Goal: Task Accomplishment & Management: Manage account settings

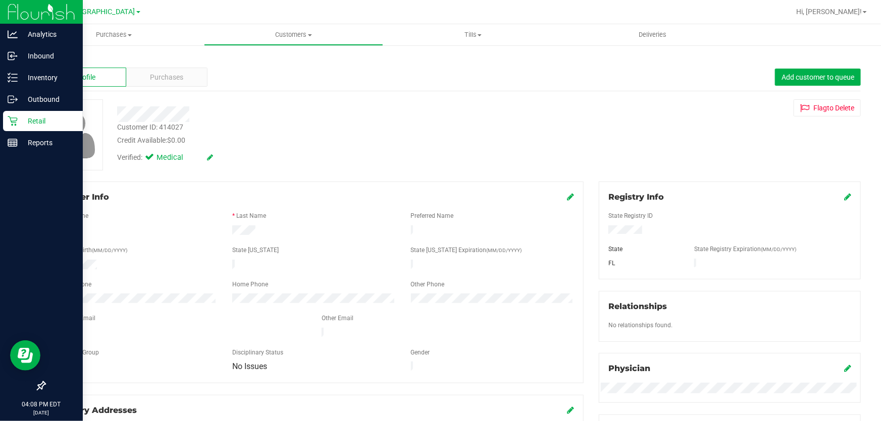
click at [38, 116] on p "Retail" at bounding box center [48, 121] width 61 height 12
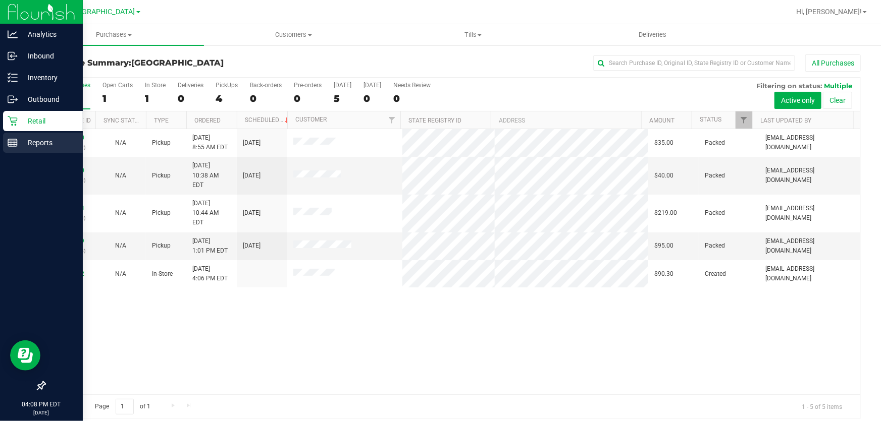
click at [30, 139] on p "Reports" at bounding box center [48, 143] width 61 height 12
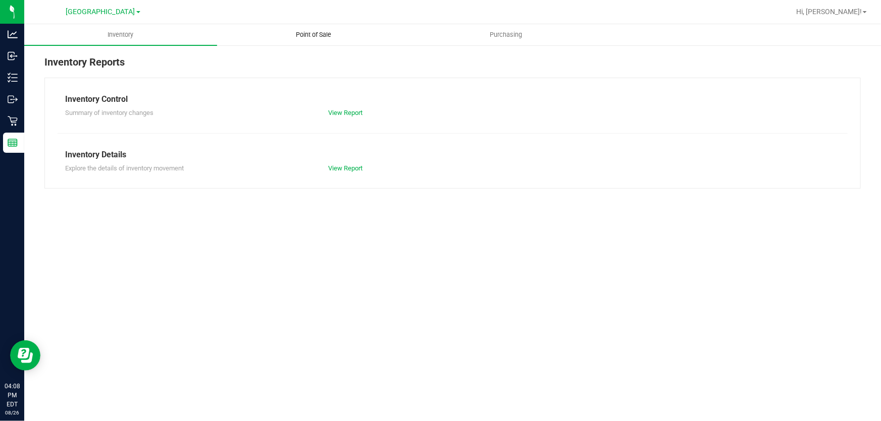
click at [294, 43] on uib-tab-heading "Point of Sale" at bounding box center [314, 35] width 192 height 20
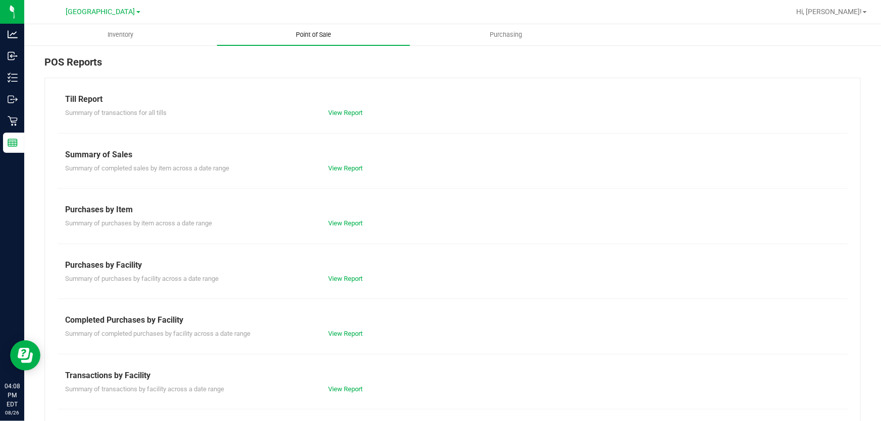
click at [297, 36] on span "Point of Sale" at bounding box center [313, 34] width 63 height 9
click at [343, 334] on link "View Report" at bounding box center [346, 334] width 34 height 8
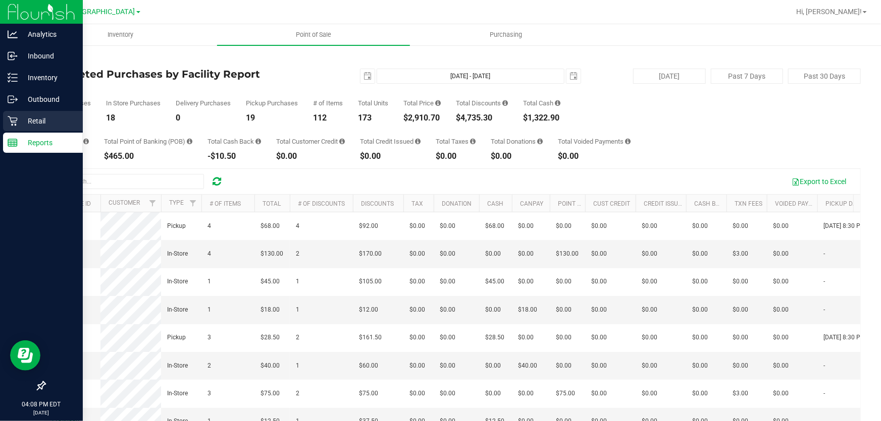
click at [26, 125] on p "Retail" at bounding box center [48, 121] width 61 height 12
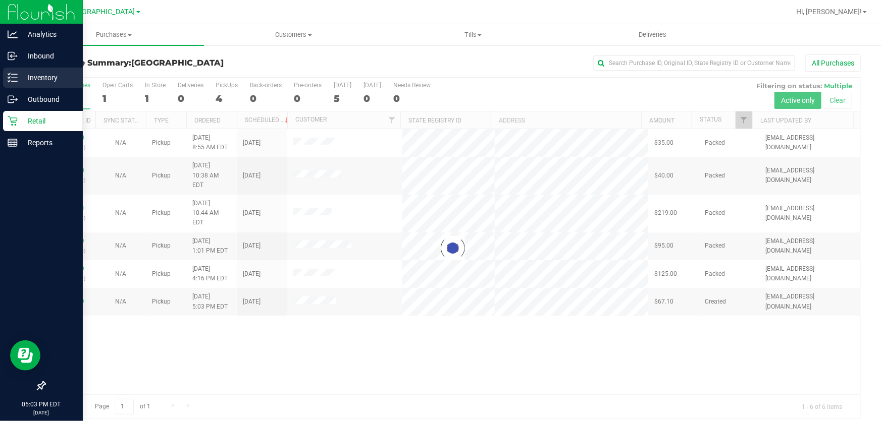
click at [15, 82] on icon at bounding box center [13, 78] width 10 height 10
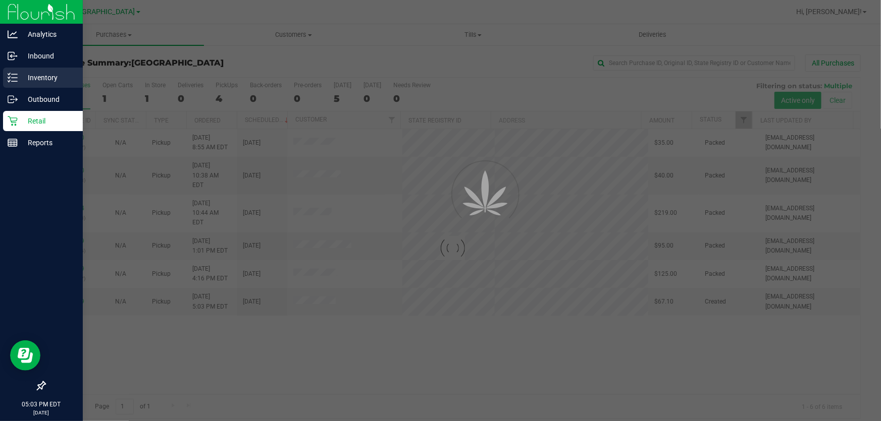
click at [20, 76] on p "Inventory" at bounding box center [48, 78] width 61 height 12
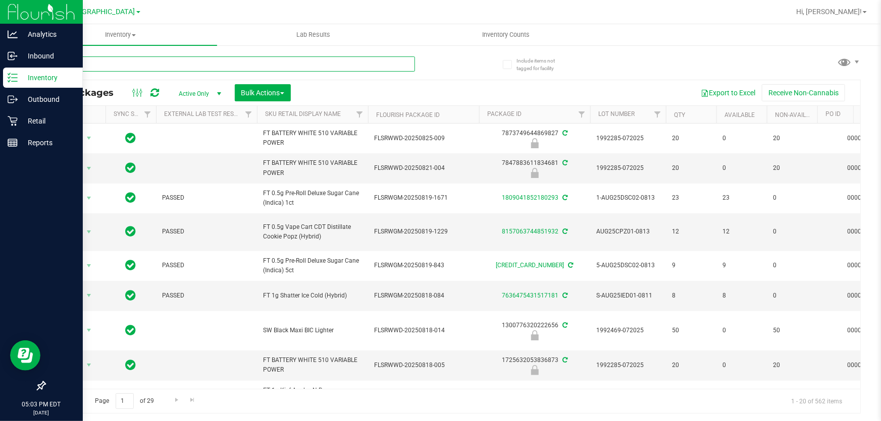
click at [160, 68] on input "text" at bounding box center [229, 64] width 370 height 15
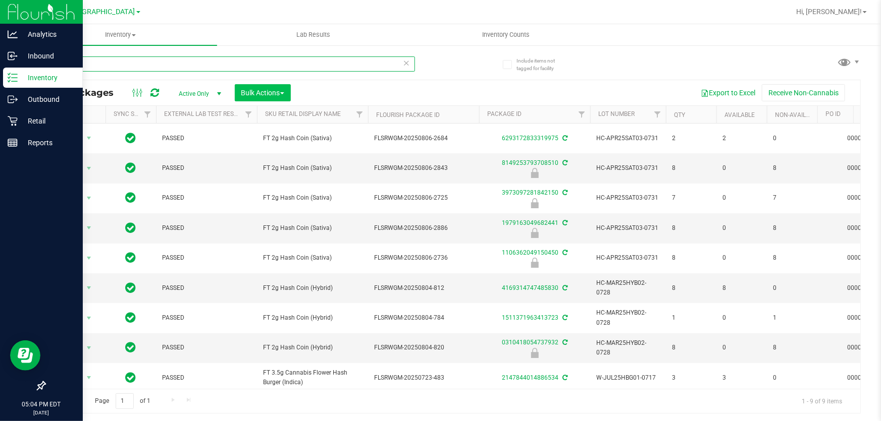
type input "hash"
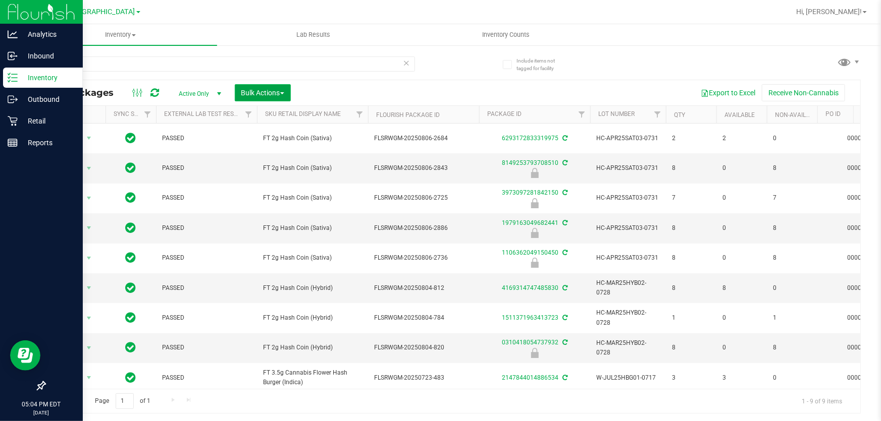
click at [277, 85] on button "Bulk Actions" at bounding box center [263, 92] width 56 height 17
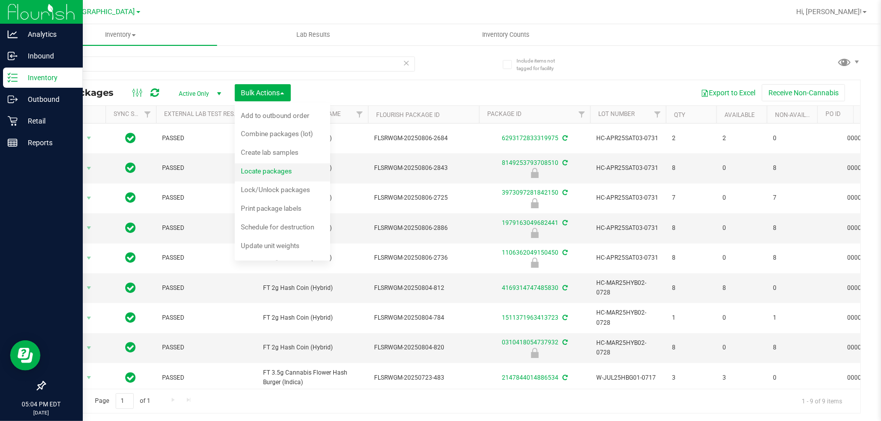
click at [274, 168] on span "Locate packages" at bounding box center [266, 171] width 51 height 8
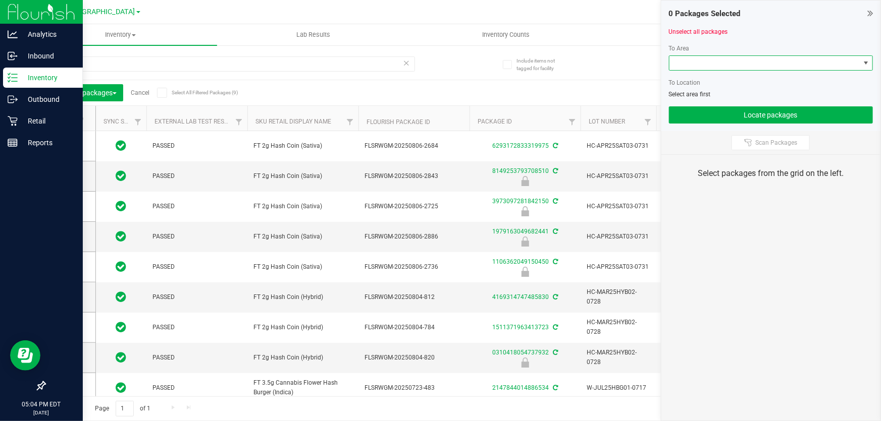
click at [792, 66] on span at bounding box center [764, 63] width 190 height 14
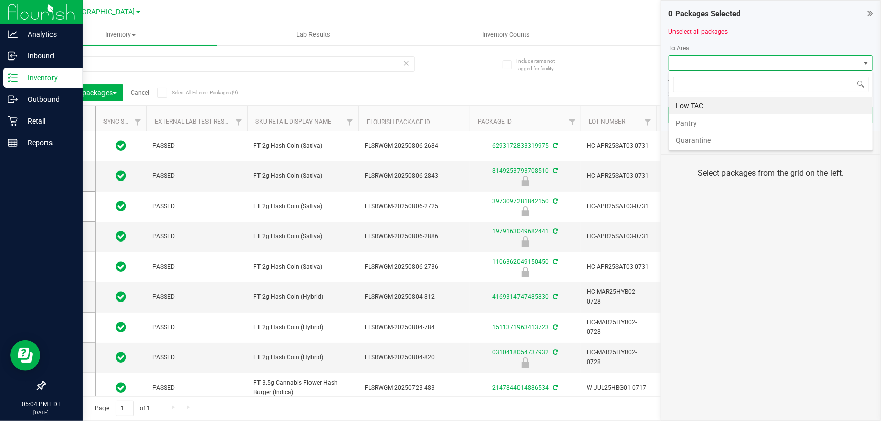
scroll to position [15, 204]
click at [765, 62] on span at bounding box center [764, 63] width 190 height 14
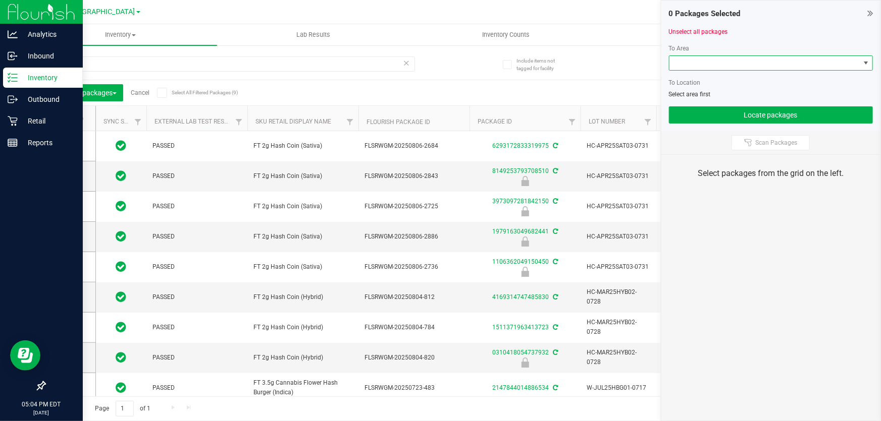
click at [869, 64] on span at bounding box center [866, 63] width 8 height 8
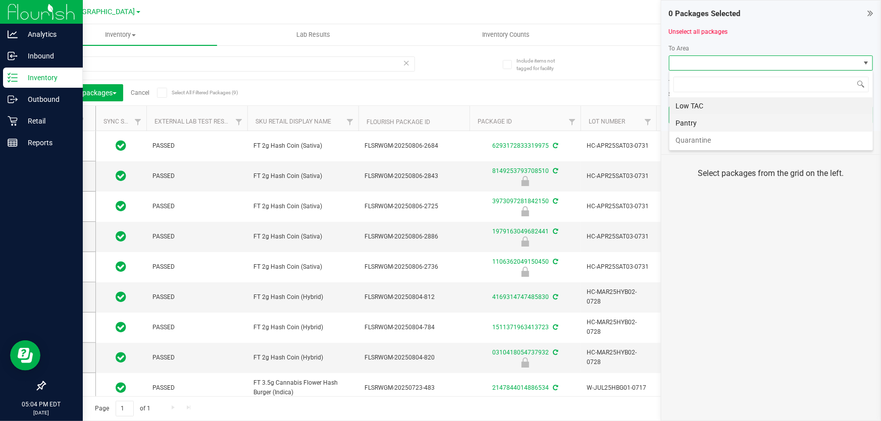
click at [781, 120] on li "Pantry" at bounding box center [770, 123] width 203 height 17
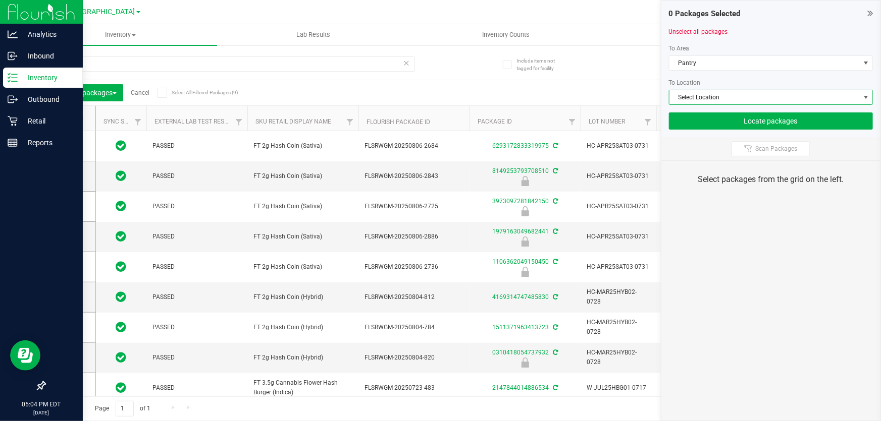
click at [777, 93] on span "Select Location" at bounding box center [764, 97] width 190 height 14
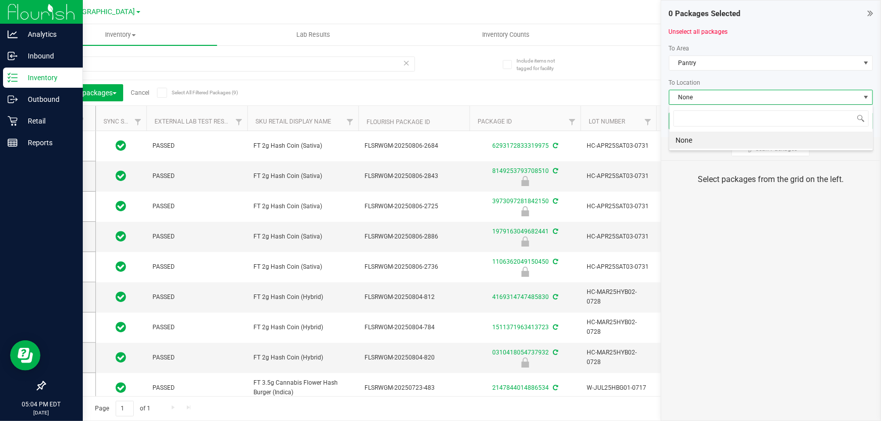
click at [777, 93] on span "None" at bounding box center [764, 97] width 190 height 14
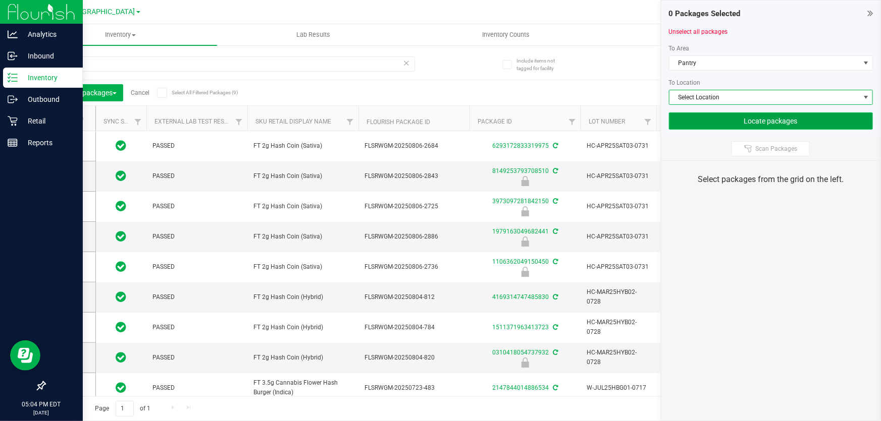
click at [785, 114] on button "Locate packages" at bounding box center [771, 121] width 204 height 17
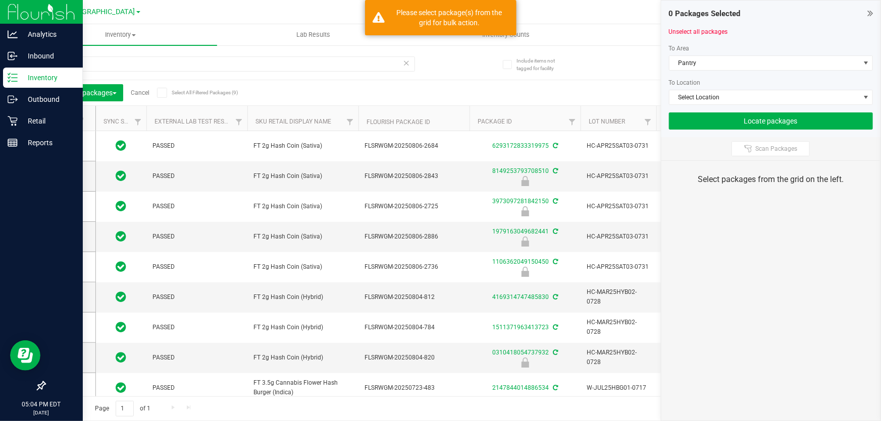
click at [596, 56] on div "hash Locate packages Cancel Select All Filtered Packages (9) Add to manufacturi…" at bounding box center [452, 234] width 816 height 374
click at [872, 14] on icon at bounding box center [870, 13] width 6 height 10
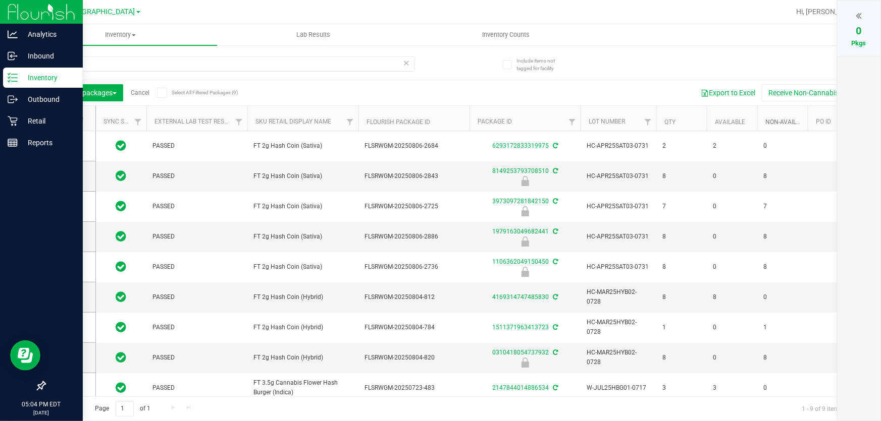
click at [778, 123] on link "Non-Available" at bounding box center [787, 122] width 45 height 7
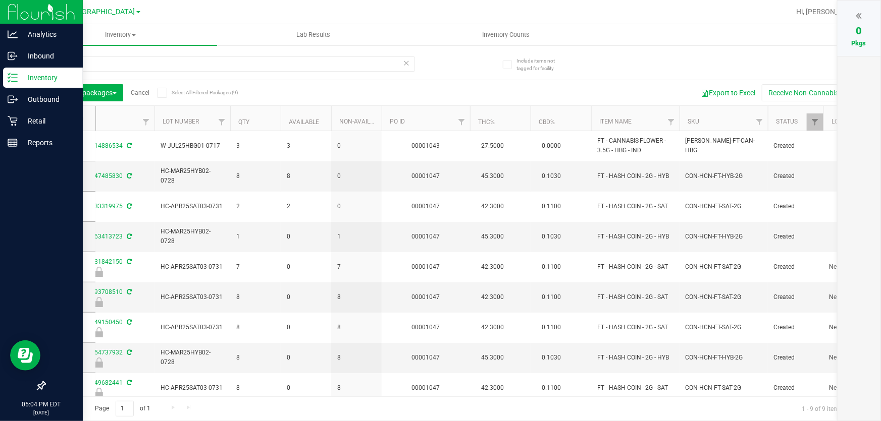
click at [366, 126] on th "Non-Available" at bounding box center [356, 118] width 50 height 25
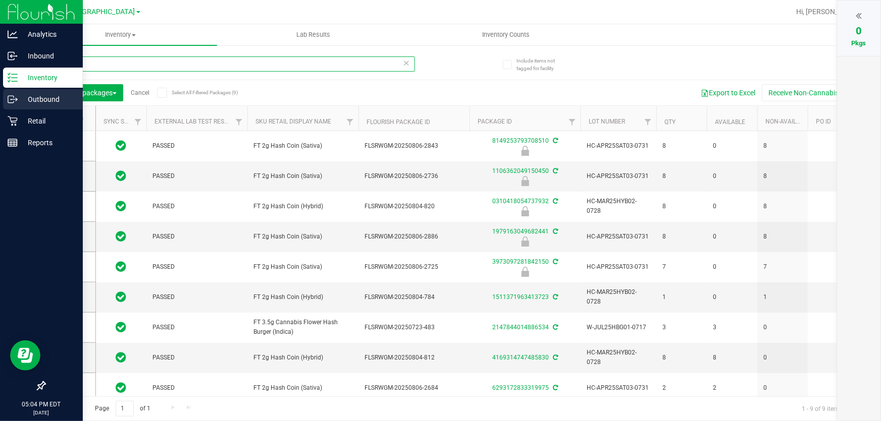
drag, startPoint x: 86, startPoint y: 67, endPoint x: 0, endPoint y: 100, distance: 92.5
click at [0, 103] on div "Analytics Inbound Inventory Outbound Retail Reports 05:04 PM EDT 08/26/2025 08/…" at bounding box center [440, 210] width 881 height 421
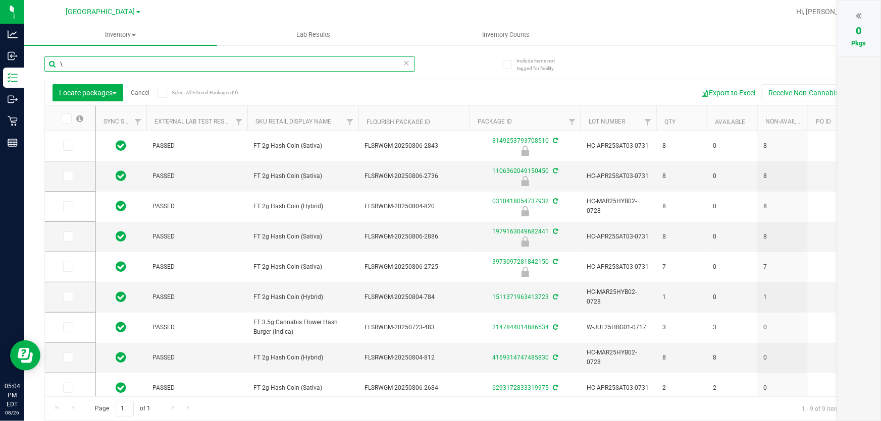
type input "\"
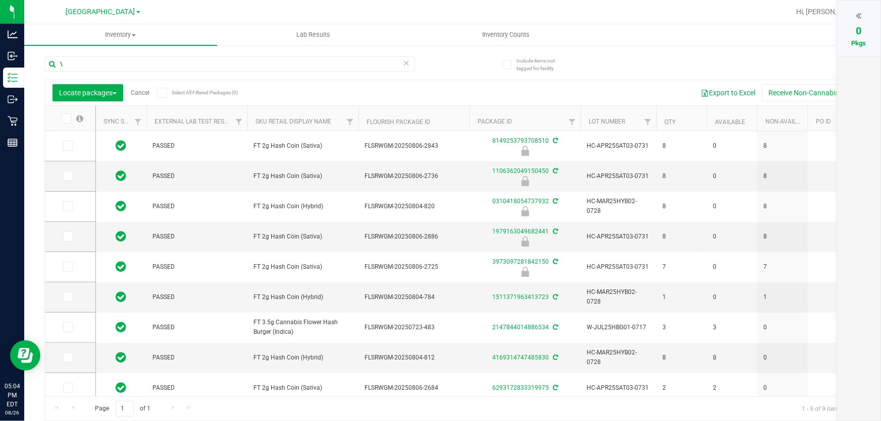
click at [572, 66] on div "\ Locate packages Cancel Select All Filtered Packages (9) Add to manufacturing …" at bounding box center [452, 234] width 816 height 374
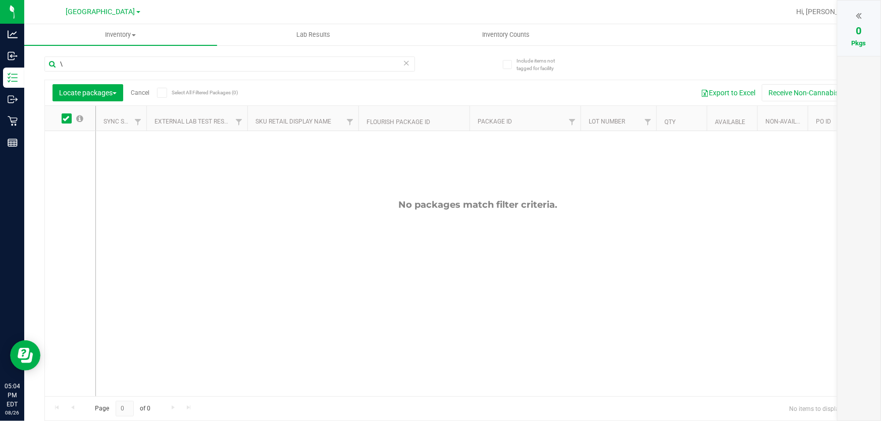
click at [858, 18] on icon at bounding box center [859, 16] width 6 height 10
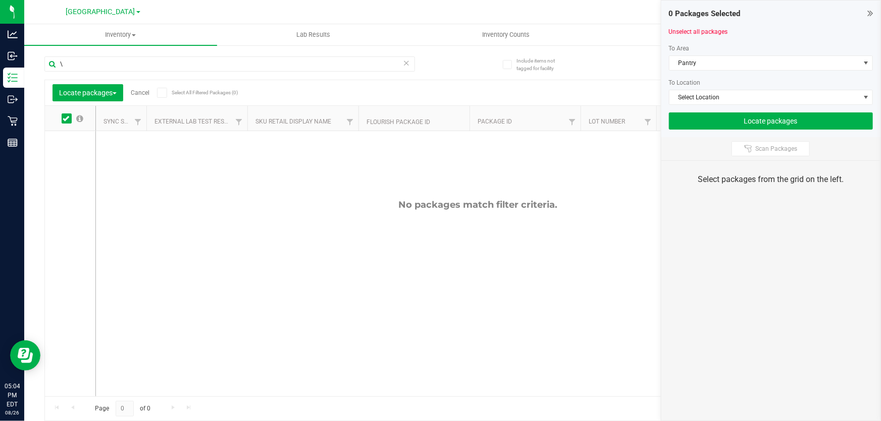
click at [869, 17] on icon at bounding box center [870, 13] width 6 height 10
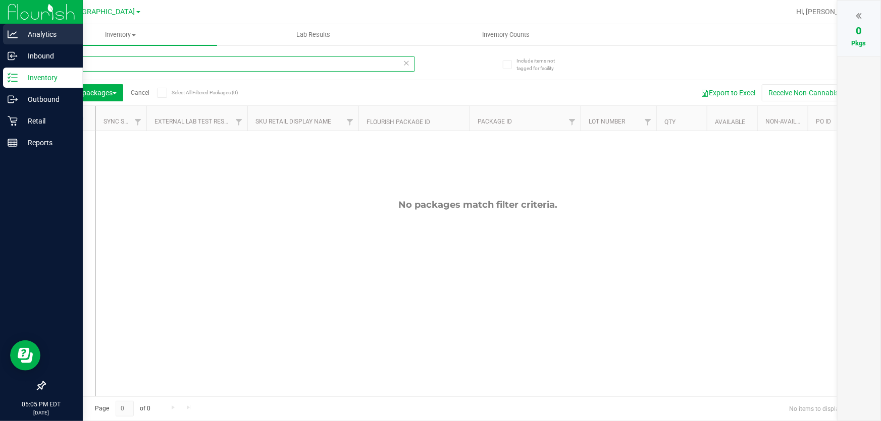
drag, startPoint x: 87, startPoint y: 60, endPoint x: 0, endPoint y: 40, distance: 89.0
click at [0, 42] on div "Analytics Inbound Inventory Outbound Retail Reports 05:05 PM EDT 08/26/2025 08/…" at bounding box center [440, 210] width 881 height 421
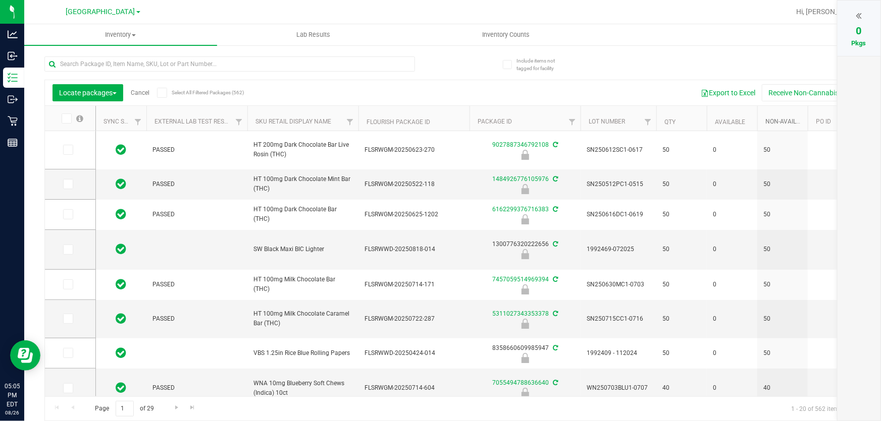
click at [781, 125] on link "Non-Available" at bounding box center [793, 121] width 57 height 7
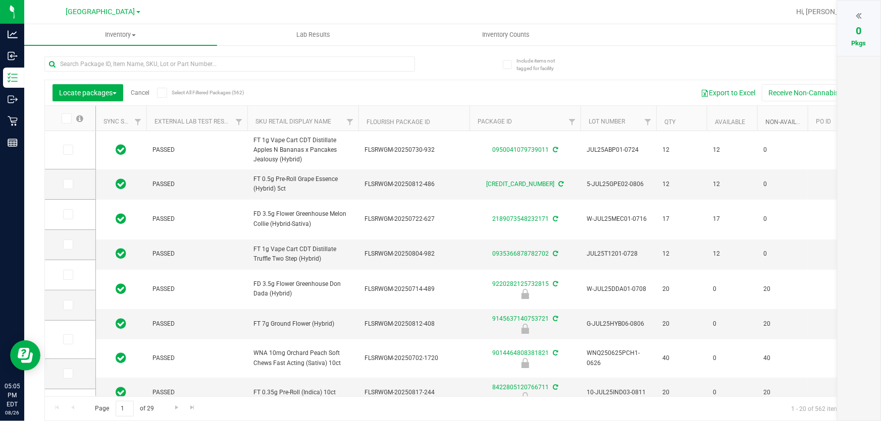
click at [781, 124] on link "Non-Available" at bounding box center [787, 122] width 45 height 7
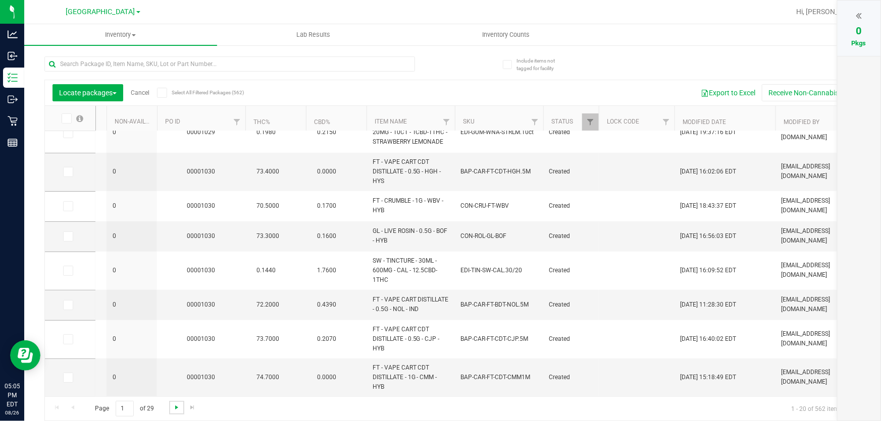
click at [176, 409] on span "Go to the next page" at bounding box center [177, 408] width 8 height 8
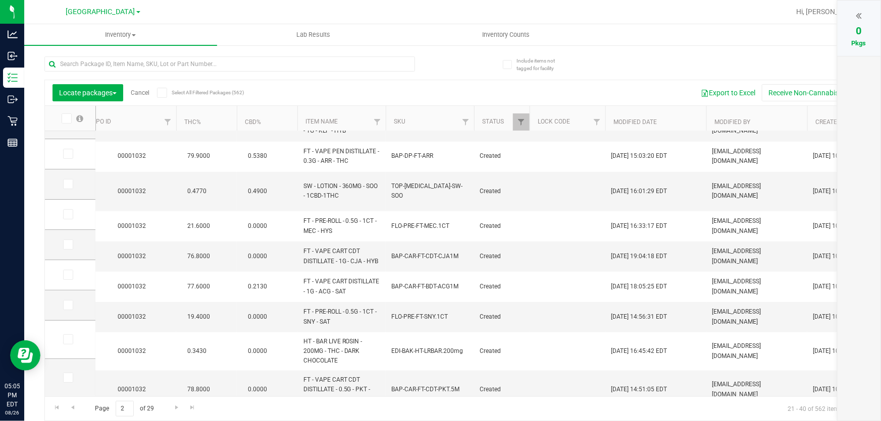
drag, startPoint x: 485, startPoint y: 396, endPoint x: 44, endPoint y: 147, distance: 506.7
click at [142, 360] on div "Locate packages Cancel Select All Filtered Packages (562) Add to manufacturing …" at bounding box center [452, 251] width 816 height 342
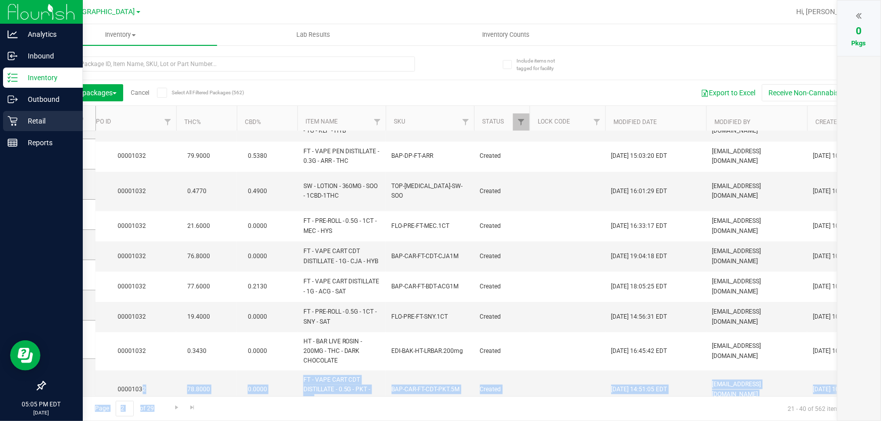
click at [19, 128] on div "Retail" at bounding box center [43, 121] width 80 height 20
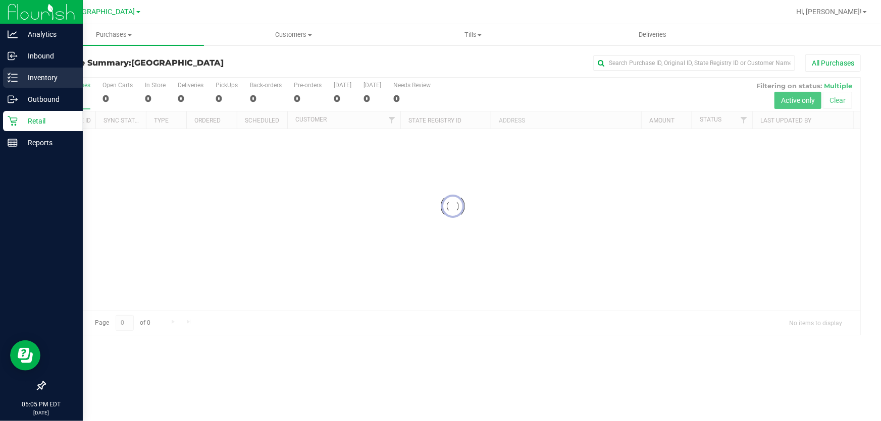
click at [33, 77] on p "Inventory" at bounding box center [48, 78] width 61 height 12
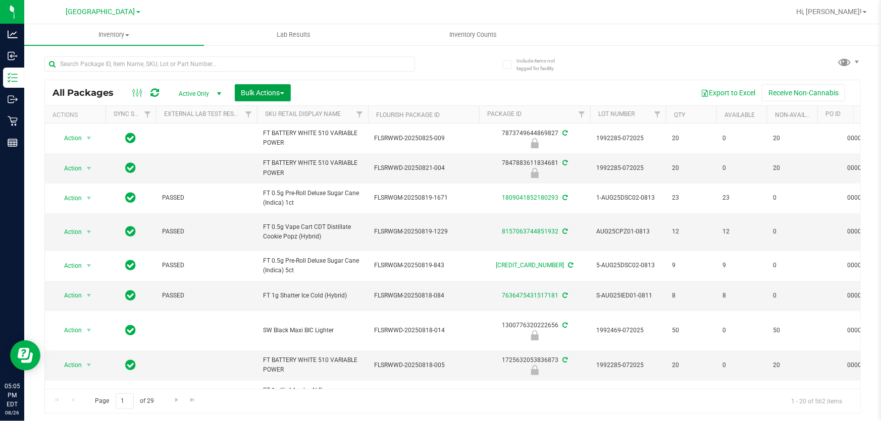
click at [251, 94] on span "Bulk Actions" at bounding box center [262, 93] width 43 height 8
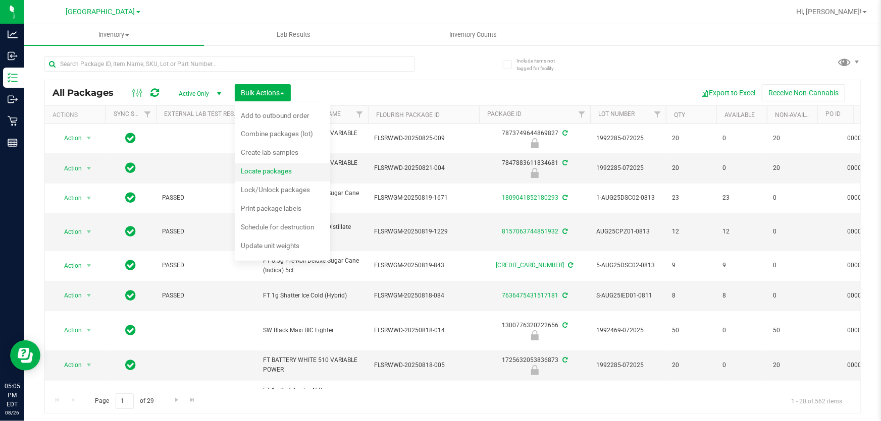
click at [280, 171] on span "Locate packages" at bounding box center [266, 171] width 51 height 8
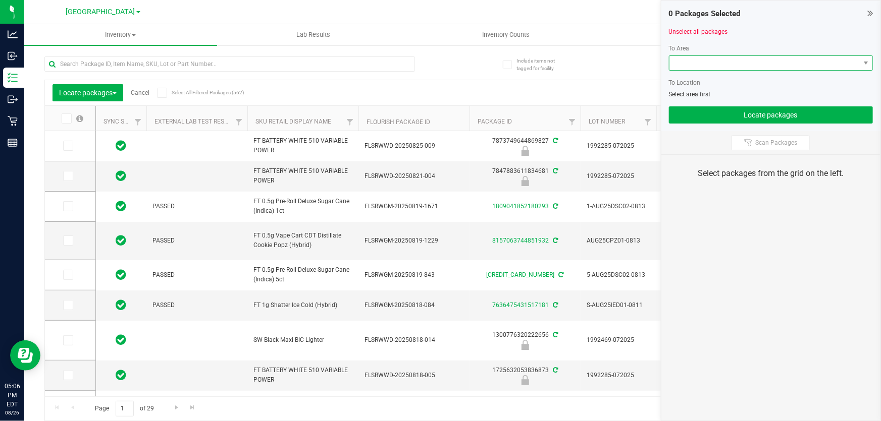
click at [787, 61] on span at bounding box center [764, 63] width 190 height 14
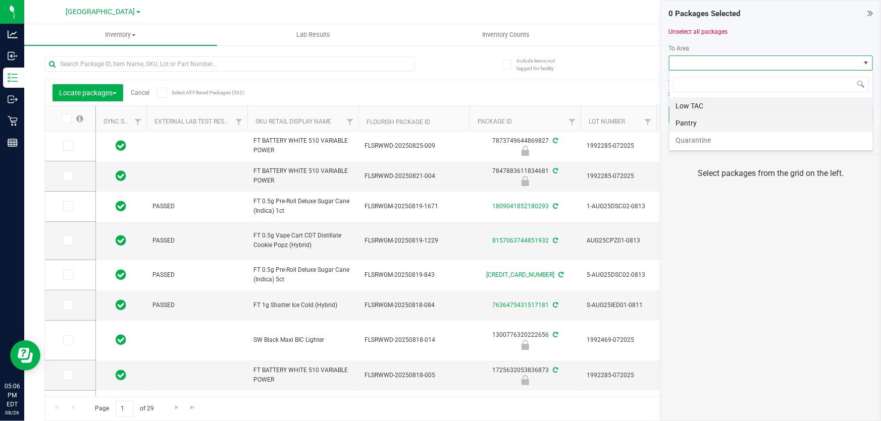
click at [715, 122] on li "Pantry" at bounding box center [770, 123] width 203 height 17
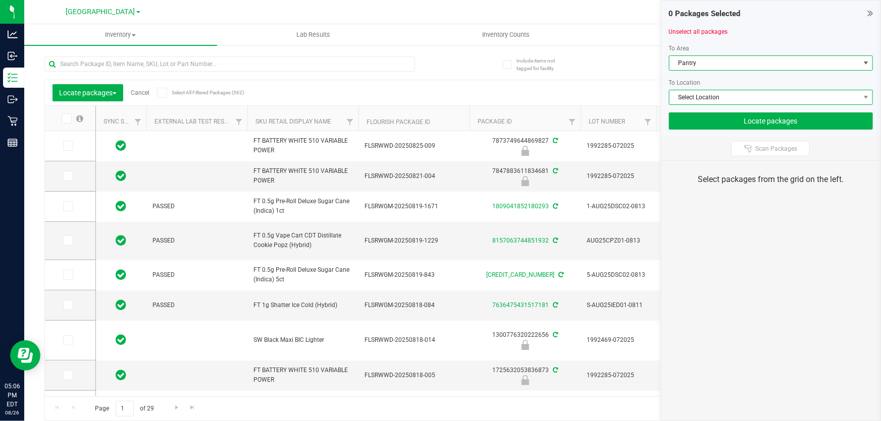
click at [730, 99] on span "Select Location" at bounding box center [764, 97] width 190 height 14
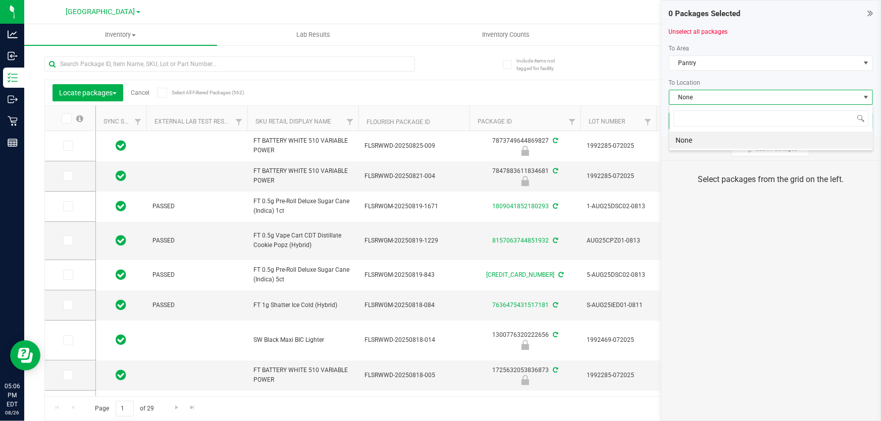
click at [724, 140] on li "None" at bounding box center [770, 140] width 203 height 17
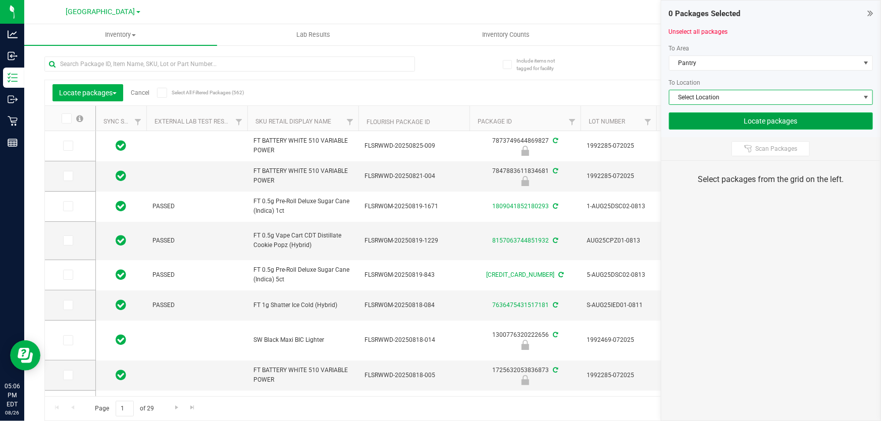
click at [724, 120] on button "Locate packages" at bounding box center [771, 121] width 204 height 17
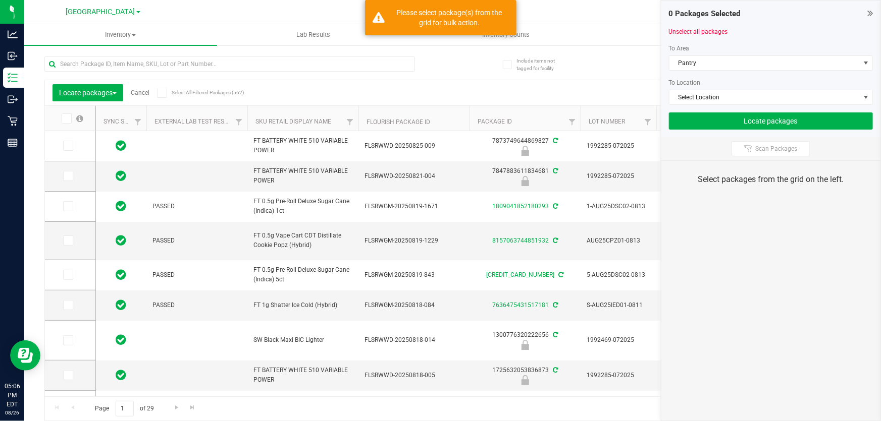
click at [452, 88] on div "Export to Excel Receive Non-Cannabis" at bounding box center [537, 92] width 630 height 17
click at [872, 17] on icon at bounding box center [870, 13] width 6 height 10
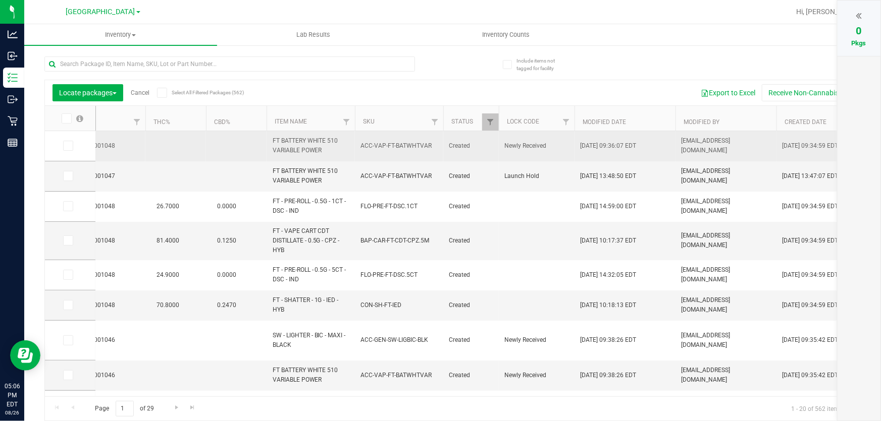
click at [531, 131] on td "Newly Received" at bounding box center [537, 146] width 76 height 30
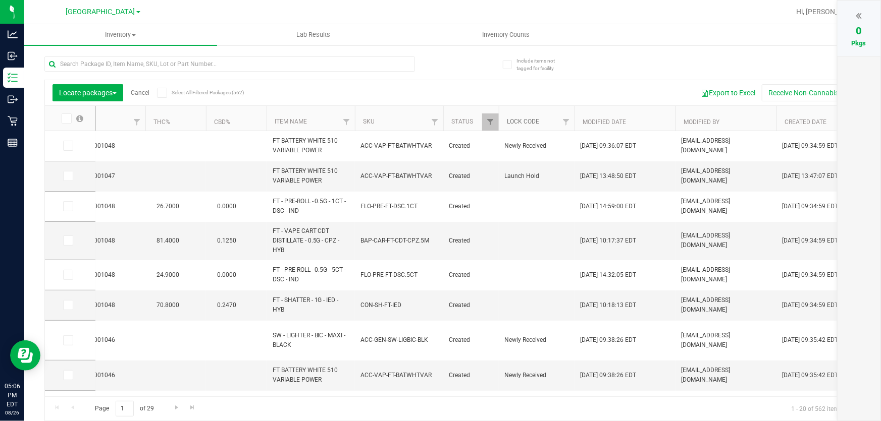
click at [531, 124] on link "Lock Code" at bounding box center [523, 121] width 32 height 7
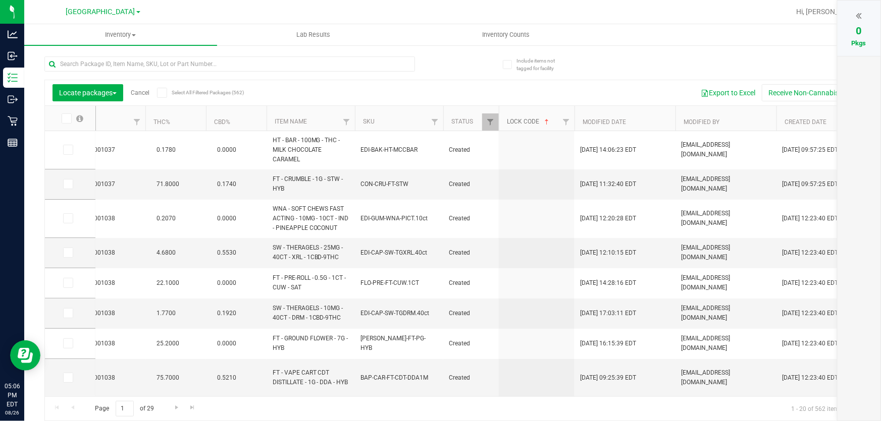
click at [531, 122] on link "Lock Code" at bounding box center [529, 121] width 44 height 7
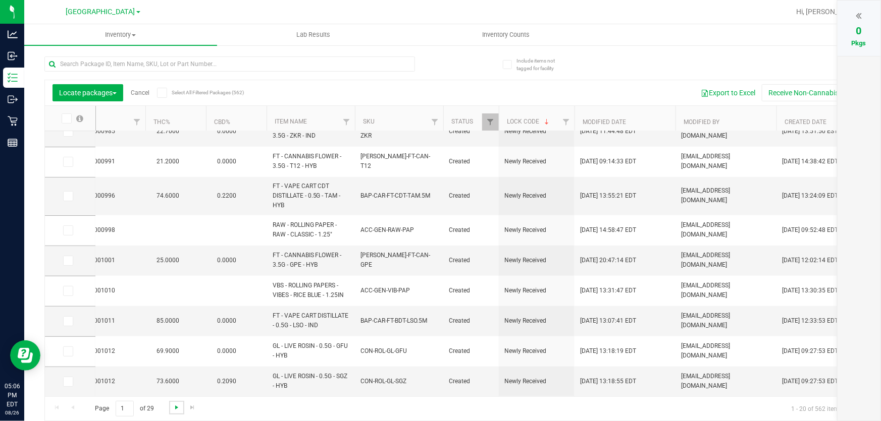
click at [173, 410] on span "Go to the next page" at bounding box center [177, 408] width 8 height 8
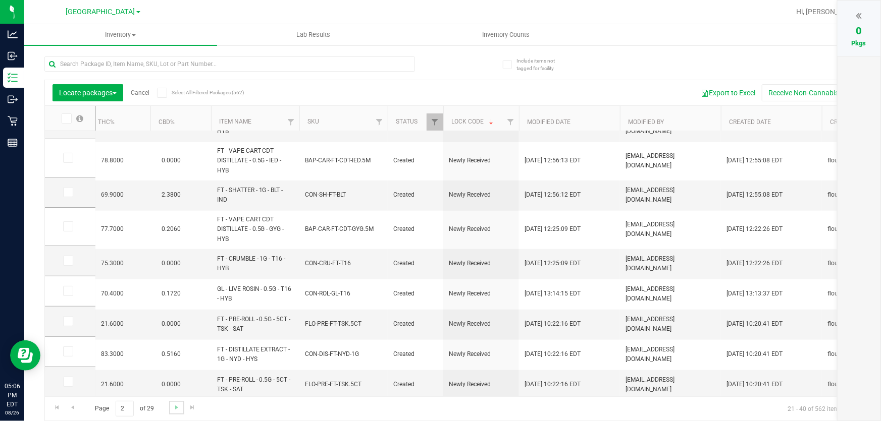
click at [181, 409] on link "Go to the next page" at bounding box center [176, 408] width 15 height 14
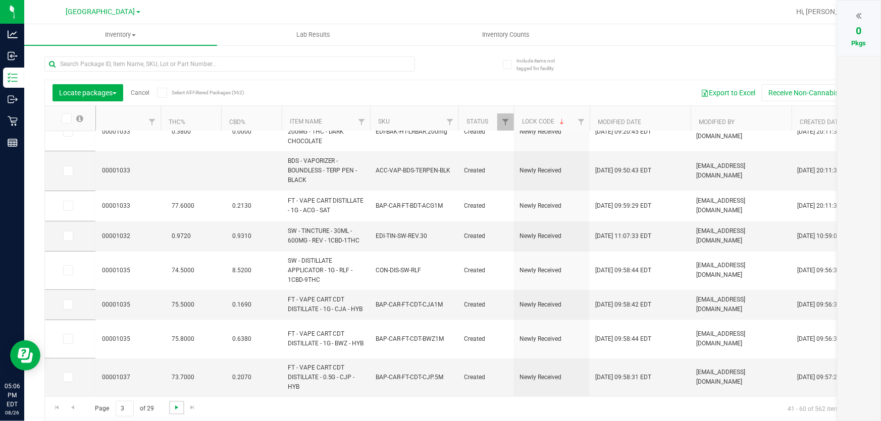
click at [173, 409] on span "Go to the next page" at bounding box center [177, 408] width 8 height 8
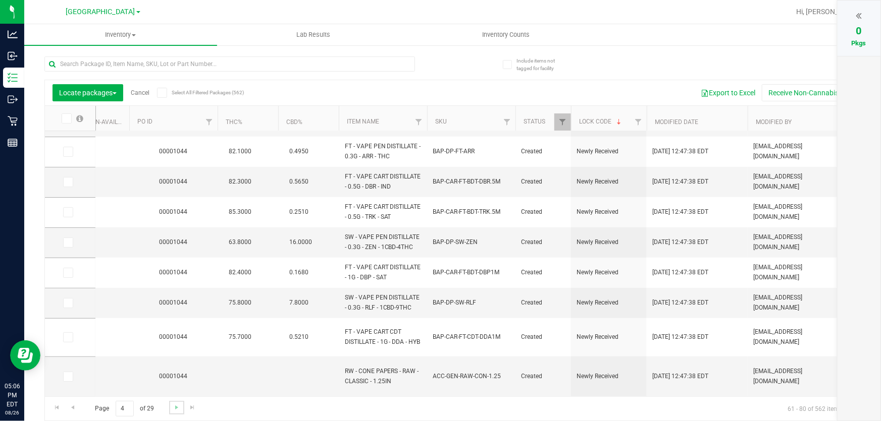
click at [180, 404] on link "Go to the next page" at bounding box center [176, 408] width 15 height 14
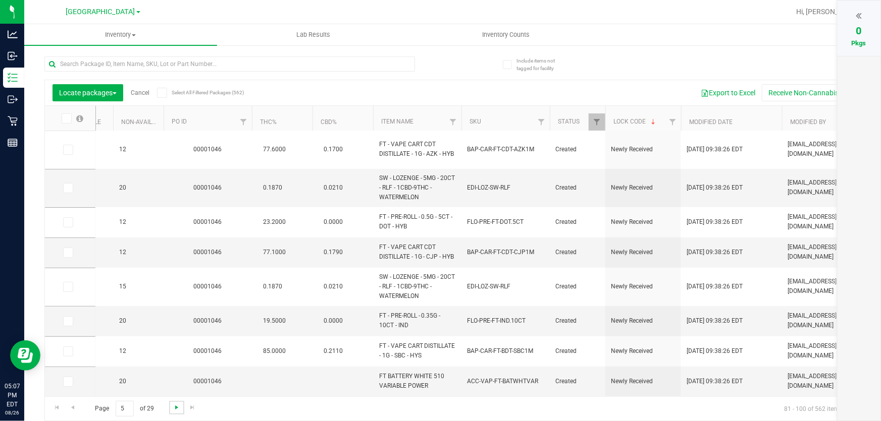
click at [175, 406] on span "Go to the next page" at bounding box center [177, 408] width 8 height 8
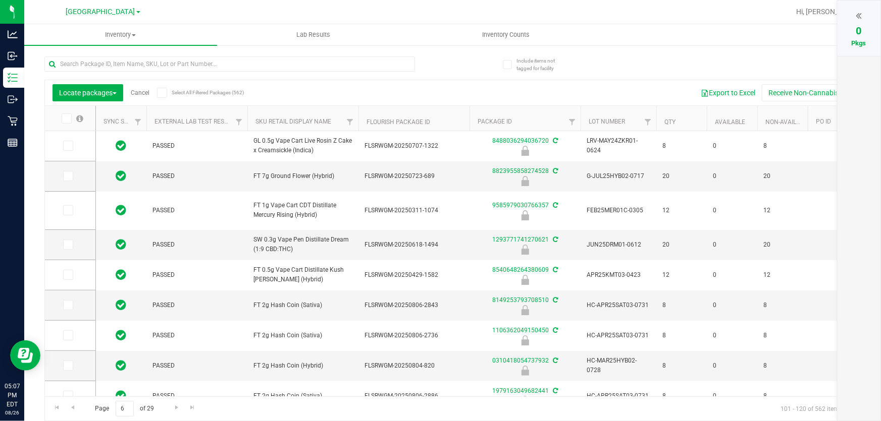
click at [312, 398] on div "Page 6 of 29 101 - 120 of 562 items" at bounding box center [452, 409] width 815 height 24
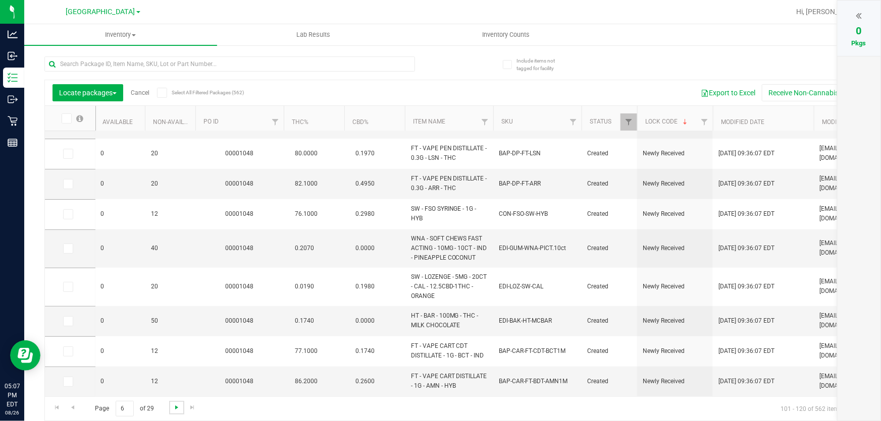
click at [173, 404] on span "Go to the next page" at bounding box center [177, 408] width 8 height 8
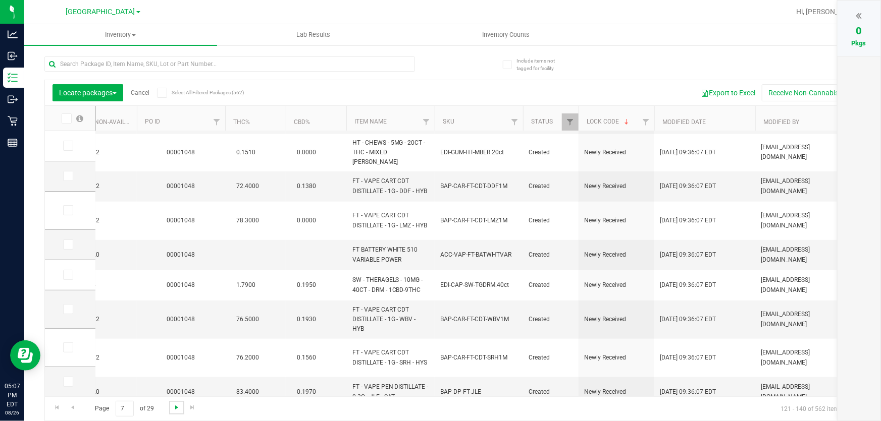
click at [177, 410] on span "Go to the next page" at bounding box center [177, 408] width 8 height 8
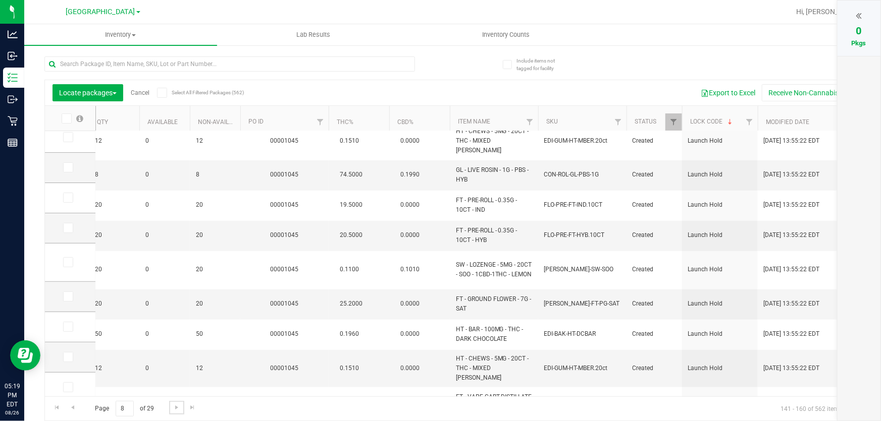
scroll to position [0, 569]
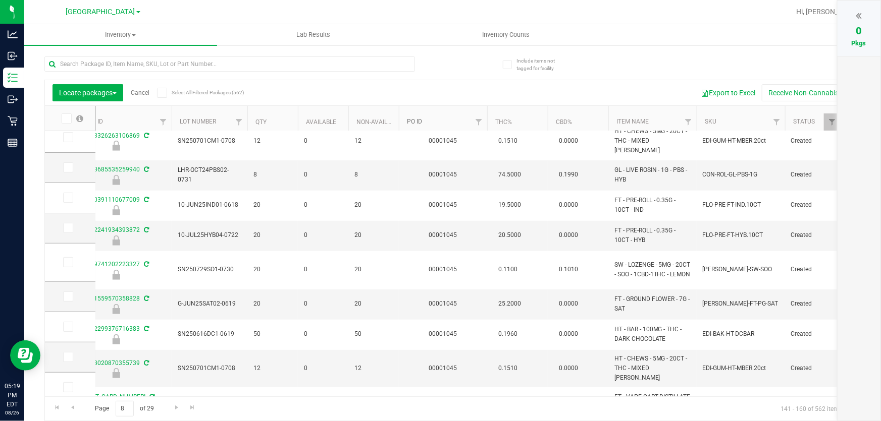
click at [414, 124] on link "PO ID" at bounding box center [414, 121] width 15 height 7
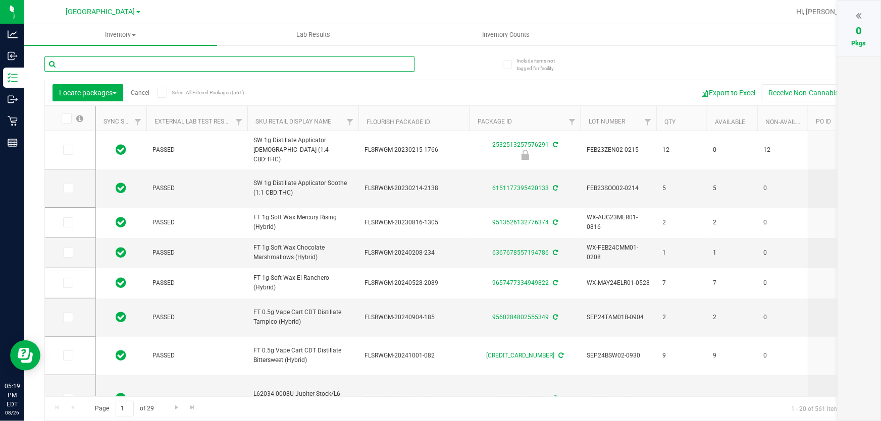
click at [135, 63] on input "text" at bounding box center [229, 64] width 370 height 15
type input "1045"
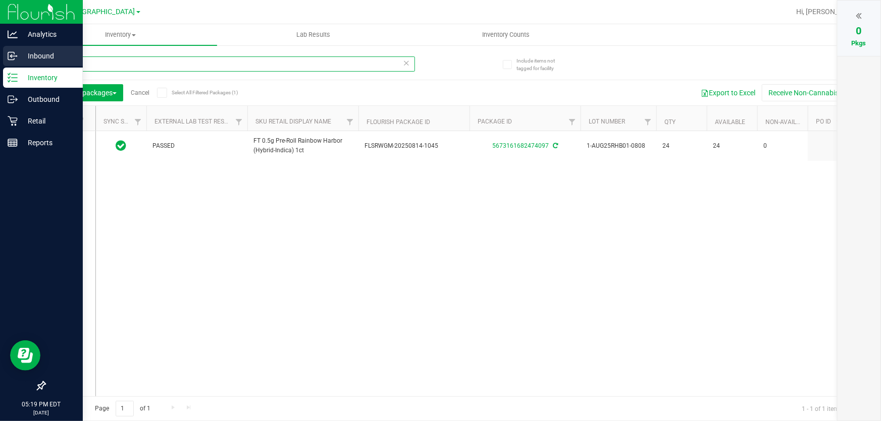
drag, startPoint x: 135, startPoint y: 63, endPoint x: 0, endPoint y: 51, distance: 135.8
click at [0, 51] on div "Analytics Inbound Inventory Outbound Retail Reports 05:19 PM EDT 08/26/2025 08/…" at bounding box center [440, 210] width 881 height 421
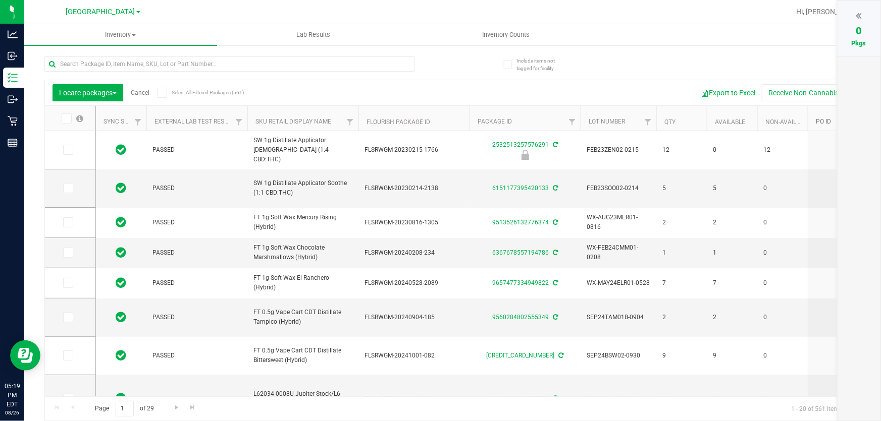
click at [825, 124] on link "PO ID" at bounding box center [829, 121] width 27 height 7
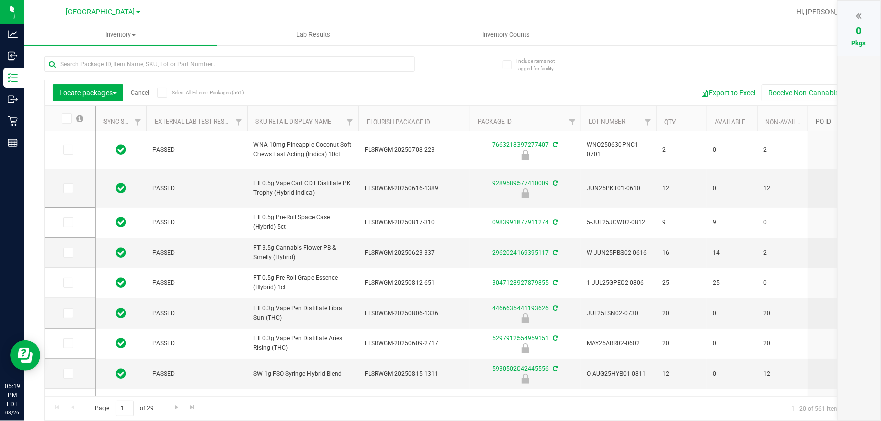
click at [826, 123] on link "PO ID" at bounding box center [829, 121] width 27 height 7
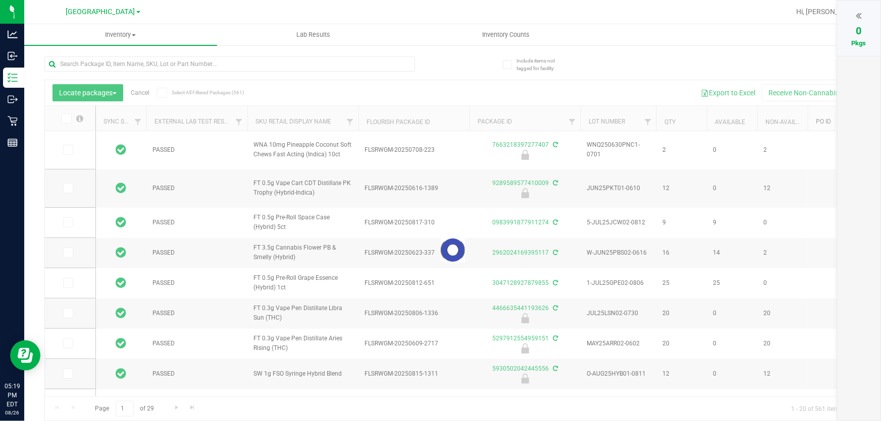
type input "[DATE]"
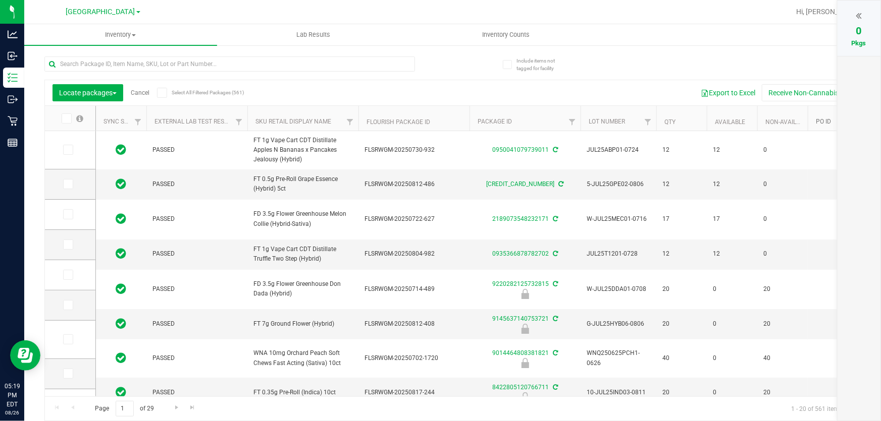
type input "[DATE]"
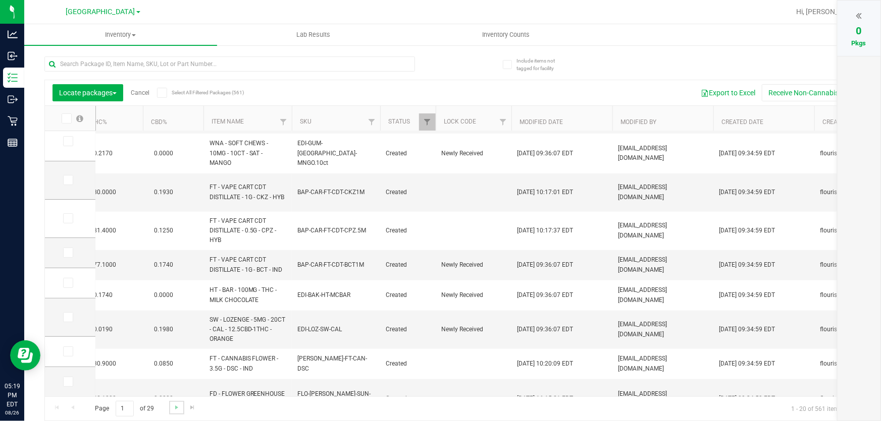
click at [176, 412] on link "Go to the next page" at bounding box center [176, 408] width 15 height 14
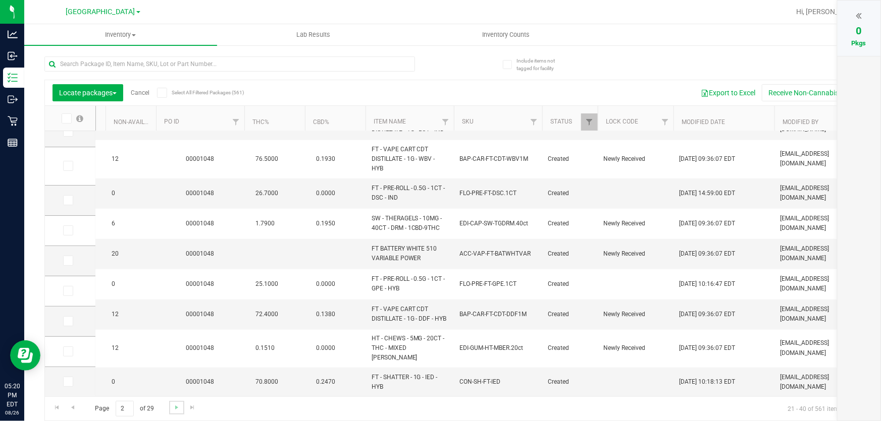
click at [181, 408] on link "Go to the next page" at bounding box center [176, 408] width 15 height 14
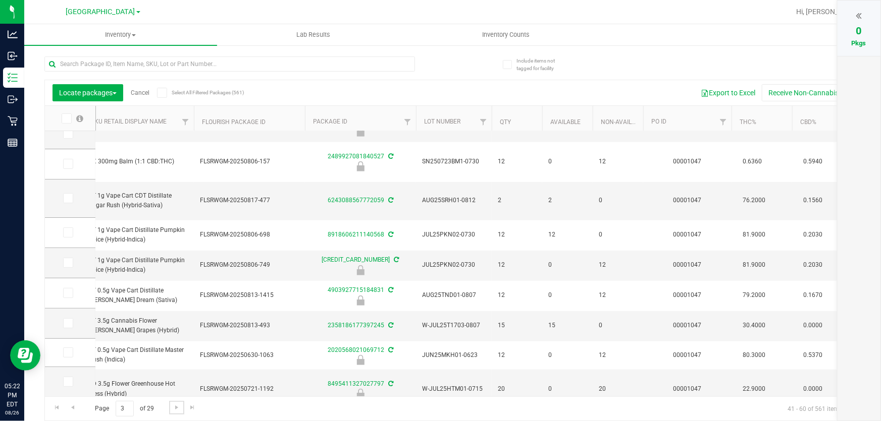
scroll to position [377, 235]
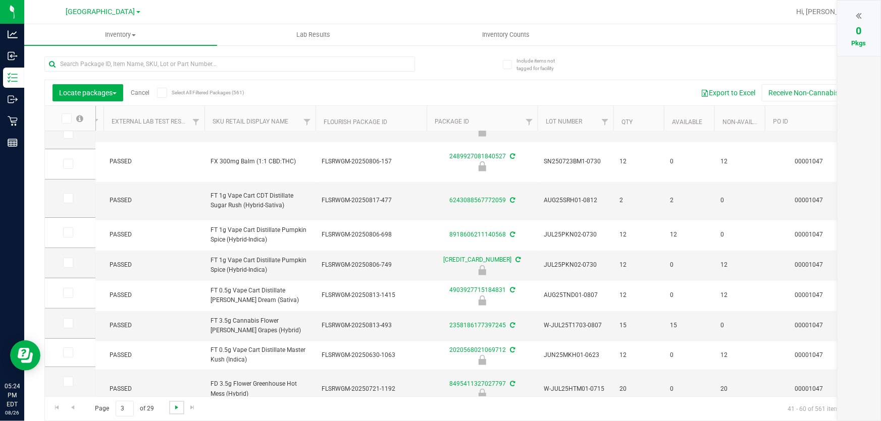
click at [179, 410] on span "Go to the next page" at bounding box center [177, 408] width 8 height 8
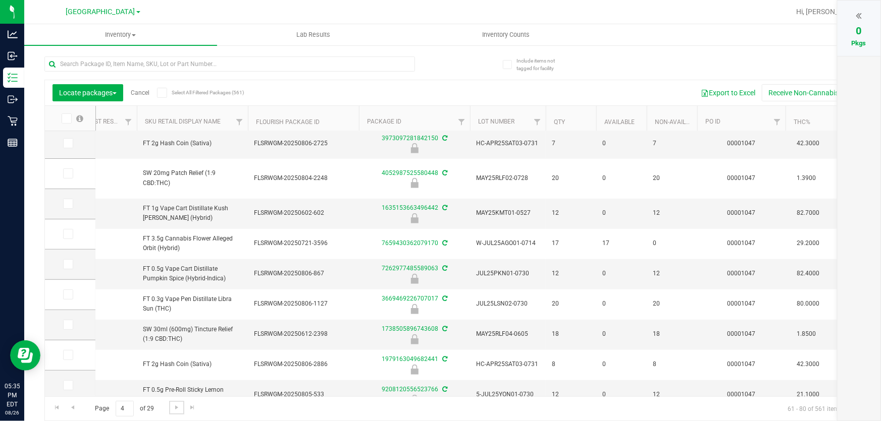
scroll to position [0, 141]
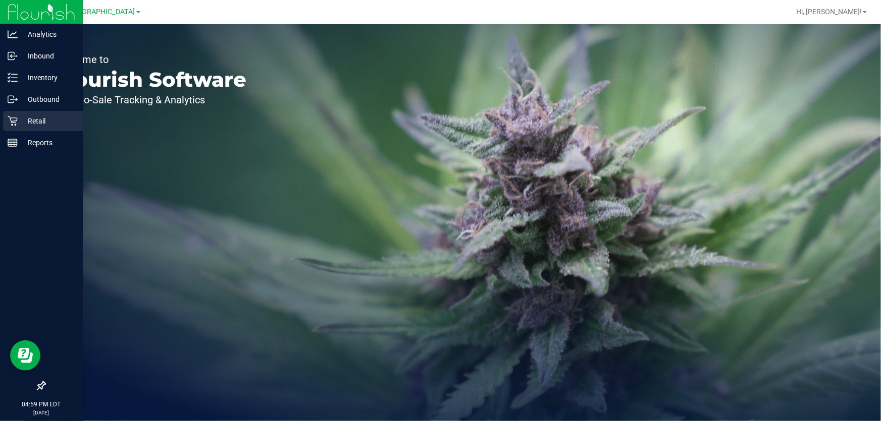
click at [12, 119] on icon at bounding box center [13, 121] width 10 height 10
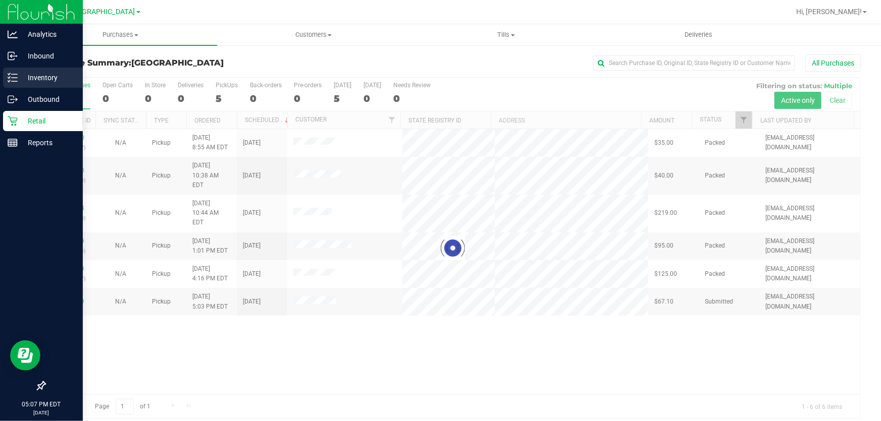
click at [53, 76] on p "Inventory" at bounding box center [48, 78] width 61 height 12
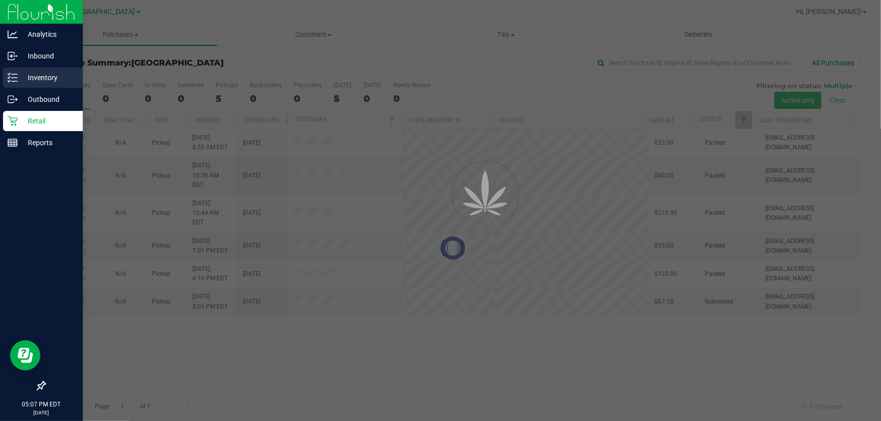
click at [53, 76] on p "Inventory" at bounding box center [48, 78] width 61 height 12
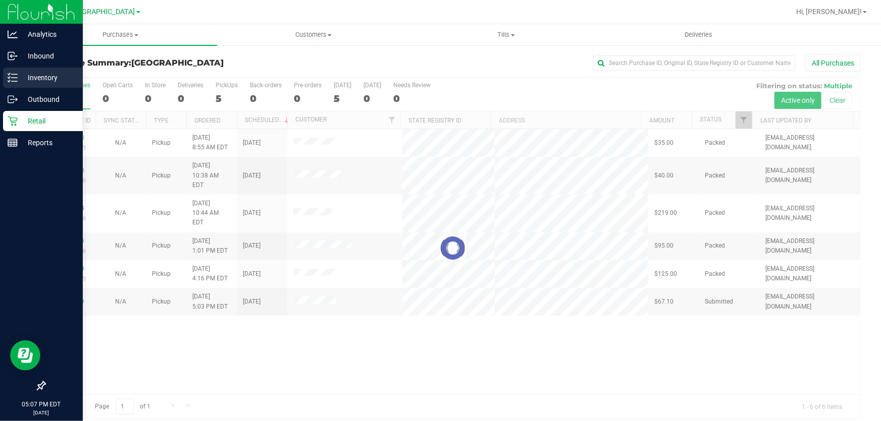
click at [53, 76] on p "Inventory" at bounding box center [48, 78] width 61 height 12
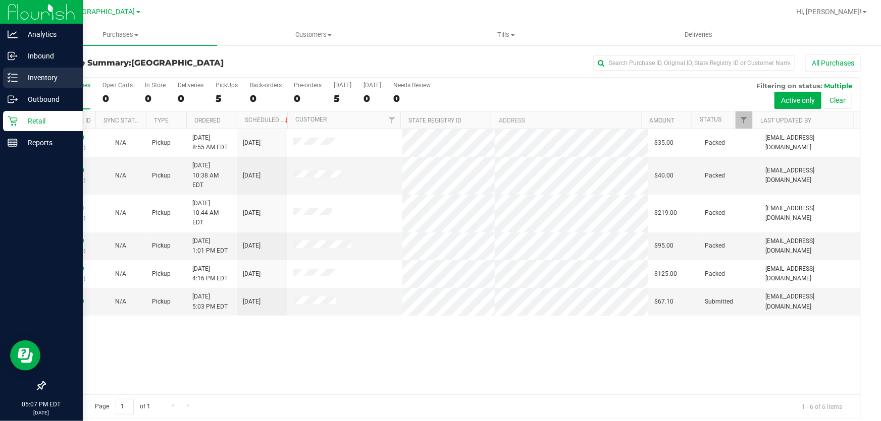
click at [53, 76] on p "Inventory" at bounding box center [48, 78] width 61 height 12
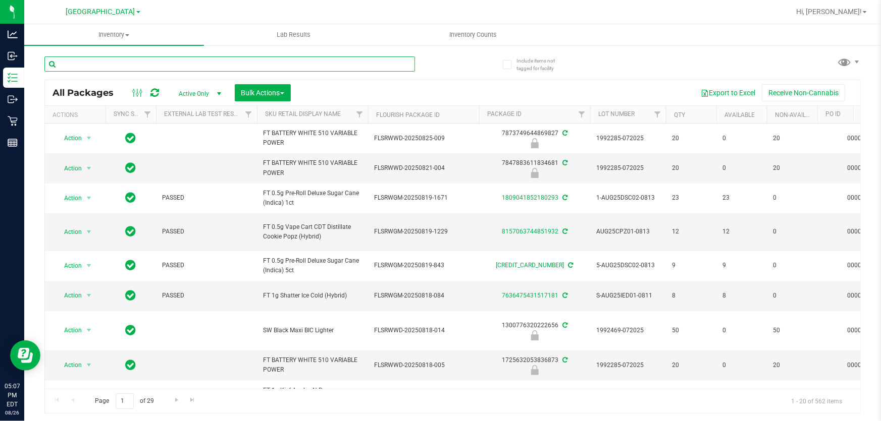
click at [100, 67] on input "text" at bounding box center [229, 64] width 370 height 15
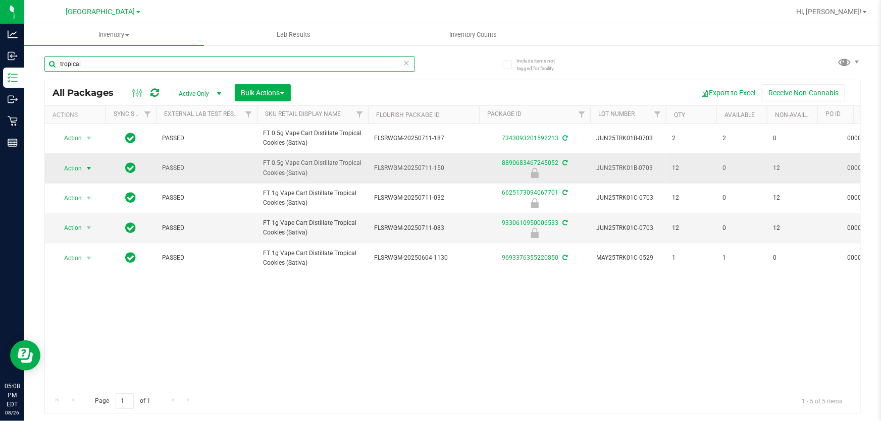
type input "tropical"
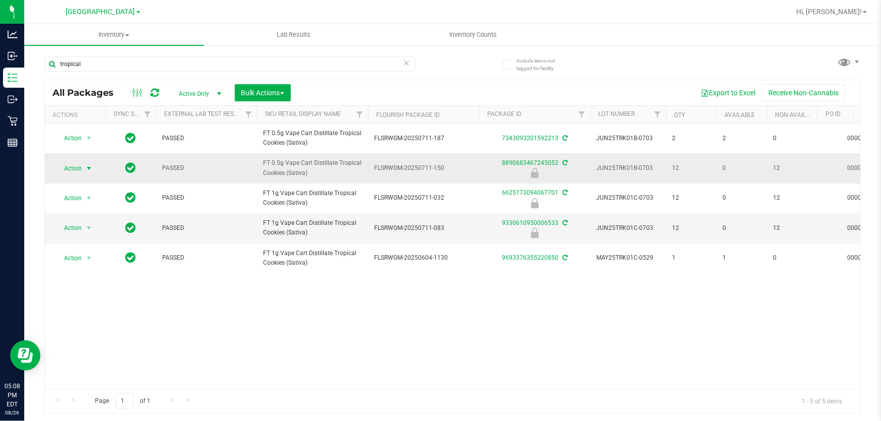
click at [89, 169] on span "select" at bounding box center [89, 169] width 8 height 8
click at [93, 293] on li "Unlock package" at bounding box center [88, 300] width 64 height 15
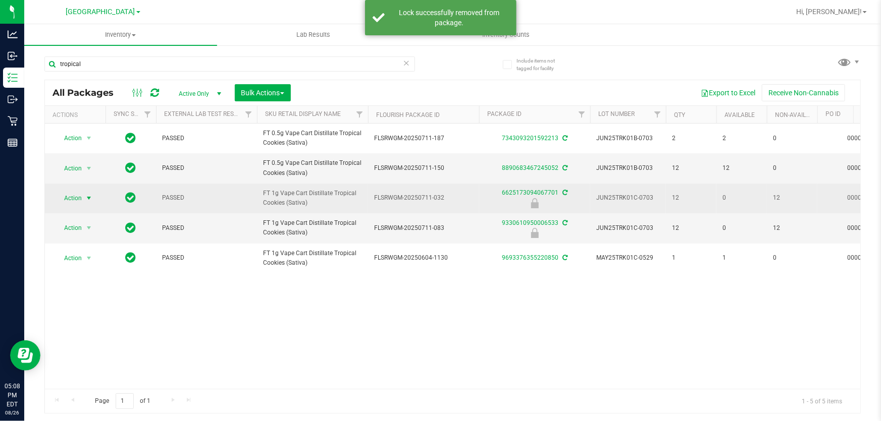
click at [85, 201] on span "select" at bounding box center [89, 198] width 8 height 8
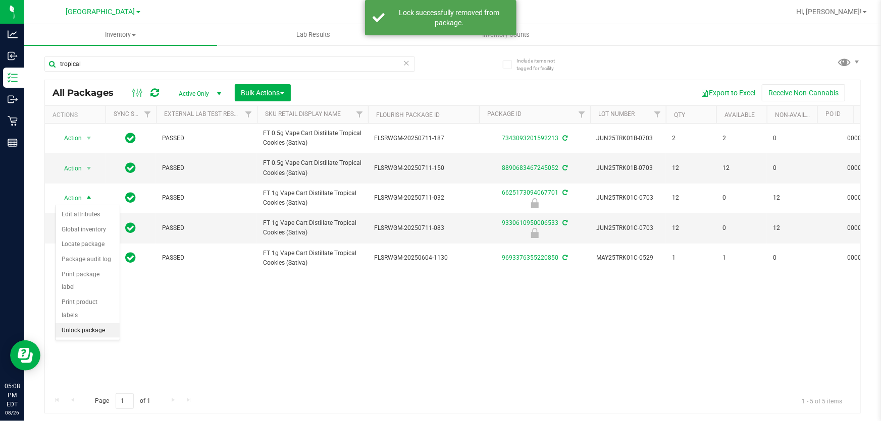
click at [96, 324] on li "Unlock package" at bounding box center [88, 331] width 64 height 15
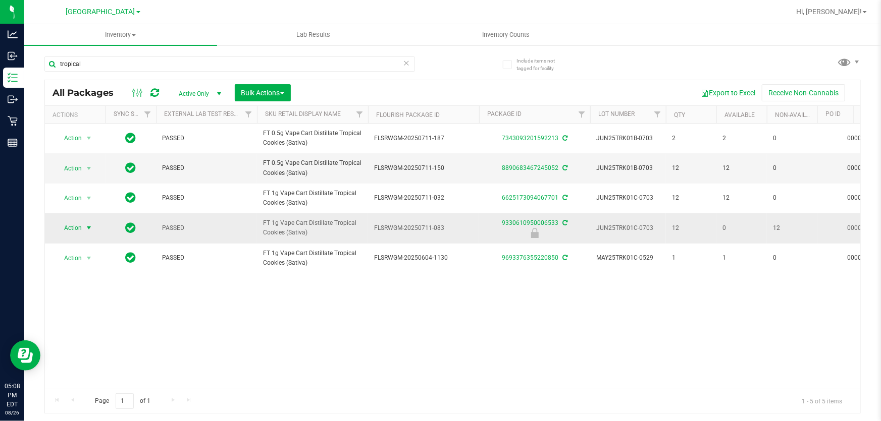
click at [90, 230] on span "select" at bounding box center [89, 228] width 8 height 8
click at [85, 353] on li "Unlock package" at bounding box center [88, 360] width 64 height 15
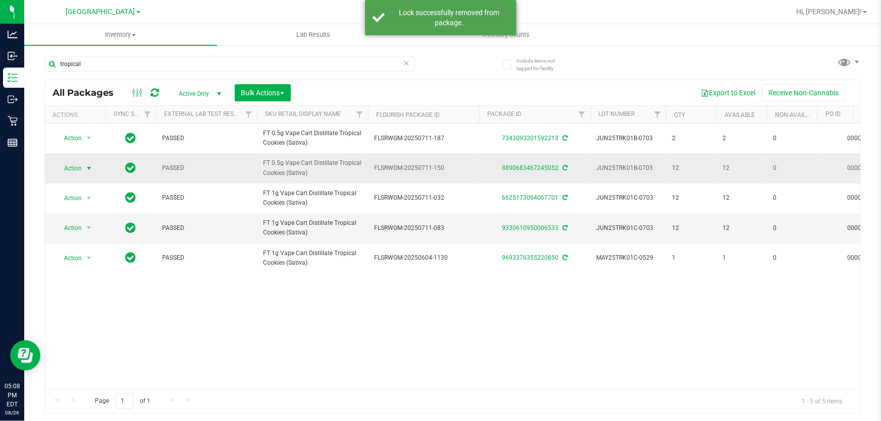
click at [81, 171] on span "Action" at bounding box center [68, 169] width 27 height 14
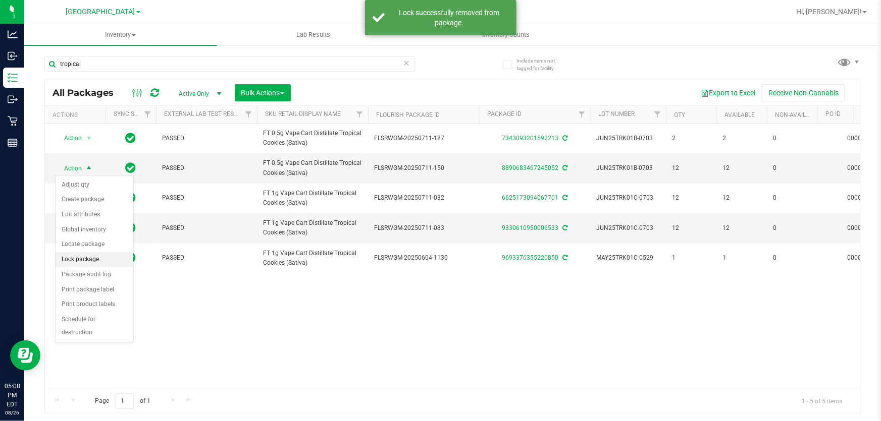
click at [86, 256] on li "Lock package" at bounding box center [95, 259] width 78 height 15
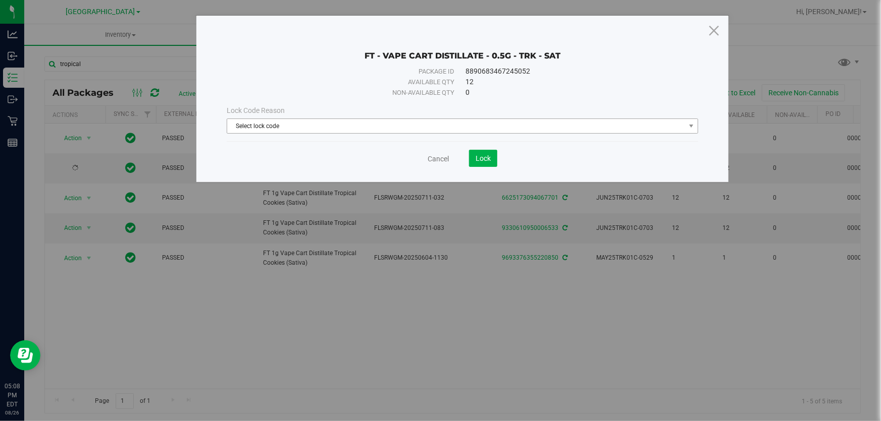
click at [348, 119] on div "Lock Code Reason Select lock code Select lock code Newly Received Administrativ…" at bounding box center [462, 119] width 487 height 28
click at [350, 123] on span "Select lock code" at bounding box center [456, 126] width 458 height 14
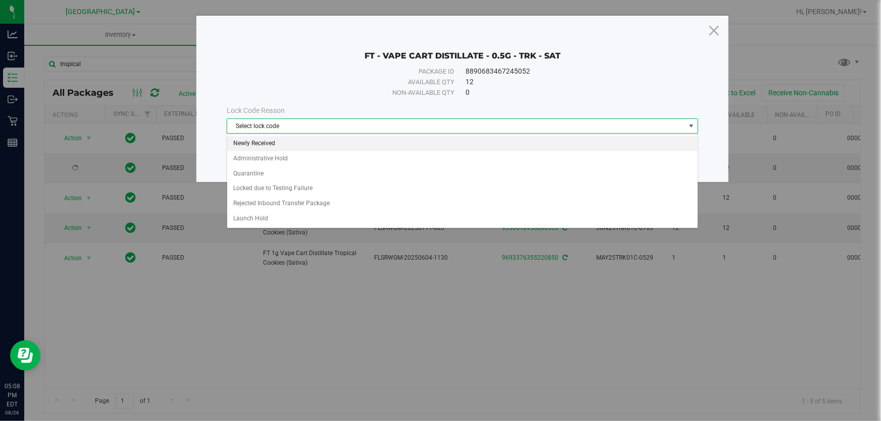
click at [287, 141] on li "Newly Received" at bounding box center [462, 143] width 470 height 15
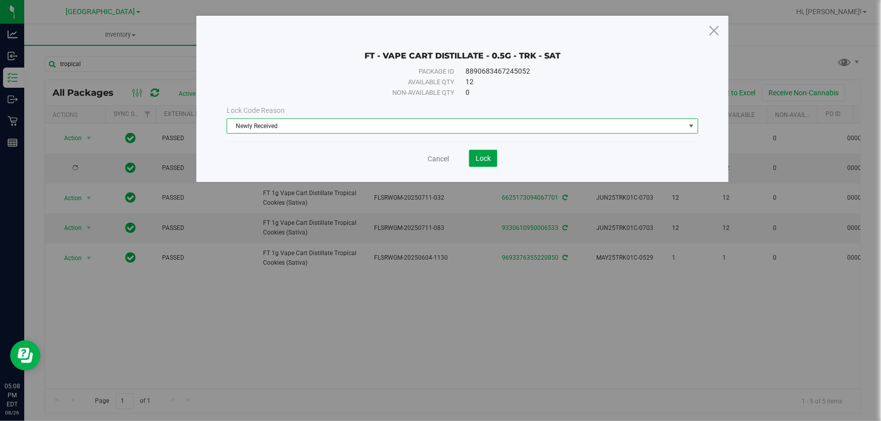
click at [476, 160] on span "Lock" at bounding box center [482, 158] width 15 height 8
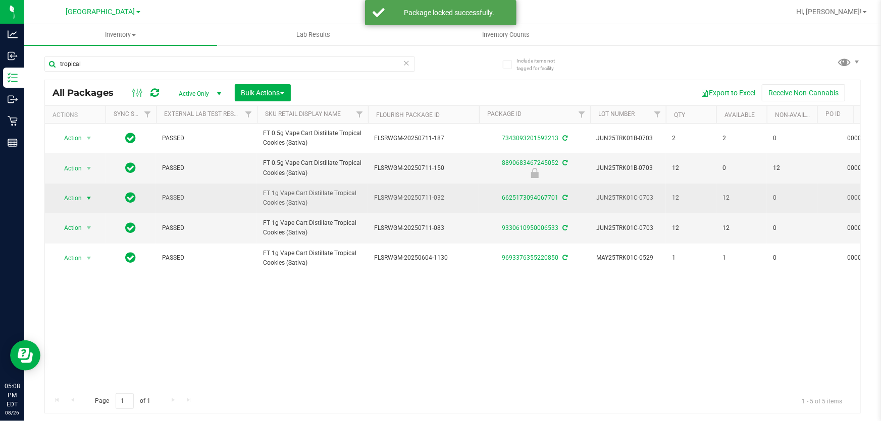
click at [86, 200] on span "select" at bounding box center [89, 198] width 8 height 8
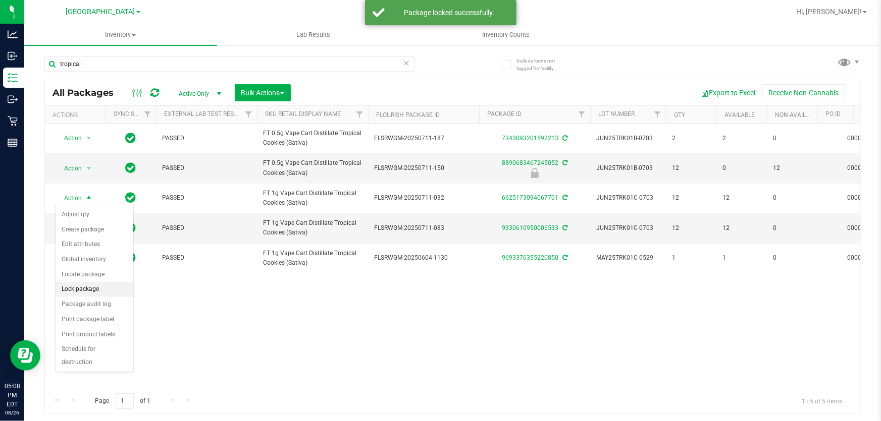
click at [89, 285] on li "Lock package" at bounding box center [95, 289] width 78 height 15
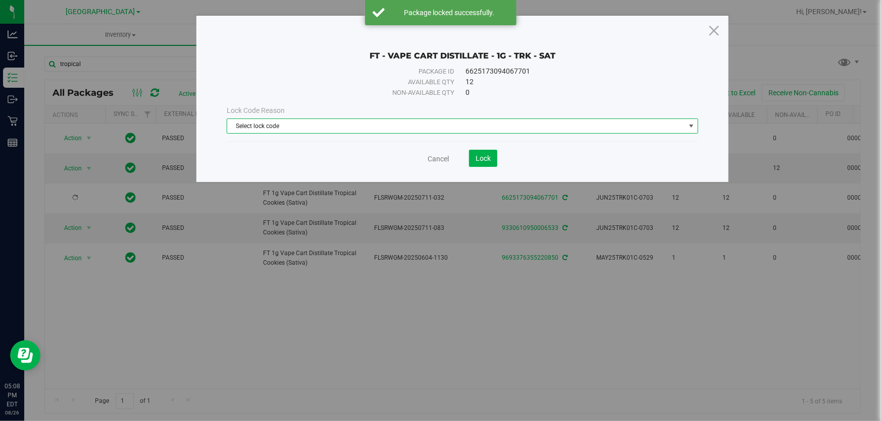
click at [369, 126] on span "Select lock code" at bounding box center [456, 126] width 458 height 14
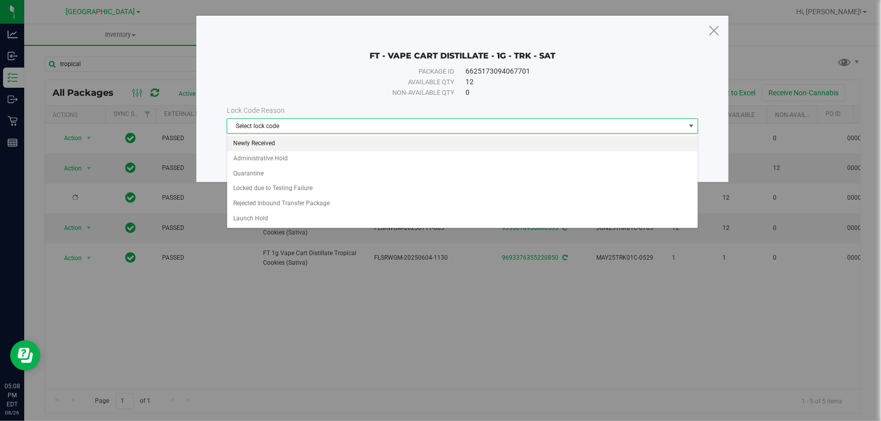
click at [309, 146] on li "Newly Received" at bounding box center [462, 143] width 470 height 15
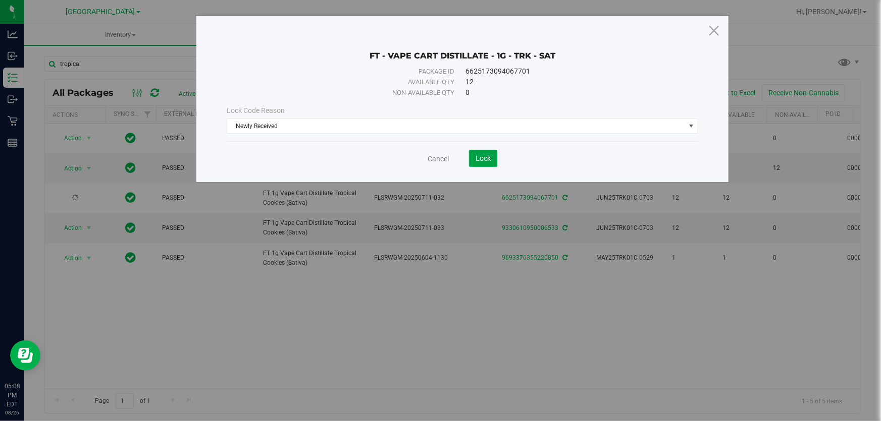
click at [483, 159] on span "Lock" at bounding box center [482, 158] width 15 height 8
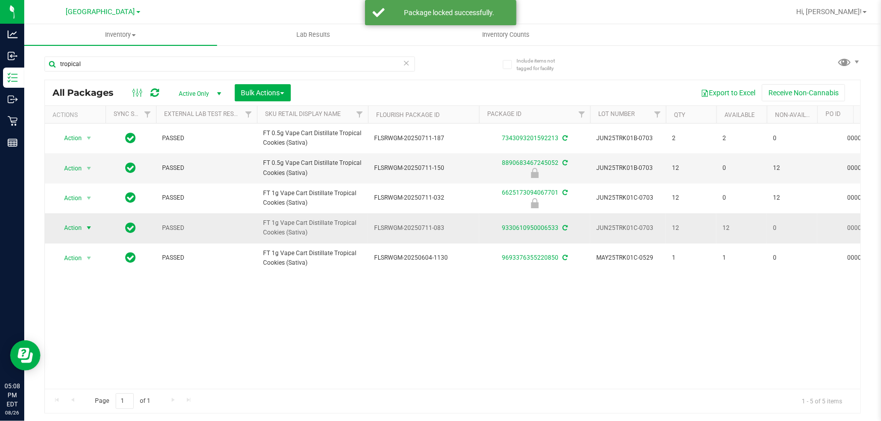
click at [83, 227] on span "select" at bounding box center [89, 228] width 13 height 14
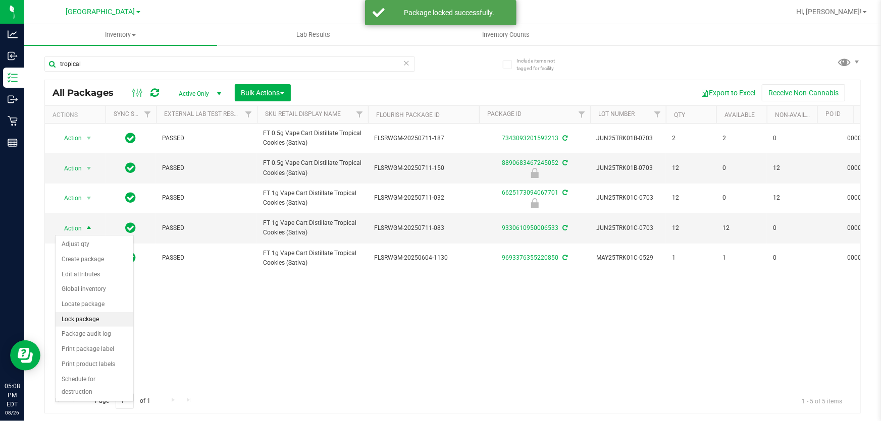
click at [96, 316] on li "Lock package" at bounding box center [95, 319] width 78 height 15
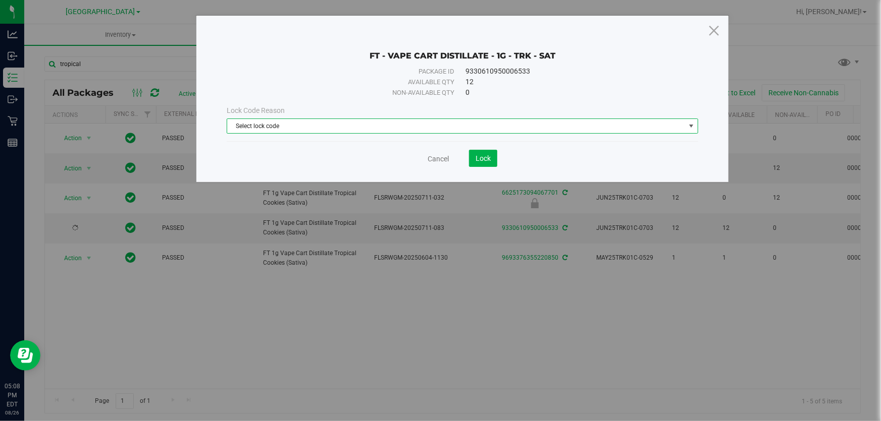
click at [442, 126] on span "Select lock code" at bounding box center [456, 126] width 458 height 14
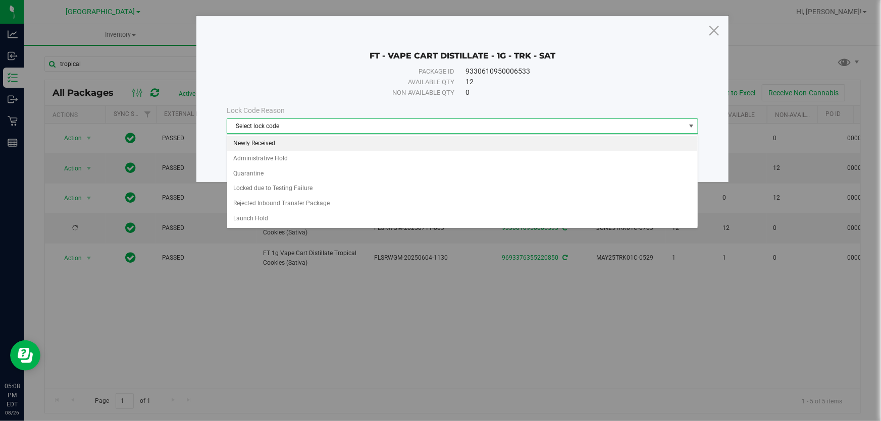
click at [304, 138] on li "Newly Received" at bounding box center [462, 143] width 470 height 15
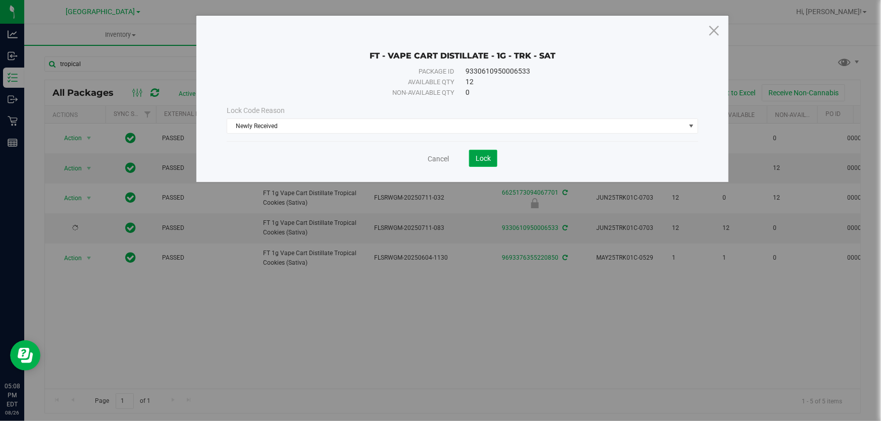
click at [484, 166] on button "Lock" at bounding box center [483, 158] width 28 height 17
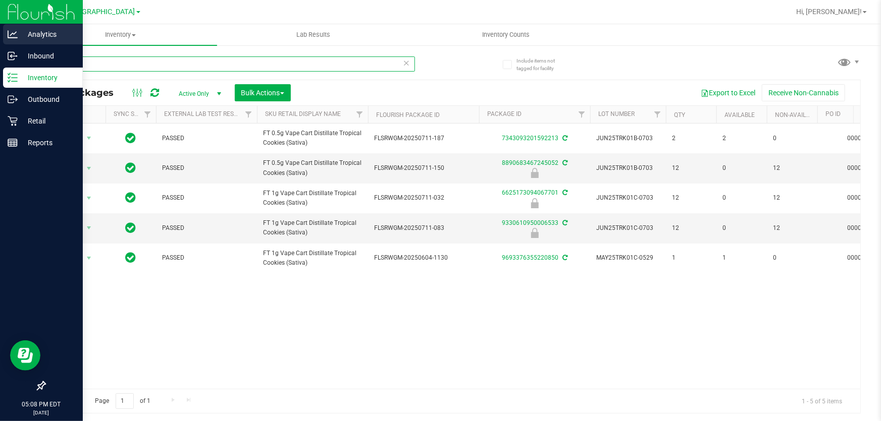
drag, startPoint x: 88, startPoint y: 65, endPoint x: 0, endPoint y: 43, distance: 90.5
click at [0, 36] on div "Analytics Inbound Inventory Outbound Retail Reports 05:08 PM EDT 08/26/2025 08/…" at bounding box center [440, 210] width 881 height 421
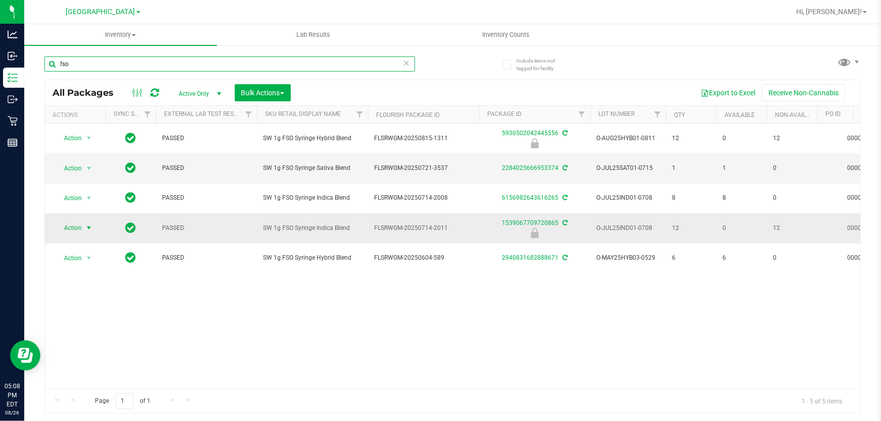
type input "fso"
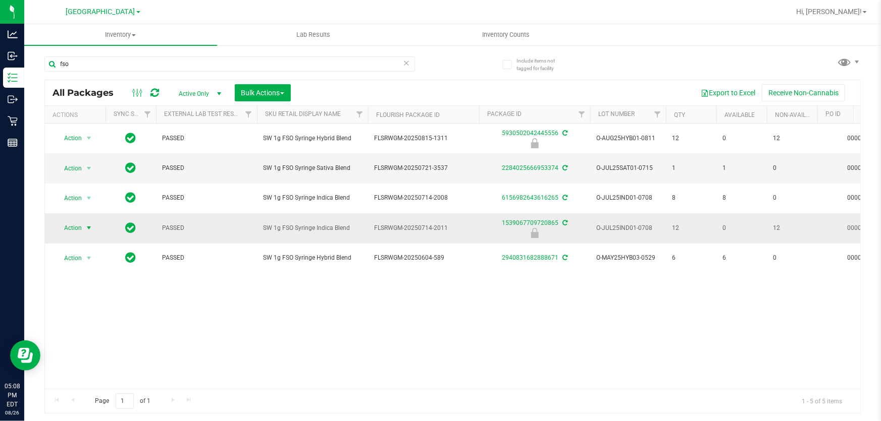
click at [86, 230] on span "select" at bounding box center [89, 228] width 8 height 8
click at [89, 353] on li "Unlock package" at bounding box center [88, 360] width 64 height 15
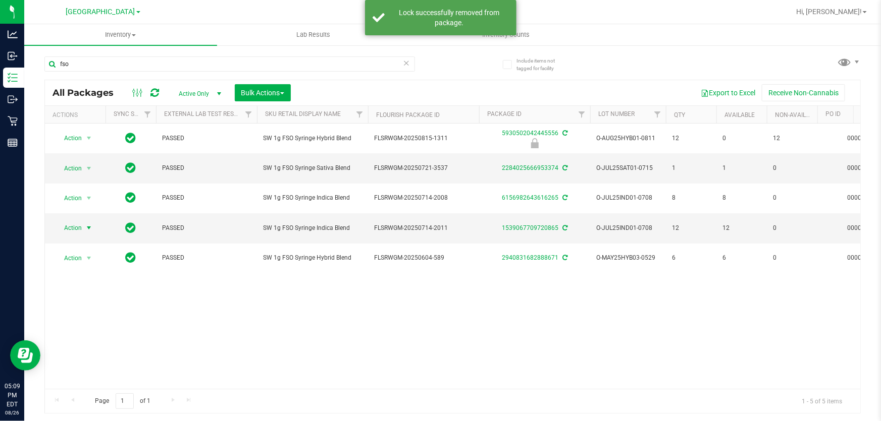
click at [79, 228] on span "Action" at bounding box center [68, 228] width 27 height 14
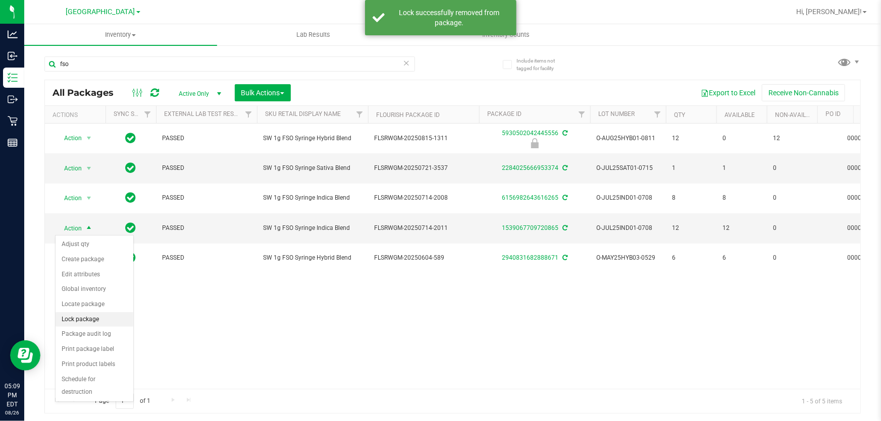
click at [98, 318] on li "Lock package" at bounding box center [95, 319] width 78 height 15
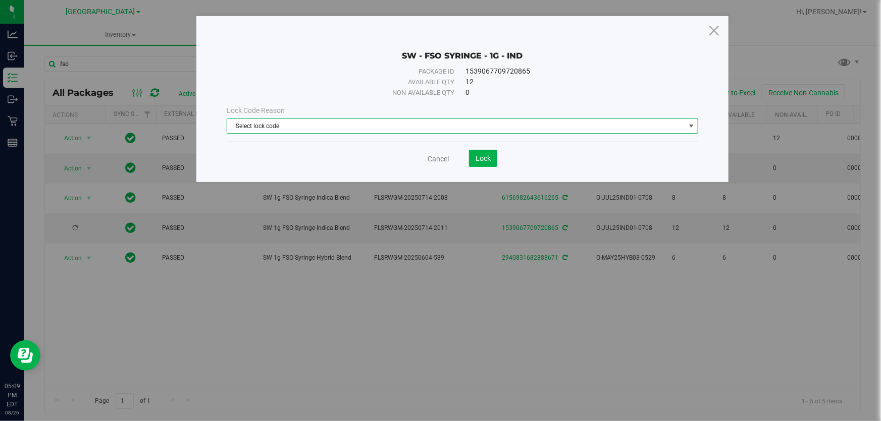
click at [280, 130] on span "Select lock code" at bounding box center [456, 126] width 458 height 14
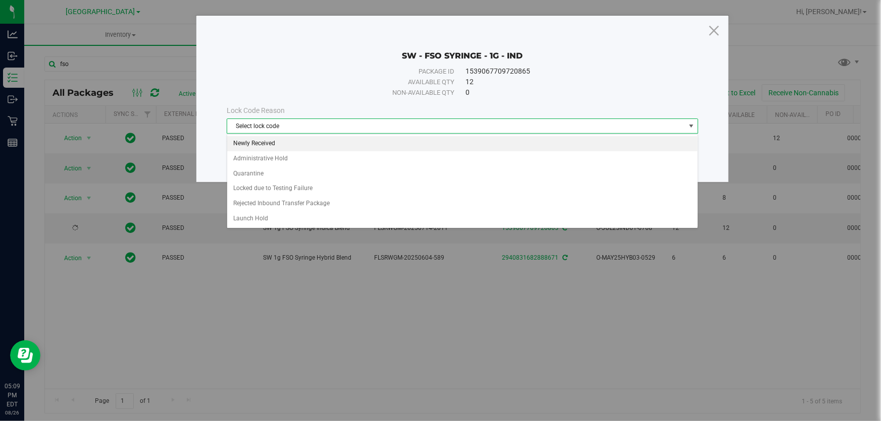
click at [280, 141] on li "Newly Received" at bounding box center [462, 143] width 470 height 15
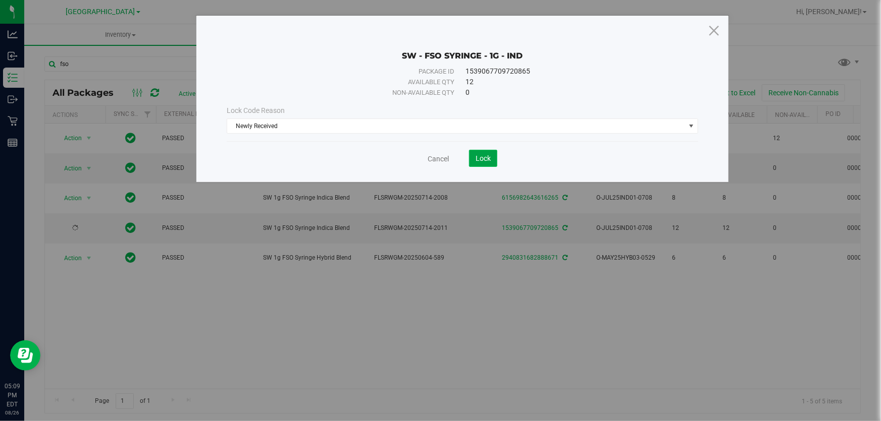
click at [480, 164] on button "Lock" at bounding box center [483, 158] width 28 height 17
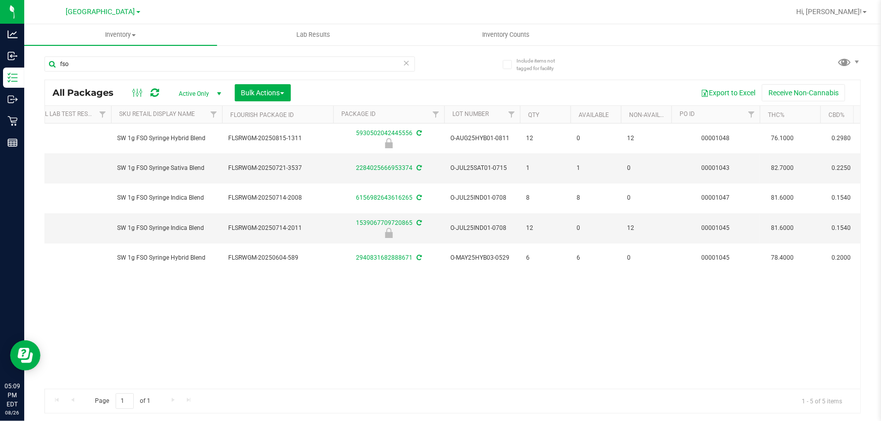
scroll to position [0, 256]
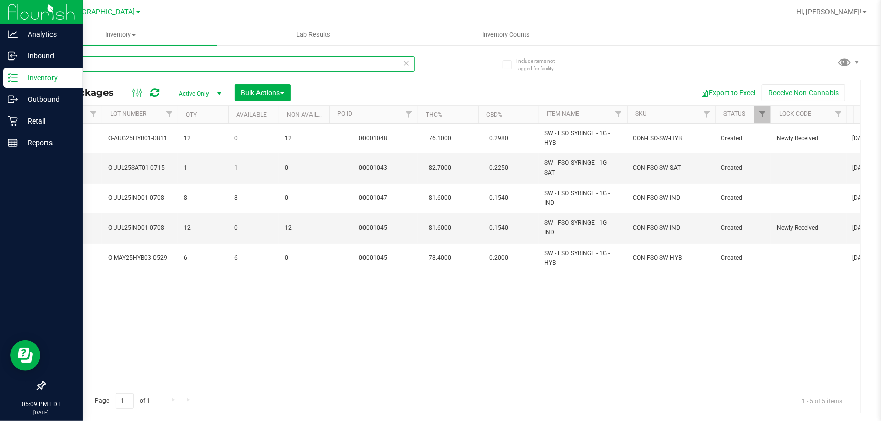
drag, startPoint x: 0, startPoint y: 21, endPoint x: 0, endPoint y: 1, distance: 20.7
click at [0, 5] on div "Analytics Inbound Inventory Outbound Retail Reports 05:09 PM EDT 08/26/2025 08/…" at bounding box center [440, 210] width 881 height 421
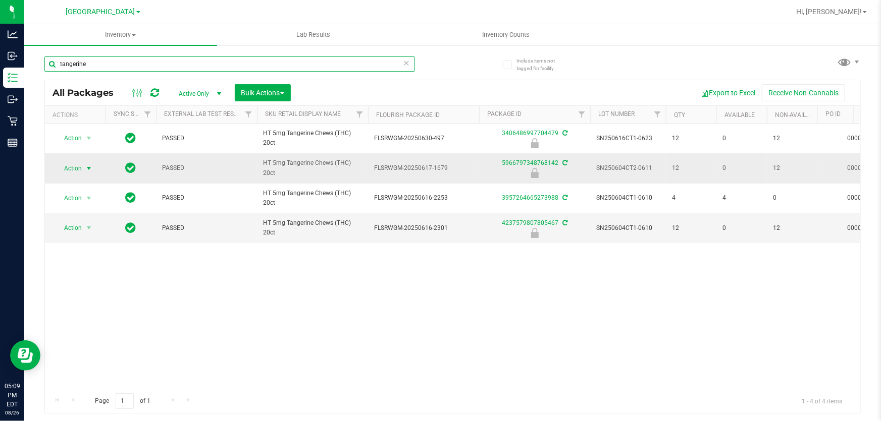
type input "tangerine"
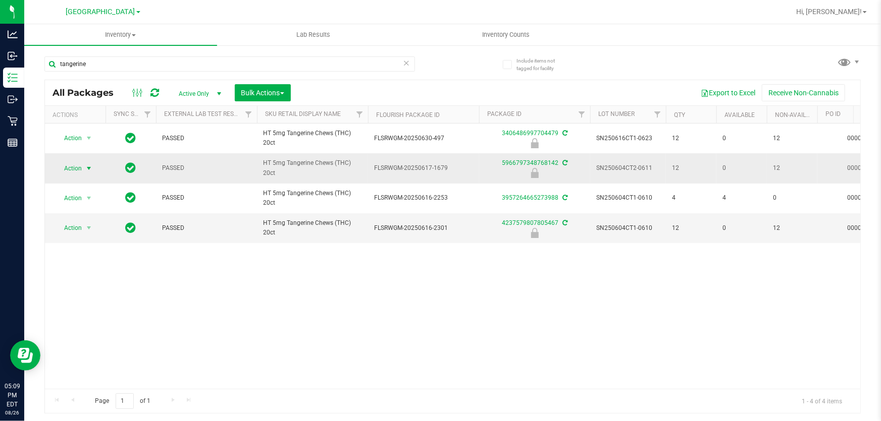
click at [71, 168] on span "Action" at bounding box center [68, 169] width 27 height 14
click at [95, 293] on li "Unlock package" at bounding box center [88, 300] width 64 height 15
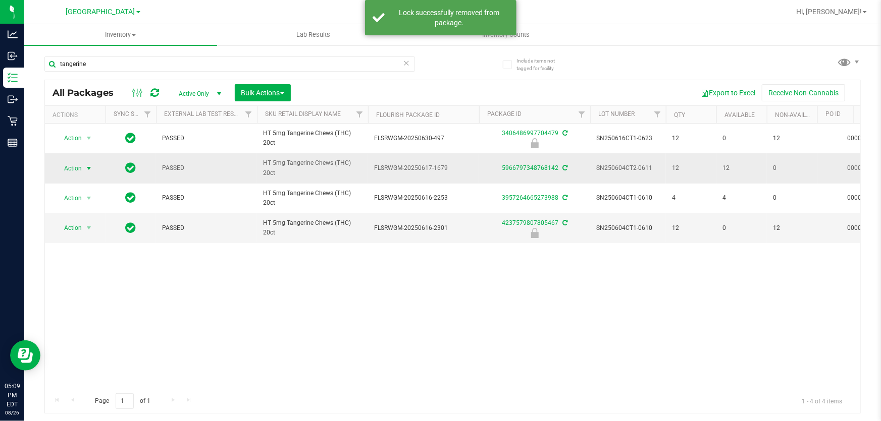
click at [87, 168] on span "select" at bounding box center [89, 169] width 8 height 8
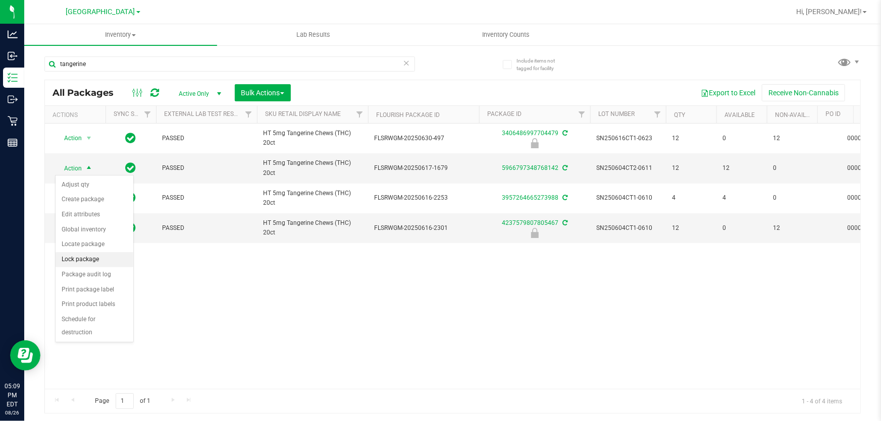
click at [93, 252] on li "Lock package" at bounding box center [95, 259] width 78 height 15
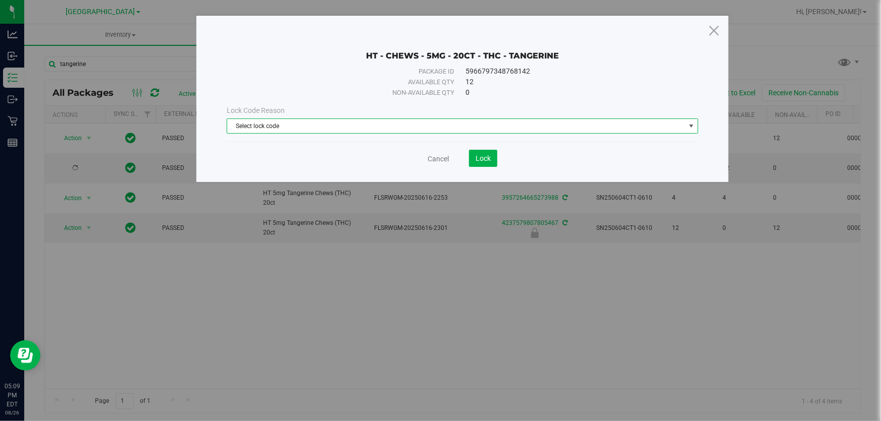
click at [281, 122] on span "Select lock code" at bounding box center [456, 126] width 458 height 14
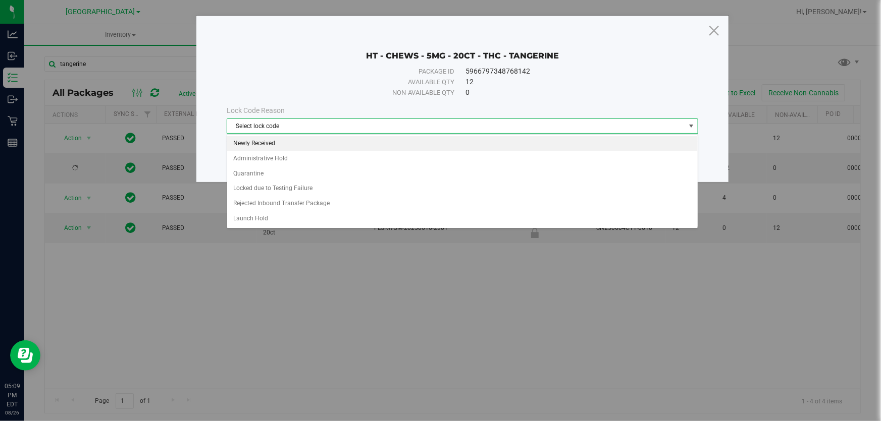
drag, startPoint x: 277, startPoint y: 141, endPoint x: 433, endPoint y: 160, distance: 156.6
click at [277, 143] on li "Newly Received" at bounding box center [462, 143] width 470 height 15
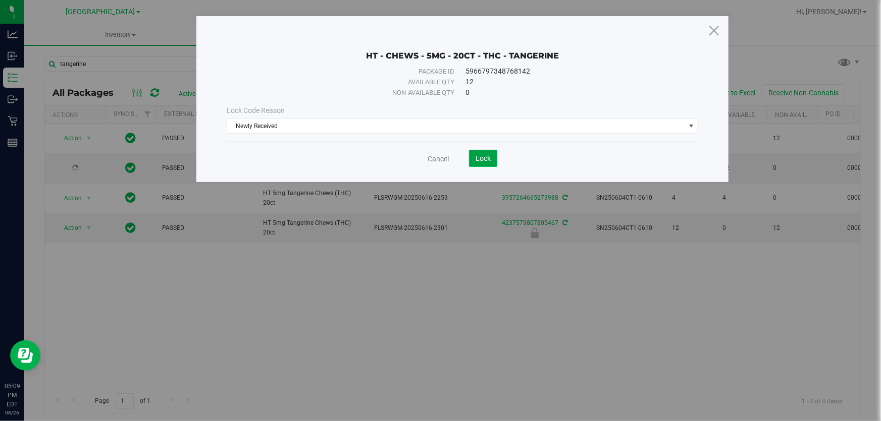
click at [477, 163] on button "Lock" at bounding box center [483, 158] width 28 height 17
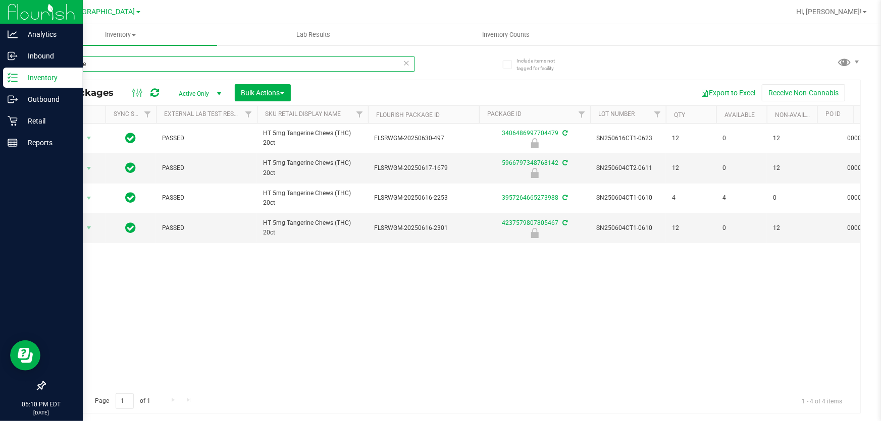
drag, startPoint x: 131, startPoint y: 67, endPoint x: 0, endPoint y: 10, distance: 142.8
click at [0, 15] on div "Analytics Inbound Inventory Outbound Retail Reports 05:10 PM EDT 08/26/2025 08/…" at bounding box center [440, 210] width 881 height 421
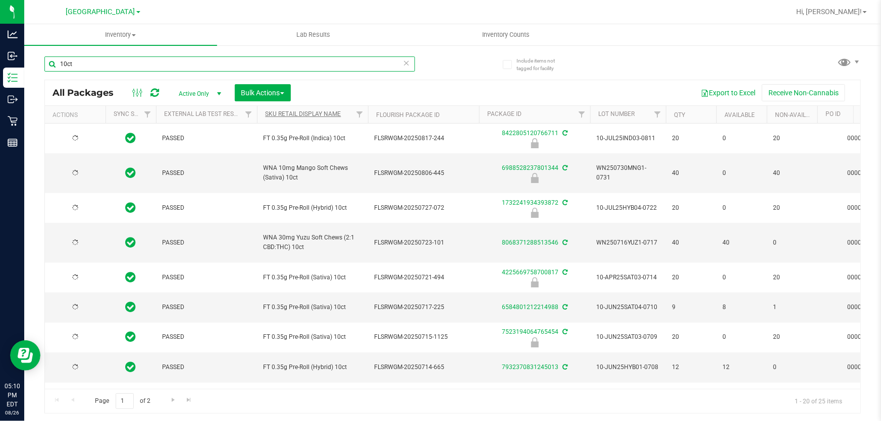
type input "10ct"
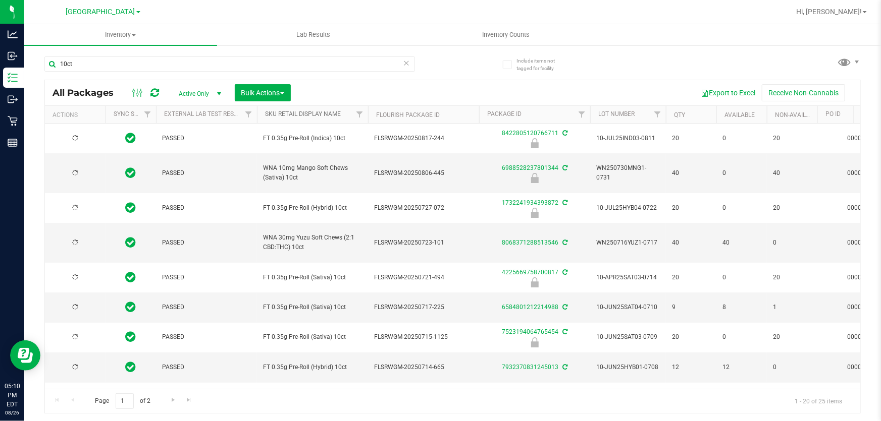
click at [324, 113] on link "Sku Retail Display Name" at bounding box center [303, 114] width 76 height 7
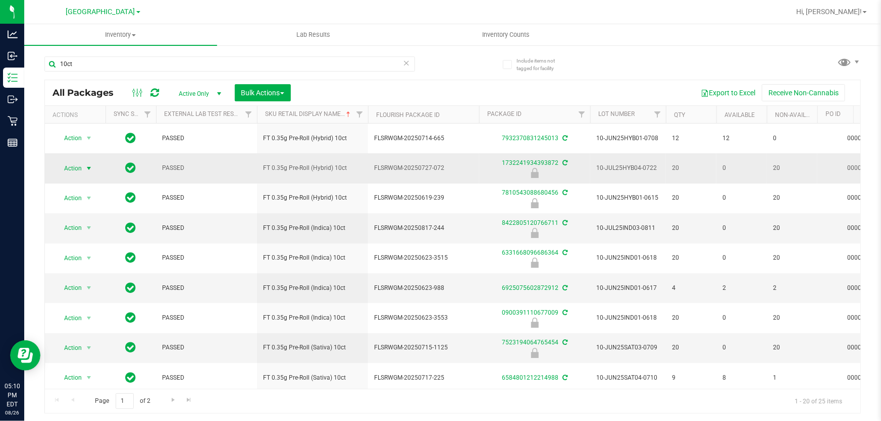
click at [88, 165] on span "select" at bounding box center [89, 169] width 8 height 8
click at [84, 293] on li "Unlock package" at bounding box center [88, 300] width 64 height 15
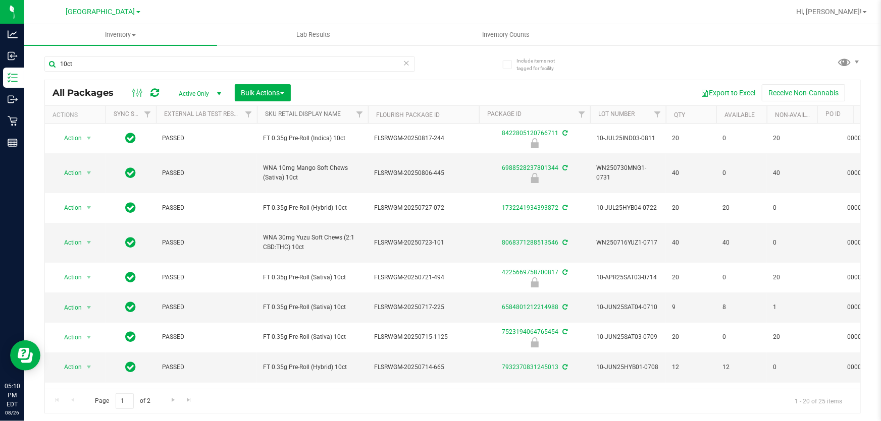
click at [318, 112] on link "Sku Retail Display Name" at bounding box center [303, 114] width 76 height 7
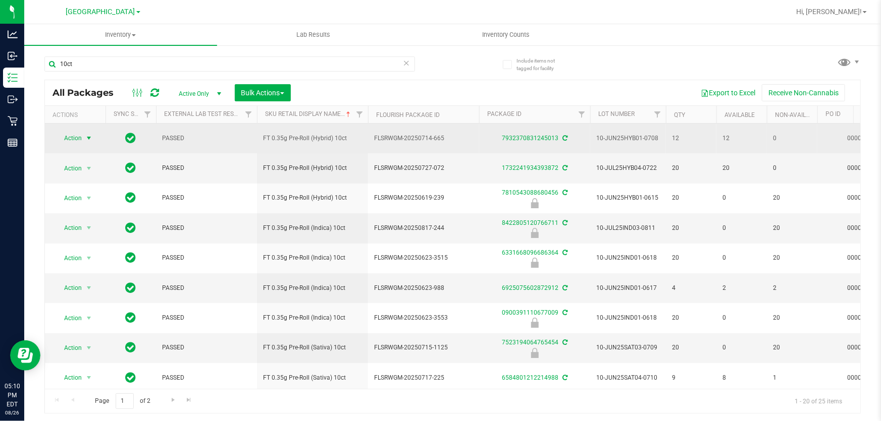
click at [84, 138] on span "select" at bounding box center [89, 138] width 13 height 14
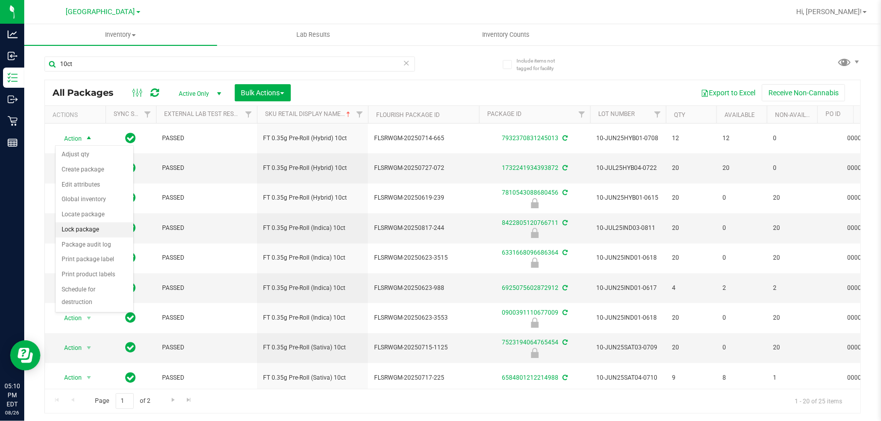
click at [96, 228] on li "Lock package" at bounding box center [95, 230] width 78 height 15
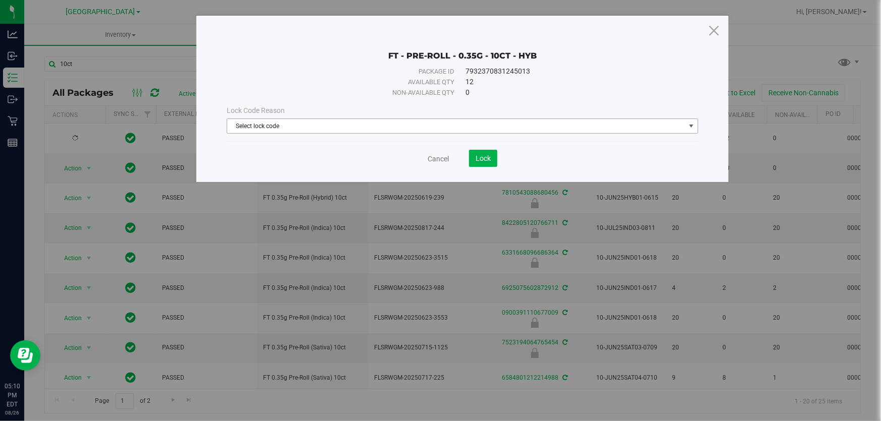
click at [364, 122] on span "Select lock code" at bounding box center [456, 126] width 458 height 14
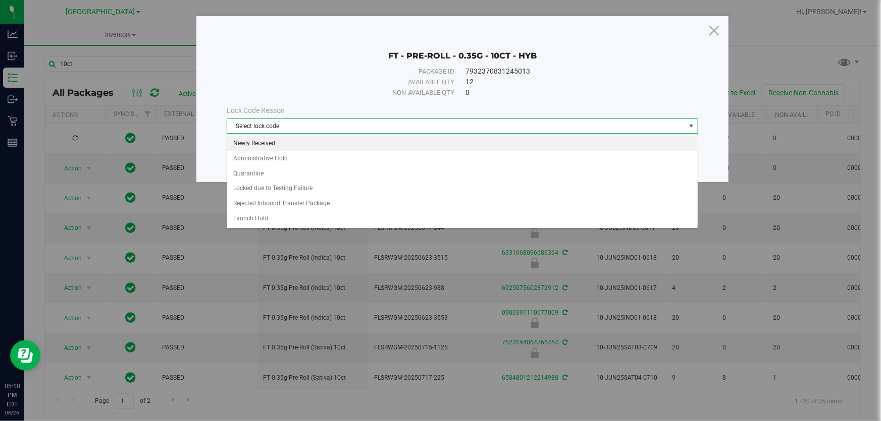
click at [323, 144] on li "Newly Received" at bounding box center [462, 143] width 470 height 15
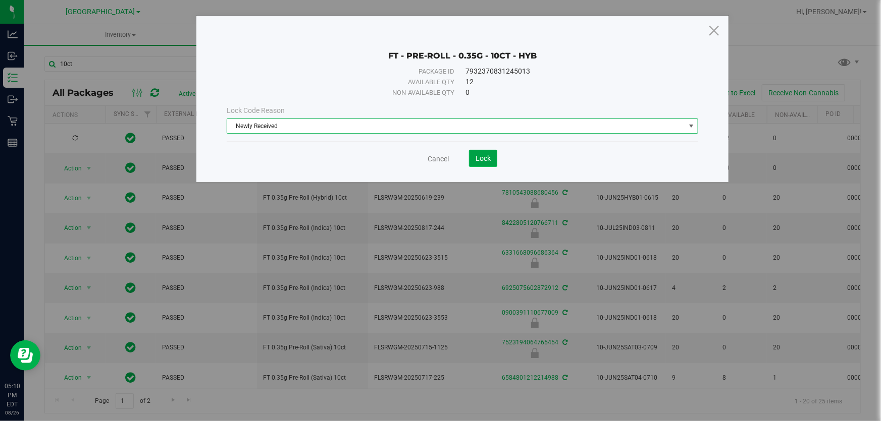
click at [480, 159] on span "Lock" at bounding box center [482, 158] width 15 height 8
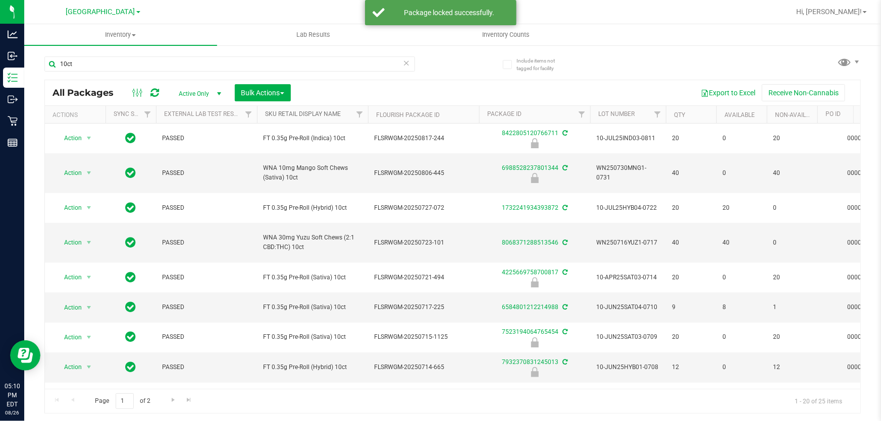
click at [312, 113] on link "Sku Retail Display Name" at bounding box center [303, 114] width 76 height 7
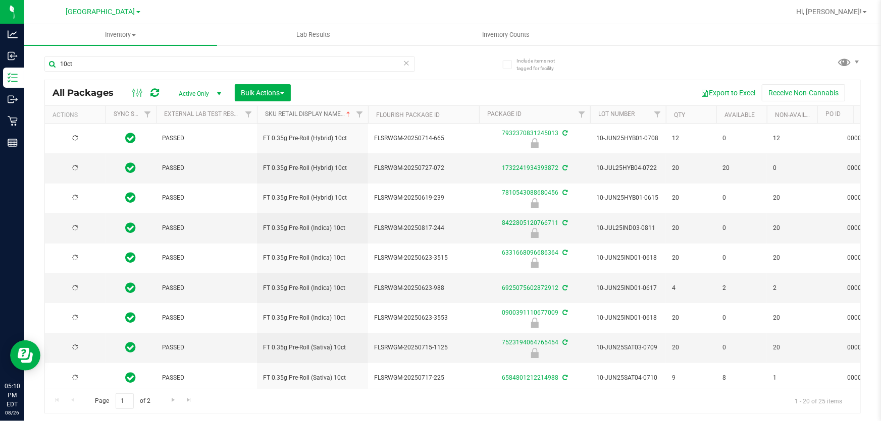
type input "[DATE]"
type input "2026-06-11"
type input "[DATE]"
type input "2026-04-30"
type input "[DATE]"
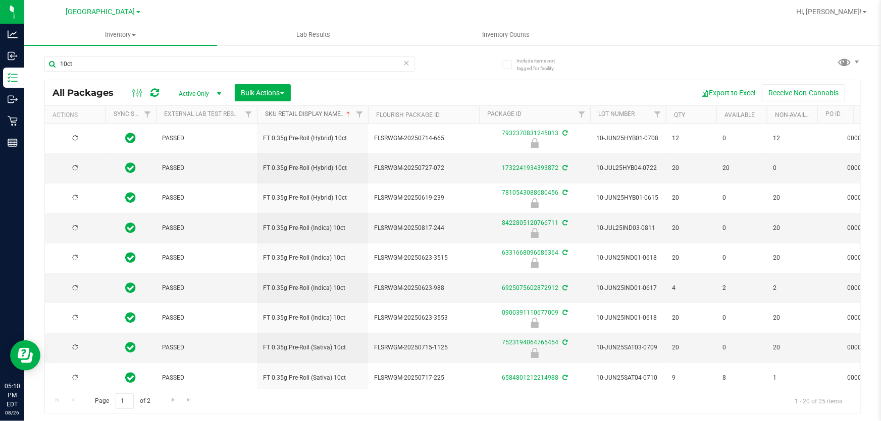
type input "2026-06-23"
type input "[DATE]"
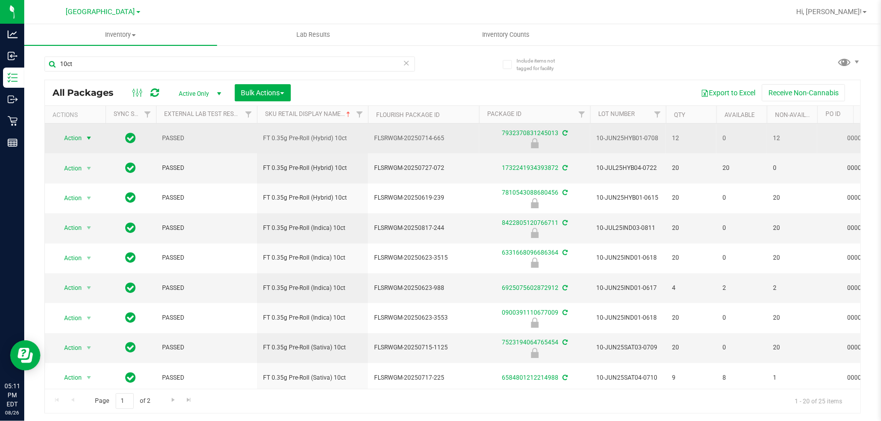
click at [75, 134] on span "Action" at bounding box center [68, 138] width 27 height 14
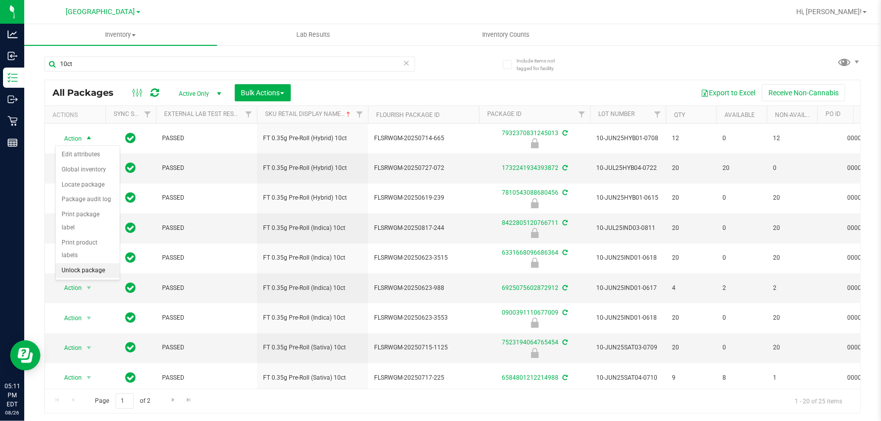
click at [95, 263] on li "Unlock package" at bounding box center [88, 270] width 64 height 15
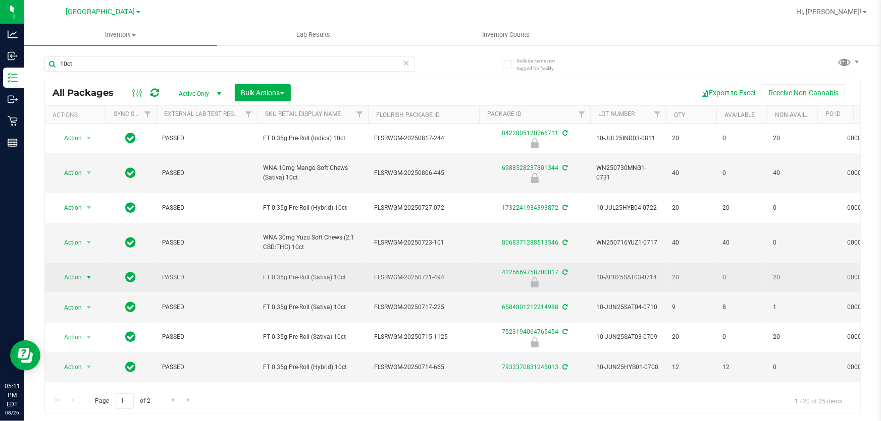
click at [79, 275] on span "Action" at bounding box center [68, 278] width 27 height 14
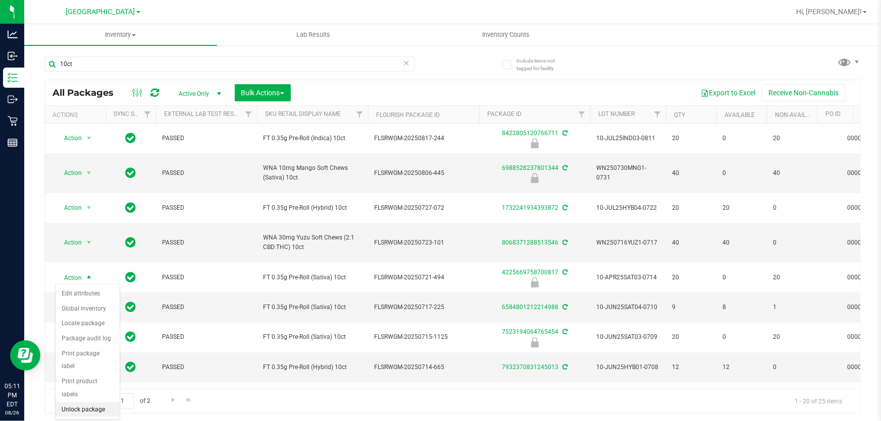
click at [88, 403] on li "Unlock package" at bounding box center [88, 410] width 64 height 15
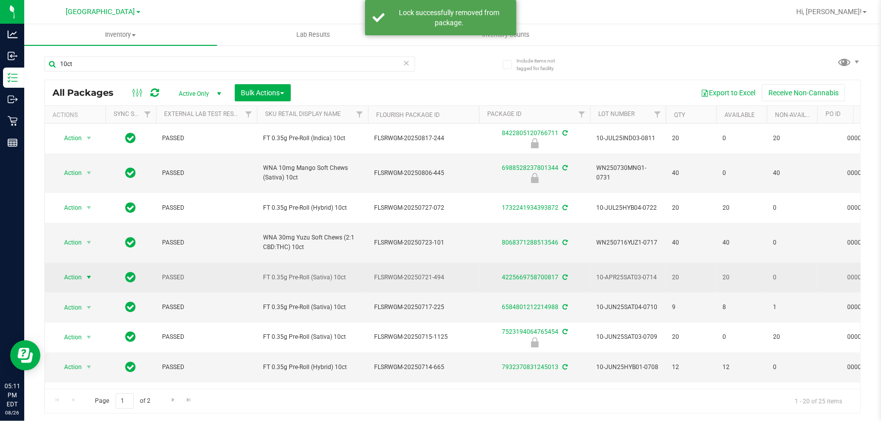
click at [84, 276] on span "select" at bounding box center [89, 278] width 13 height 14
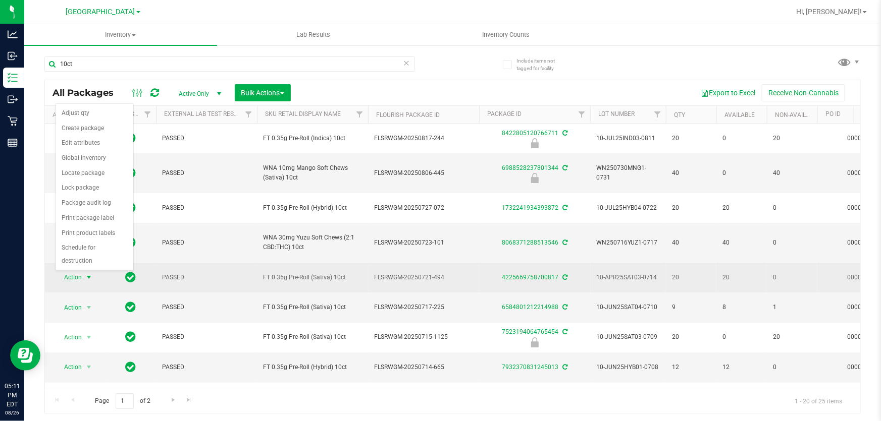
click at [86, 291] on td "Action Action Adjust qty Create package Edit attributes Global inventory Locate…" at bounding box center [75, 278] width 61 height 30
click at [87, 278] on span "select" at bounding box center [89, 278] width 8 height 8
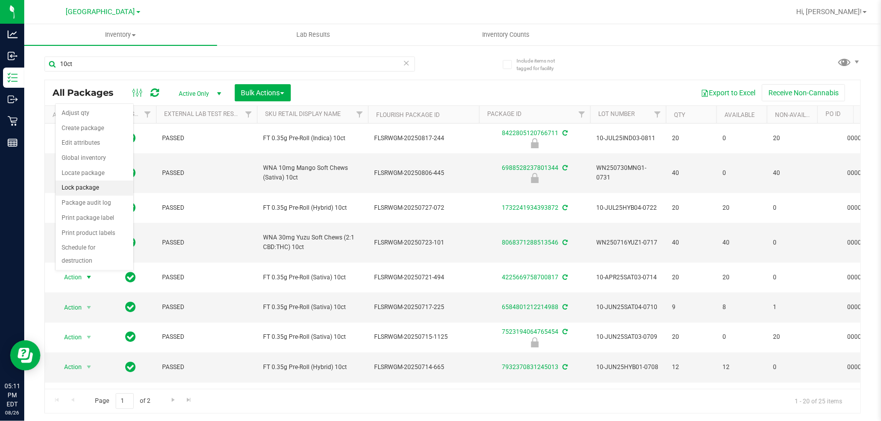
click at [94, 186] on li "Lock package" at bounding box center [95, 188] width 78 height 15
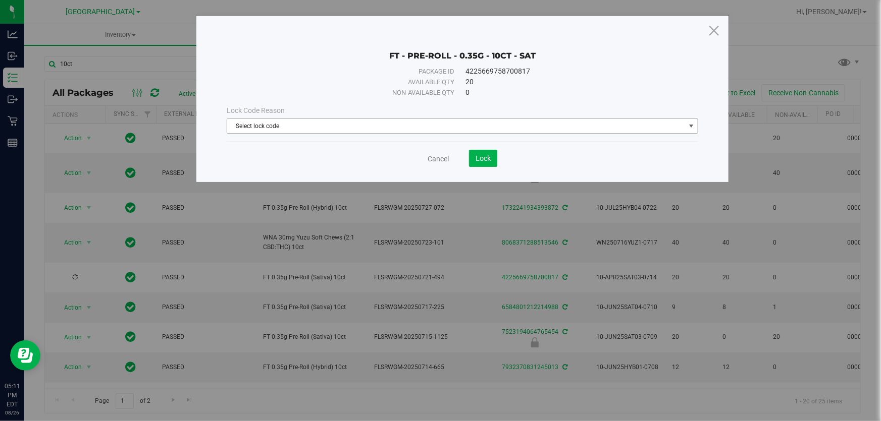
click at [481, 131] on span "Select lock code" at bounding box center [456, 126] width 458 height 14
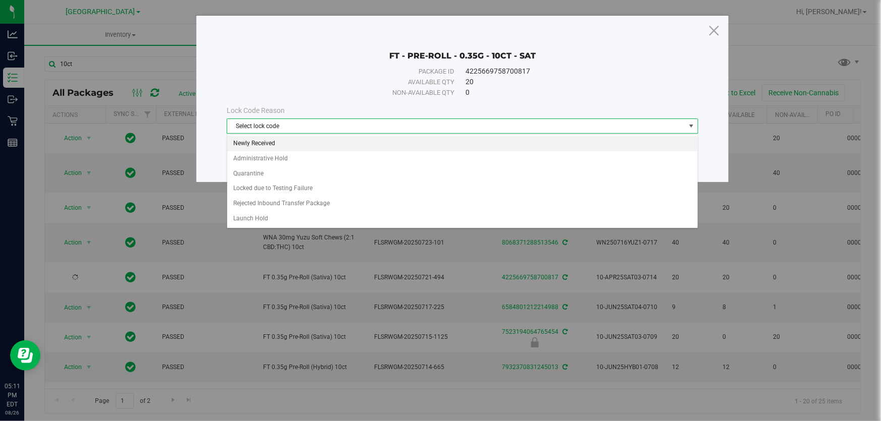
click at [319, 144] on li "Newly Received" at bounding box center [462, 143] width 470 height 15
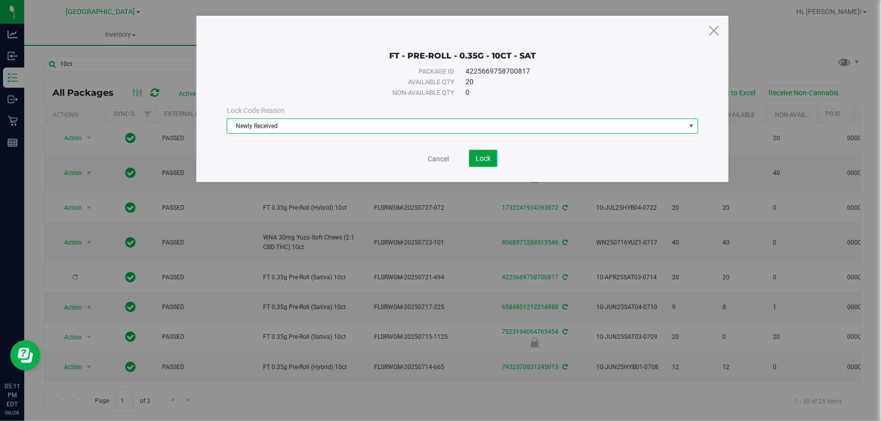
click at [479, 155] on span "Lock" at bounding box center [482, 158] width 15 height 8
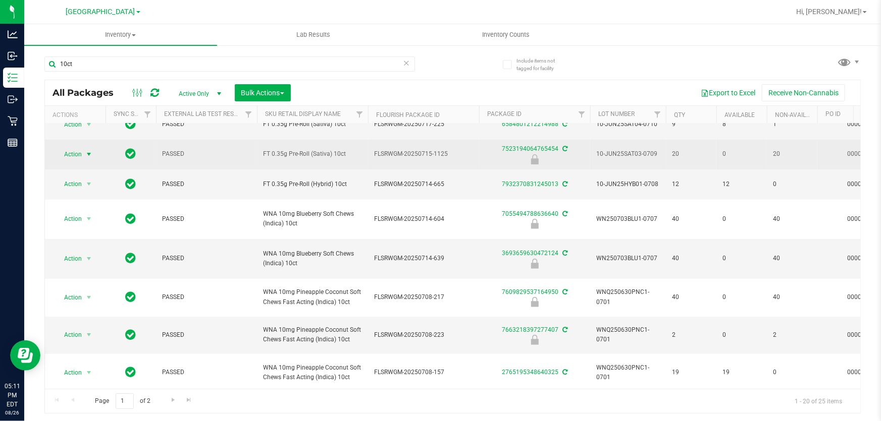
click at [87, 153] on span "select" at bounding box center [89, 154] width 8 height 8
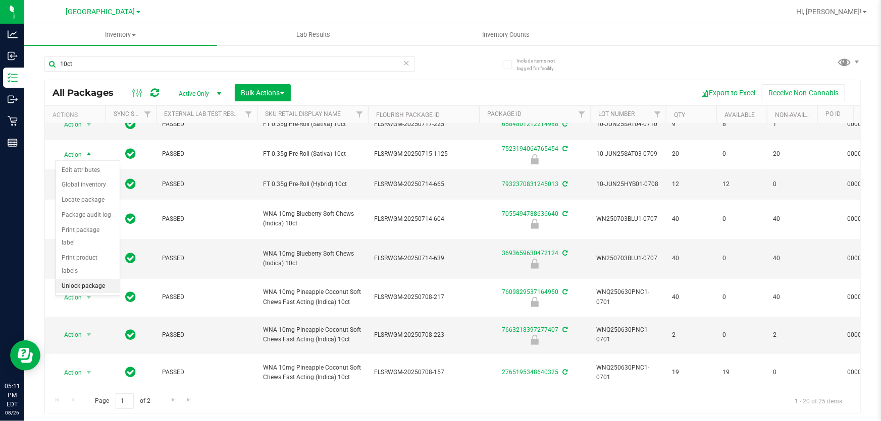
click at [102, 279] on li "Unlock package" at bounding box center [88, 286] width 64 height 15
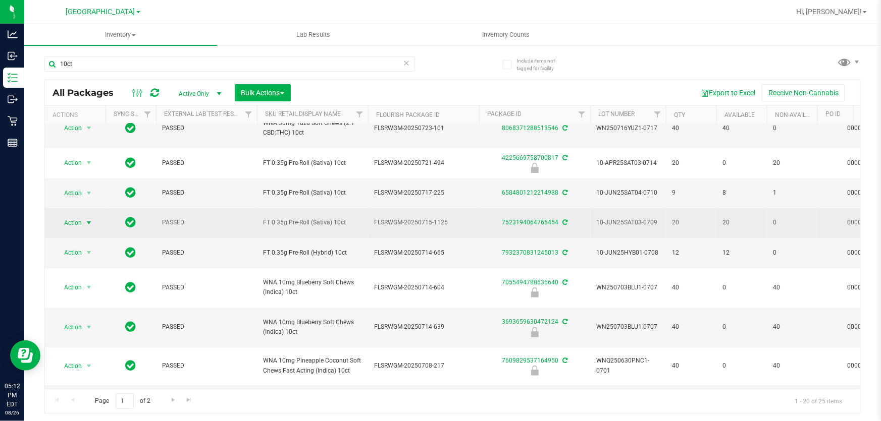
click at [86, 223] on span "select" at bounding box center [89, 223] width 8 height 8
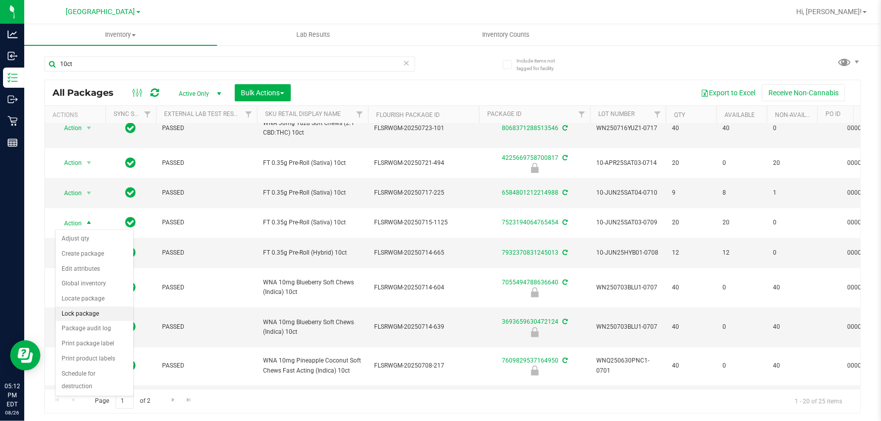
click at [96, 311] on li "Lock package" at bounding box center [95, 314] width 78 height 15
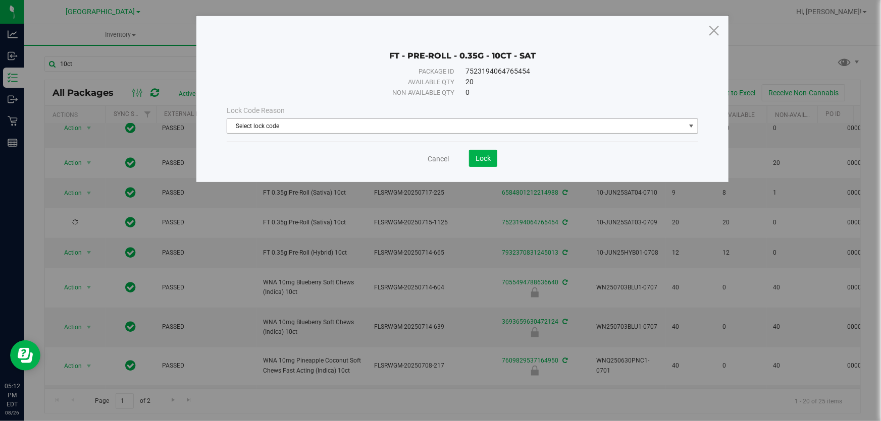
click at [316, 126] on span "Select lock code" at bounding box center [456, 126] width 458 height 14
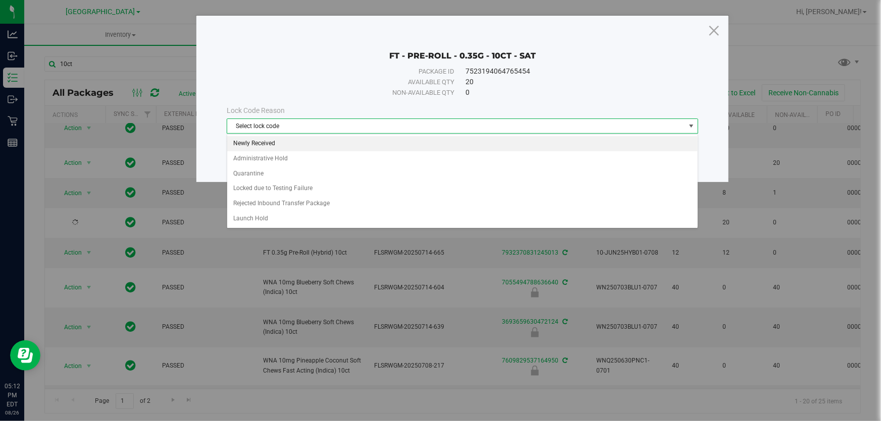
click at [298, 144] on li "Newly Received" at bounding box center [462, 143] width 470 height 15
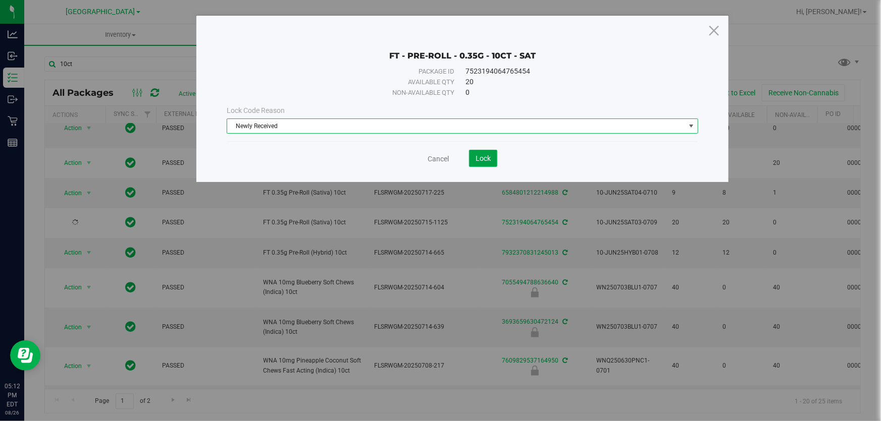
click at [488, 155] on span "Lock" at bounding box center [482, 158] width 15 height 8
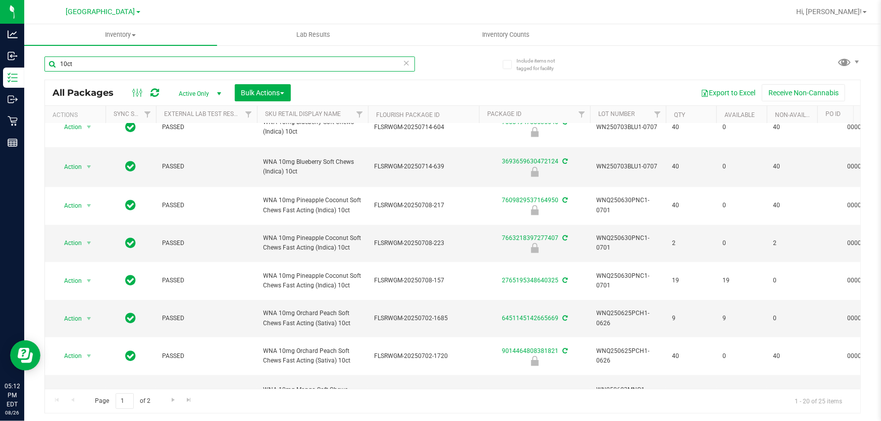
drag, startPoint x: 173, startPoint y: 68, endPoint x: 351, endPoint y: 76, distance: 178.8
click at [0, 73] on div "Analytics Inbound Inventory Outbound Retail Reports 05:12 PM EDT 08/26/2025 08/…" at bounding box center [440, 210] width 881 height 421
type input "blueberry"
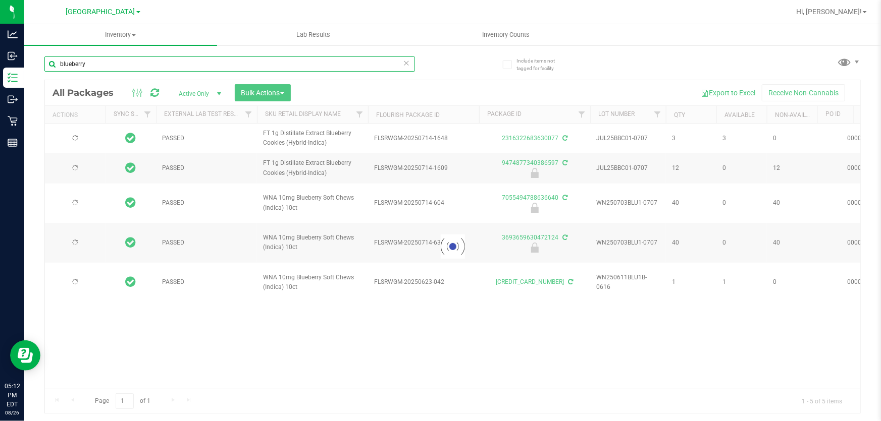
type input "[DATE]"
type input "2026-06-11"
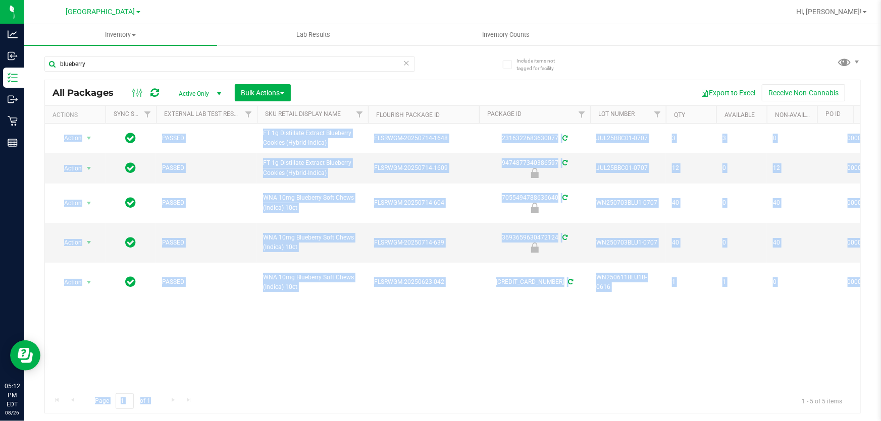
drag, startPoint x: 295, startPoint y: 389, endPoint x: 384, endPoint y: 384, distance: 88.9
click at [384, 384] on div "All Packages Active Only Active Only Lab Samples Locked All External Internal B…" at bounding box center [452, 247] width 816 height 334
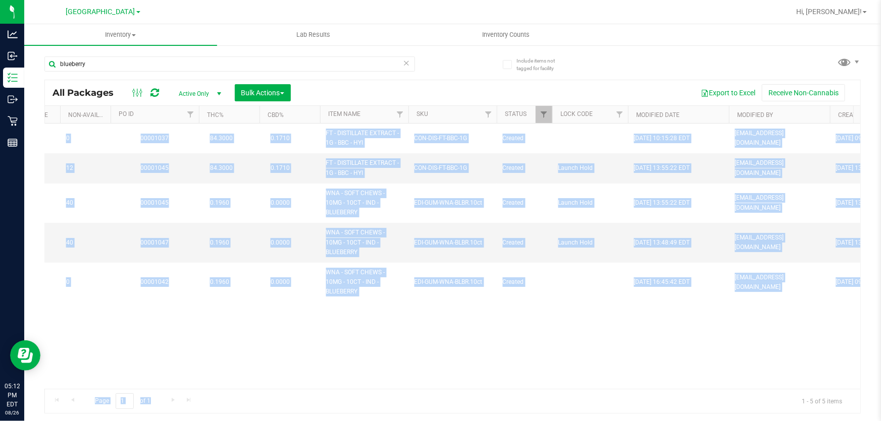
click at [416, 338] on div "Action Action Adjust qty Create package Edit attributes Global inventory Locate…" at bounding box center [452, 256] width 815 height 265
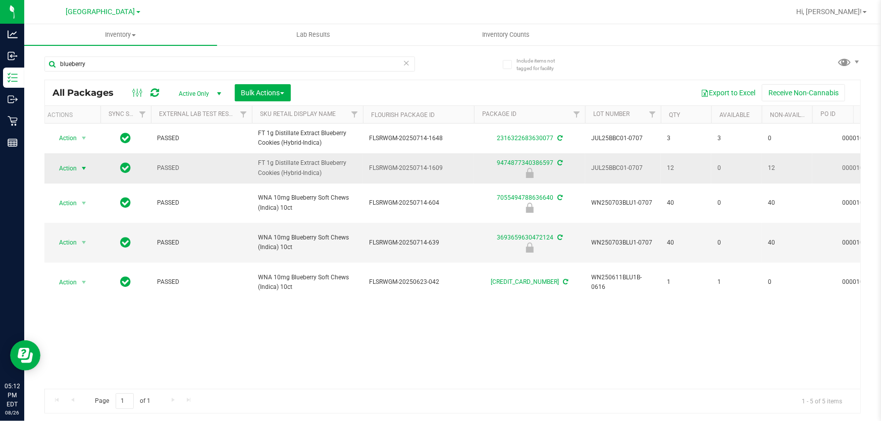
click at [83, 165] on span "select" at bounding box center [84, 169] width 8 height 8
click at [96, 293] on li "Unlock package" at bounding box center [82, 300] width 64 height 15
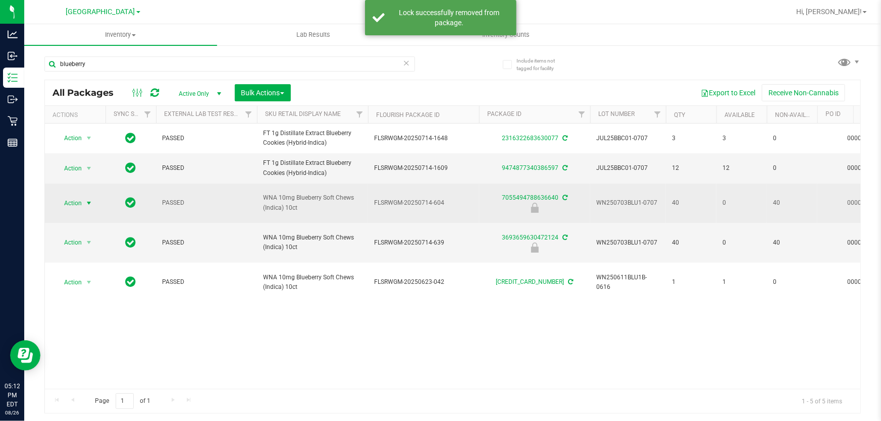
click at [76, 205] on span "Action" at bounding box center [68, 203] width 27 height 14
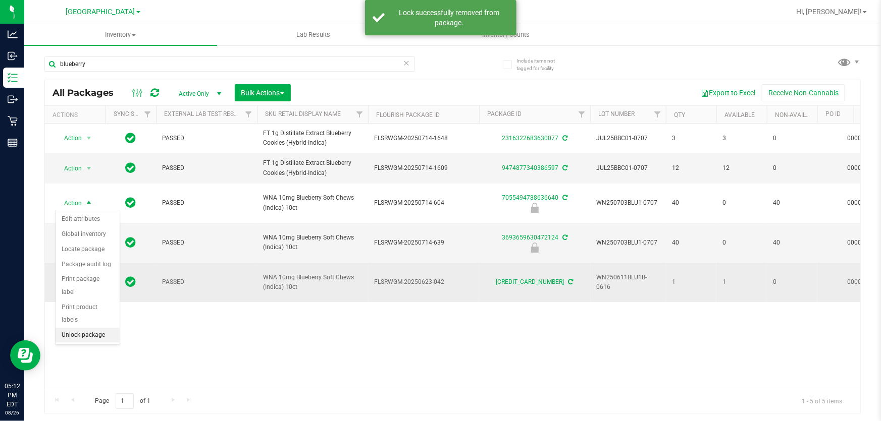
drag, startPoint x: 88, startPoint y: 318, endPoint x: 84, endPoint y: 292, distance: 27.0
click at [86, 328] on li "Unlock package" at bounding box center [88, 335] width 64 height 15
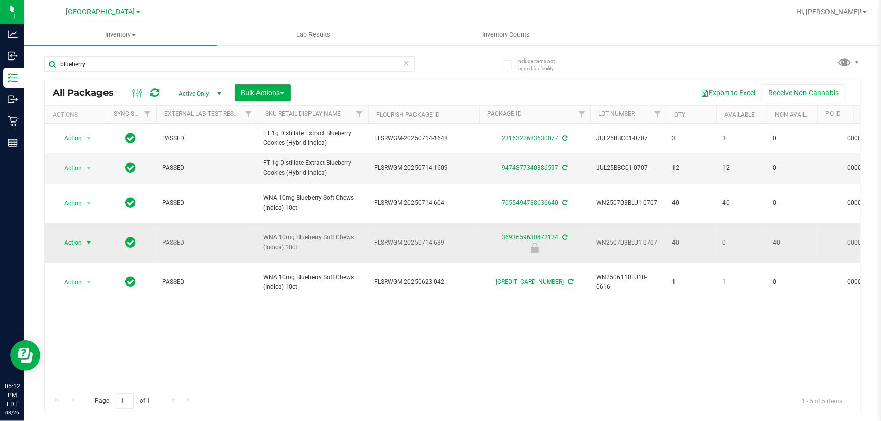
click at [83, 246] on span "select" at bounding box center [89, 243] width 13 height 14
click at [93, 368] on li "Unlock package" at bounding box center [88, 375] width 64 height 15
click at [77, 167] on span "Action" at bounding box center [68, 169] width 27 height 14
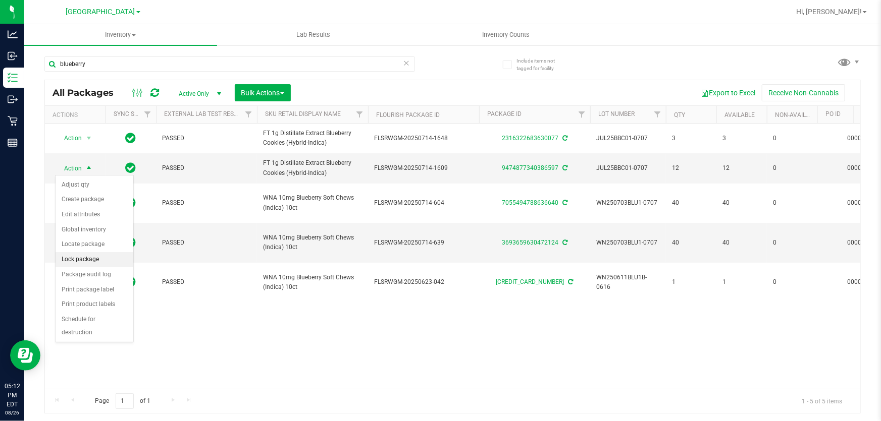
click at [94, 259] on li "Lock package" at bounding box center [95, 259] width 78 height 15
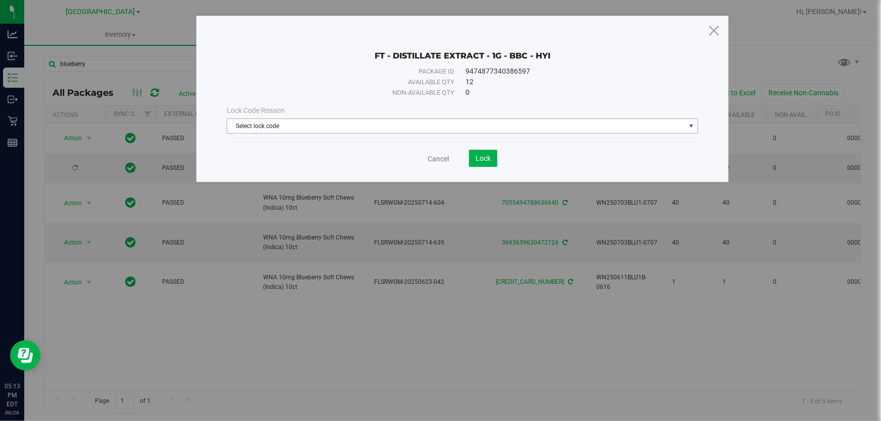
click at [310, 121] on span "Select lock code" at bounding box center [456, 126] width 458 height 14
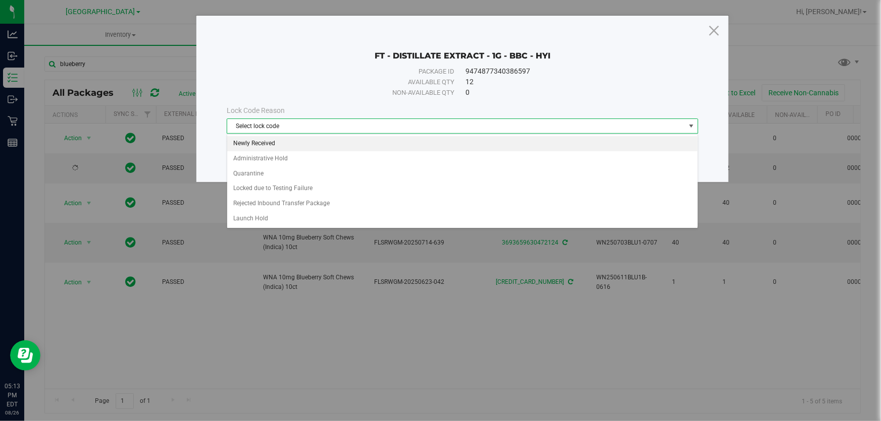
click at [294, 147] on li "Newly Received" at bounding box center [462, 143] width 470 height 15
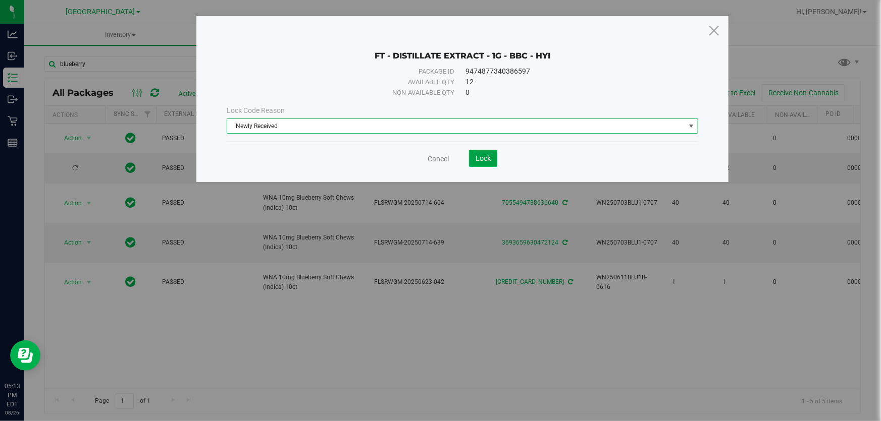
click at [485, 164] on button "Lock" at bounding box center [483, 158] width 28 height 17
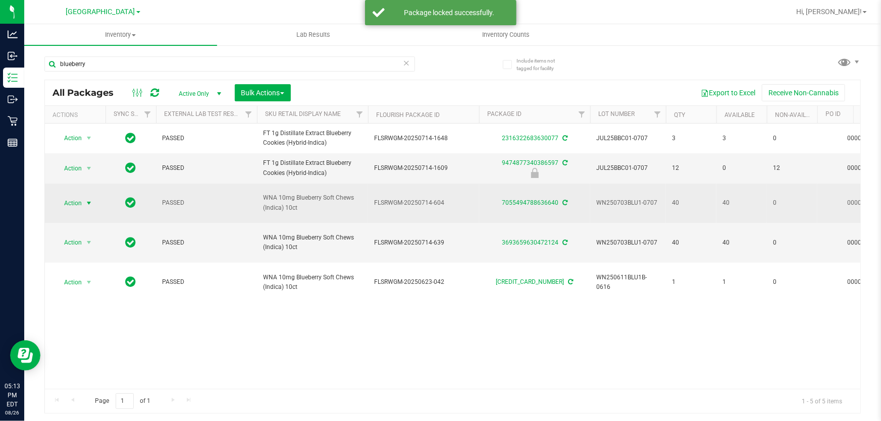
click at [80, 203] on span "Action" at bounding box center [68, 203] width 27 height 14
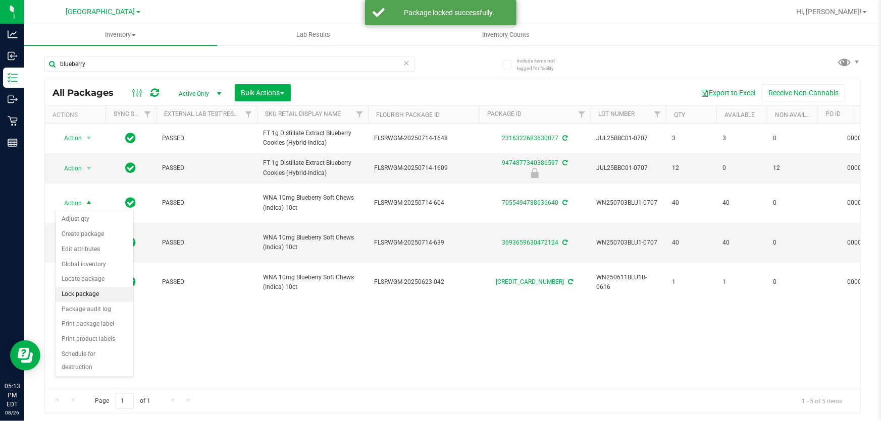
click at [96, 294] on li "Lock package" at bounding box center [95, 294] width 78 height 15
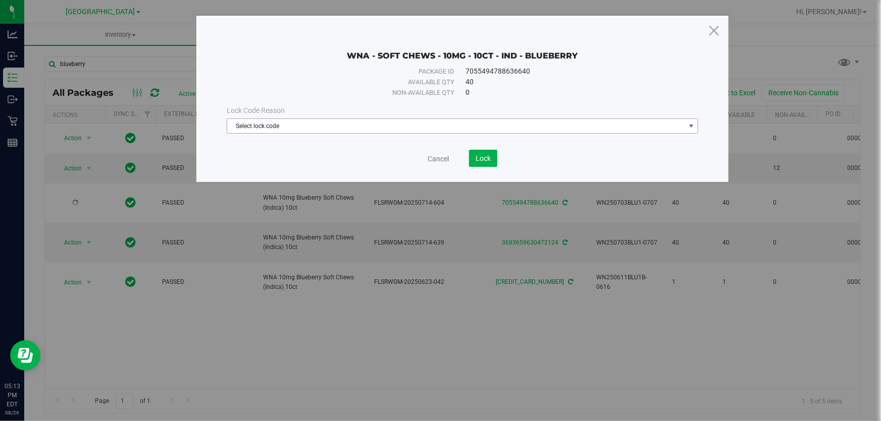
click at [477, 115] on div "Lock Code Reason" at bounding box center [462, 110] width 471 height 11
click at [473, 125] on span "Select lock code" at bounding box center [456, 126] width 458 height 14
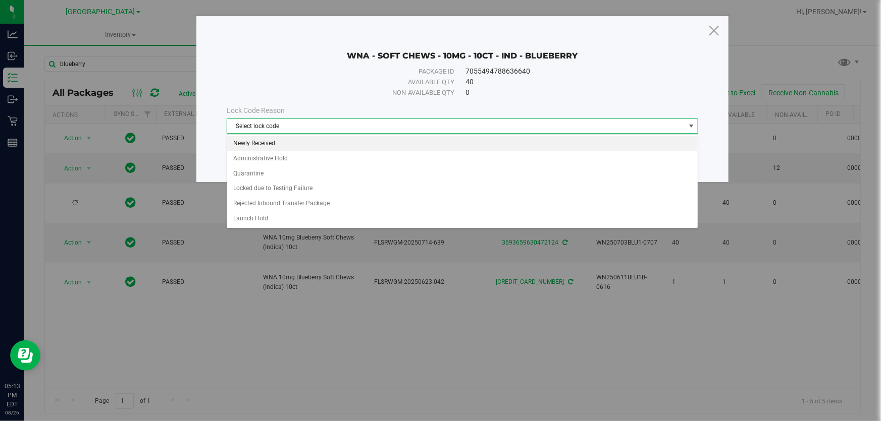
click at [350, 148] on li "Newly Received" at bounding box center [462, 143] width 470 height 15
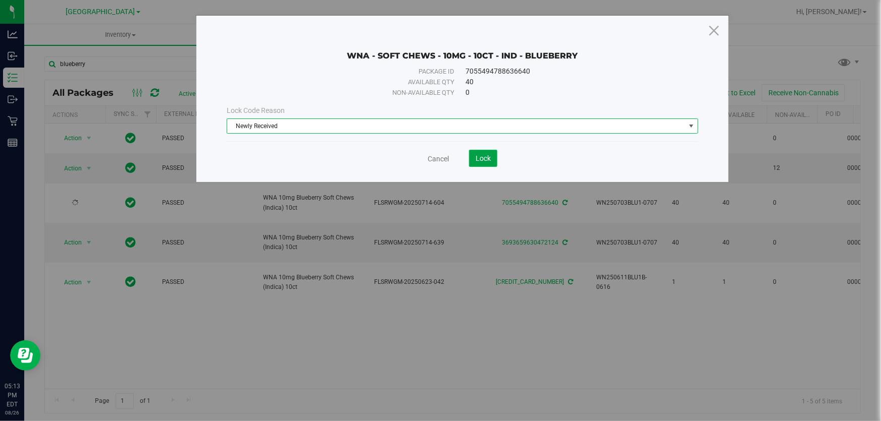
click at [487, 163] on button "Lock" at bounding box center [483, 158] width 28 height 17
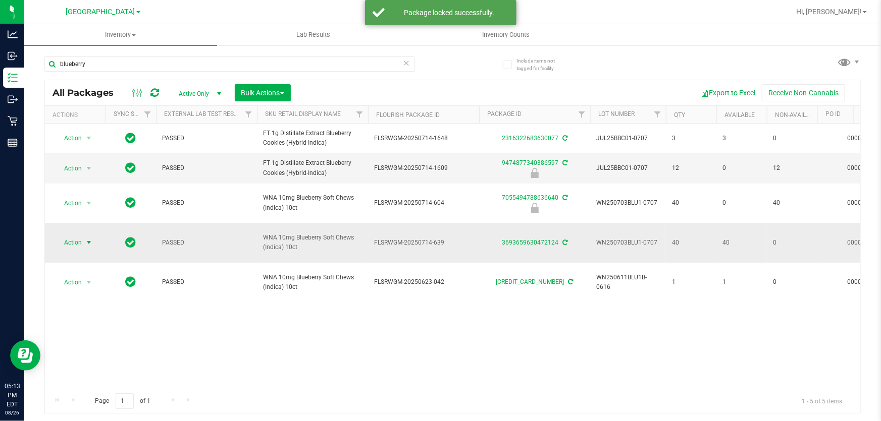
click at [87, 244] on span "select" at bounding box center [89, 243] width 8 height 8
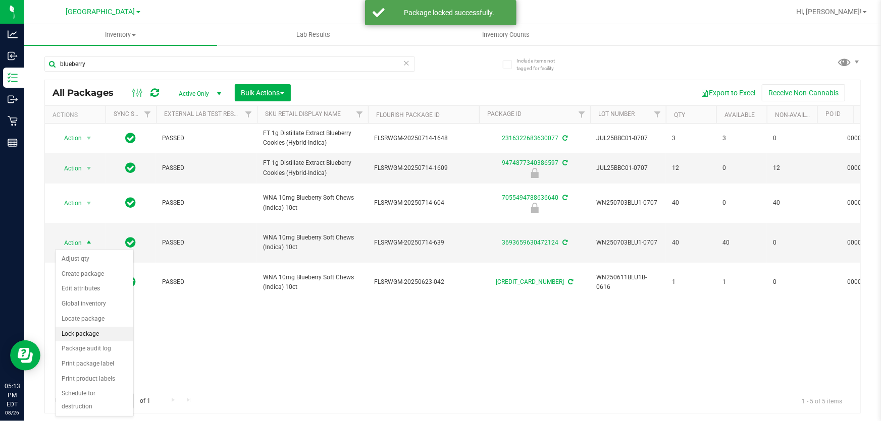
click at [96, 339] on li "Lock package" at bounding box center [95, 334] width 78 height 15
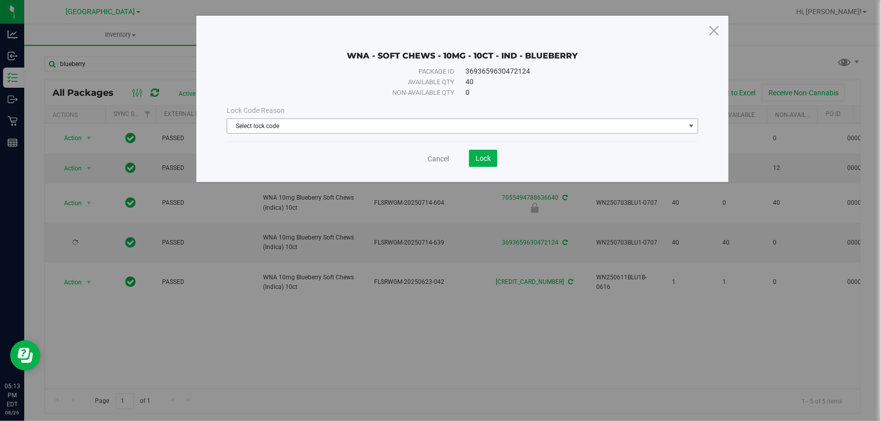
click at [406, 131] on span "Select lock code" at bounding box center [456, 126] width 458 height 14
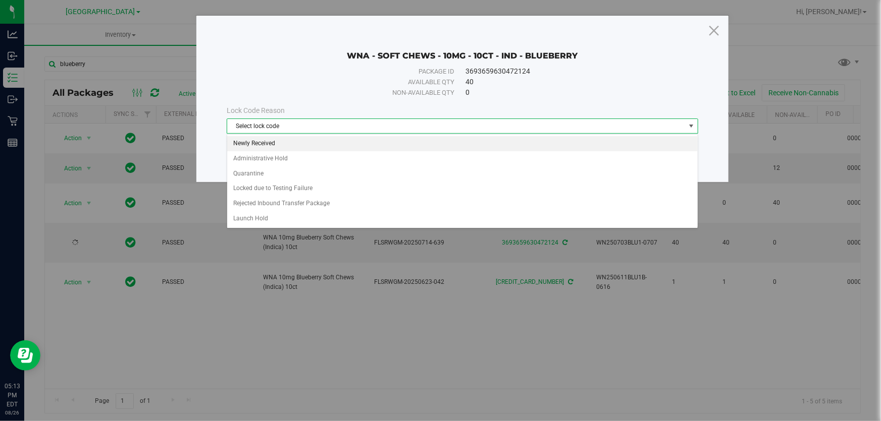
click at [316, 143] on li "Newly Received" at bounding box center [462, 143] width 470 height 15
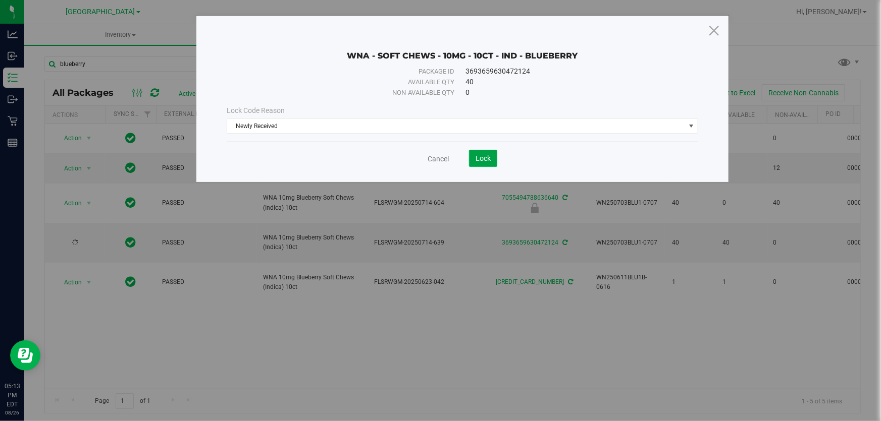
click at [484, 151] on button "Lock" at bounding box center [483, 158] width 28 height 17
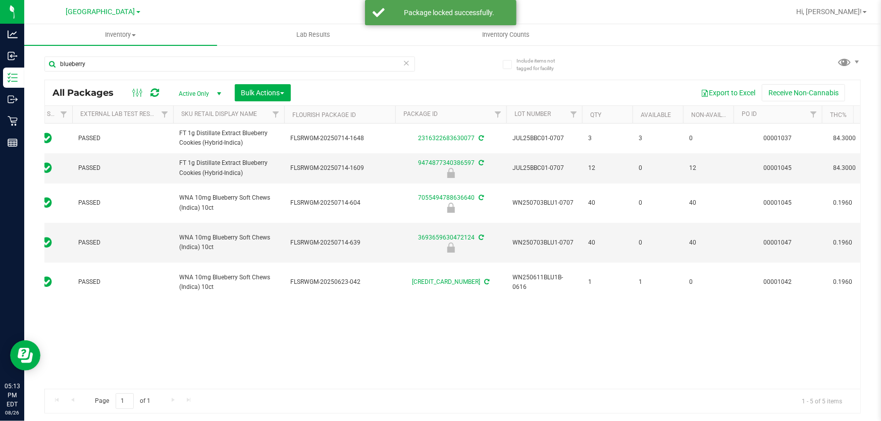
scroll to position [0, 265]
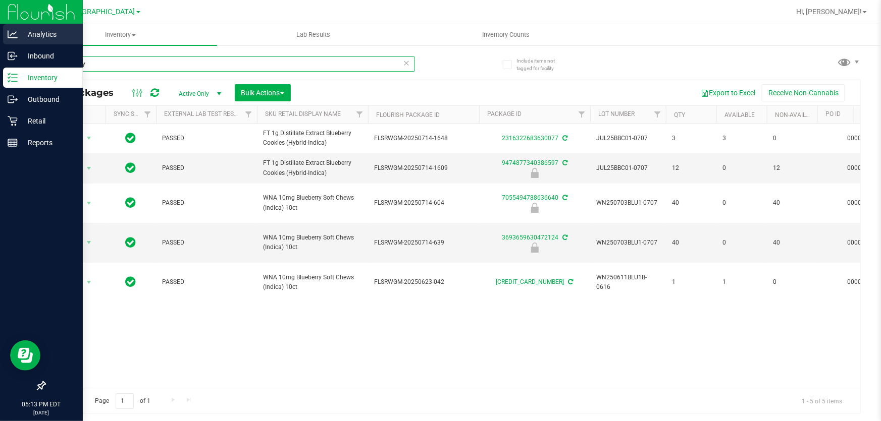
drag, startPoint x: 101, startPoint y: 62, endPoint x: 20, endPoint y: 30, distance: 87.0
click at [0, 30] on div "Analytics Inbound Inventory Outbound Retail Reports 05:13 PM EDT 08/26/2025 08/…" at bounding box center [440, 210] width 881 height 421
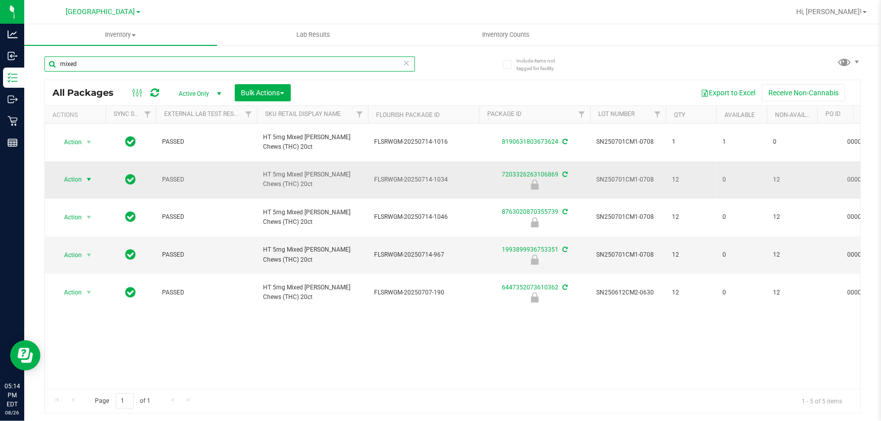
type input "mixed"
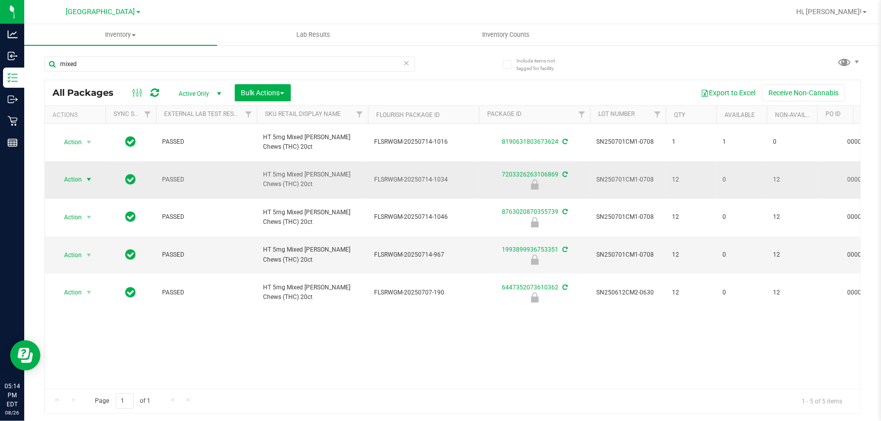
click at [78, 173] on span "Action" at bounding box center [68, 180] width 27 height 14
click at [71, 293] on li "Unlock package" at bounding box center [88, 300] width 64 height 15
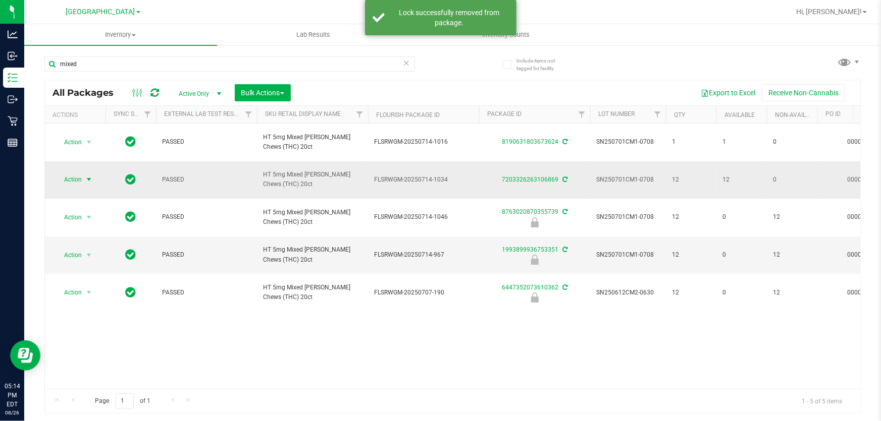
click at [82, 173] on span "Action" at bounding box center [68, 180] width 27 height 14
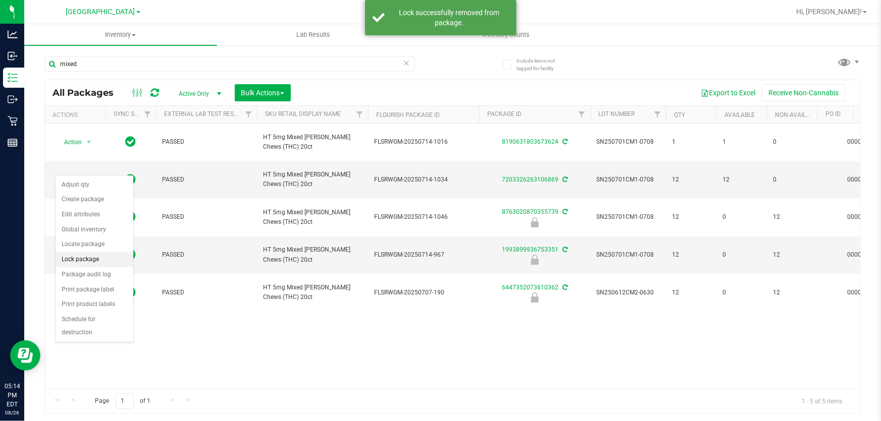
click at [98, 258] on li "Lock package" at bounding box center [95, 259] width 78 height 15
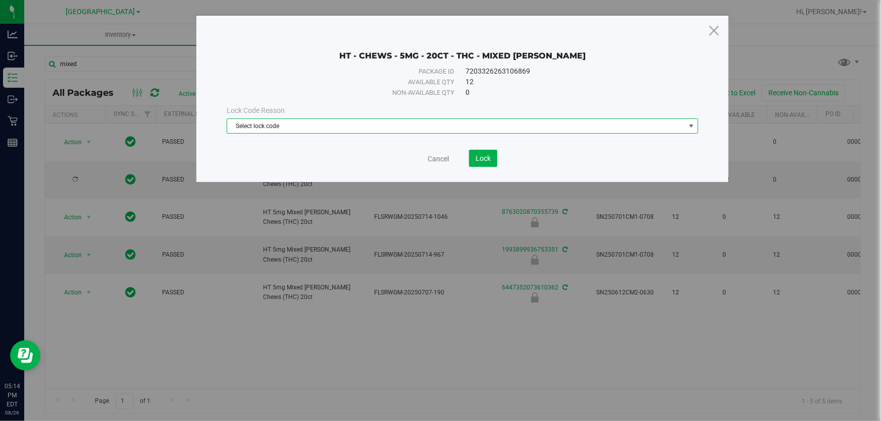
click at [421, 119] on span "Select lock code" at bounding box center [456, 126] width 458 height 14
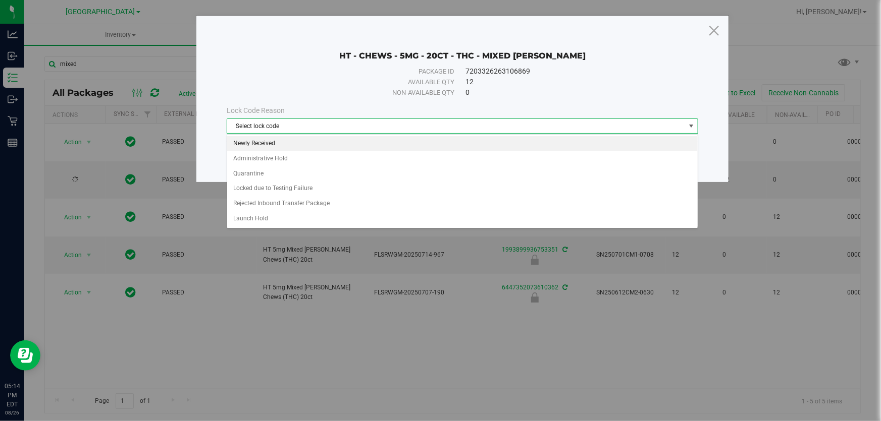
click at [375, 148] on li "Newly Received" at bounding box center [462, 143] width 470 height 15
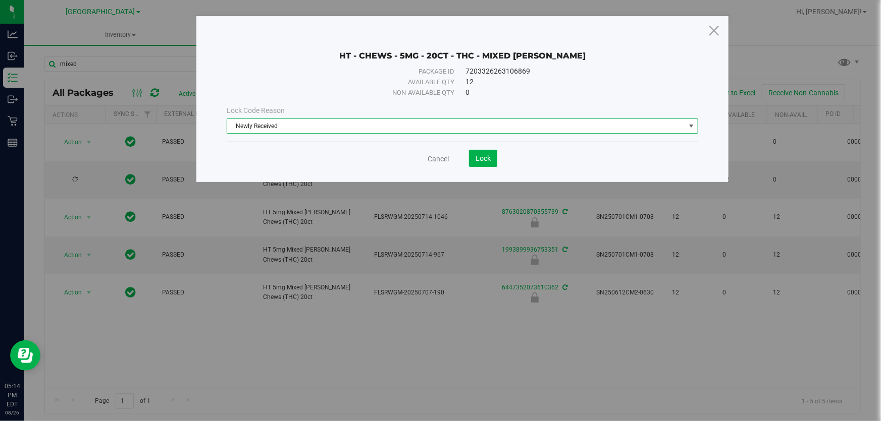
click at [465, 155] on save-button "Lock" at bounding box center [473, 158] width 48 height 17
click at [469, 156] on button "Lock" at bounding box center [483, 158] width 28 height 17
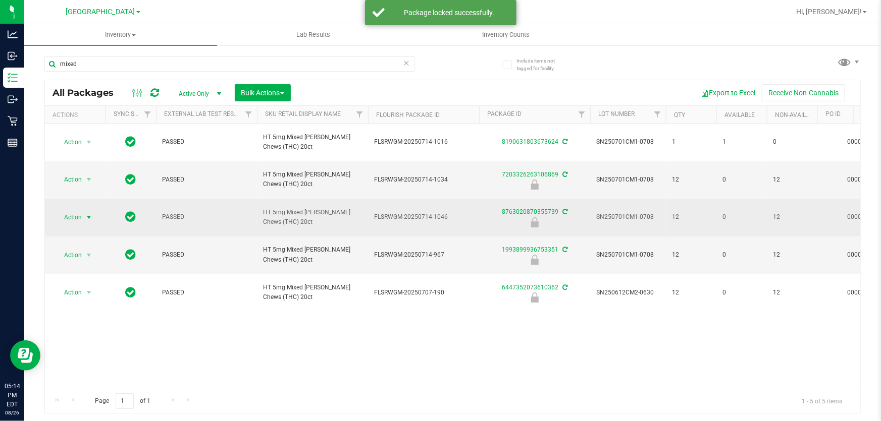
click at [71, 210] on span "Action" at bounding box center [68, 217] width 27 height 14
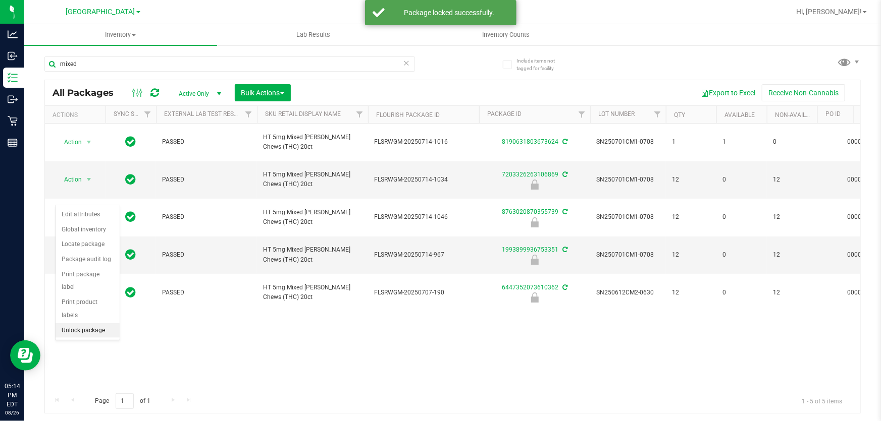
click at [95, 324] on li "Unlock package" at bounding box center [88, 331] width 64 height 15
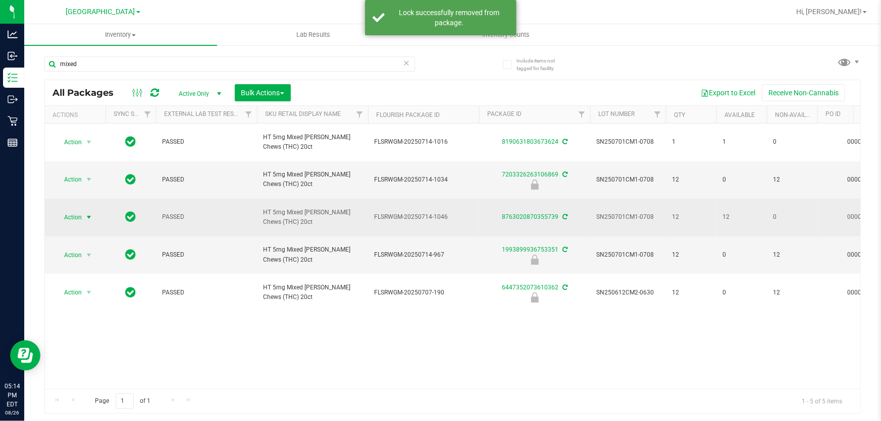
click at [79, 210] on span "Action" at bounding box center [68, 217] width 27 height 14
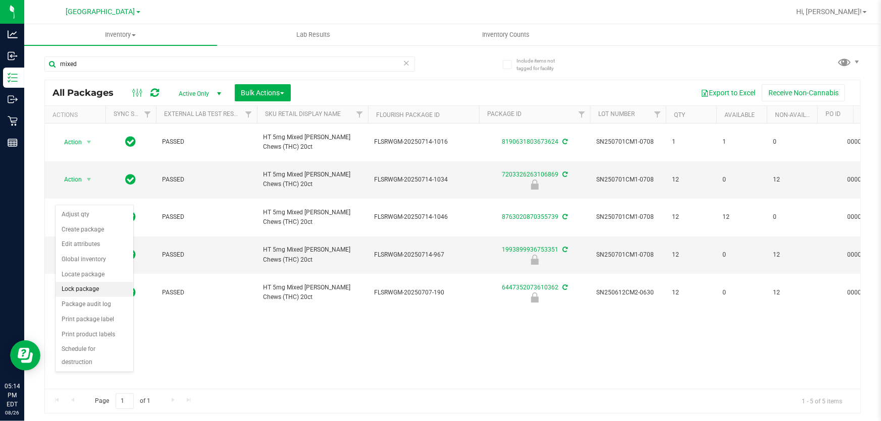
click at [96, 288] on li "Lock package" at bounding box center [95, 289] width 78 height 15
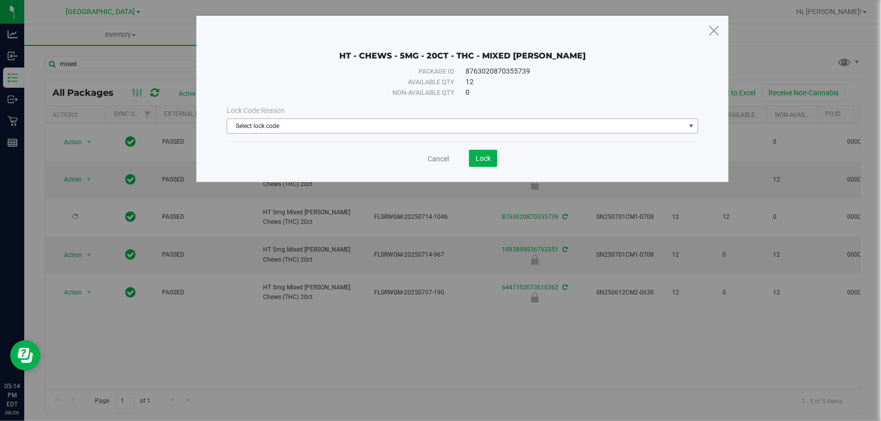
click at [380, 126] on span "Select lock code" at bounding box center [456, 126] width 458 height 14
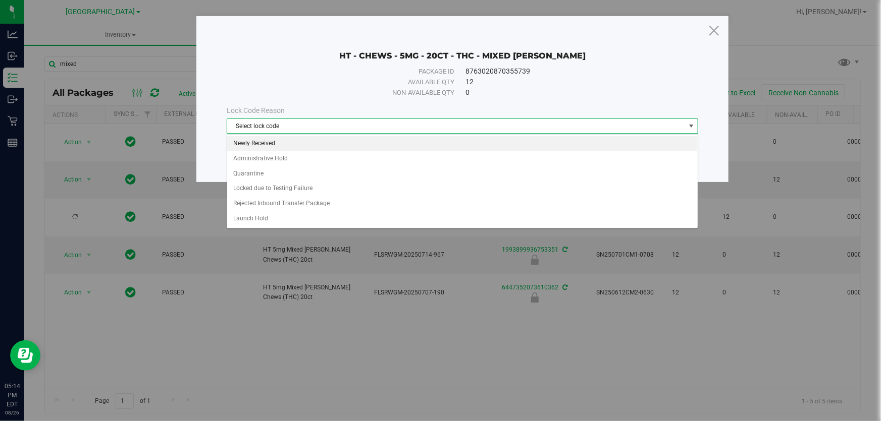
click at [338, 143] on li "Newly Received" at bounding box center [462, 143] width 470 height 15
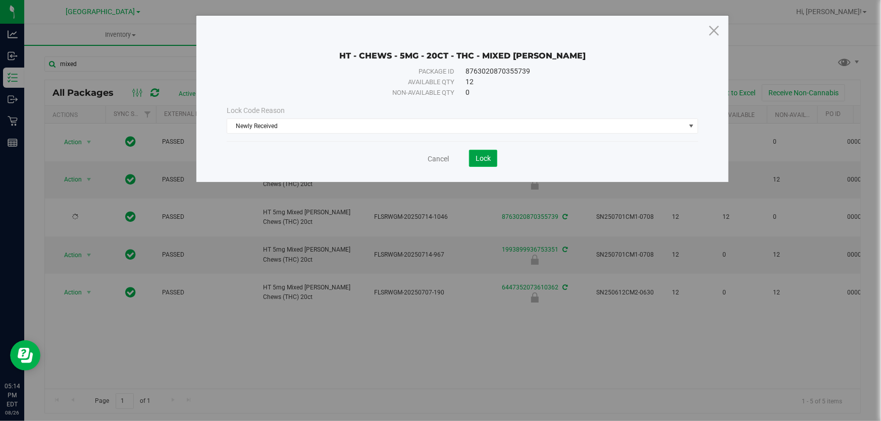
click at [490, 157] on span "Lock" at bounding box center [482, 158] width 15 height 8
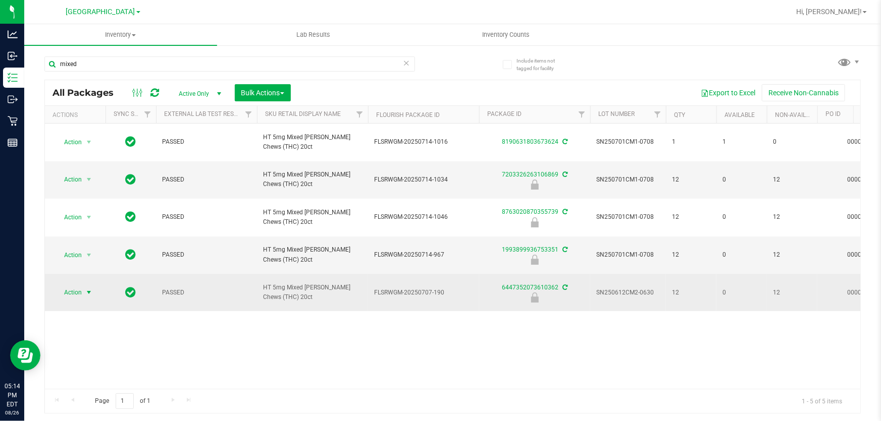
click at [85, 289] on span "select" at bounding box center [89, 293] width 8 height 8
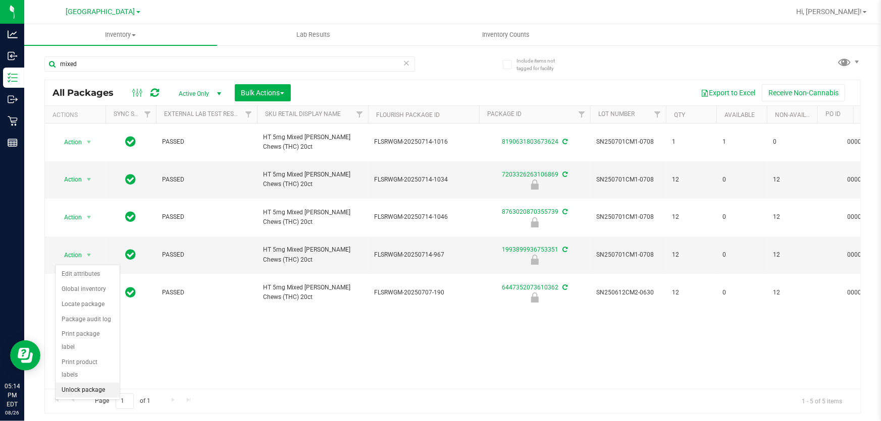
click at [96, 383] on li "Unlock package" at bounding box center [88, 390] width 64 height 15
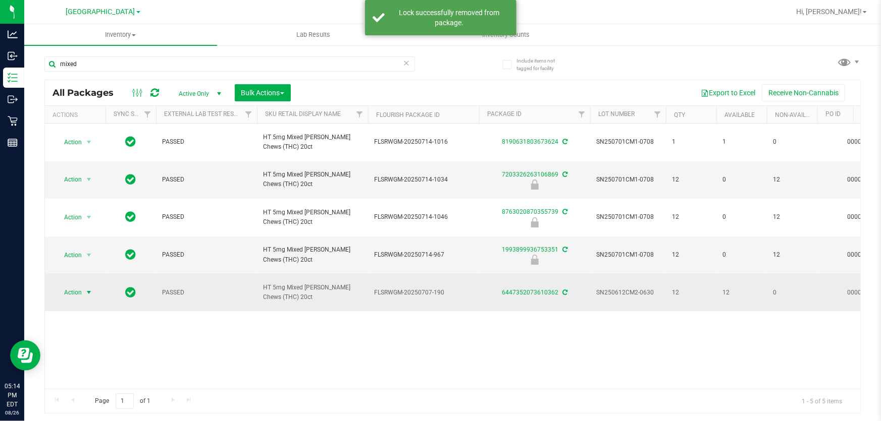
click at [88, 289] on span "select" at bounding box center [89, 293] width 8 height 8
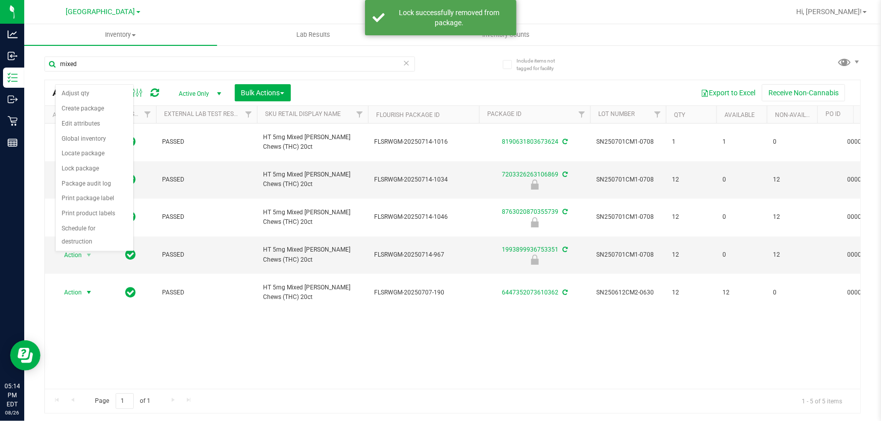
click at [88, 293] on div "Action Action Adjust qty Create package Edit attributes Global inventory Locate…" at bounding box center [452, 256] width 815 height 265
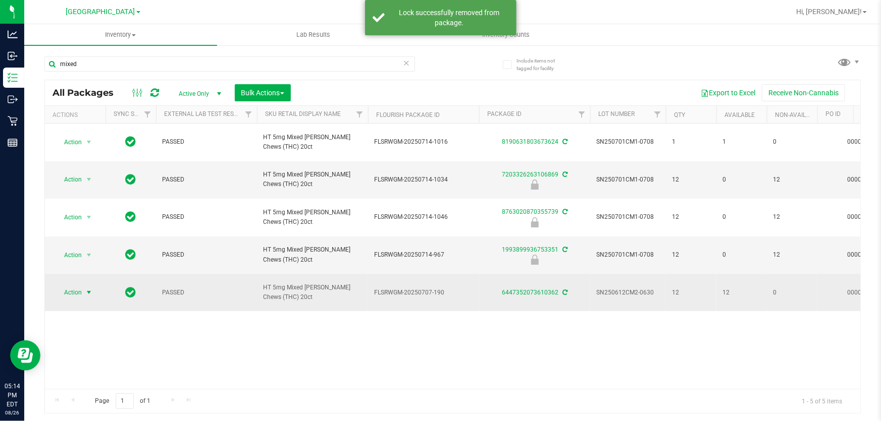
click at [71, 286] on span "Action" at bounding box center [68, 293] width 27 height 14
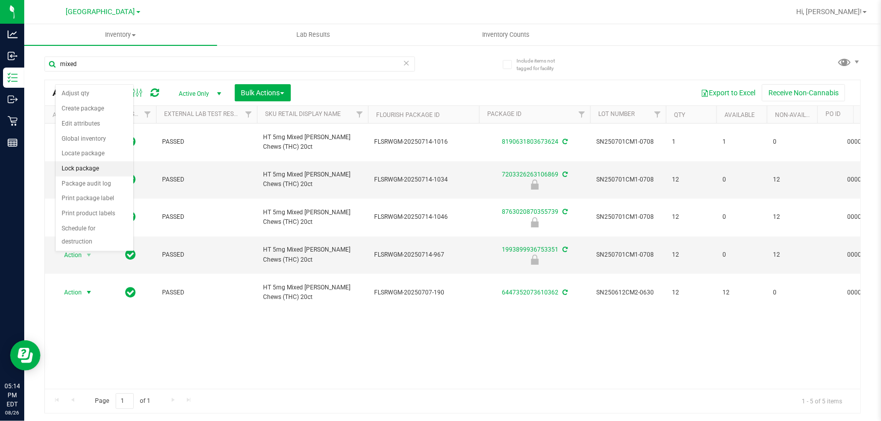
click at [98, 168] on li "Lock package" at bounding box center [95, 169] width 78 height 15
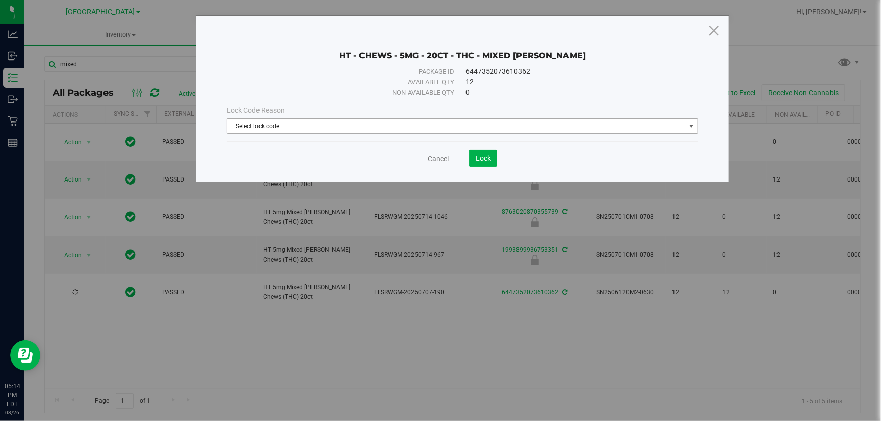
click at [433, 131] on span "Select lock code" at bounding box center [456, 126] width 458 height 14
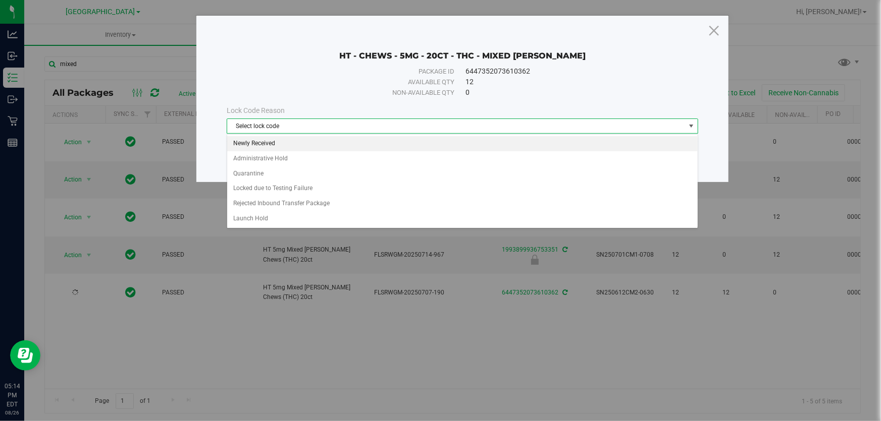
click at [346, 147] on li "Newly Received" at bounding box center [462, 143] width 470 height 15
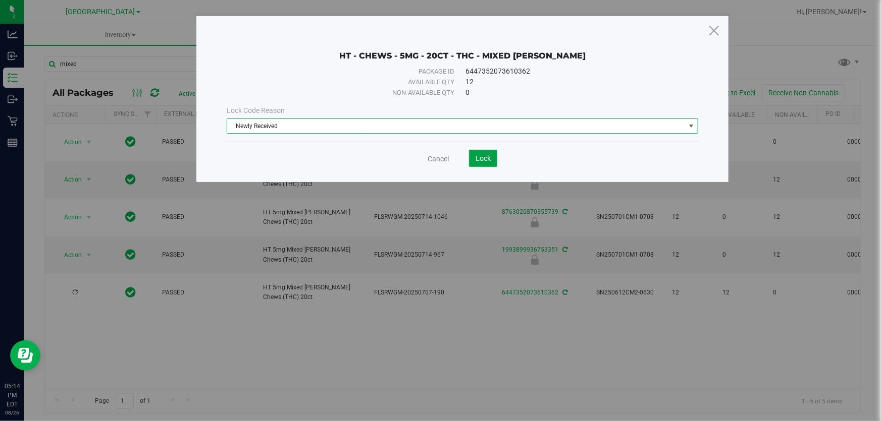
click at [488, 162] on span "Lock" at bounding box center [482, 158] width 15 height 8
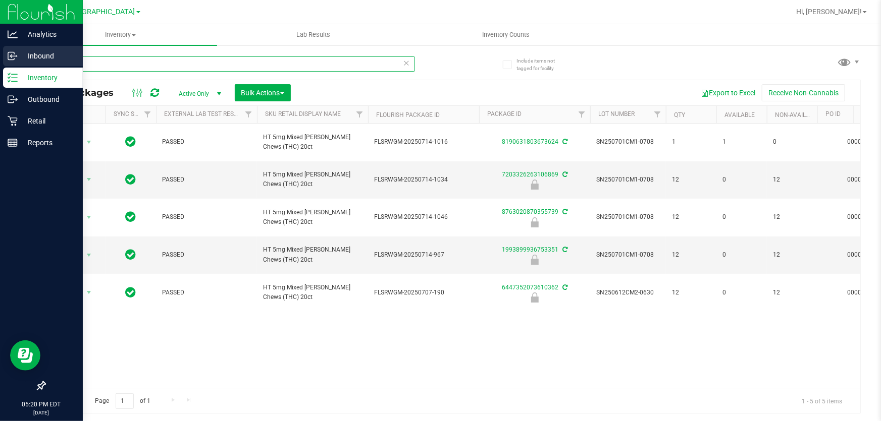
drag, startPoint x: 90, startPoint y: 69, endPoint x: 0, endPoint y: 65, distance: 90.4
click at [0, 65] on div "Analytics Inbound Inventory Outbound Retail Reports 05:20 PM EDT 08/26/2025 08/…" at bounding box center [440, 210] width 881 height 421
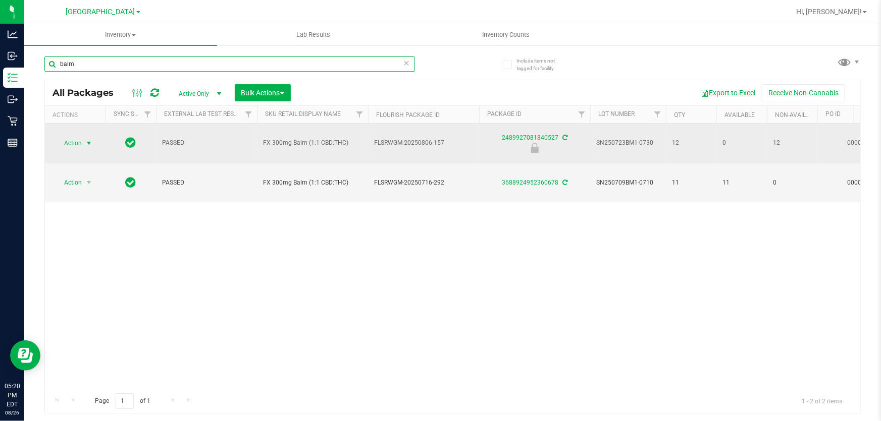
type input "balm"
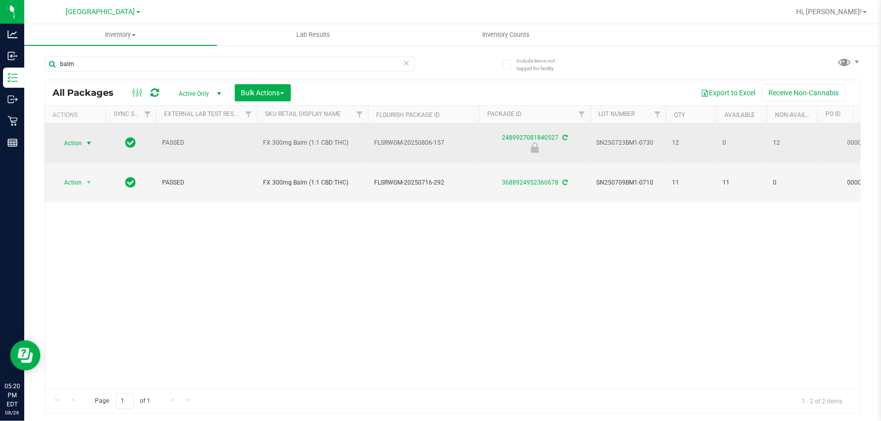
click at [70, 141] on span "Action" at bounding box center [68, 143] width 27 height 14
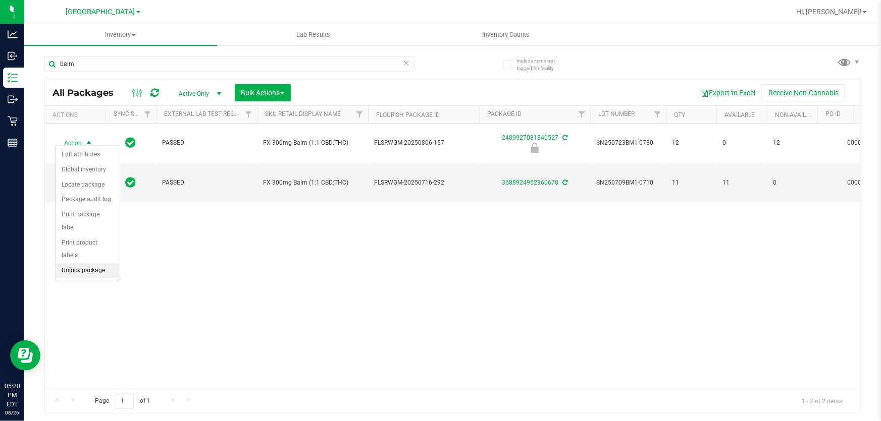
click at [91, 263] on li "Unlock package" at bounding box center [88, 270] width 64 height 15
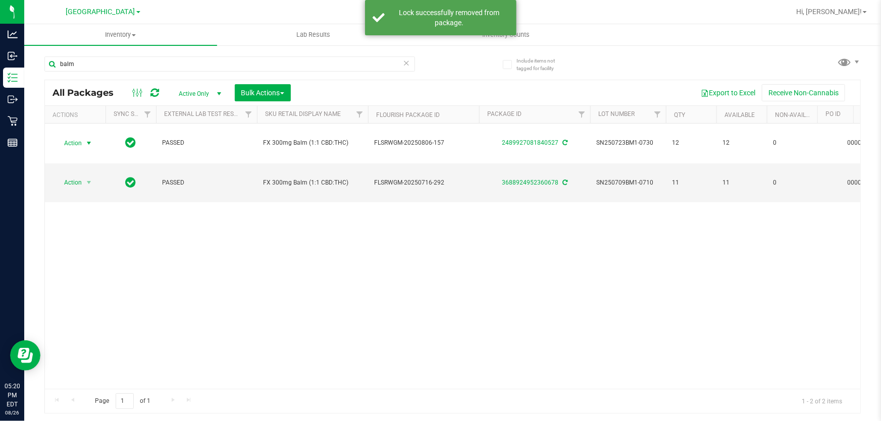
click at [71, 139] on span "Action" at bounding box center [68, 143] width 27 height 14
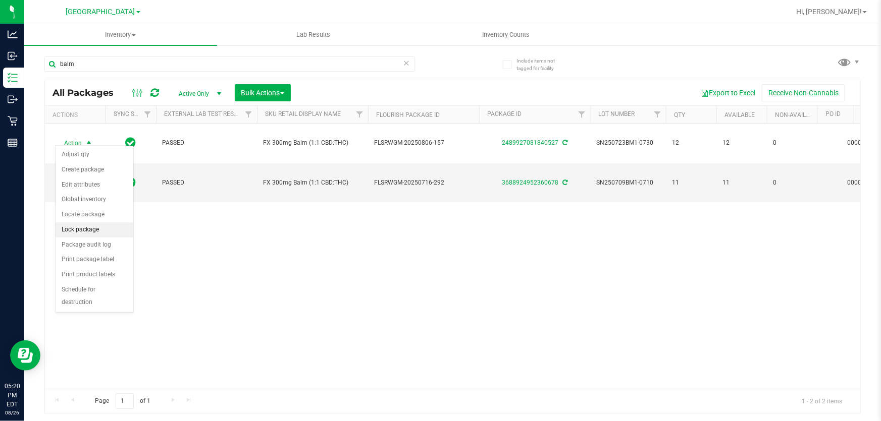
click at [85, 225] on li "Lock package" at bounding box center [95, 230] width 78 height 15
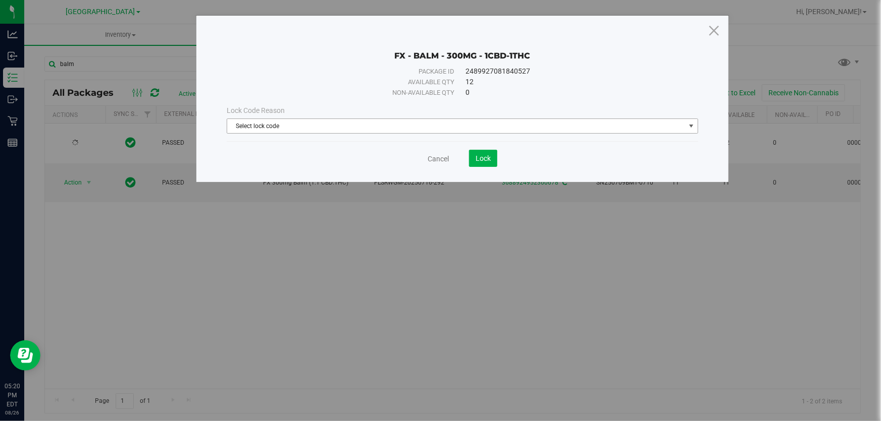
click at [271, 126] on span "Select lock code" at bounding box center [456, 126] width 458 height 14
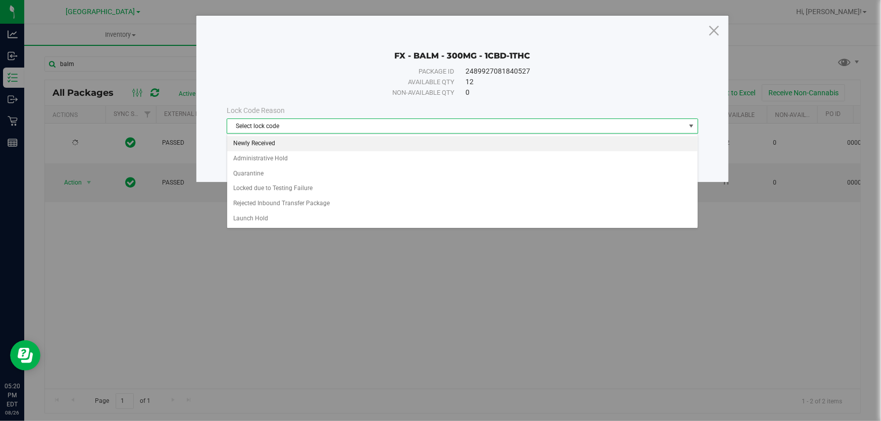
click at [270, 141] on li "Newly Received" at bounding box center [462, 143] width 470 height 15
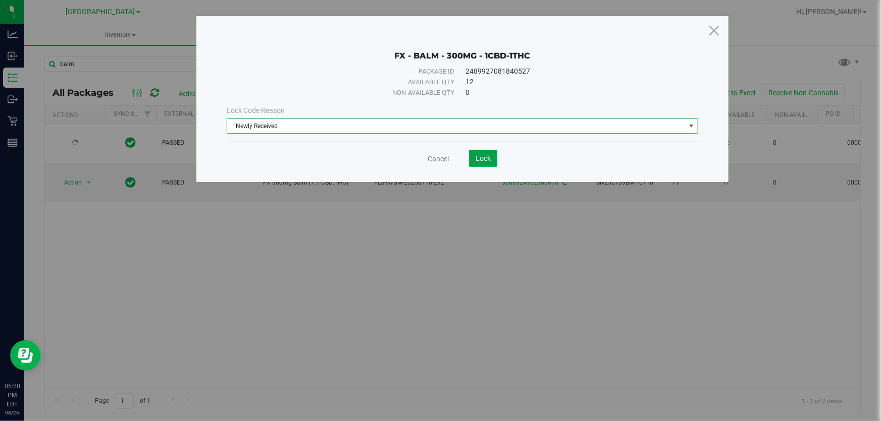
click at [472, 159] on button "Lock" at bounding box center [483, 158] width 28 height 17
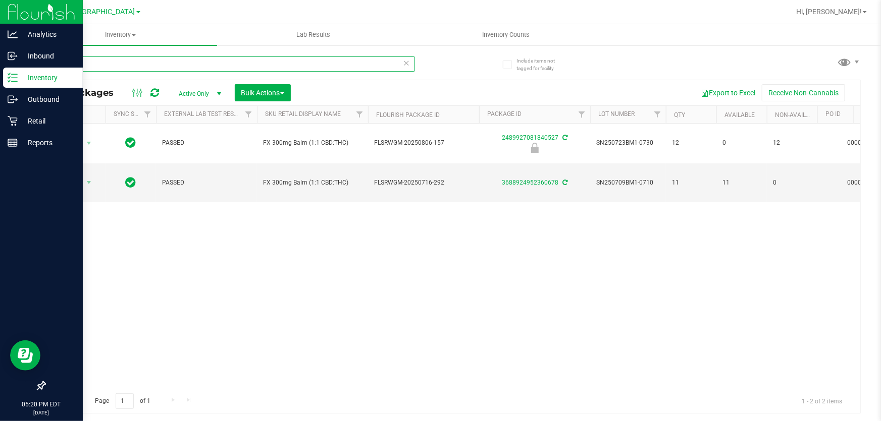
drag, startPoint x: 105, startPoint y: 63, endPoint x: 0, endPoint y: 2, distance: 121.4
click at [0, 10] on div "Analytics Inbound Inventory Outbound Retail Reports 05:20 PM EDT 08/26/2025 08/…" at bounding box center [440, 210] width 881 height 421
type input "pumpkin"
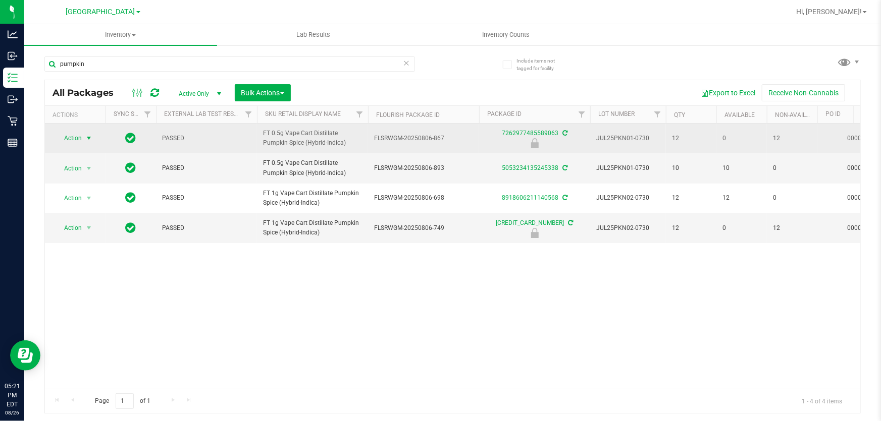
click at [84, 142] on span "select" at bounding box center [89, 138] width 13 height 14
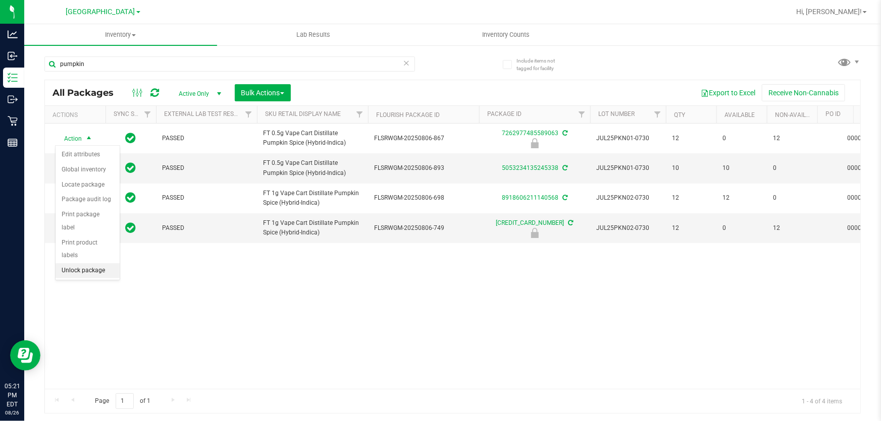
click at [95, 263] on li "Unlock package" at bounding box center [88, 270] width 64 height 15
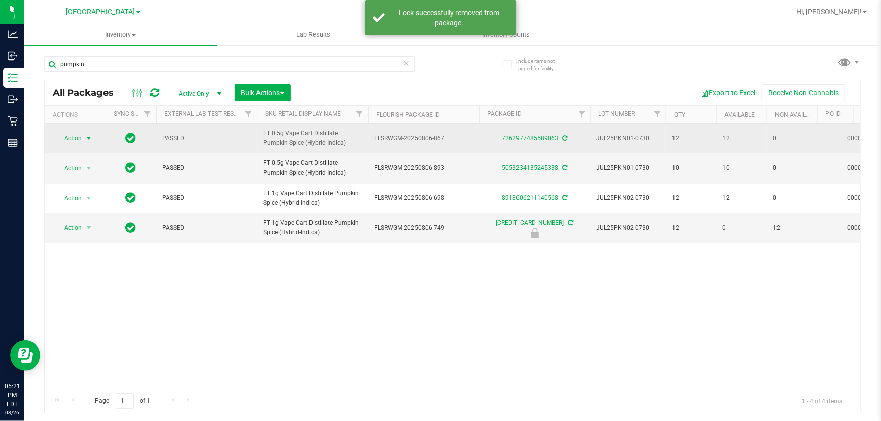
click at [84, 137] on span "select" at bounding box center [89, 138] width 13 height 14
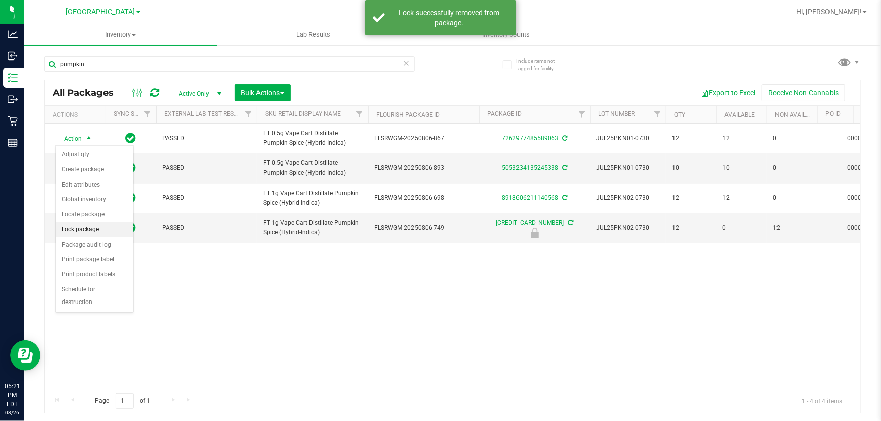
click at [105, 232] on li "Lock package" at bounding box center [95, 230] width 78 height 15
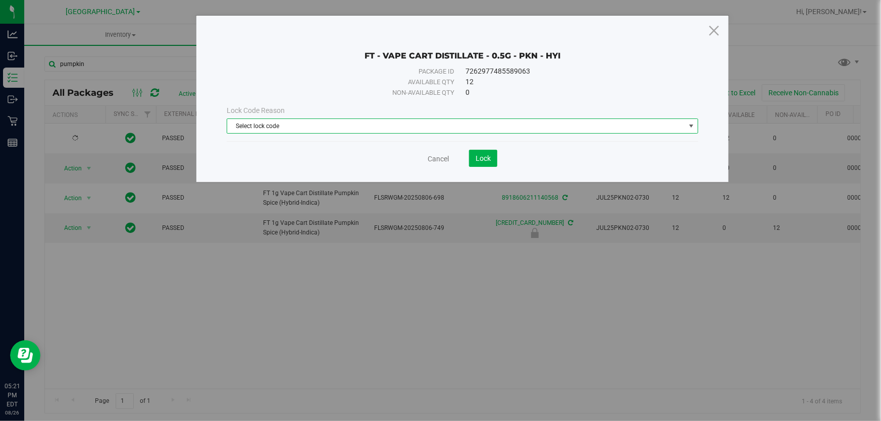
click at [355, 126] on span "Select lock code" at bounding box center [456, 126] width 458 height 14
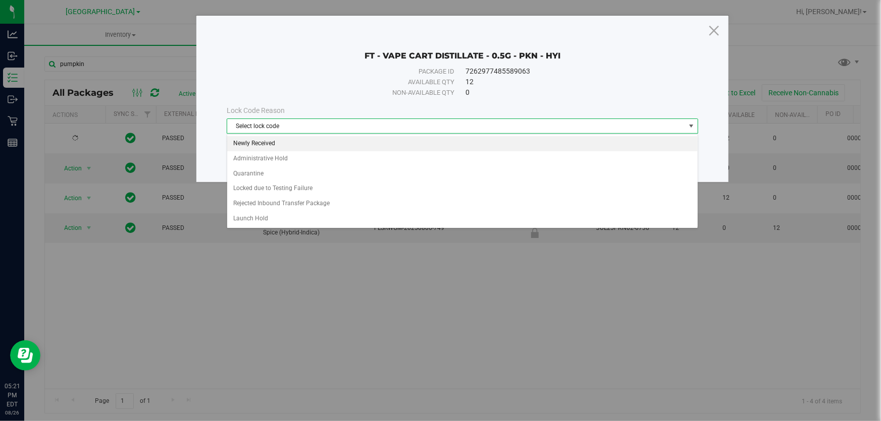
click at [341, 141] on li "Newly Received" at bounding box center [462, 143] width 470 height 15
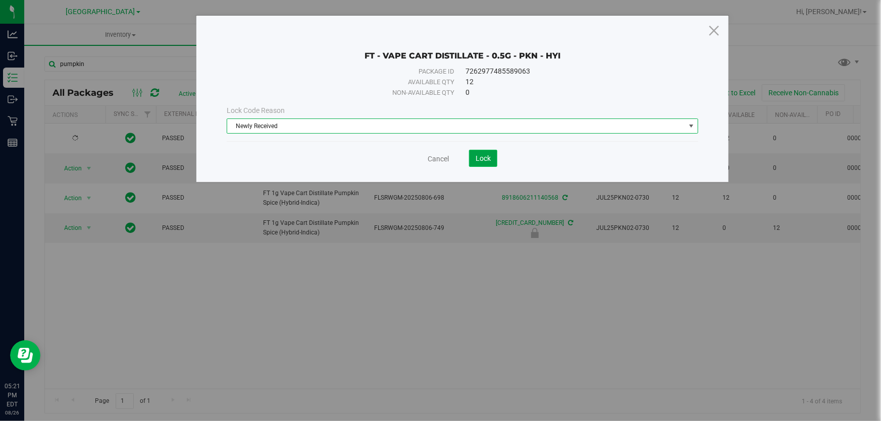
click at [484, 166] on button "Lock" at bounding box center [483, 158] width 28 height 17
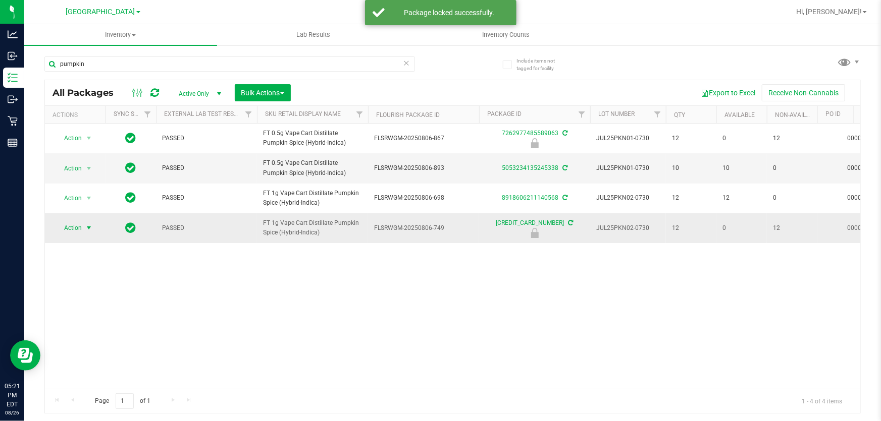
click at [78, 231] on span "Action" at bounding box center [68, 228] width 27 height 14
click at [90, 353] on li "Unlock package" at bounding box center [88, 360] width 64 height 15
click at [84, 230] on span "select" at bounding box center [89, 228] width 13 height 14
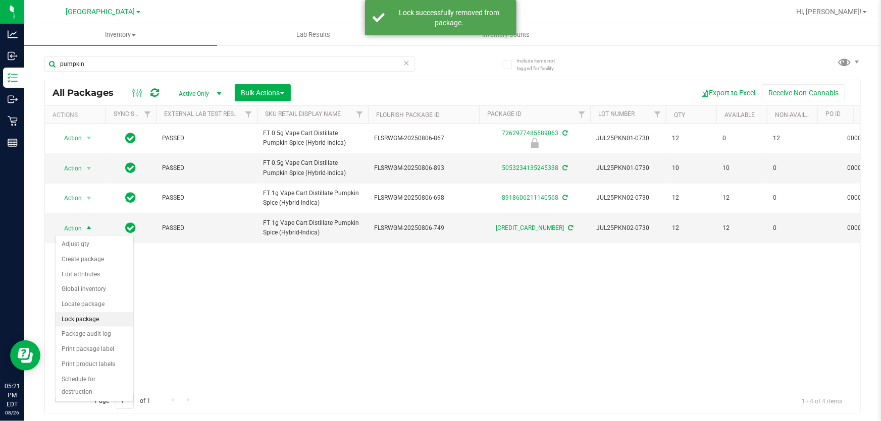
click at [91, 315] on li "Lock package" at bounding box center [95, 319] width 78 height 15
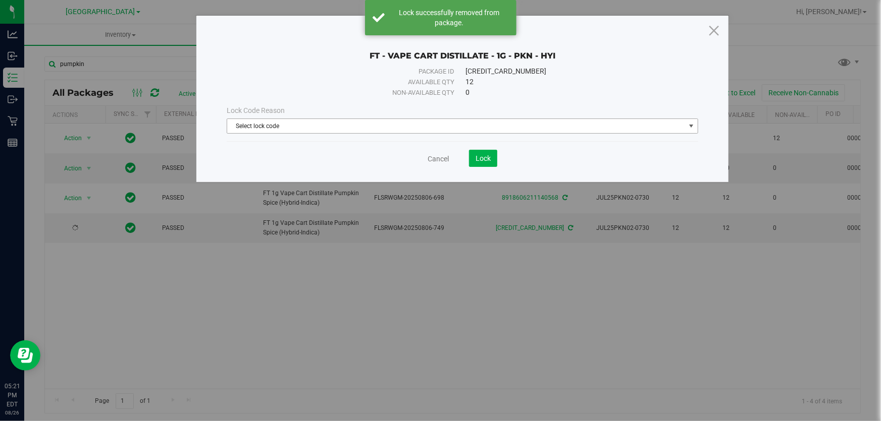
click at [332, 123] on span "Select lock code" at bounding box center [456, 126] width 458 height 14
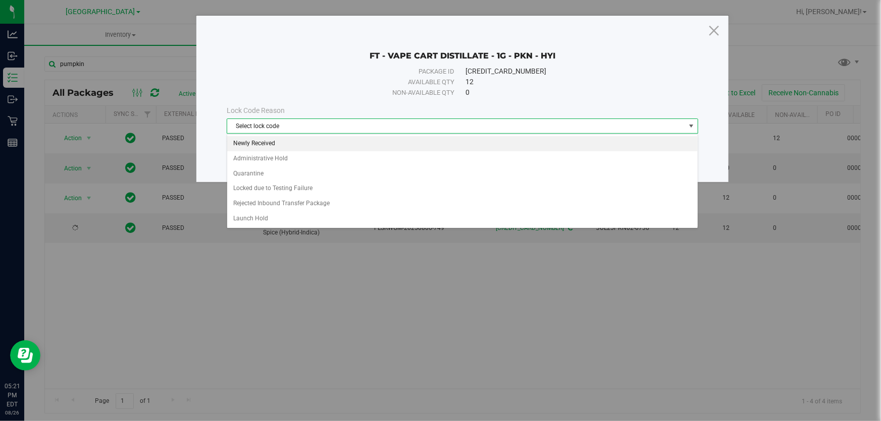
click at [323, 140] on li "Newly Received" at bounding box center [462, 143] width 470 height 15
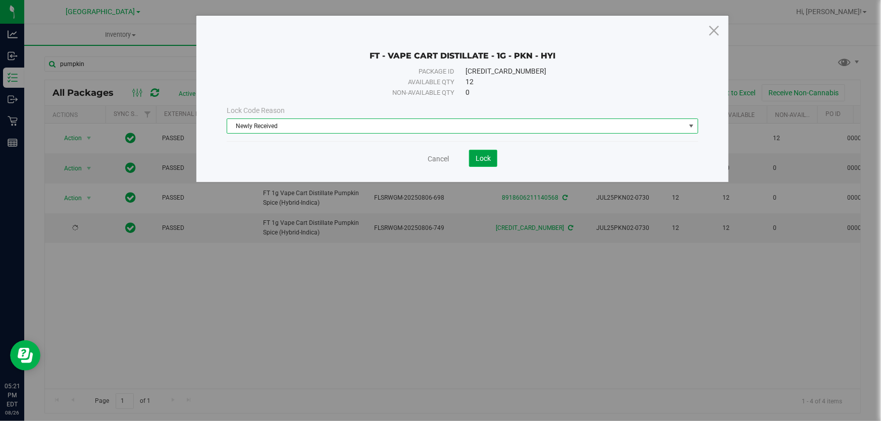
click at [476, 165] on button "Lock" at bounding box center [483, 158] width 28 height 17
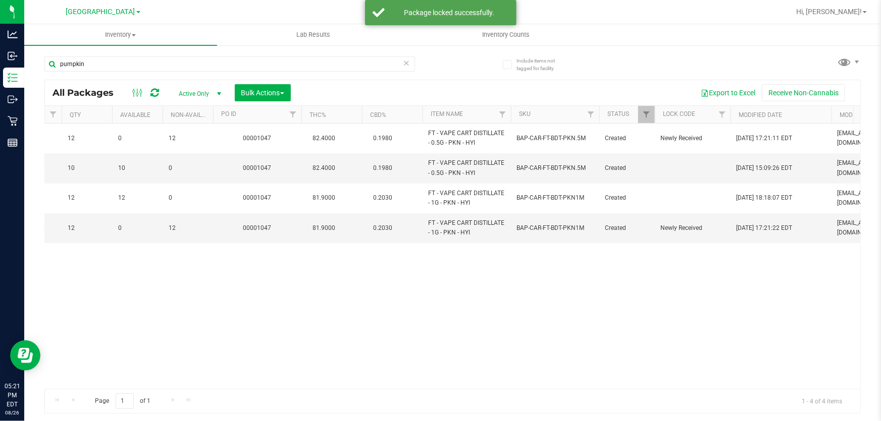
scroll to position [0, 628]
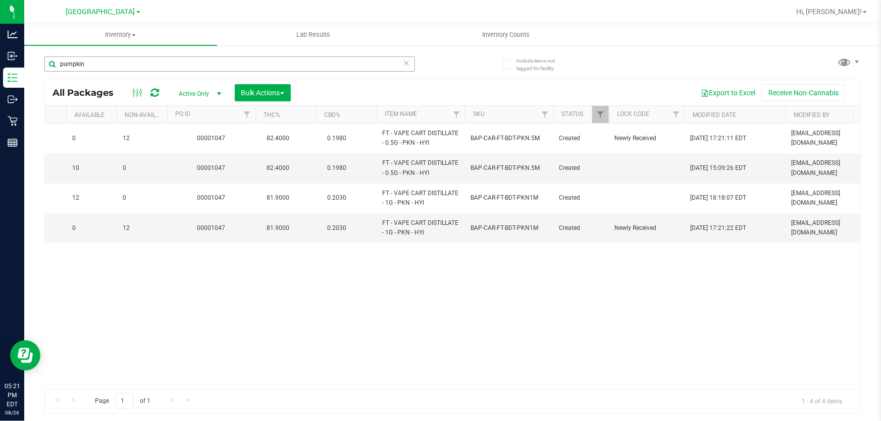
drag, startPoint x: 144, startPoint y: 73, endPoint x: 134, endPoint y: 64, distance: 13.2
click at [140, 72] on div "pumpkin" at bounding box center [229, 68] width 370 height 23
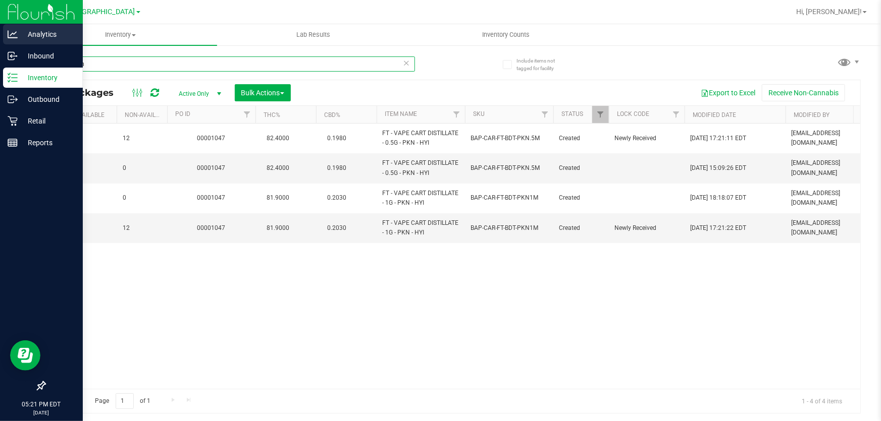
drag, startPoint x: 134, startPoint y: 64, endPoint x: 0, endPoint y: 28, distance: 138.5
click at [0, 44] on div "Analytics Inbound Inventory Outbound Retail Reports 05:21 PM EDT 08/26/2025 08/…" at bounding box center [440, 210] width 881 height 421
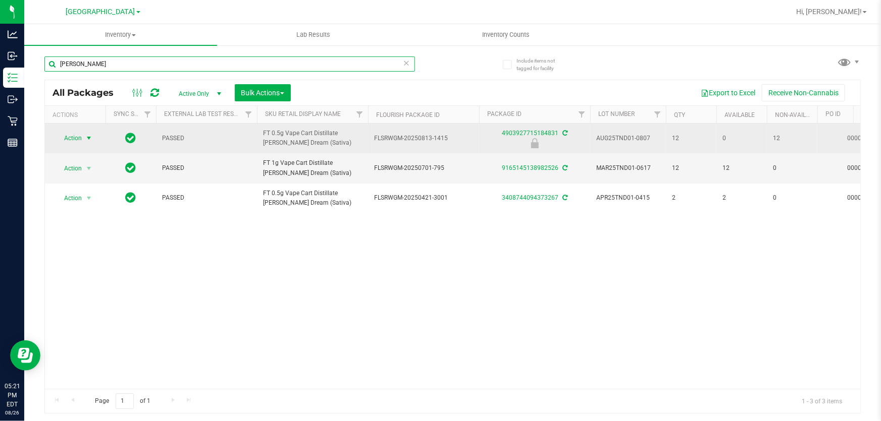
type input "tangie"
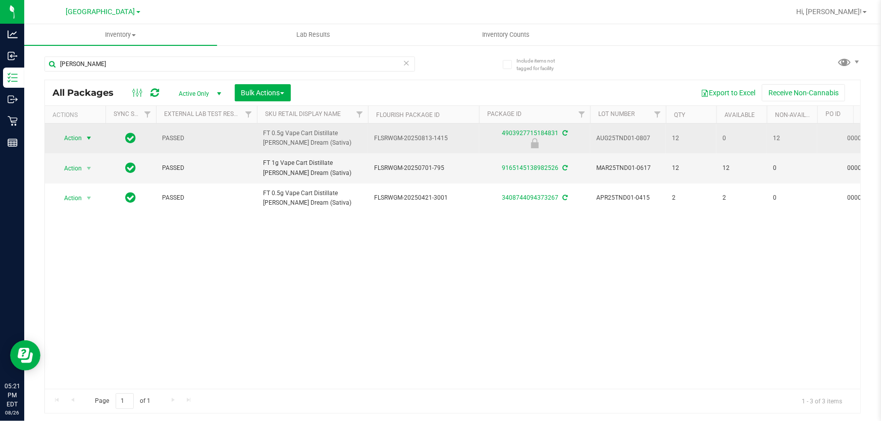
click at [77, 134] on span "Action" at bounding box center [68, 138] width 27 height 14
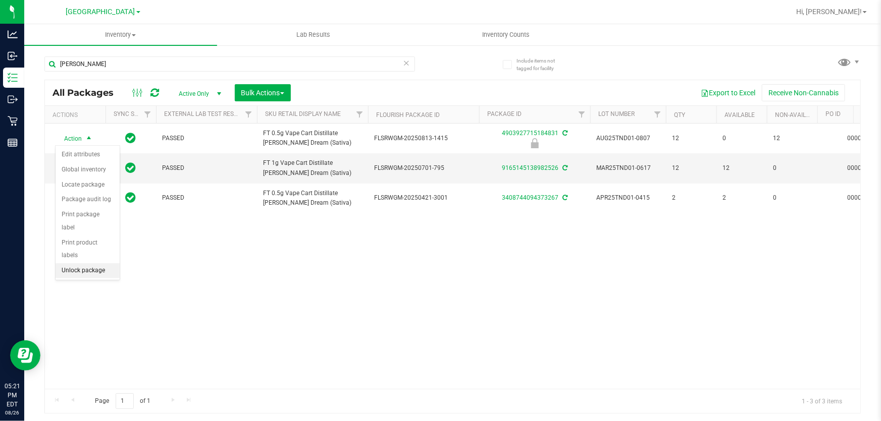
click at [94, 263] on li "Unlock package" at bounding box center [88, 270] width 64 height 15
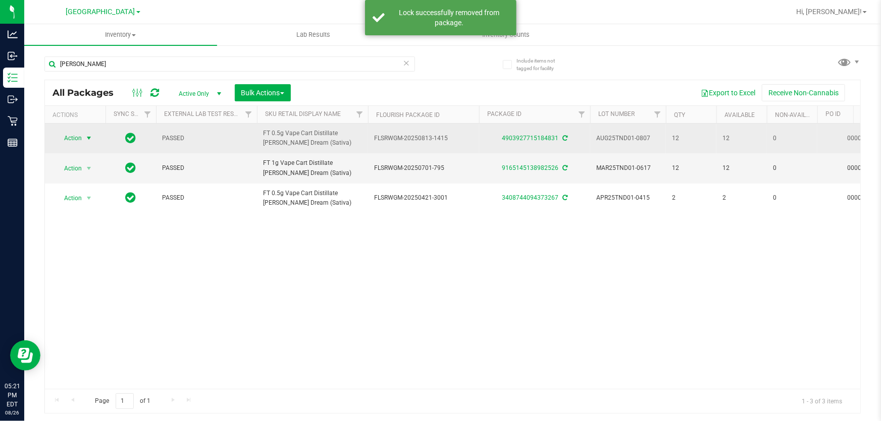
click at [81, 140] on span "Action" at bounding box center [68, 138] width 27 height 14
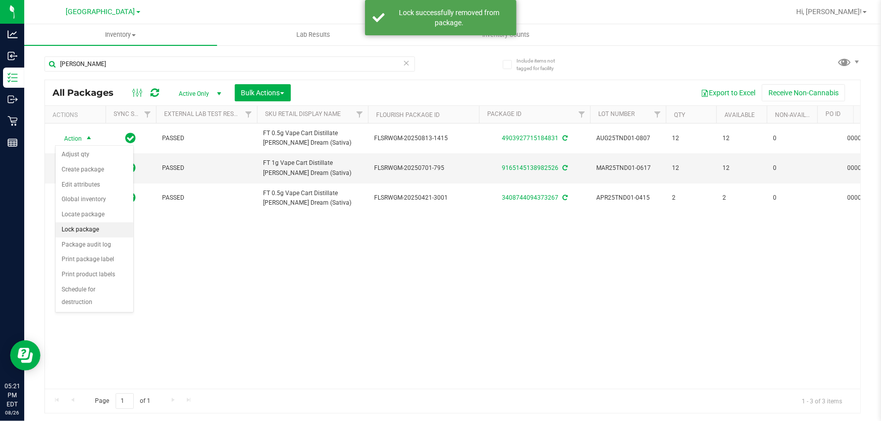
click at [91, 227] on li "Lock package" at bounding box center [95, 230] width 78 height 15
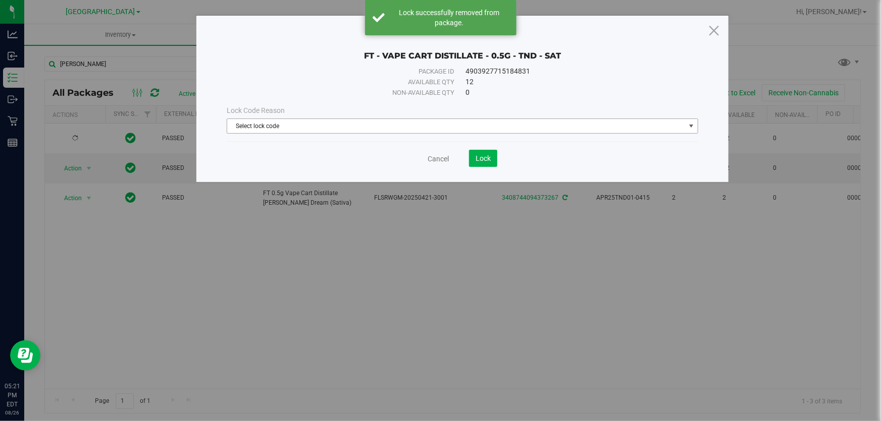
click at [237, 126] on span "Select lock code" at bounding box center [456, 126] width 458 height 14
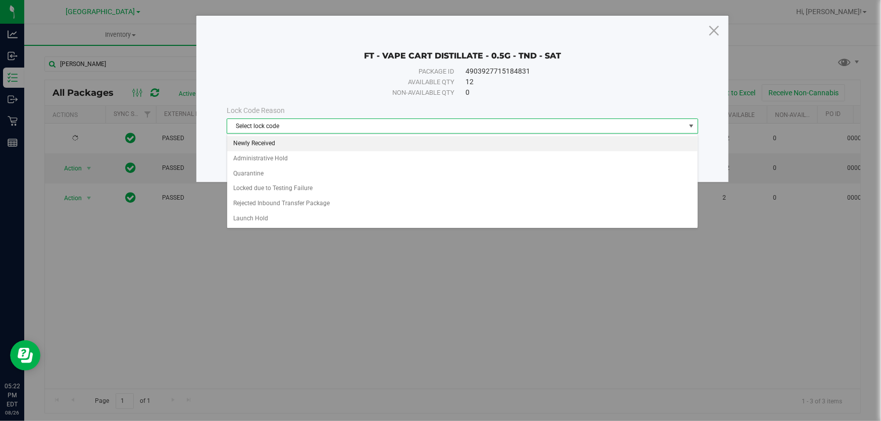
click at [258, 148] on li "Newly Received" at bounding box center [462, 143] width 470 height 15
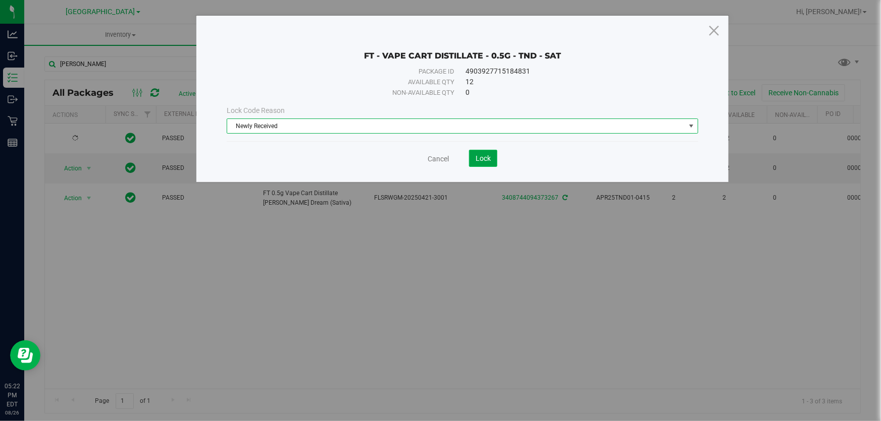
click at [477, 164] on button "Lock" at bounding box center [483, 158] width 28 height 17
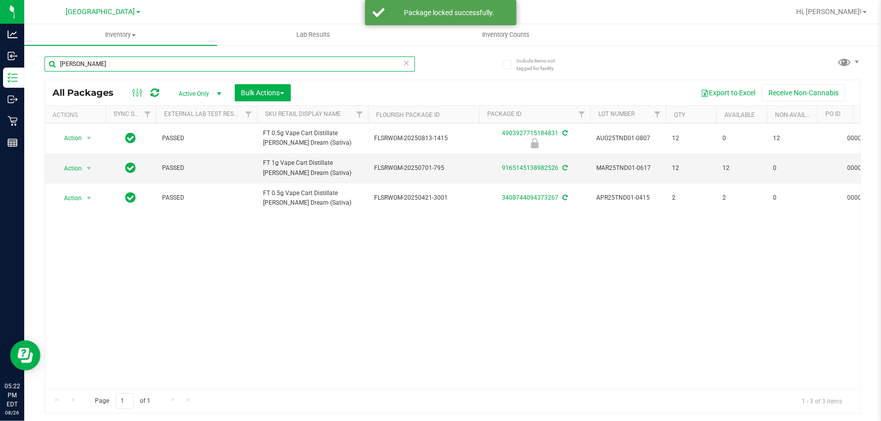
drag, startPoint x: 112, startPoint y: 66, endPoint x: 0, endPoint y: -14, distance: 137.8
click at [0, 0] on html "Analytics Inbound Inventory Outbound Retail Reports 05:22 PM EDT 08/26/2025 08/…" at bounding box center [440, 210] width 881 height 421
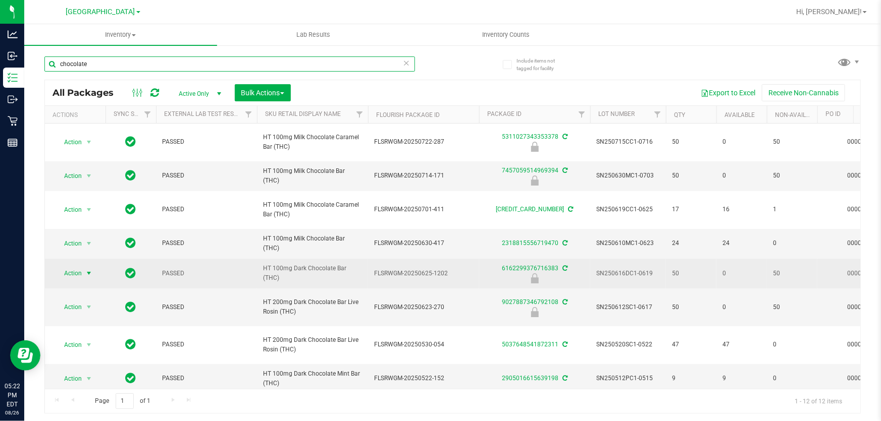
type input "chocolate"
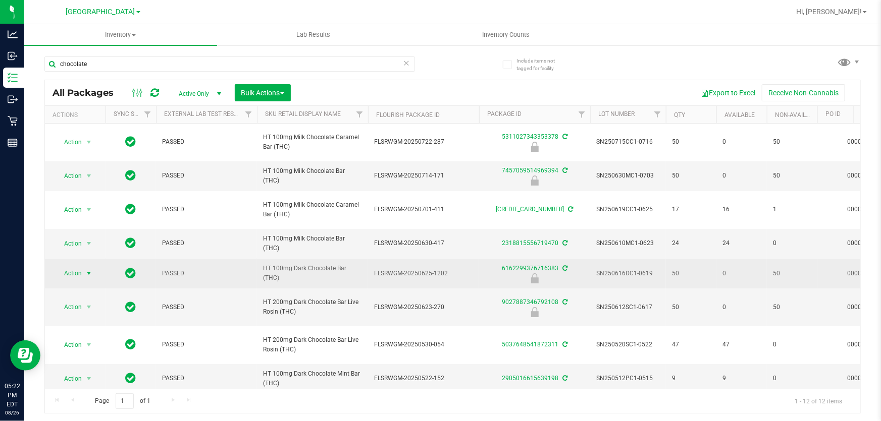
click at [69, 274] on span "Action" at bounding box center [68, 273] width 27 height 14
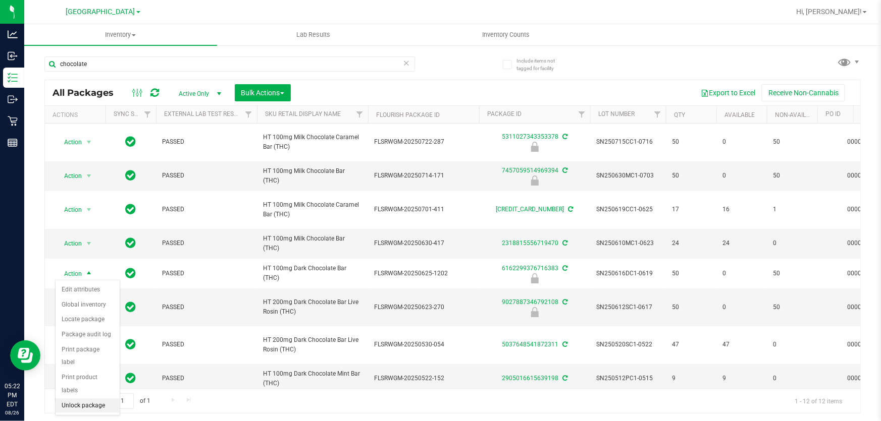
click at [78, 399] on li "Unlock package" at bounding box center [88, 406] width 64 height 15
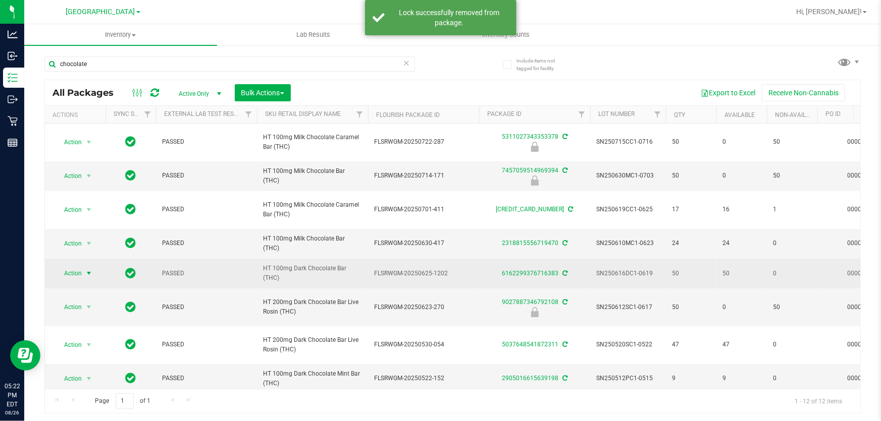
click at [90, 273] on span "select" at bounding box center [89, 274] width 8 height 8
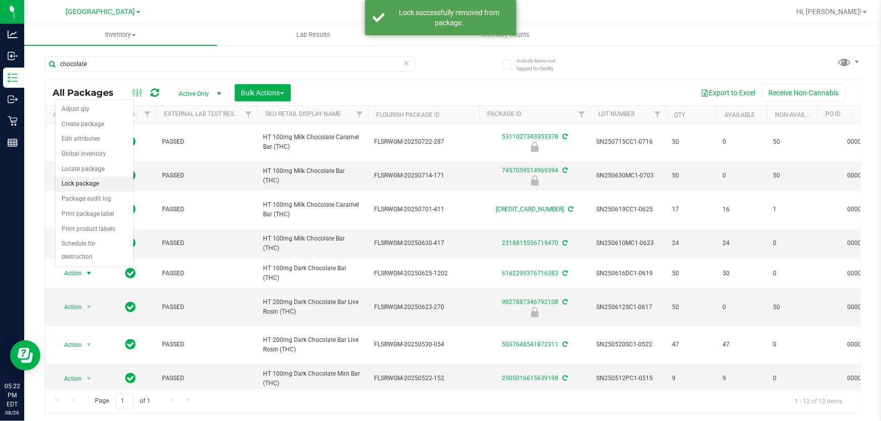
click at [90, 189] on li "Lock package" at bounding box center [95, 184] width 78 height 15
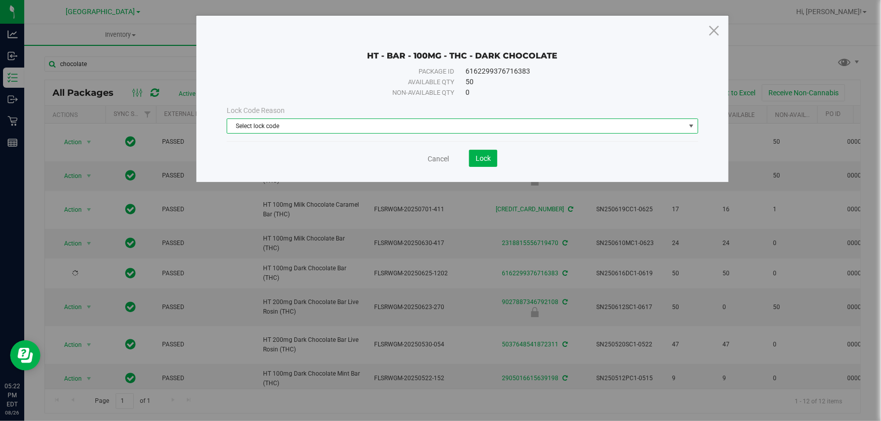
click at [317, 125] on span "Select lock code" at bounding box center [456, 126] width 458 height 14
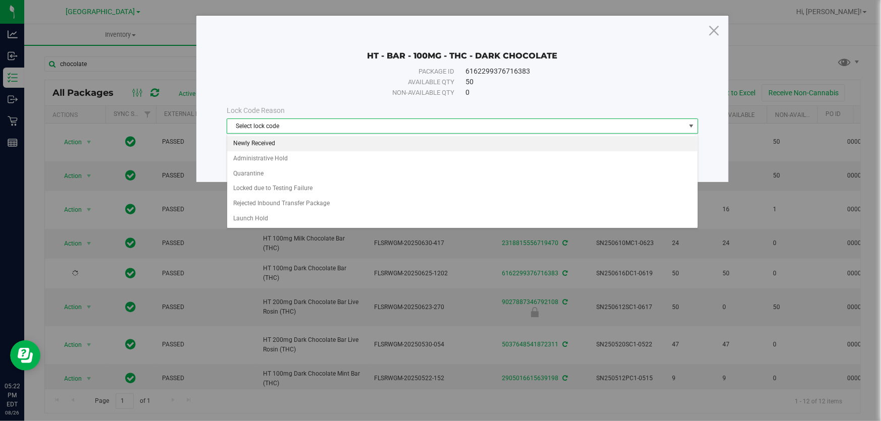
click at [296, 148] on li "Newly Received" at bounding box center [462, 143] width 470 height 15
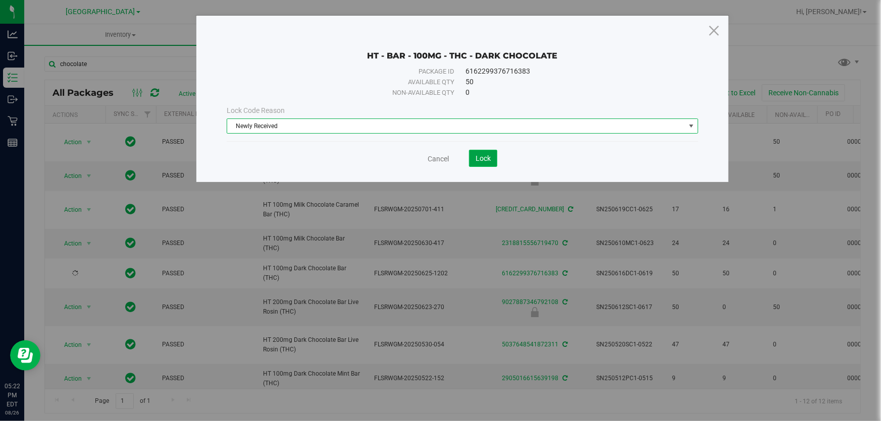
click at [486, 158] on span "Lock" at bounding box center [482, 158] width 15 height 8
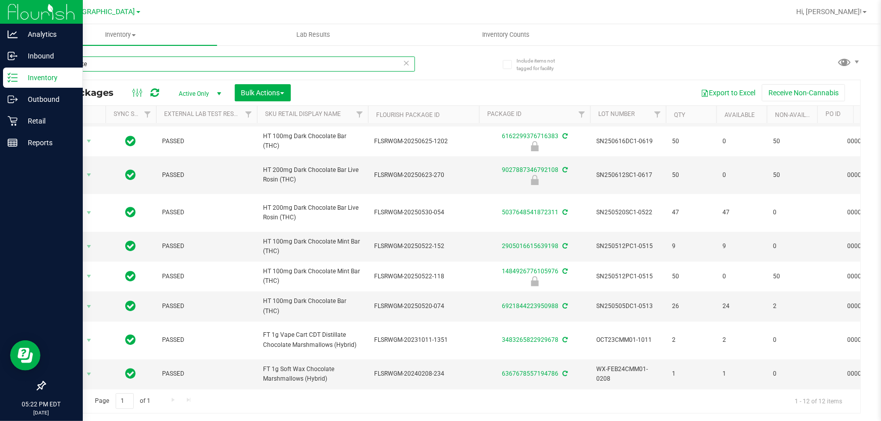
drag, startPoint x: 104, startPoint y: 68, endPoint x: 0, endPoint y: 16, distance: 116.5
click at [0, 31] on div "Analytics Inbound Inventory Outbound Retail Reports 05:22 PM EDT 08/26/2025 08/…" at bounding box center [440, 210] width 881 height 421
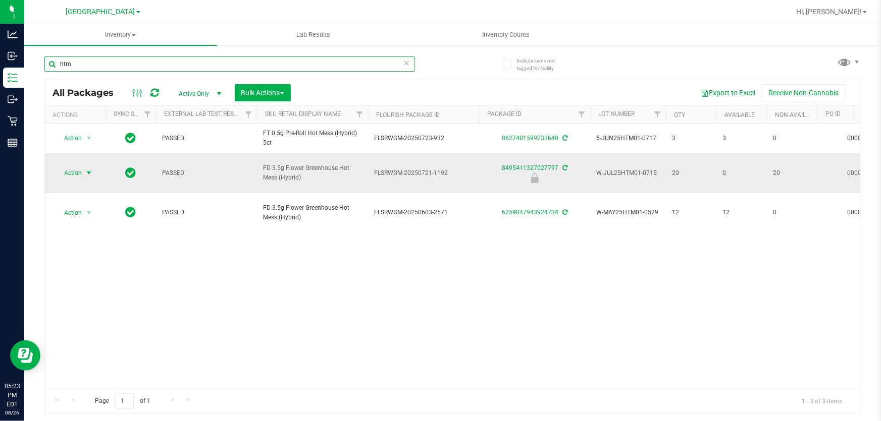
type input "htm"
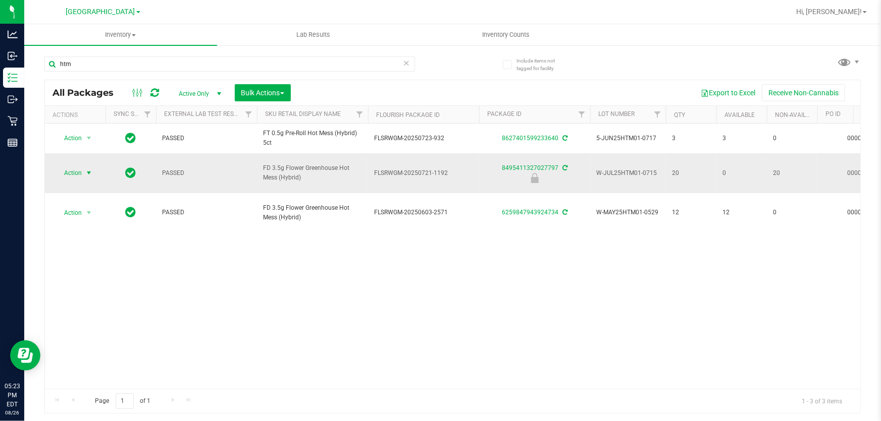
click at [76, 166] on span "Action" at bounding box center [68, 173] width 27 height 14
click at [85, 293] on li "Unlock package" at bounding box center [88, 300] width 64 height 15
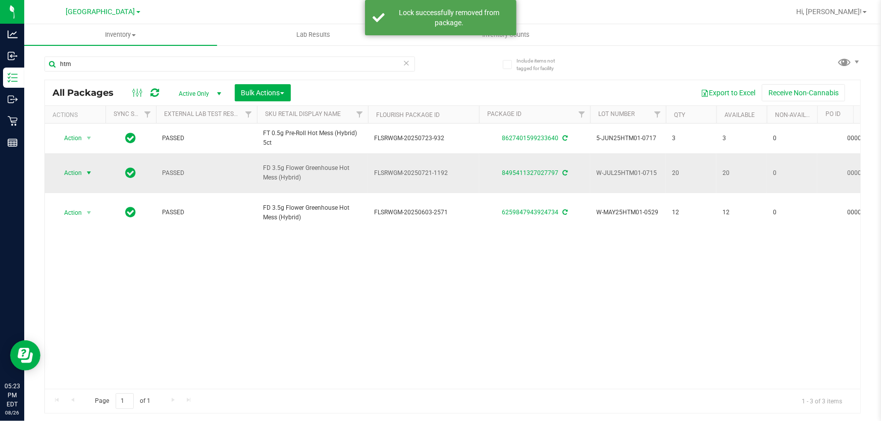
click at [91, 169] on span "select" at bounding box center [89, 173] width 8 height 8
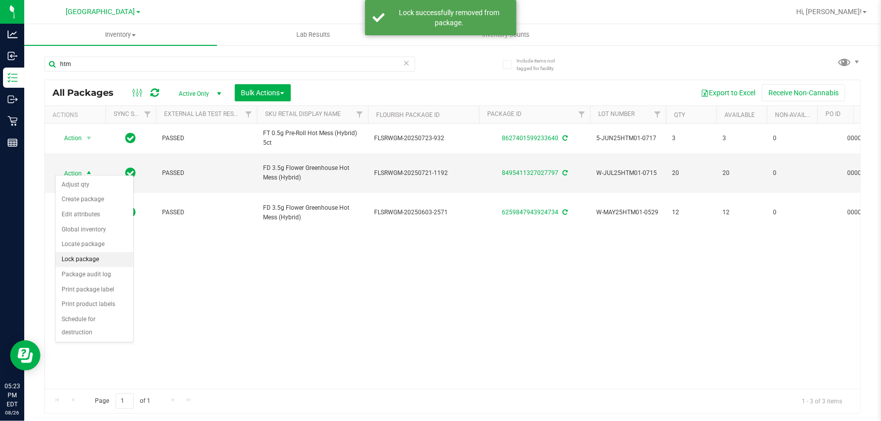
click at [92, 265] on li "Lock package" at bounding box center [95, 259] width 78 height 15
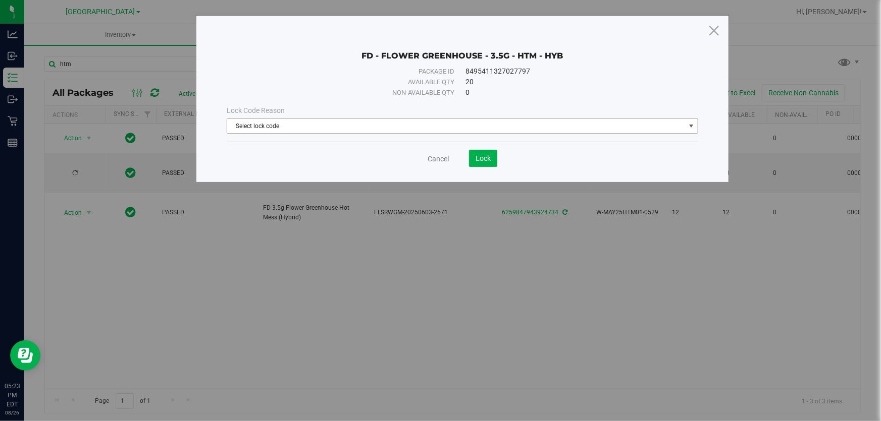
click at [311, 123] on span "Select lock code" at bounding box center [456, 126] width 458 height 14
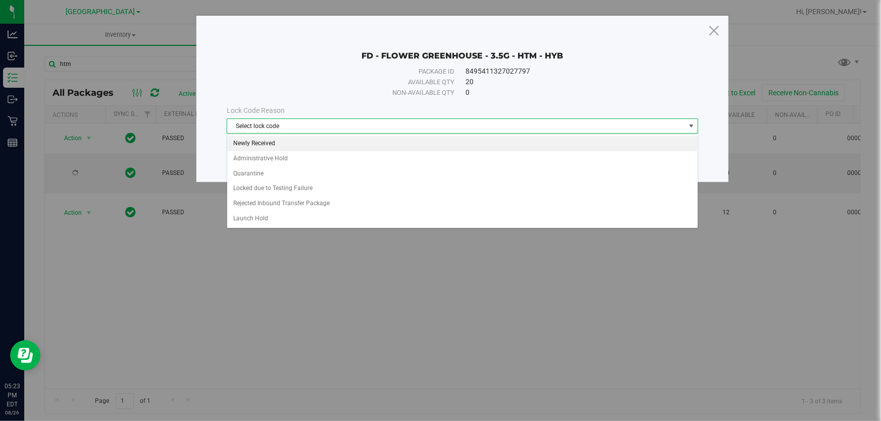
click at [299, 146] on li "Newly Received" at bounding box center [462, 143] width 470 height 15
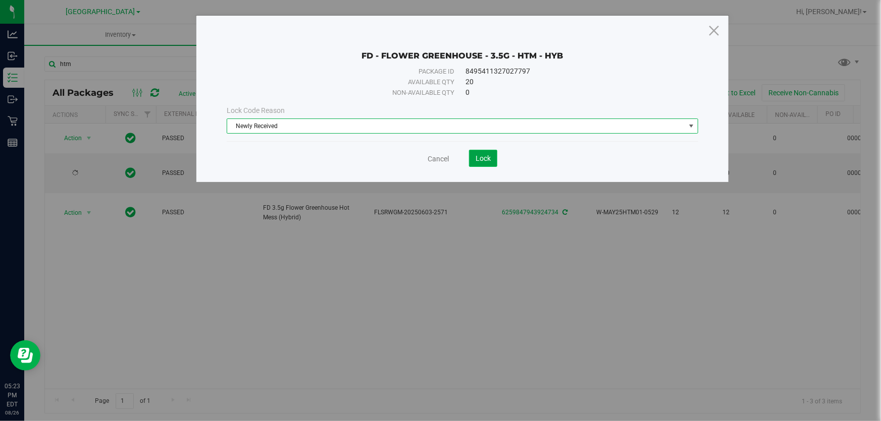
click at [484, 160] on span "Lock" at bounding box center [482, 158] width 15 height 8
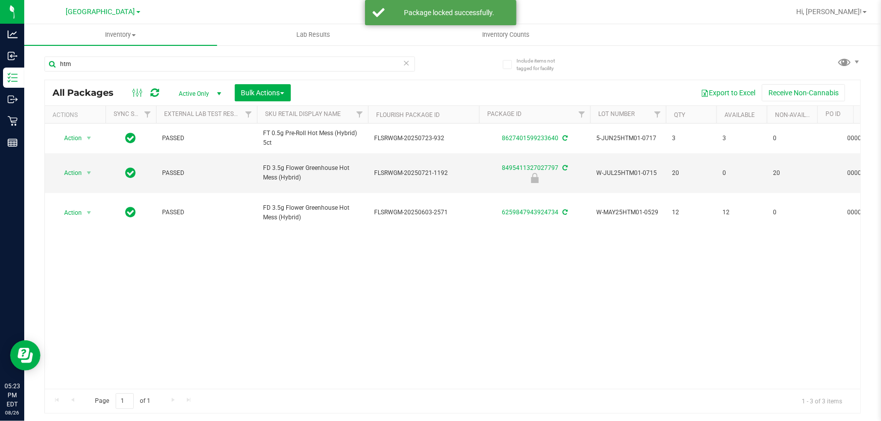
click at [102, 73] on div "htm" at bounding box center [229, 68] width 370 height 23
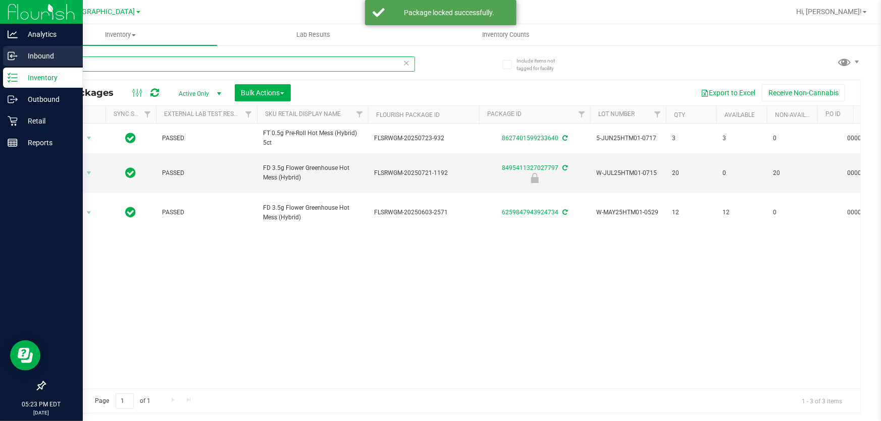
drag, startPoint x: 106, startPoint y: 66, endPoint x: 0, endPoint y: 49, distance: 107.3
click at [0, 50] on div "Analytics Inbound Inventory Outbound Retail Reports 05:23 PM EDT 08/26/2025 08/…" at bounding box center [440, 210] width 881 height 421
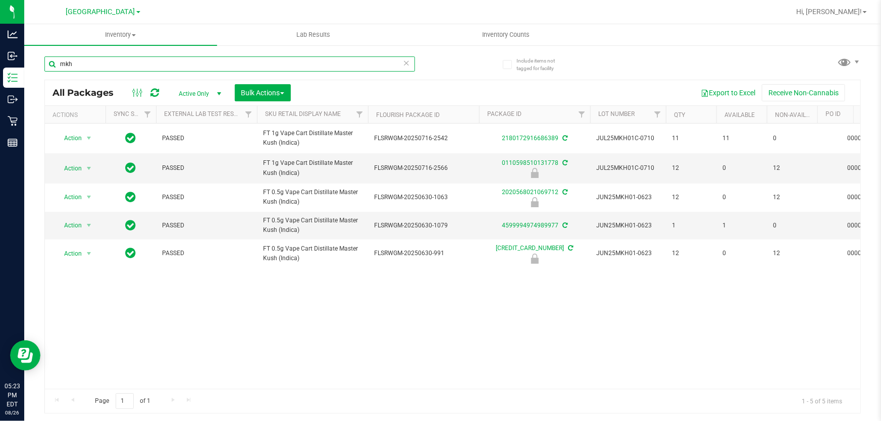
type input "mkh"
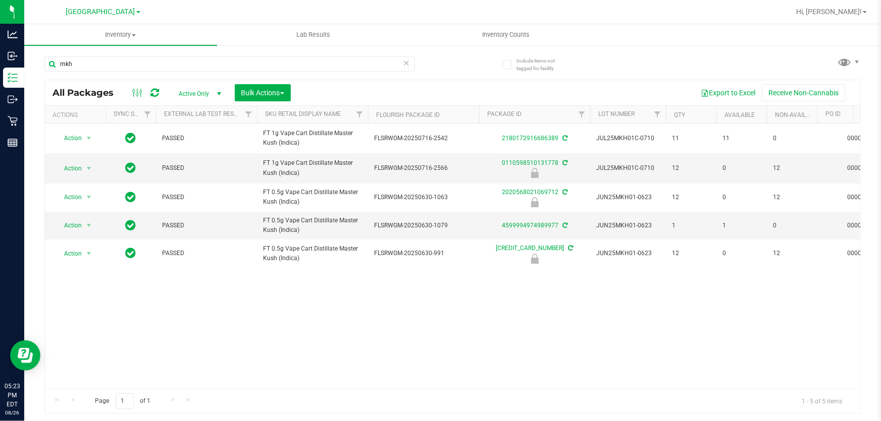
drag, startPoint x: 274, startPoint y: 382, endPoint x: 363, endPoint y: 382, distance: 89.8
click at [363, 382] on div "Action Action Adjust qty Create package Edit attributes Global inventory Locate…" at bounding box center [452, 256] width 815 height 265
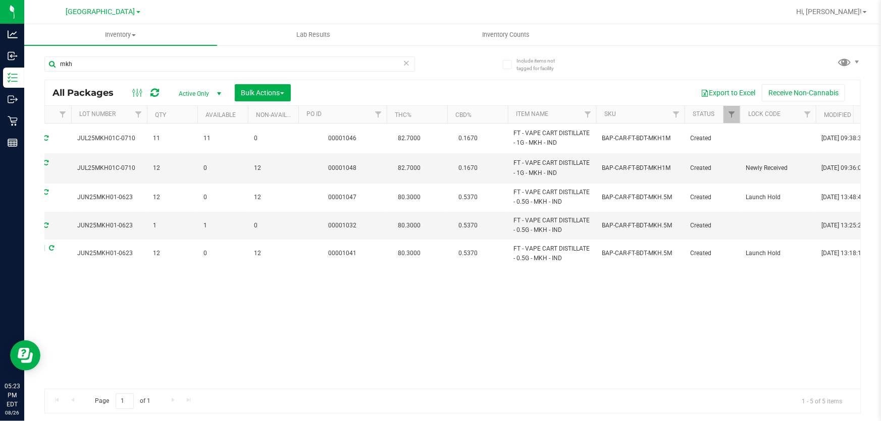
scroll to position [0, 365]
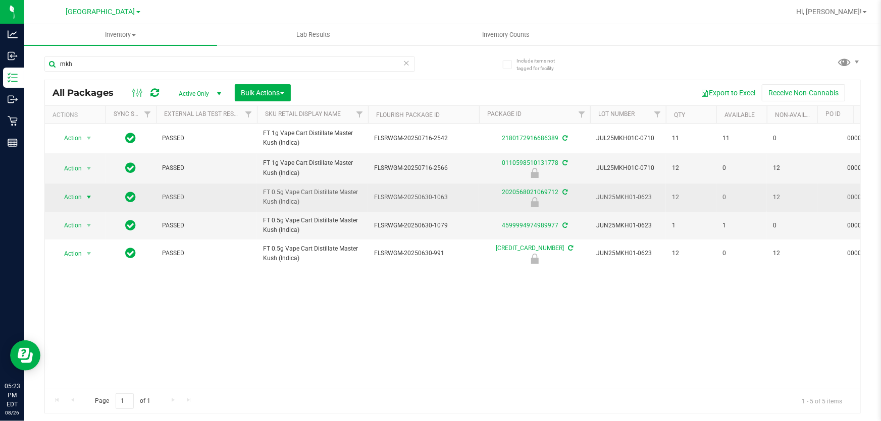
click at [88, 197] on span "select" at bounding box center [89, 197] width 8 height 8
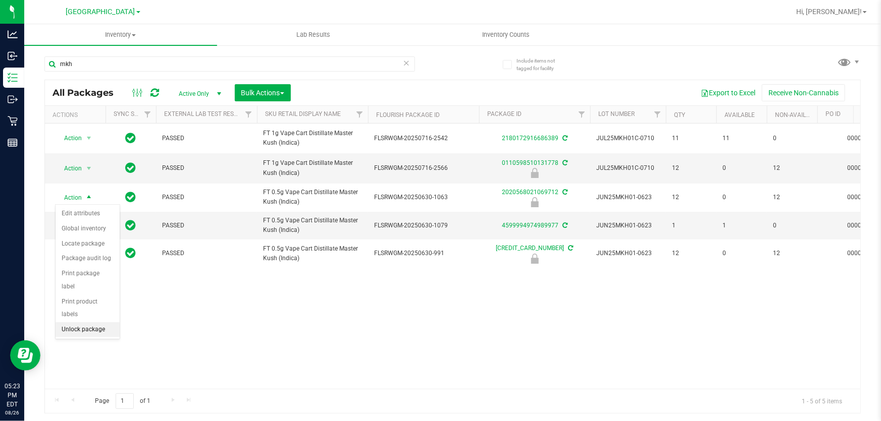
click at [93, 323] on li "Unlock package" at bounding box center [88, 330] width 64 height 15
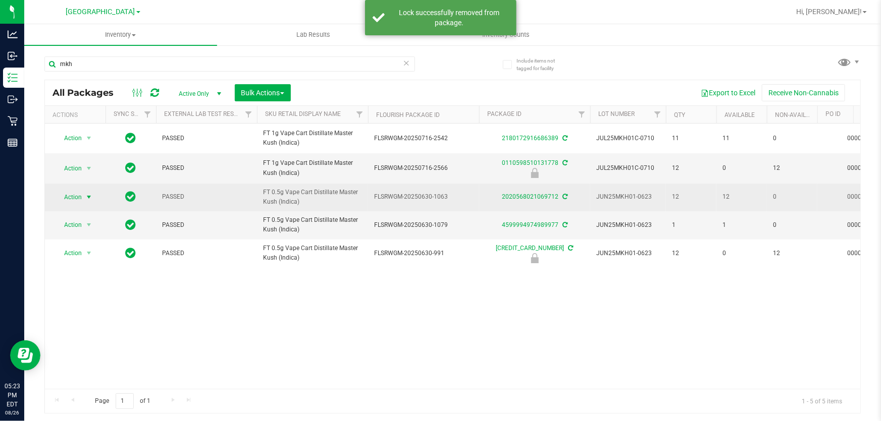
click at [75, 197] on span "Action" at bounding box center [68, 197] width 27 height 14
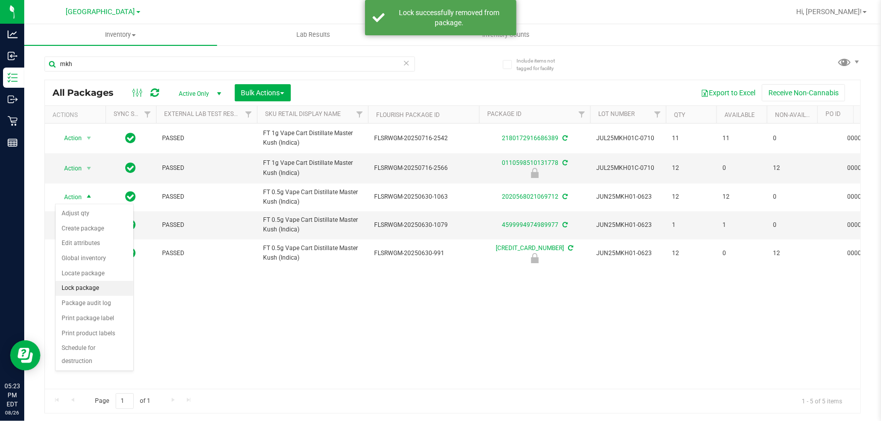
click at [93, 286] on li "Lock package" at bounding box center [95, 288] width 78 height 15
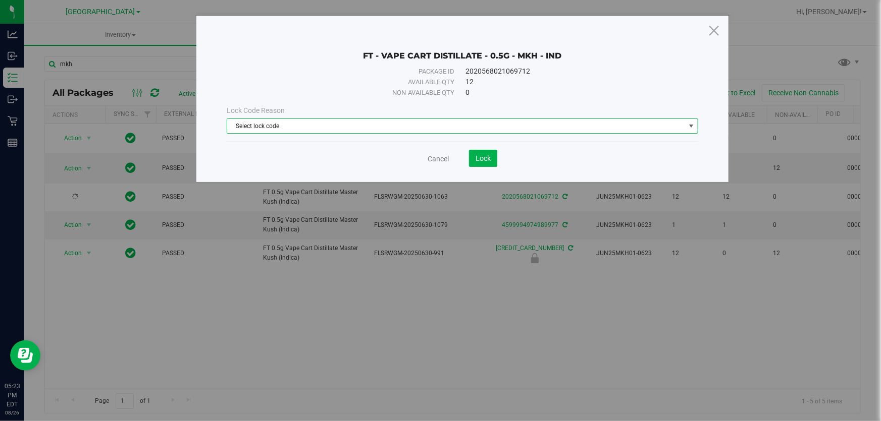
click at [345, 126] on span "Select lock code" at bounding box center [456, 126] width 458 height 14
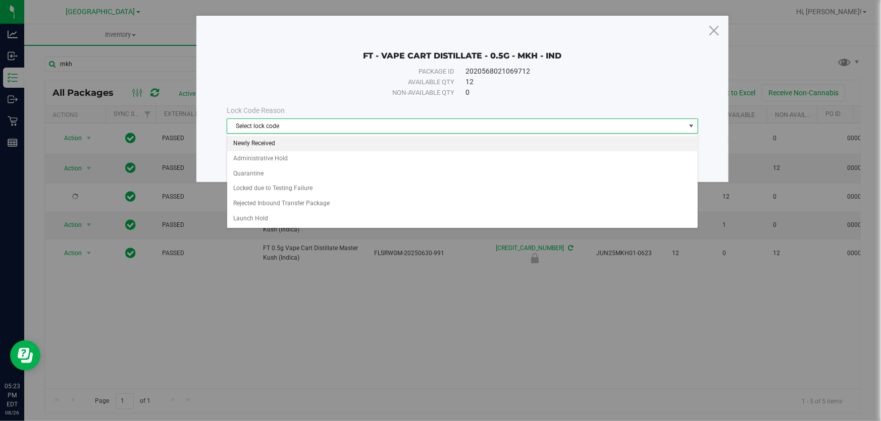
click at [294, 141] on li "Newly Received" at bounding box center [462, 143] width 470 height 15
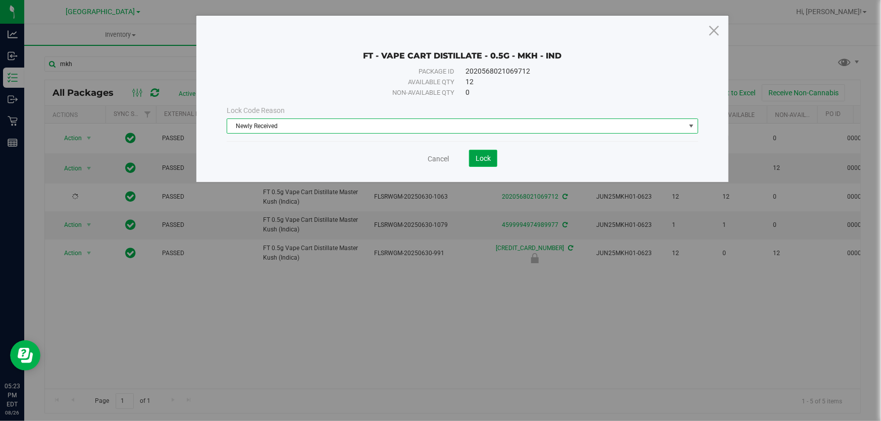
click at [477, 160] on span "Lock" at bounding box center [482, 158] width 15 height 8
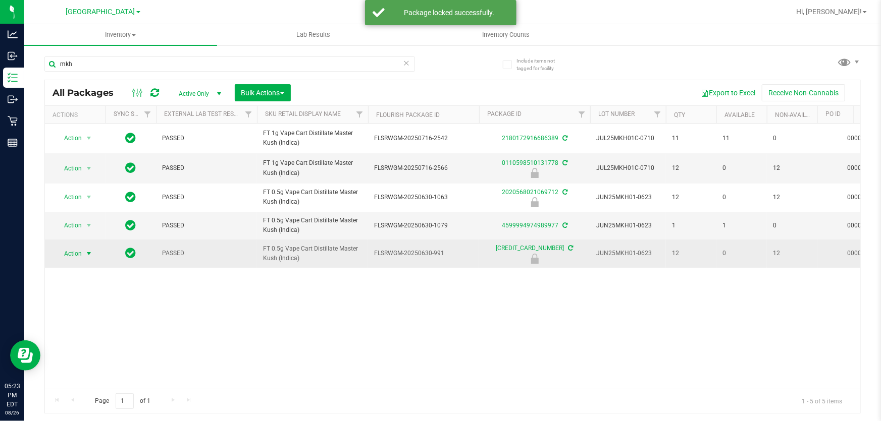
click at [88, 254] on span "select" at bounding box center [89, 254] width 8 height 8
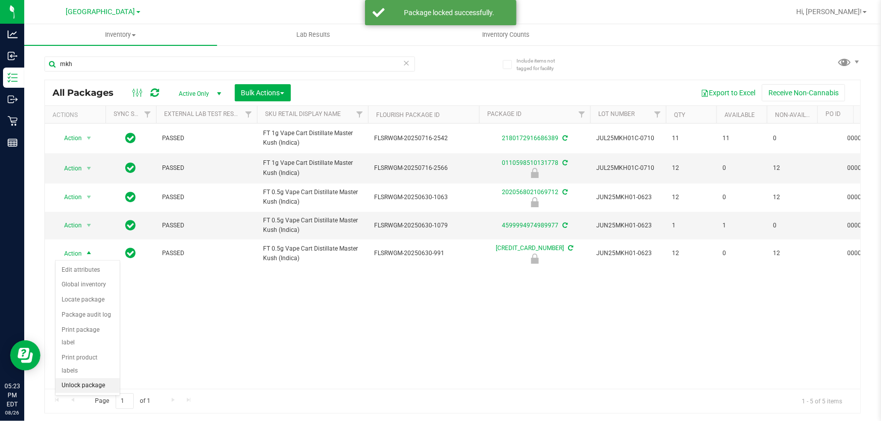
click at [100, 379] on li "Unlock package" at bounding box center [88, 386] width 64 height 15
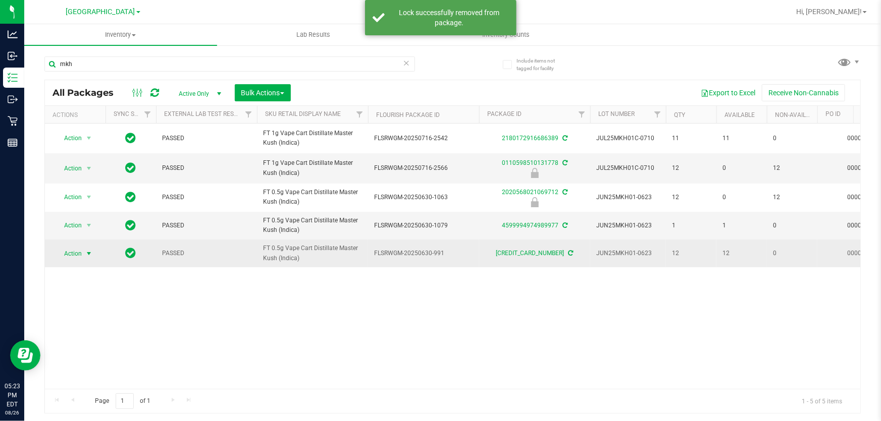
click at [90, 253] on span "select" at bounding box center [89, 254] width 8 height 8
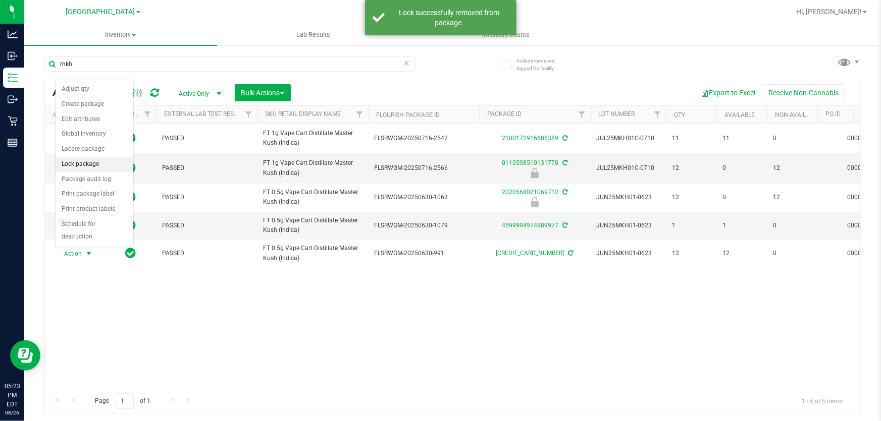
click at [91, 164] on li "Lock package" at bounding box center [95, 164] width 78 height 15
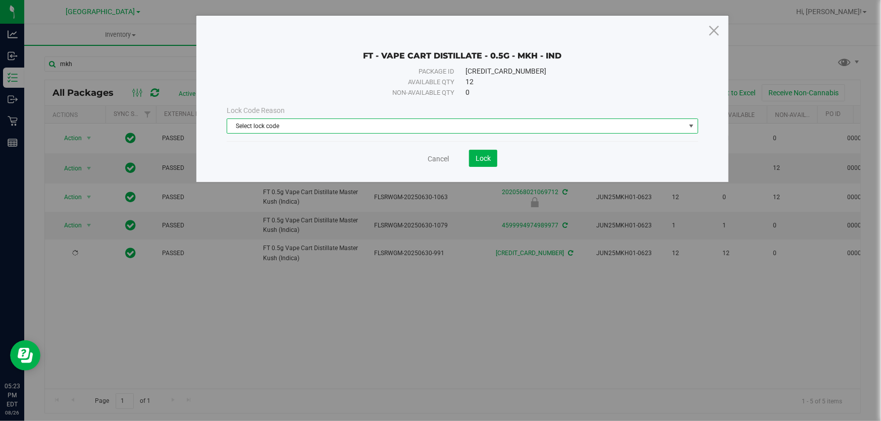
click at [328, 124] on span "Select lock code" at bounding box center [456, 126] width 458 height 14
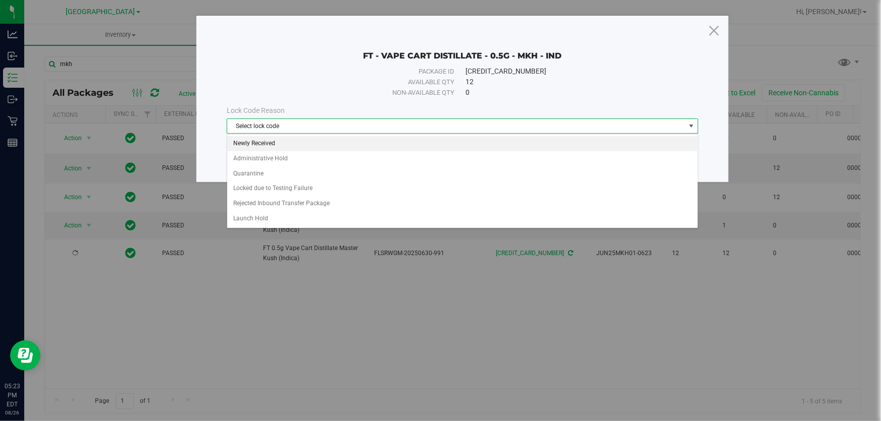
click at [289, 141] on li "Newly Received" at bounding box center [462, 143] width 470 height 15
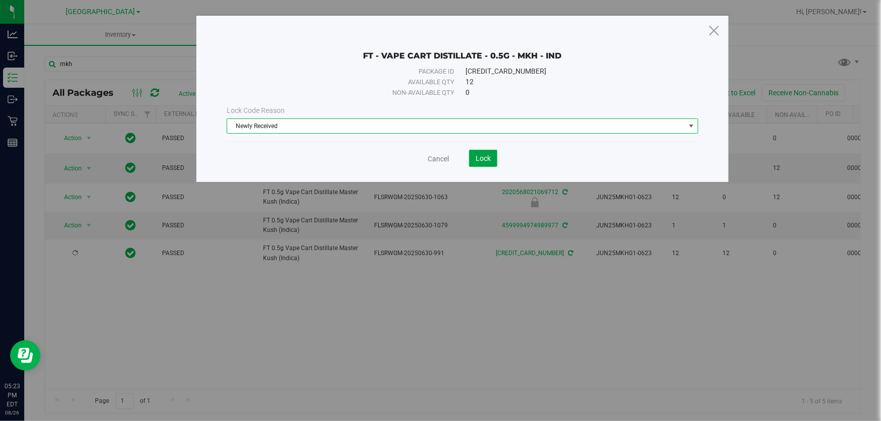
click at [482, 162] on span "Lock" at bounding box center [482, 158] width 15 height 8
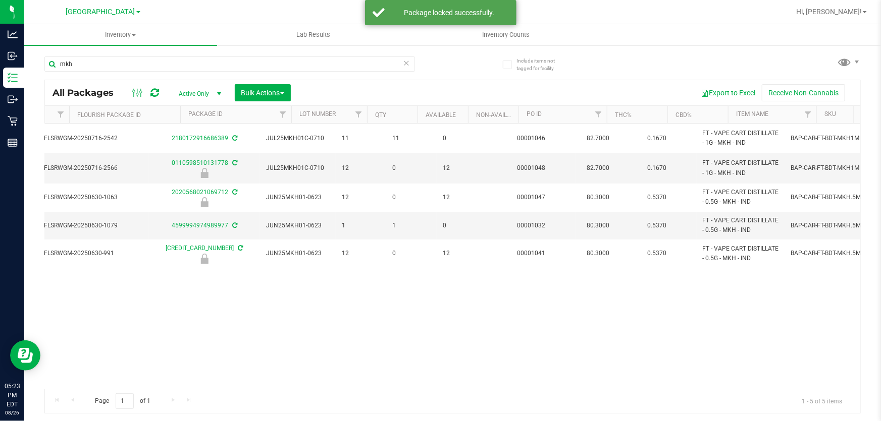
scroll to position [0, 330]
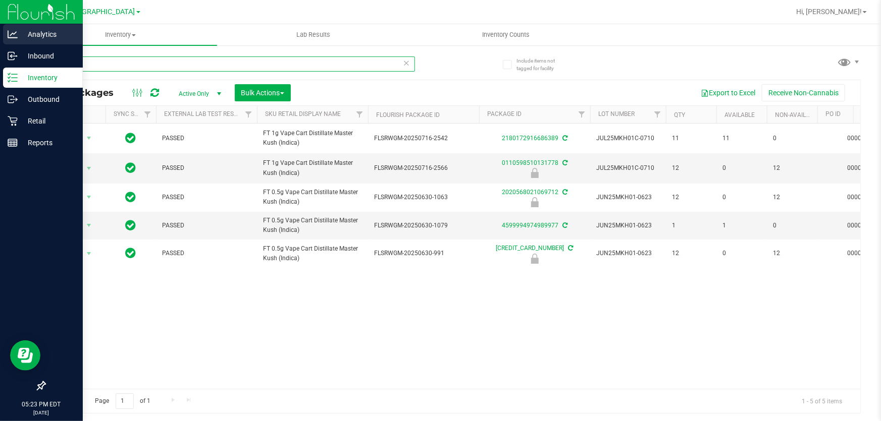
drag, startPoint x: 144, startPoint y: 58, endPoint x: 25, endPoint y: 27, distance: 123.4
click at [0, 18] on div "Analytics Inbound Inventory Outbound Retail Reports 05:23 PM EDT 08/26/2025 08/…" at bounding box center [440, 210] width 881 height 421
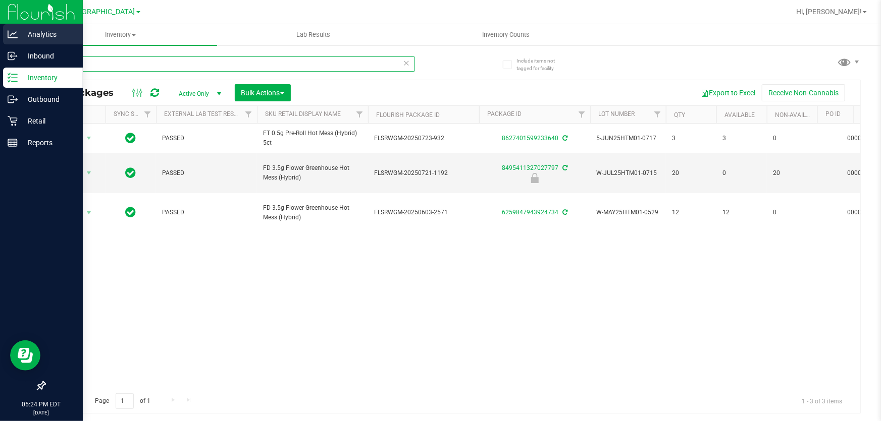
drag, startPoint x: 138, startPoint y: 64, endPoint x: 1, endPoint y: 30, distance: 140.9
click at [0, 33] on div "Analytics Inbound Inventory Outbound Retail Reports 05:24 PM EDT 08/26/2025 08/…" at bounding box center [440, 210] width 881 height 421
type input "g"
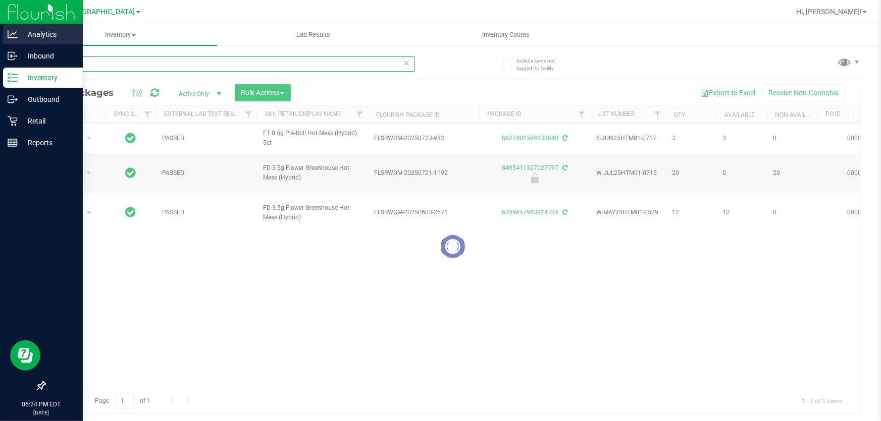
type input "cra"
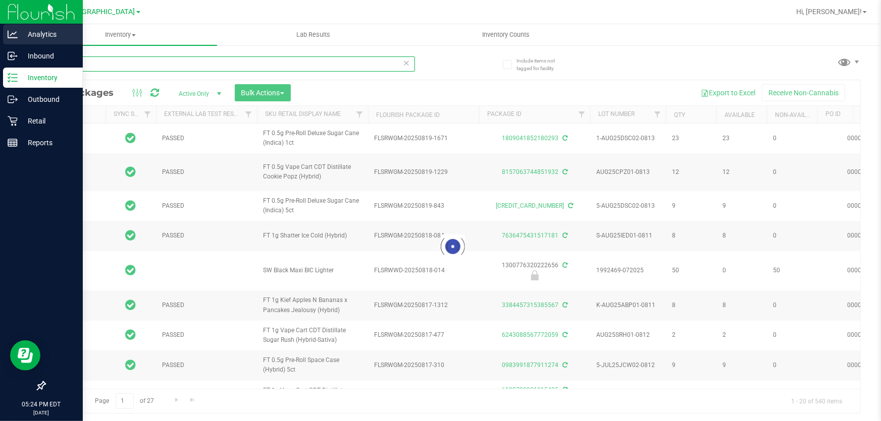
type input "[DATE]"
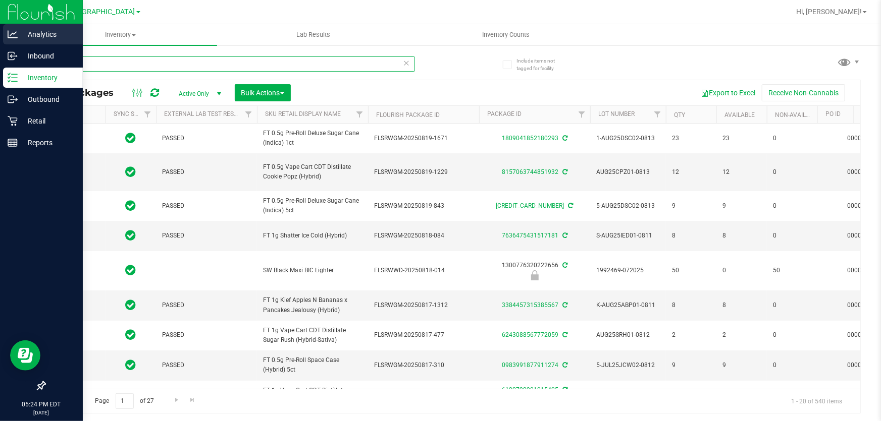
type input "craac"
type input "[DATE]"
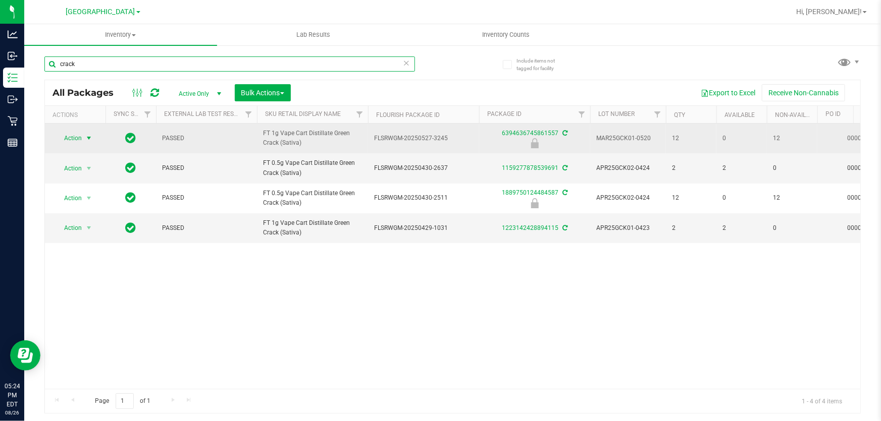
type input "crack"
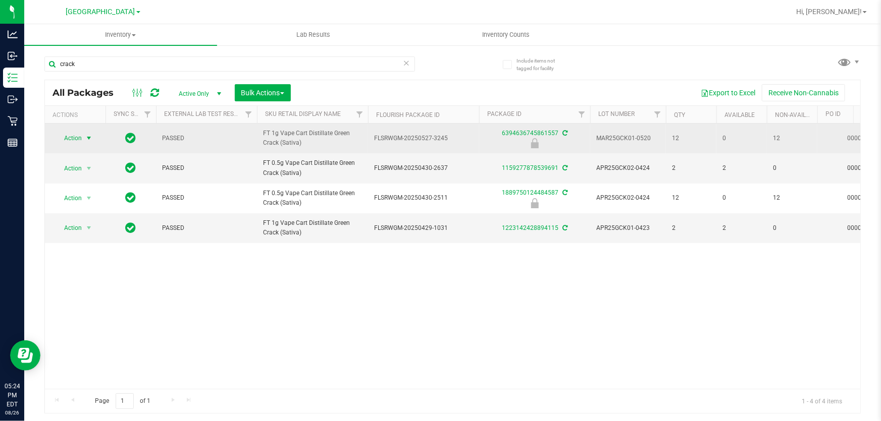
click at [86, 137] on span "select" at bounding box center [89, 138] width 8 height 8
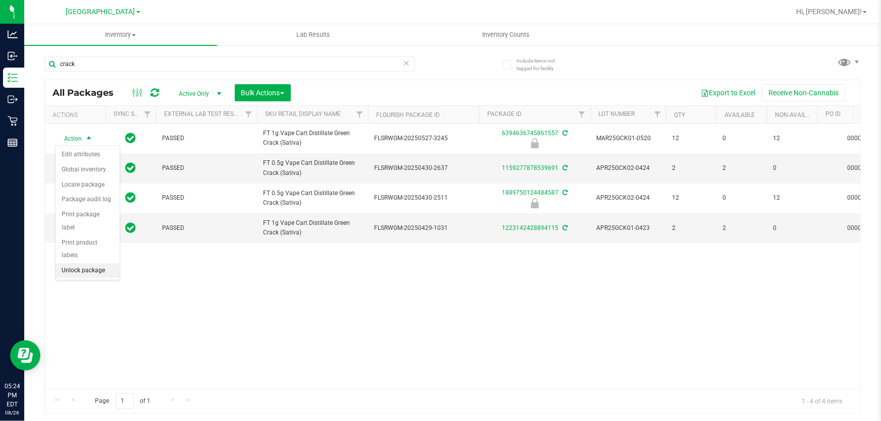
click at [93, 263] on li "Unlock package" at bounding box center [88, 270] width 64 height 15
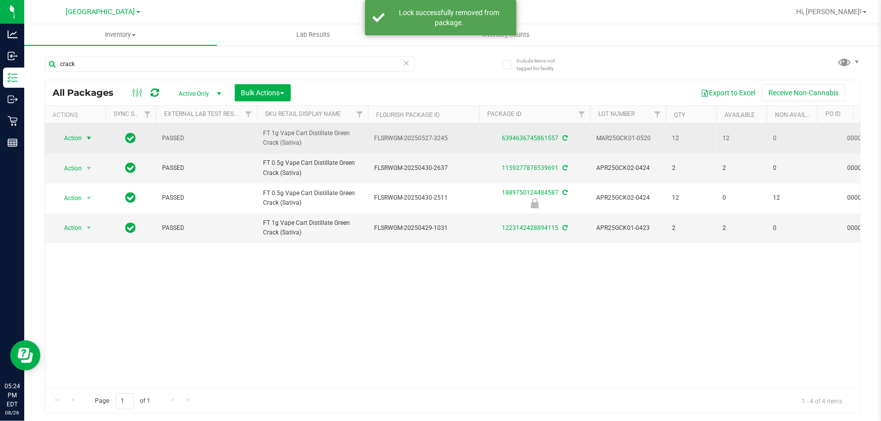
click at [86, 134] on span "select" at bounding box center [89, 138] width 8 height 8
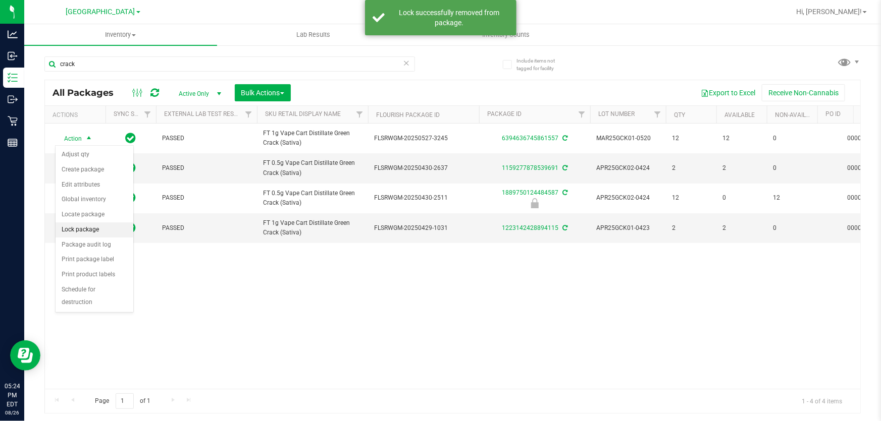
click at [88, 230] on li "Lock package" at bounding box center [95, 230] width 78 height 15
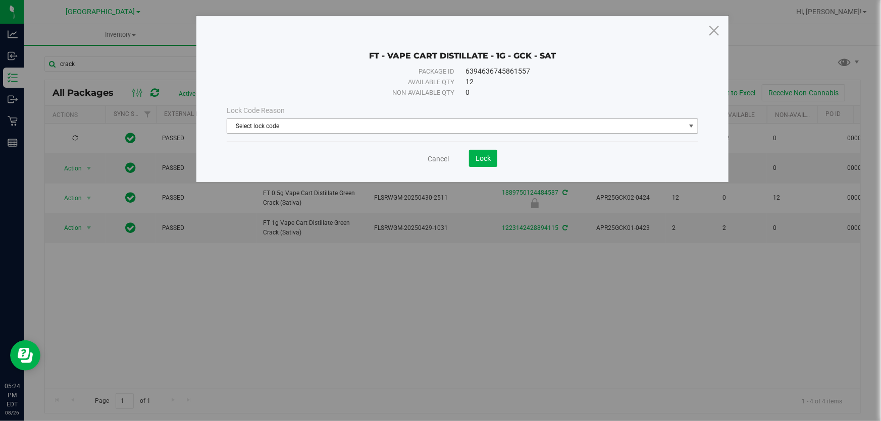
click at [293, 126] on span "Select lock code" at bounding box center [456, 126] width 458 height 14
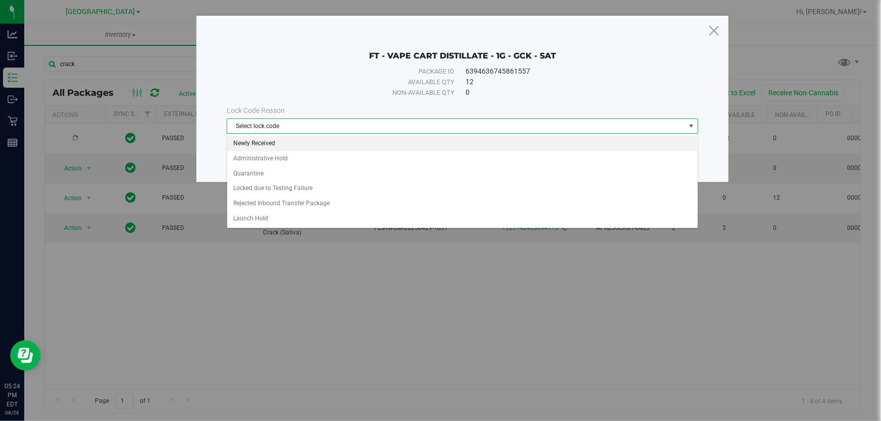
click at [284, 142] on li "Newly Received" at bounding box center [462, 143] width 470 height 15
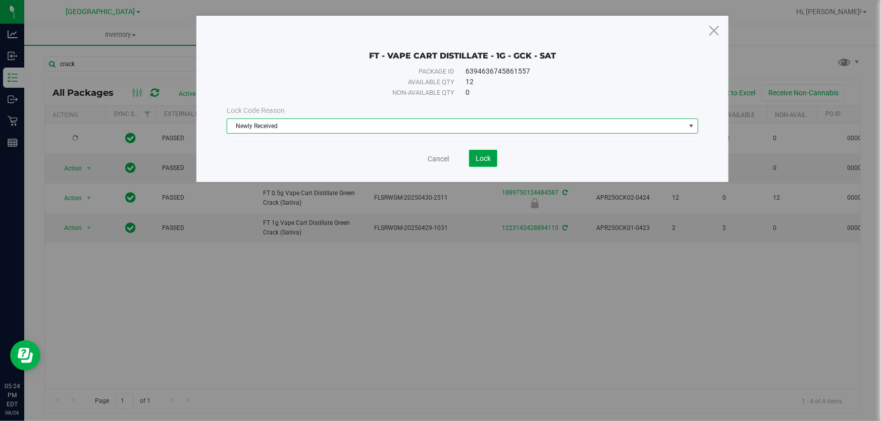
click at [479, 166] on button "Lock" at bounding box center [483, 158] width 28 height 17
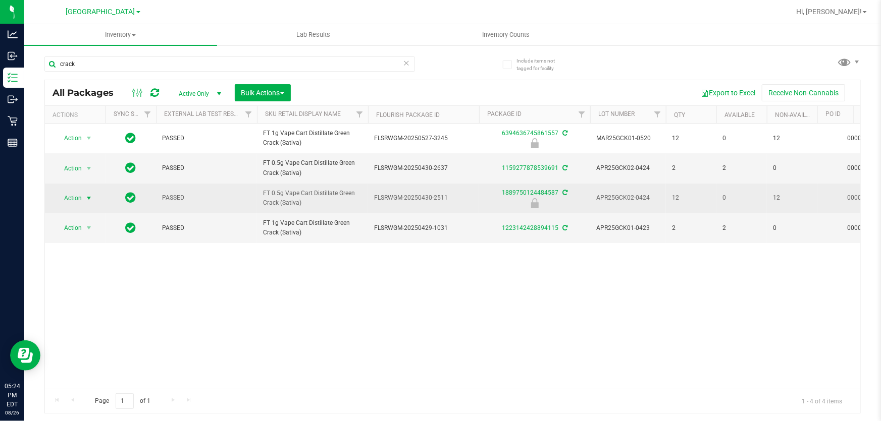
click at [91, 197] on span "select" at bounding box center [89, 198] width 8 height 8
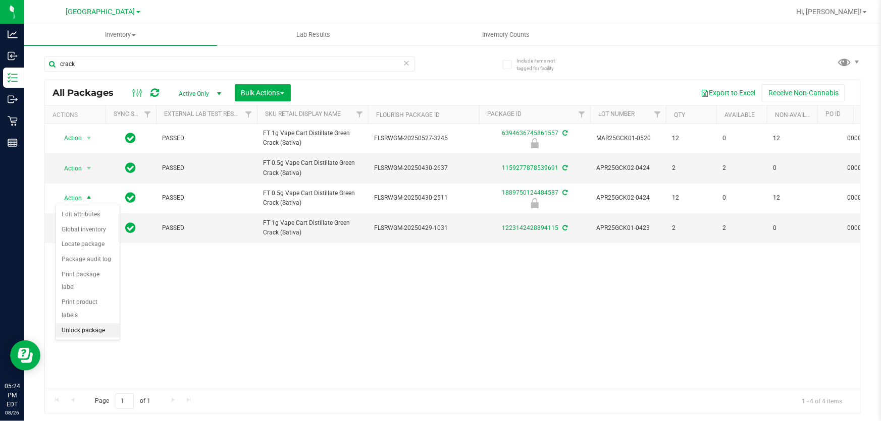
click at [96, 324] on li "Unlock package" at bounding box center [88, 331] width 64 height 15
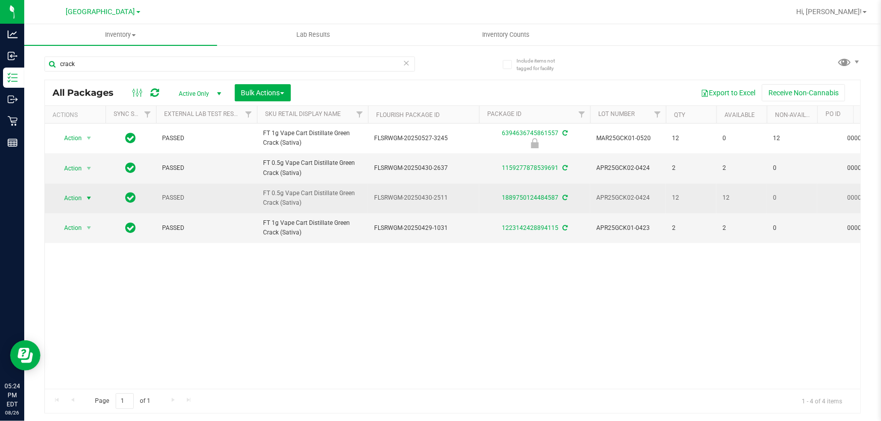
click at [86, 192] on span "select" at bounding box center [89, 198] width 13 height 14
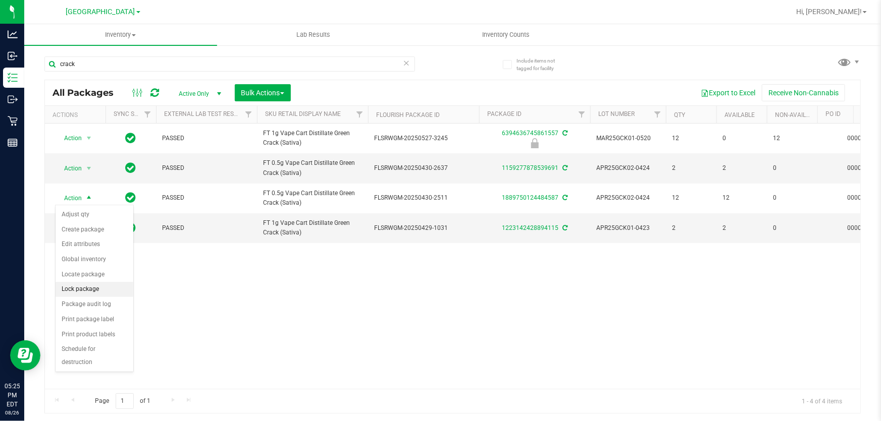
click at [92, 284] on li "Lock package" at bounding box center [95, 289] width 78 height 15
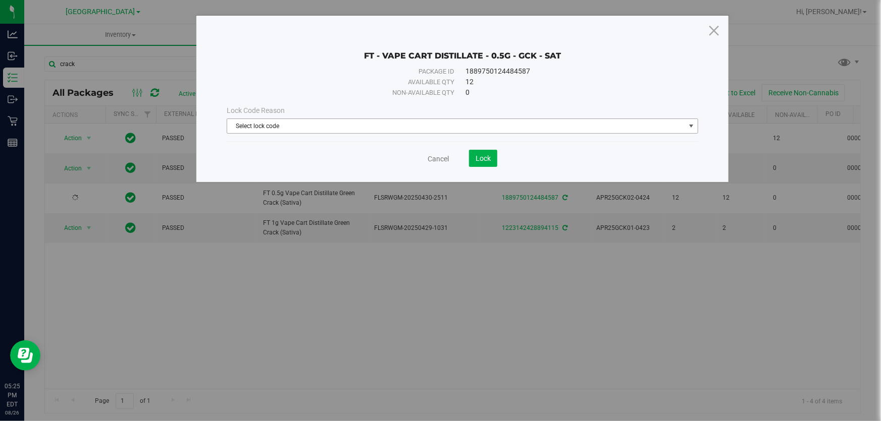
click at [338, 122] on span "Select lock code" at bounding box center [456, 126] width 458 height 14
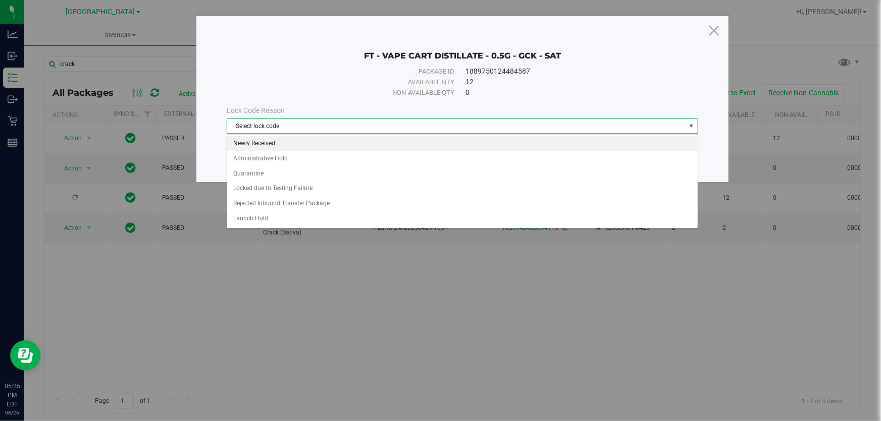
click at [275, 144] on li "Newly Received" at bounding box center [462, 143] width 470 height 15
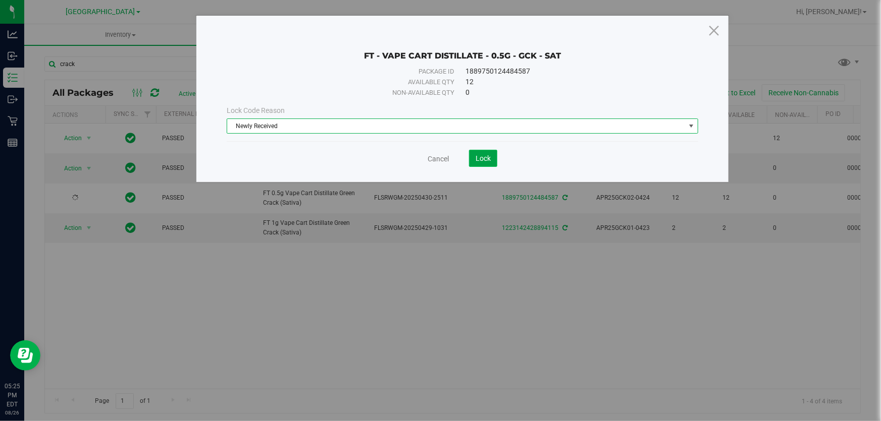
click at [490, 160] on span "Lock" at bounding box center [482, 158] width 15 height 8
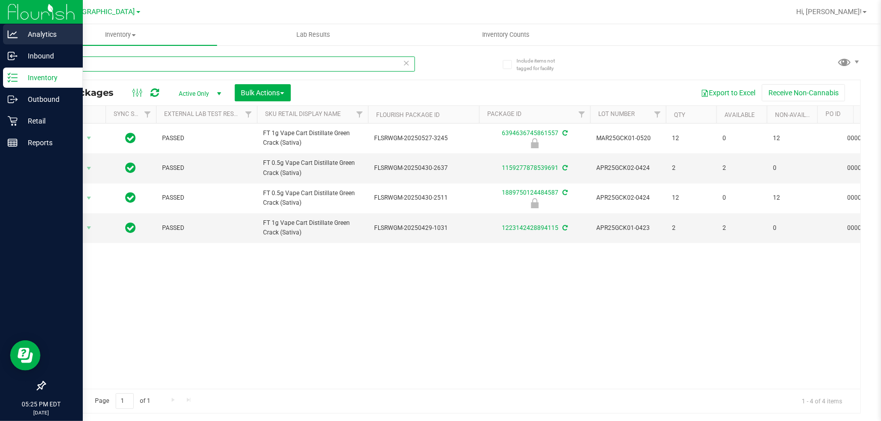
drag, startPoint x: 141, startPoint y: 67, endPoint x: 0, endPoint y: 26, distance: 147.1
click at [0, 40] on div "Analytics Inbound Inventory Outbound Retail Reports 05:25 PM EDT 08/26/2025 08/…" at bounding box center [440, 210] width 881 height 421
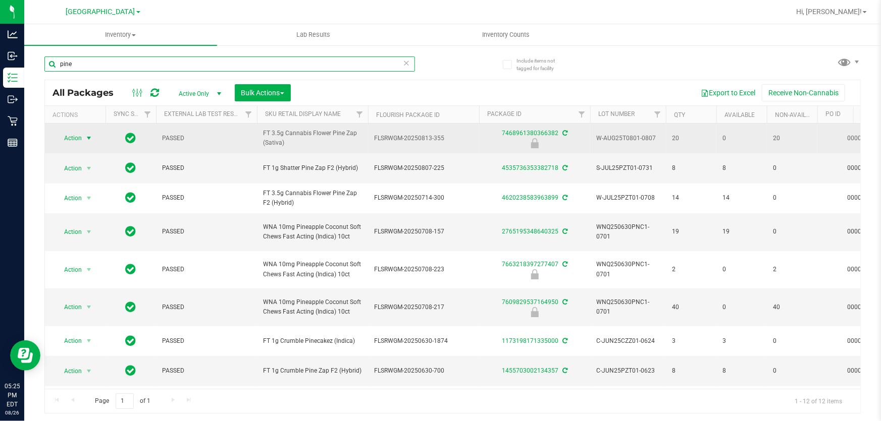
type input "pine"
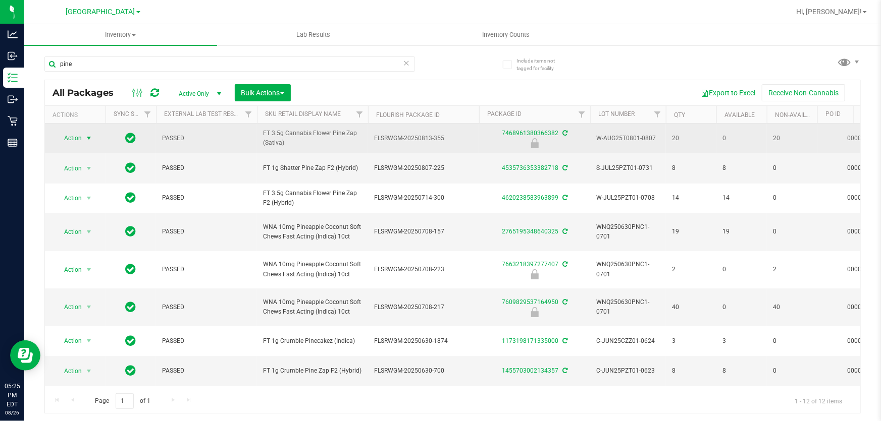
click at [83, 137] on span "select" at bounding box center [89, 138] width 13 height 14
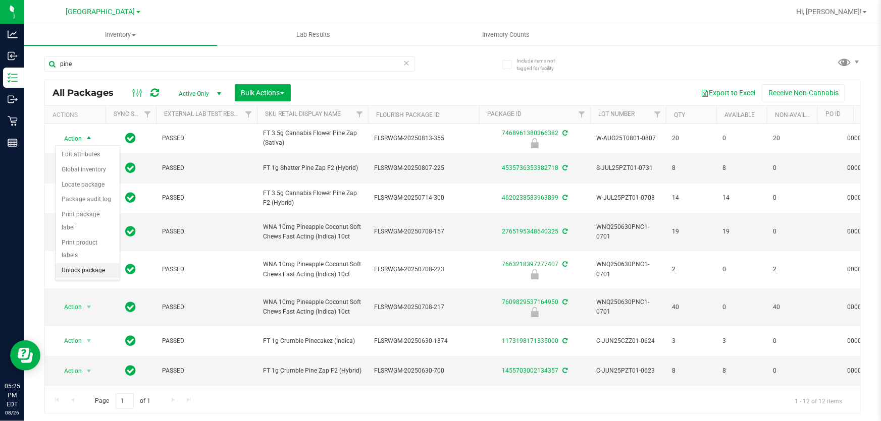
click at [95, 263] on li "Unlock package" at bounding box center [88, 270] width 64 height 15
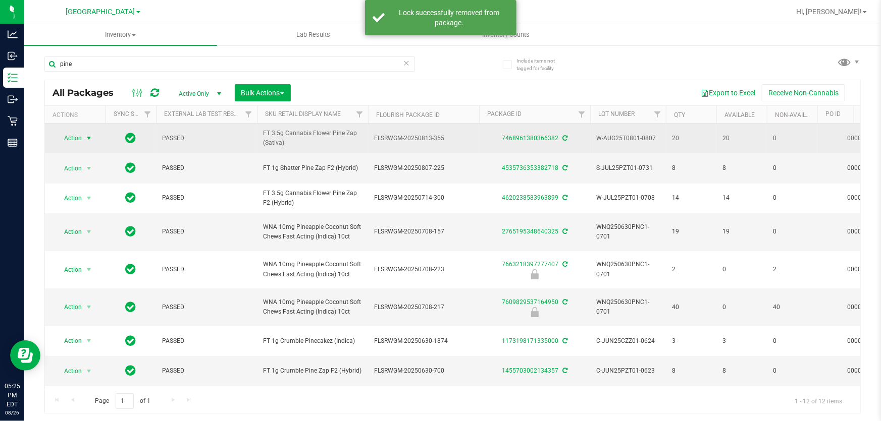
click at [84, 141] on span "select" at bounding box center [89, 138] width 13 height 14
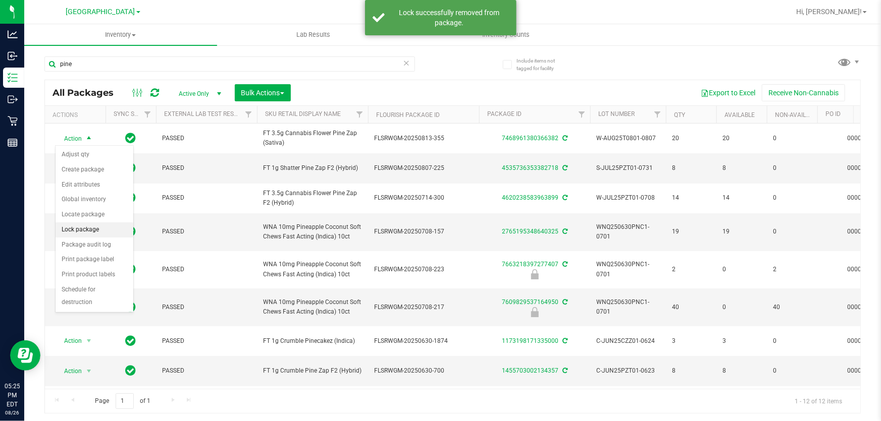
click at [91, 229] on li "Lock package" at bounding box center [95, 230] width 78 height 15
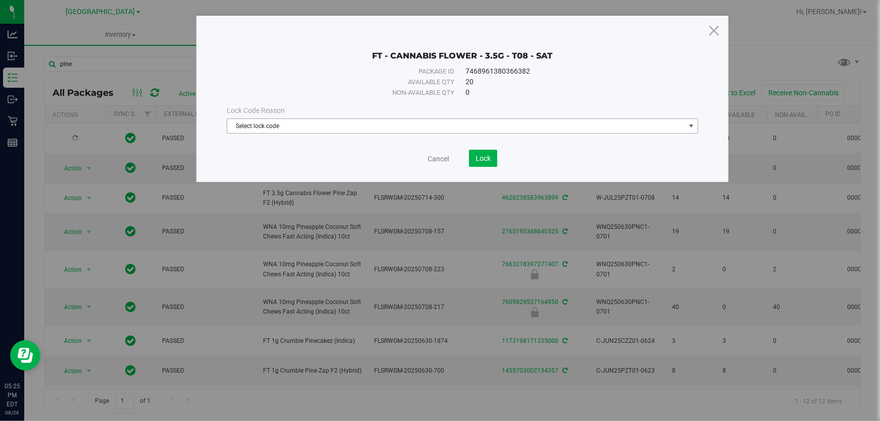
click at [303, 127] on span "Select lock code" at bounding box center [456, 126] width 458 height 14
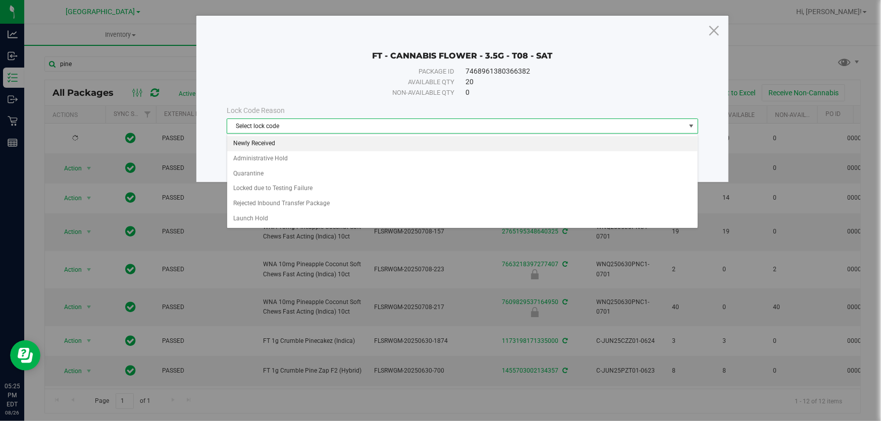
click at [288, 144] on li "Newly Received" at bounding box center [462, 143] width 470 height 15
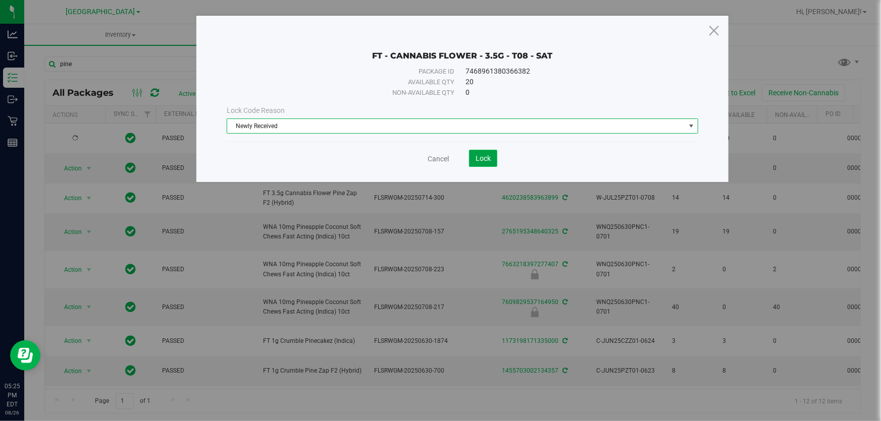
click at [482, 157] on span "Lock" at bounding box center [482, 158] width 15 height 8
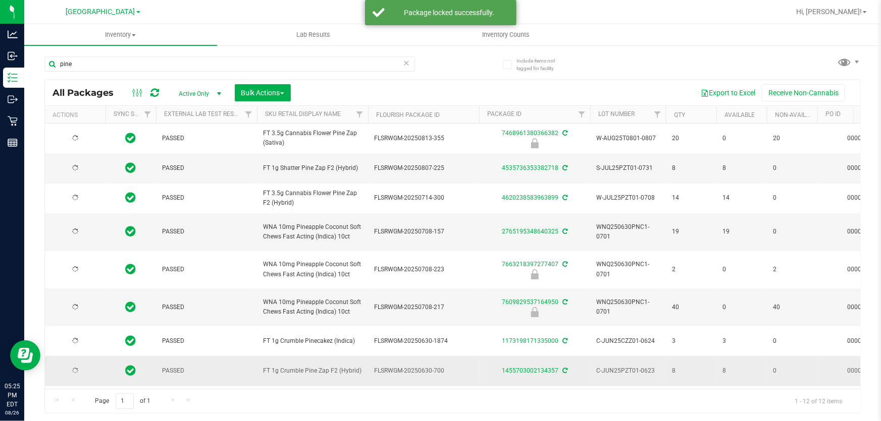
type input "[DATE]"
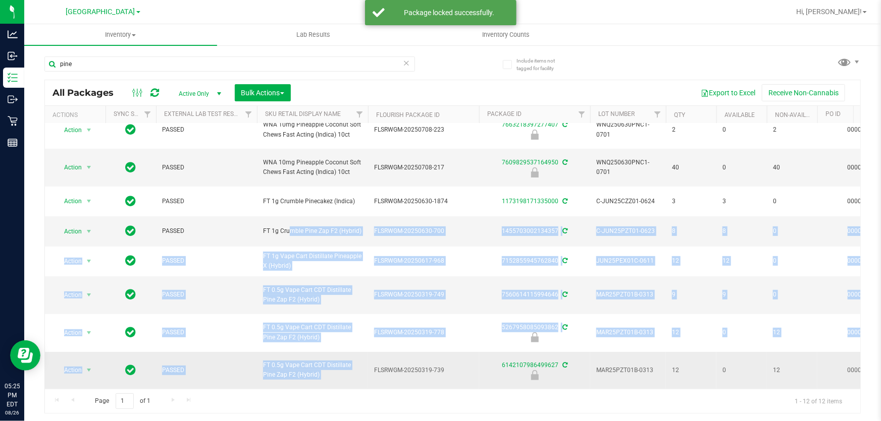
drag, startPoint x: 302, startPoint y: 381, endPoint x: 399, endPoint y: 380, distance: 96.9
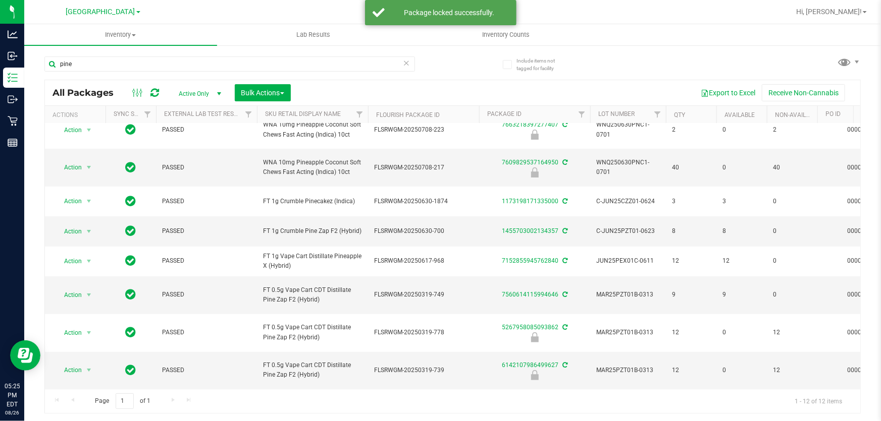
click at [449, 60] on div "pine" at bounding box center [248, 63] width 408 height 32
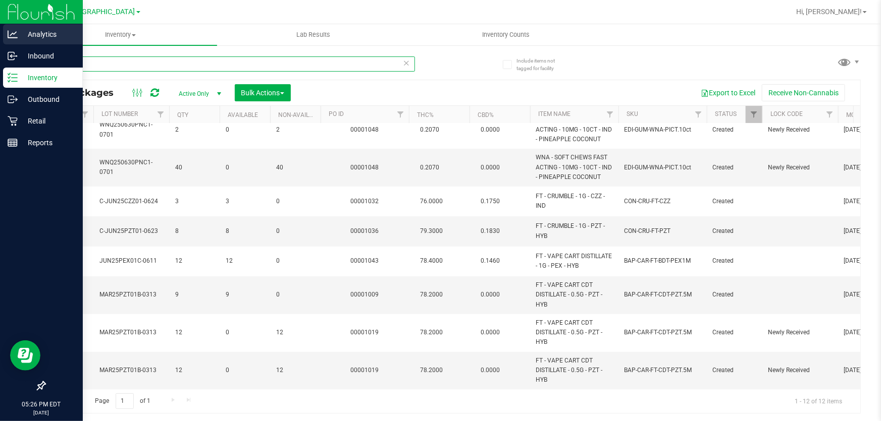
drag, startPoint x: 121, startPoint y: 68, endPoint x: 0, endPoint y: 37, distance: 125.0
click at [0, 40] on div "Analytics Inbound Inventory Outbound Retail Reports 05:26 PM EDT 08/26/2025 08/…" at bounding box center [440, 210] width 881 height 421
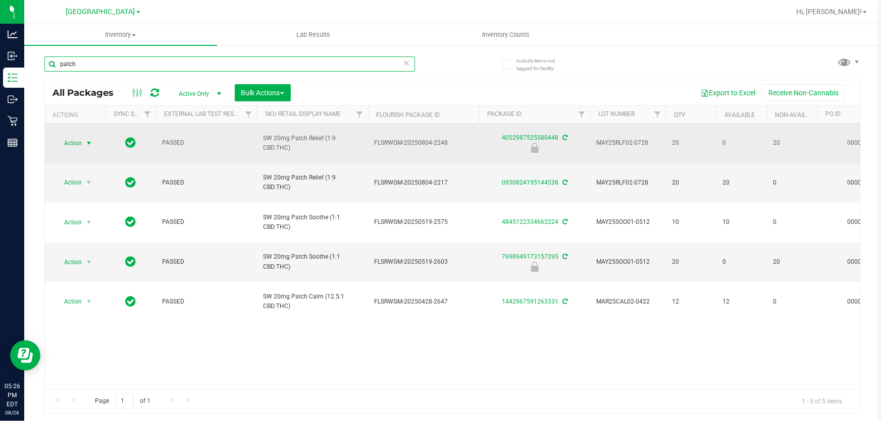
type input "patch"
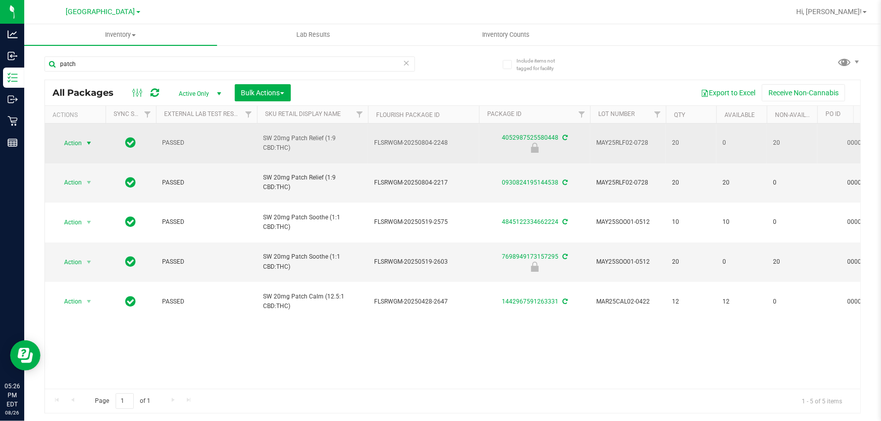
click at [87, 139] on span "select" at bounding box center [89, 143] width 8 height 8
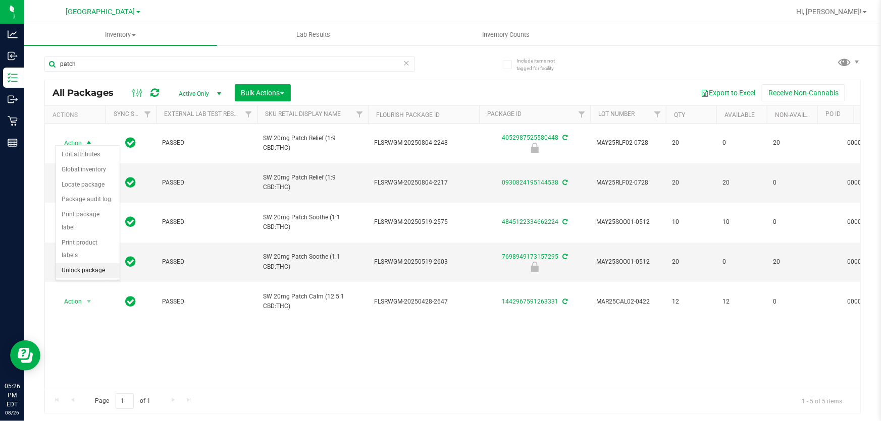
click at [96, 263] on li "Unlock package" at bounding box center [88, 270] width 64 height 15
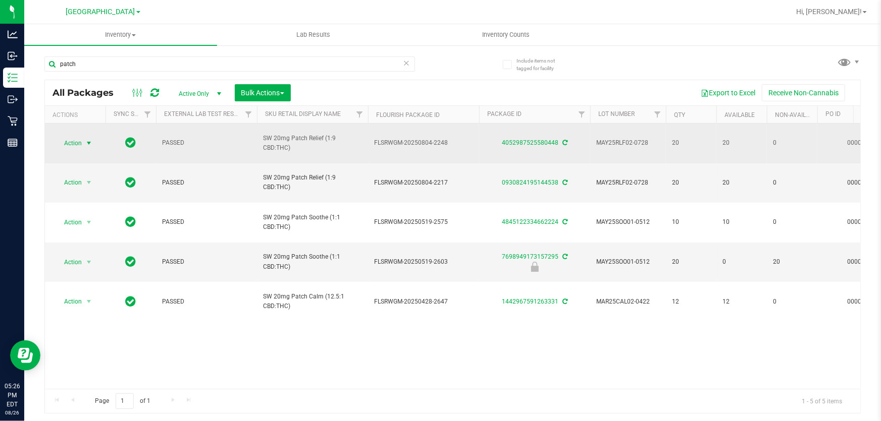
click at [84, 138] on span "select" at bounding box center [89, 143] width 13 height 14
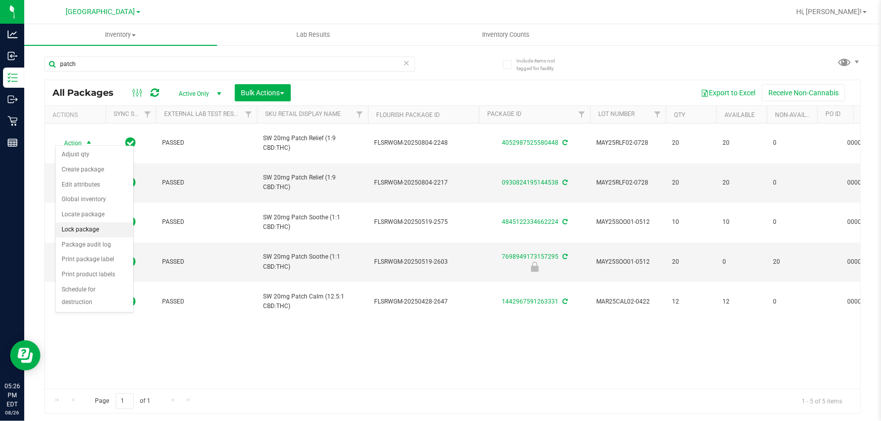
click at [86, 224] on li "Lock package" at bounding box center [95, 230] width 78 height 15
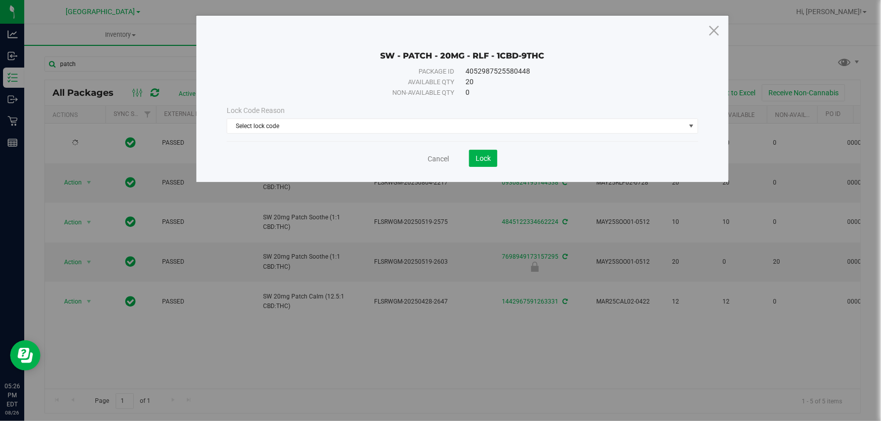
click at [390, 117] on div "Lock Code Reason Select lock code Select lock code Newly Received Administrativ…" at bounding box center [462, 119] width 487 height 28
click at [390, 132] on span "Select lock code" at bounding box center [456, 126] width 458 height 14
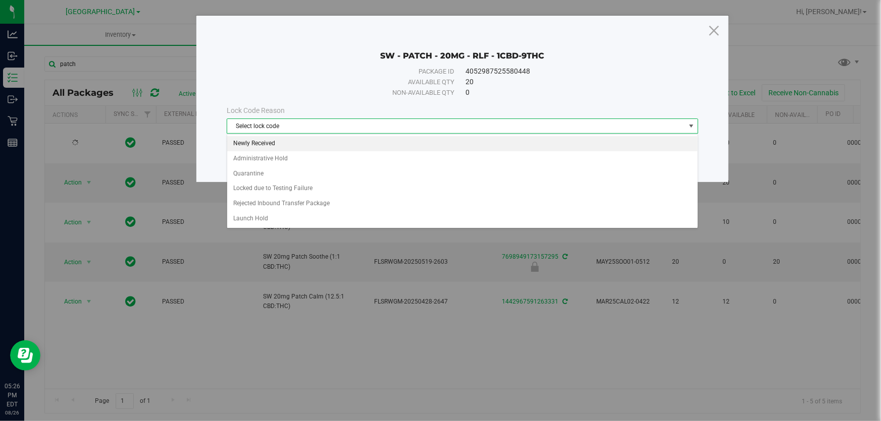
click at [319, 143] on li "Newly Received" at bounding box center [462, 143] width 470 height 15
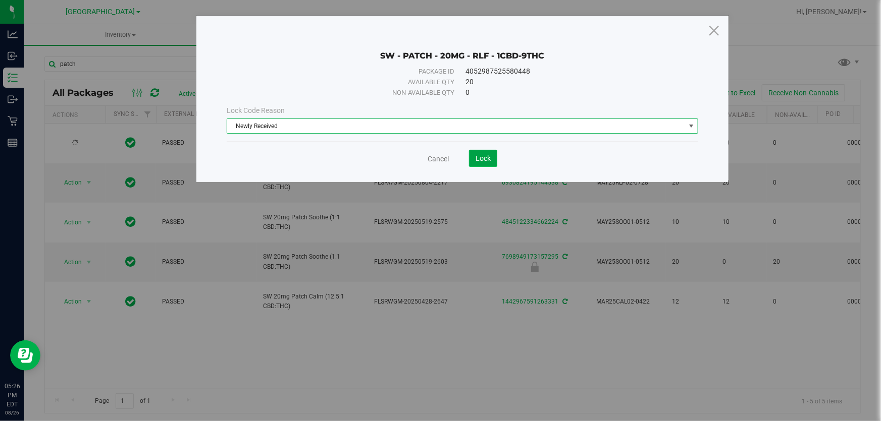
click at [474, 154] on button "Lock" at bounding box center [483, 158] width 28 height 17
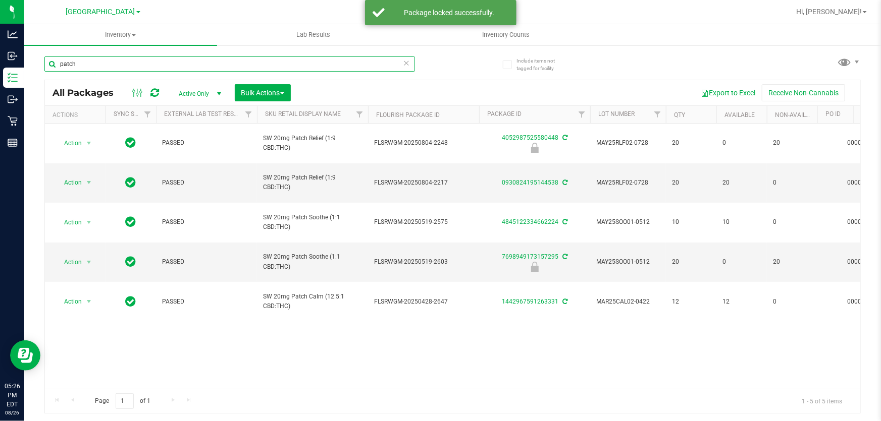
drag, startPoint x: 167, startPoint y: 66, endPoint x: 257, endPoint y: 15, distance: 104.2
click at [0, 0] on html "Analytics Inbound Inventory Outbound Retail Reports 05:26 PM EDT 08/26/2025 08/…" at bounding box center [440, 210] width 881 height 421
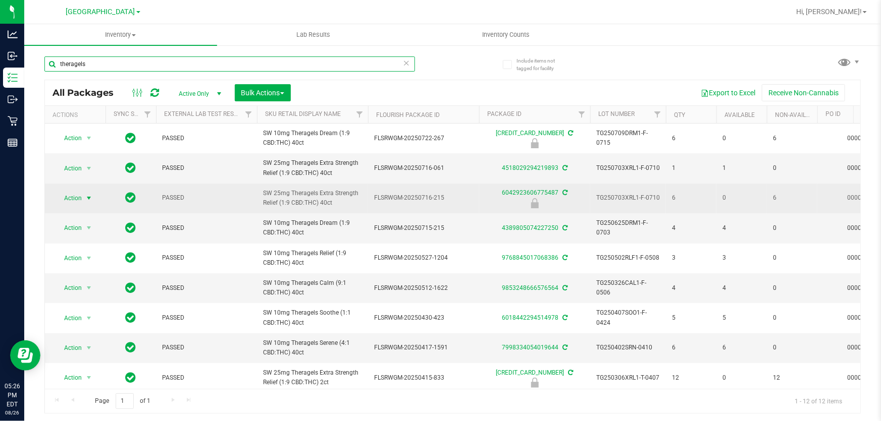
type input "theragels"
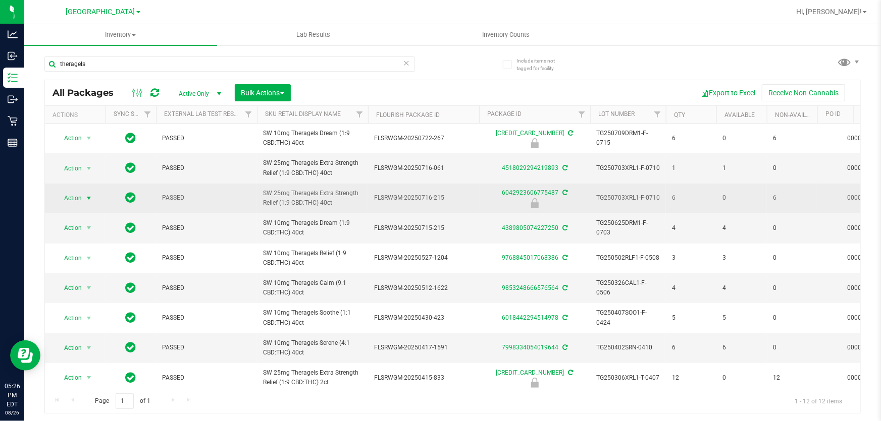
click at [86, 196] on span "select" at bounding box center [89, 198] width 8 height 8
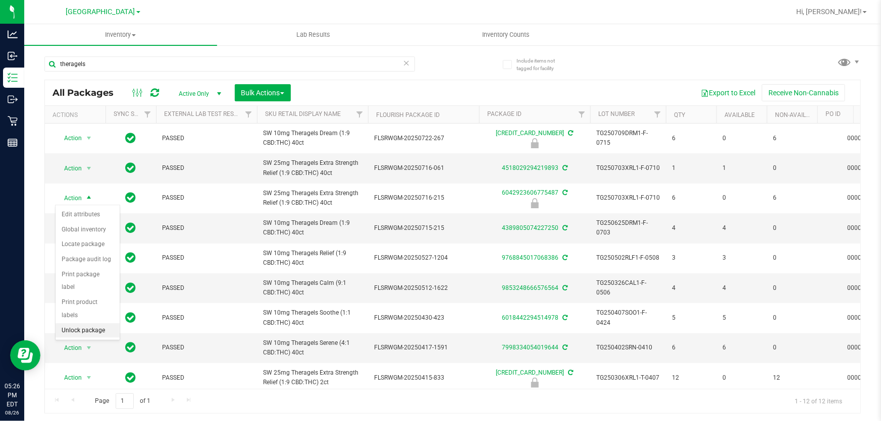
click at [91, 324] on li "Unlock package" at bounding box center [88, 331] width 64 height 15
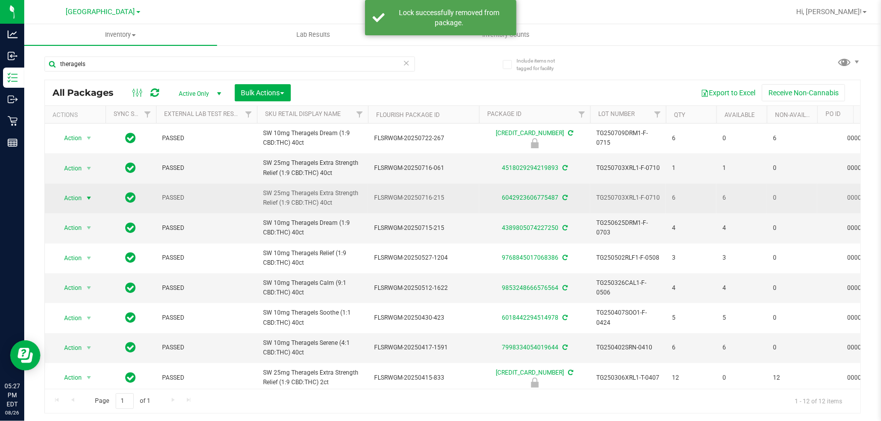
click at [78, 197] on span "Action" at bounding box center [68, 198] width 27 height 14
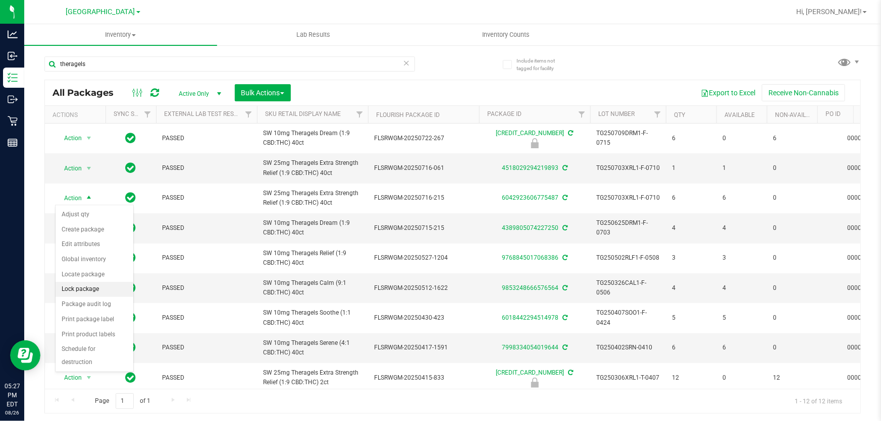
click at [90, 292] on li "Lock package" at bounding box center [95, 289] width 78 height 15
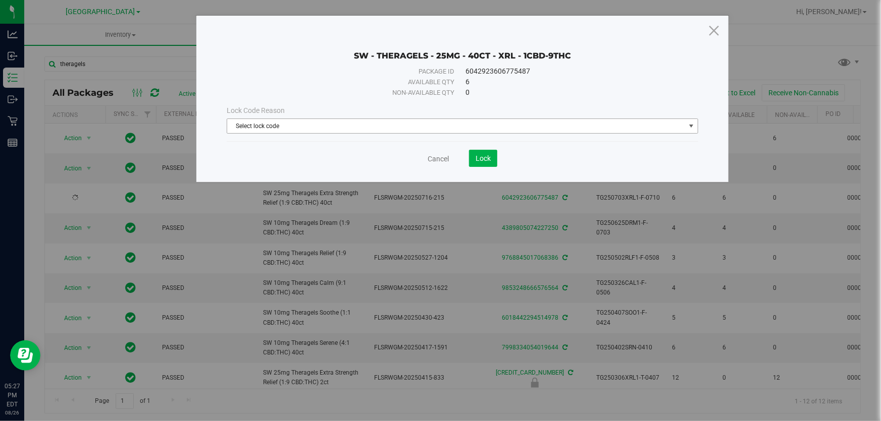
click at [317, 126] on span "Select lock code" at bounding box center [456, 126] width 458 height 14
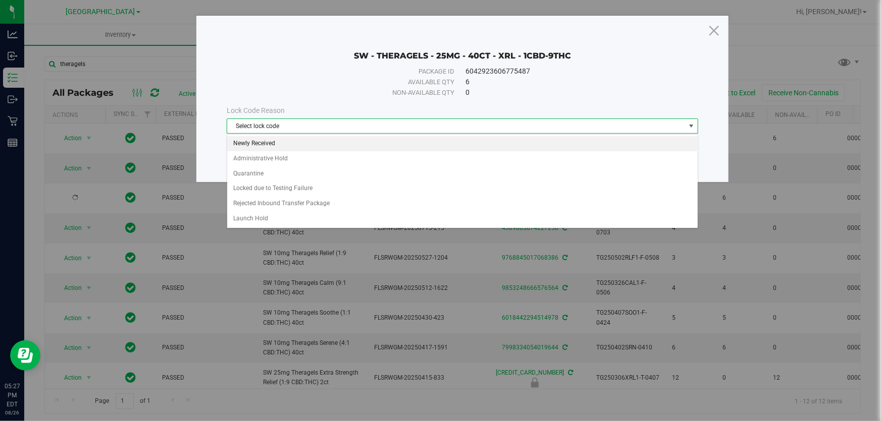
click at [303, 145] on li "Newly Received" at bounding box center [462, 143] width 470 height 15
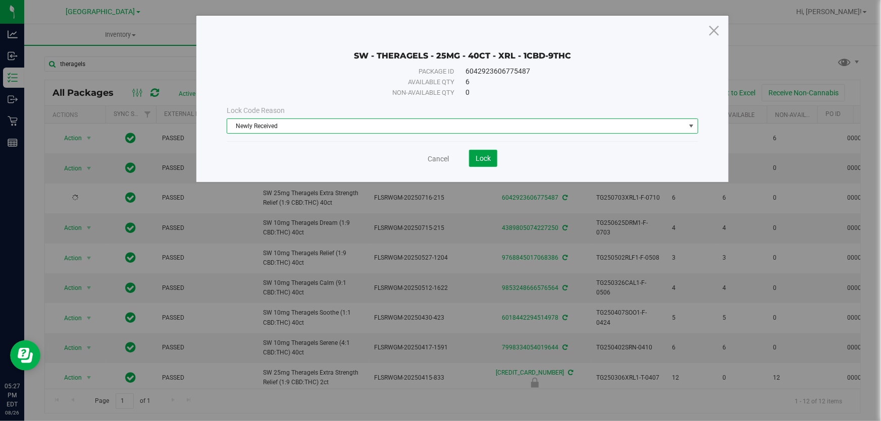
click at [485, 162] on span "Lock" at bounding box center [482, 158] width 15 height 8
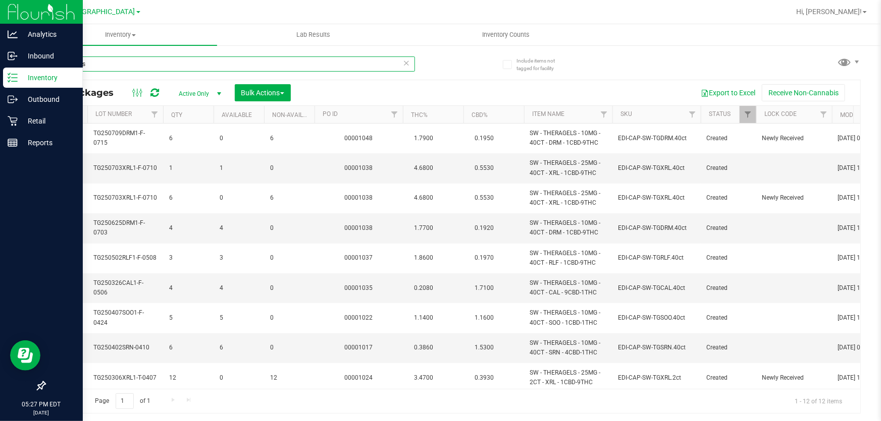
drag, startPoint x: 134, startPoint y: 67, endPoint x: 35, endPoint y: 0, distance: 120.0
click at [0, 3] on div "Analytics Inbound Inventory Outbound Retail Reports 05:27 PM EDT 08/26/2025 08/…" at bounding box center [440, 210] width 881 height 421
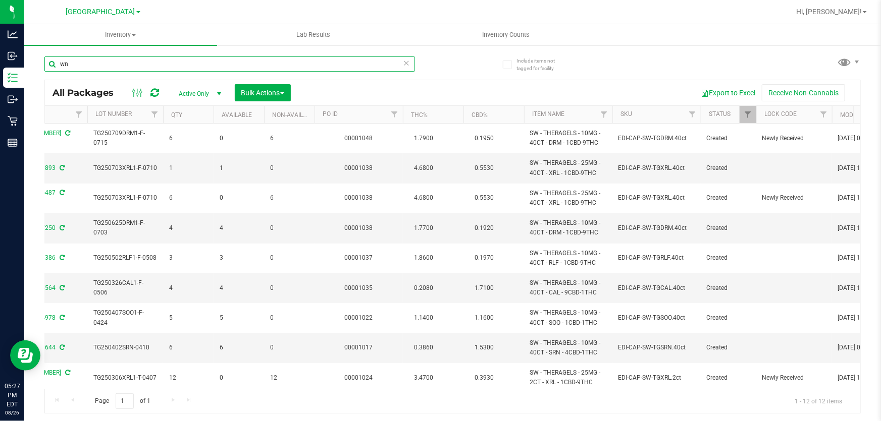
type input "wna"
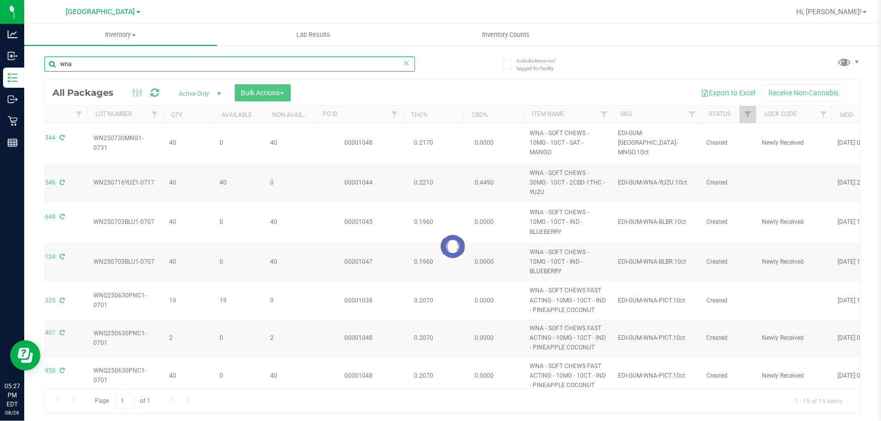
type input "[DATE]"
type input "2026-07-16"
type input "[DATE]"
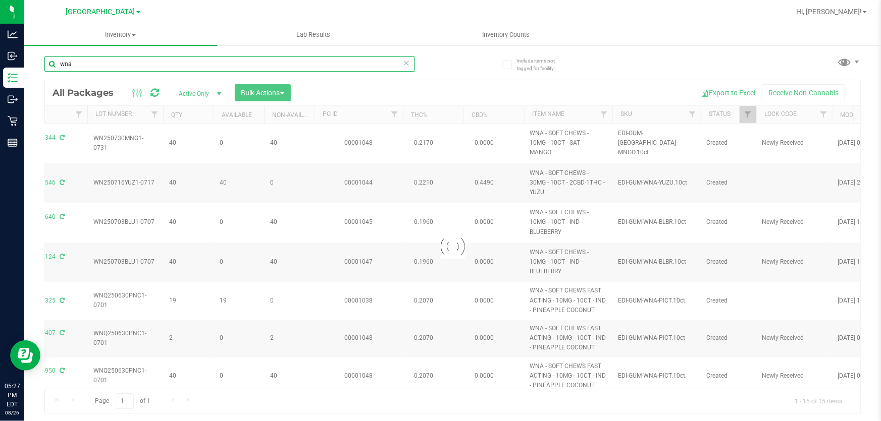
type input "[DATE]"
type input "2026-06-23"
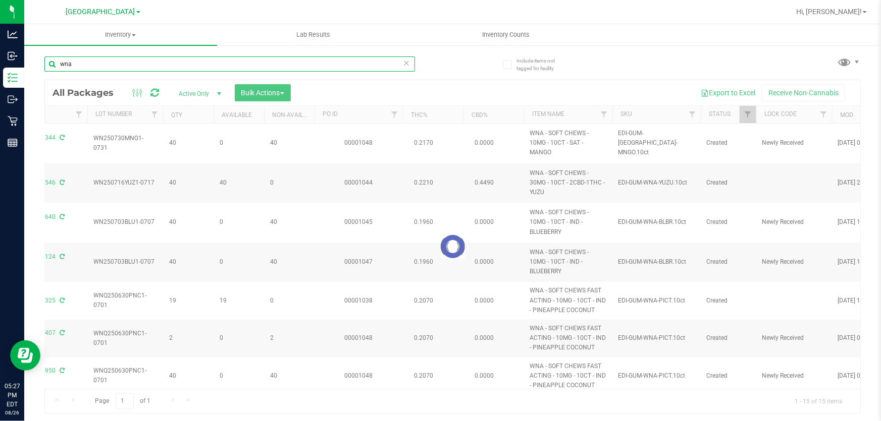
type input "2026-06-18"
type input "2026-06-11"
type input "2026-04-30"
type input "2026-04-09"
type input "2026-03-17"
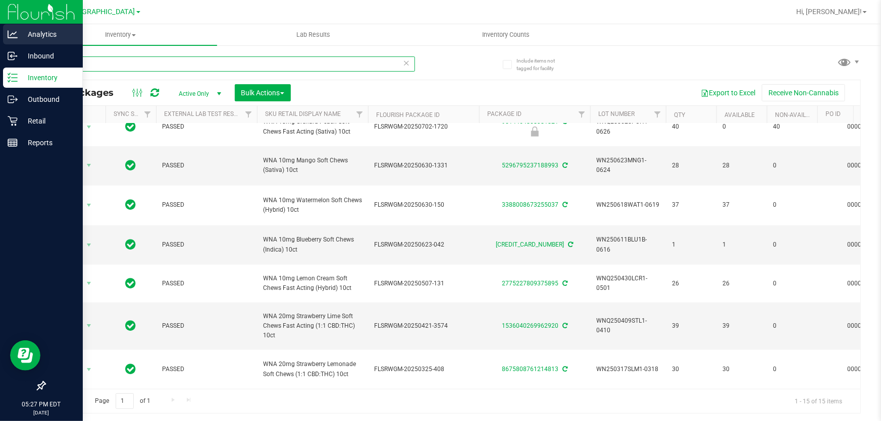
drag, startPoint x: 113, startPoint y: 60, endPoint x: 0, endPoint y: 31, distance: 116.2
click at [0, 40] on div "Analytics Inbound Inventory Outbound Retail Reports 05:27 PM EDT 08/26/2025 08/…" at bounding box center [440, 210] width 881 height 421
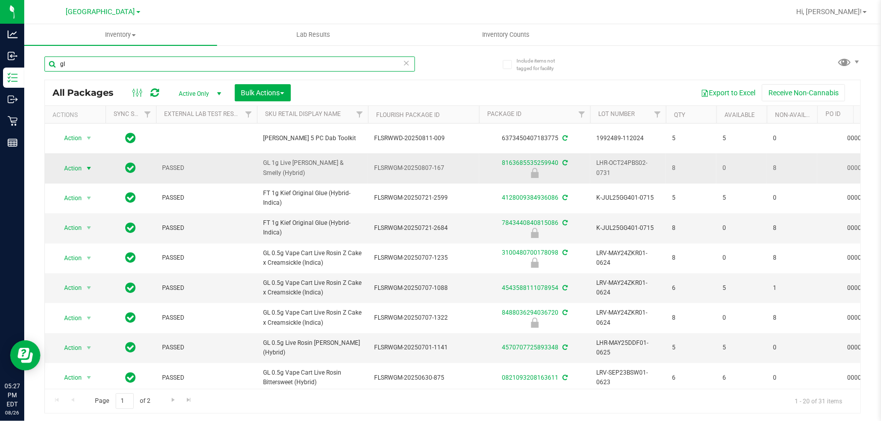
type input "gl"
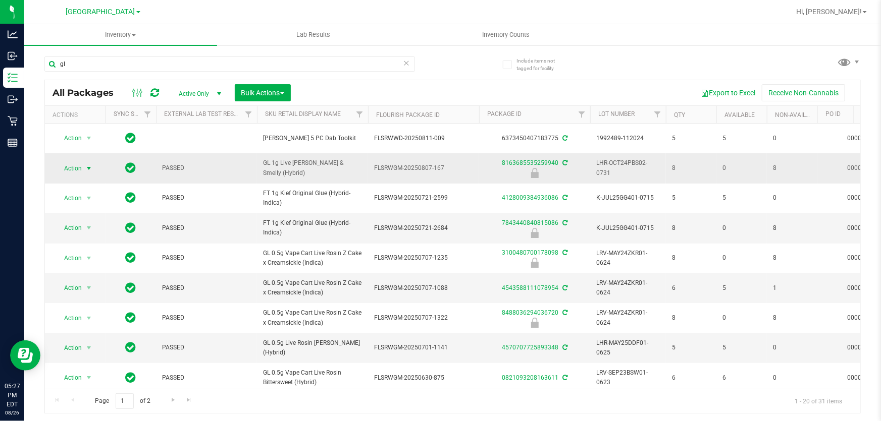
click at [86, 171] on span "select" at bounding box center [89, 169] width 8 height 8
click at [86, 293] on li "Unlock package" at bounding box center [88, 300] width 64 height 15
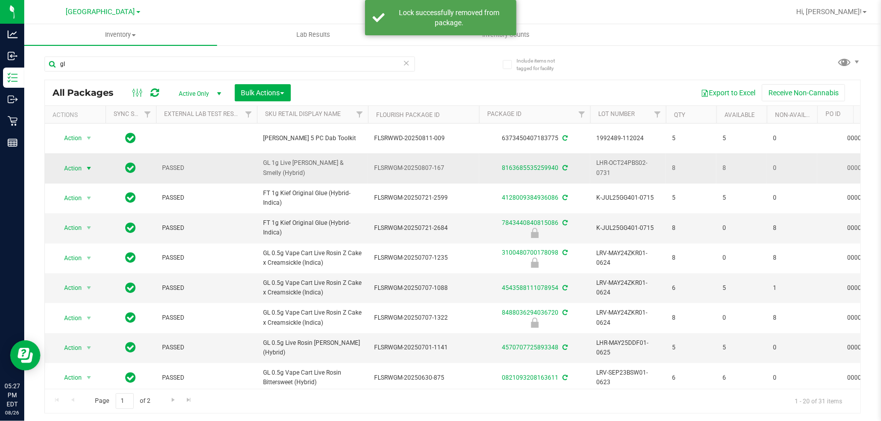
click at [88, 168] on span "select" at bounding box center [89, 169] width 8 height 8
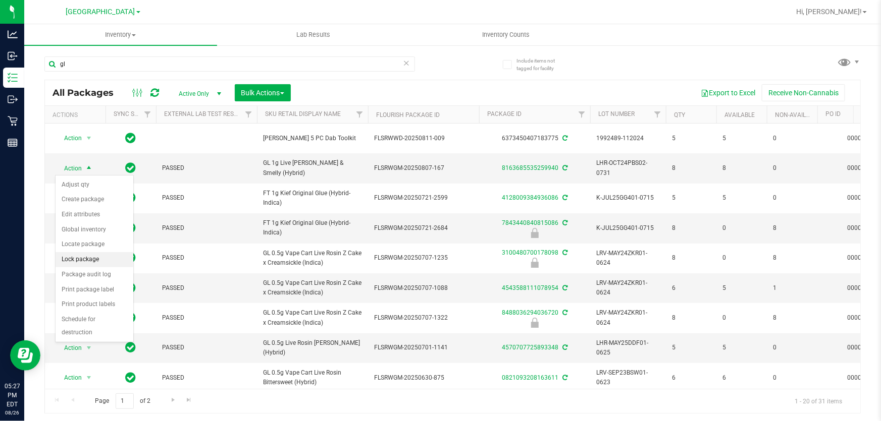
click at [91, 253] on li "Lock package" at bounding box center [95, 259] width 78 height 15
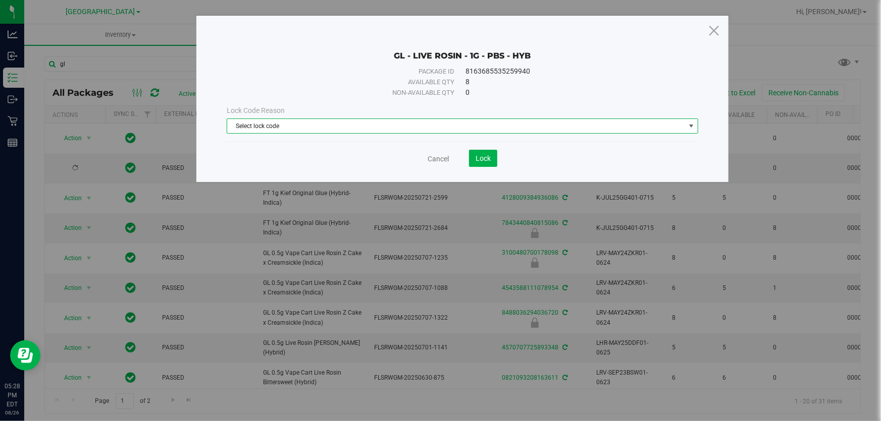
click at [271, 127] on span "Select lock code" at bounding box center [456, 126] width 458 height 14
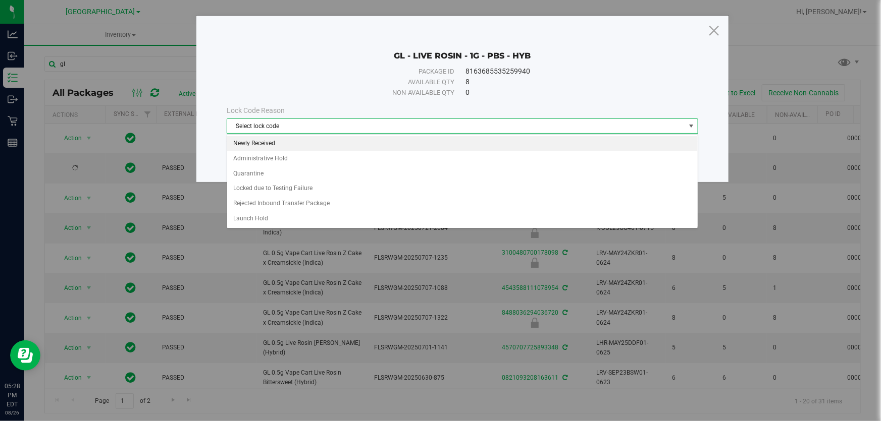
click at [278, 137] on li "Newly Received" at bounding box center [462, 143] width 470 height 15
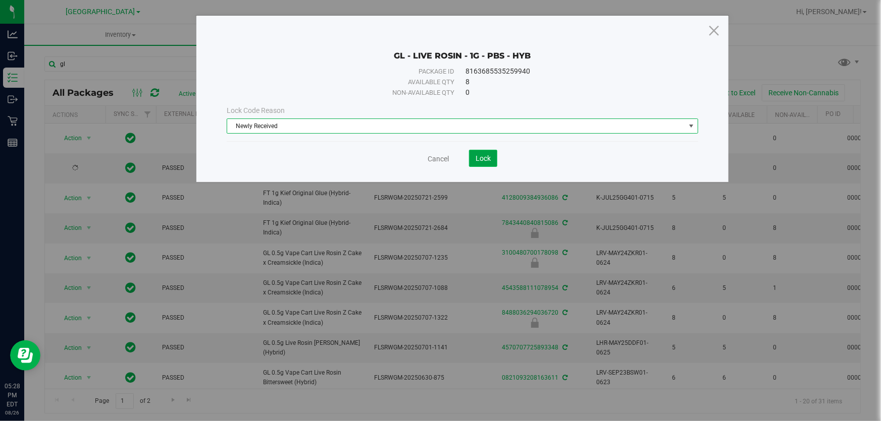
click at [484, 150] on button "Lock" at bounding box center [483, 158] width 28 height 17
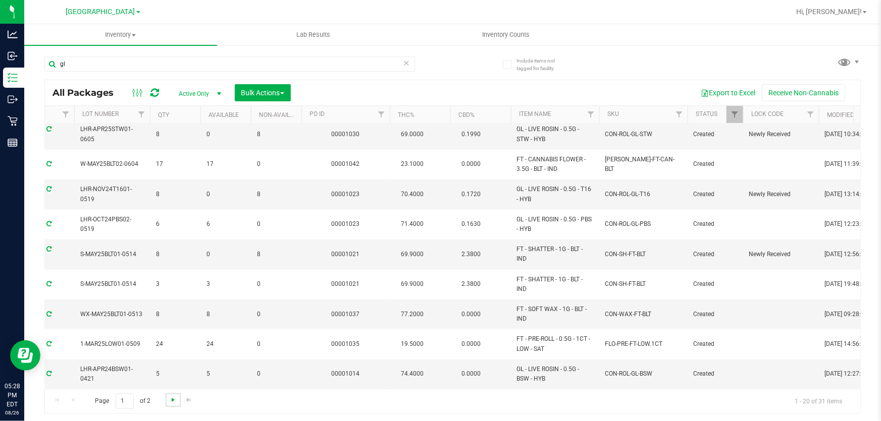
click at [169, 397] on span "Go to the next page" at bounding box center [173, 400] width 8 height 8
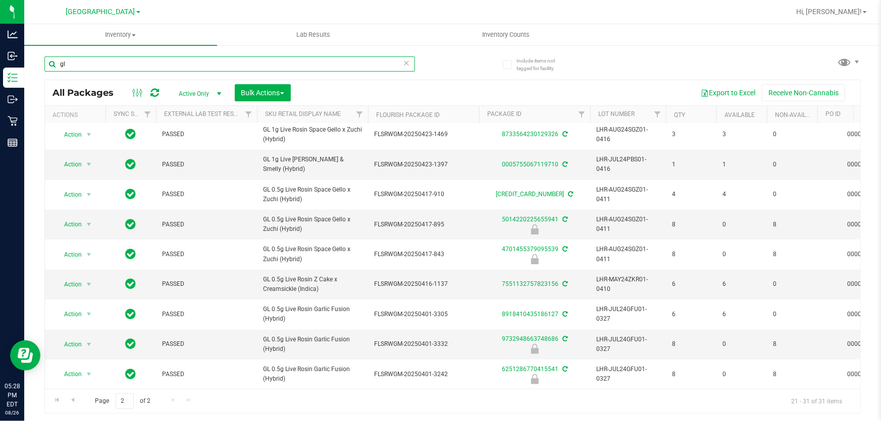
drag, startPoint x: 99, startPoint y: 64, endPoint x: 98, endPoint y: 18, distance: 46.4
click at [0, 48] on div "Analytics Inbound Inventory Outbound Retail Reports 05:28 PM EDT 08/26/2025 08/…" at bounding box center [440, 210] width 881 height 421
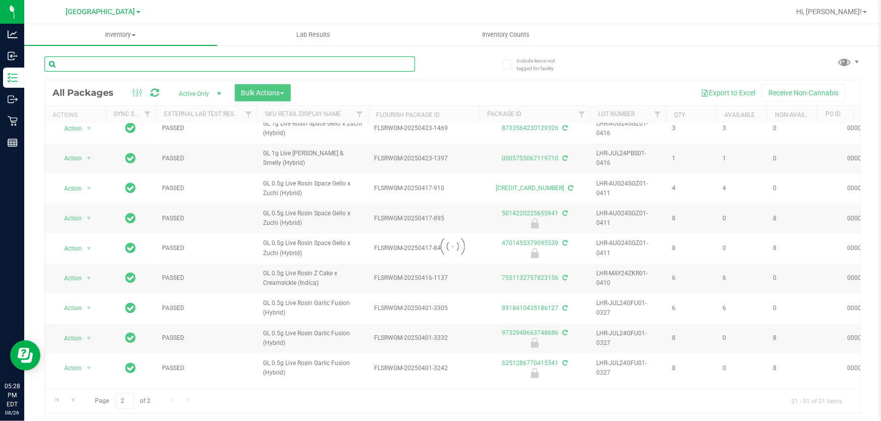
type input "1"
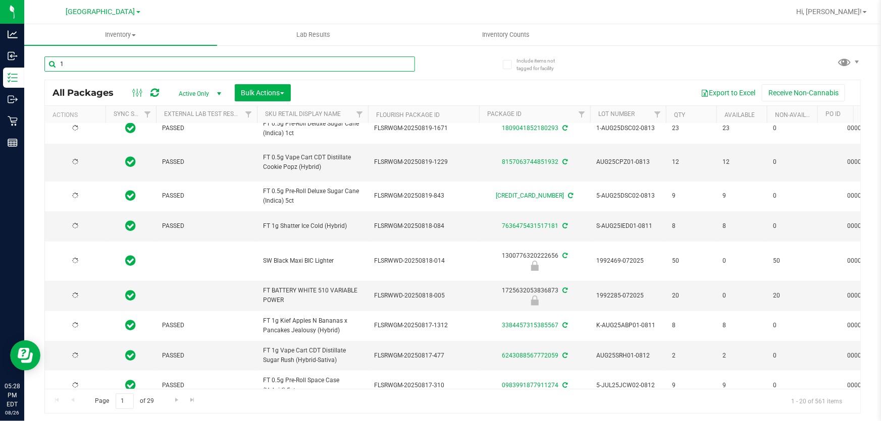
type input "[DATE]"
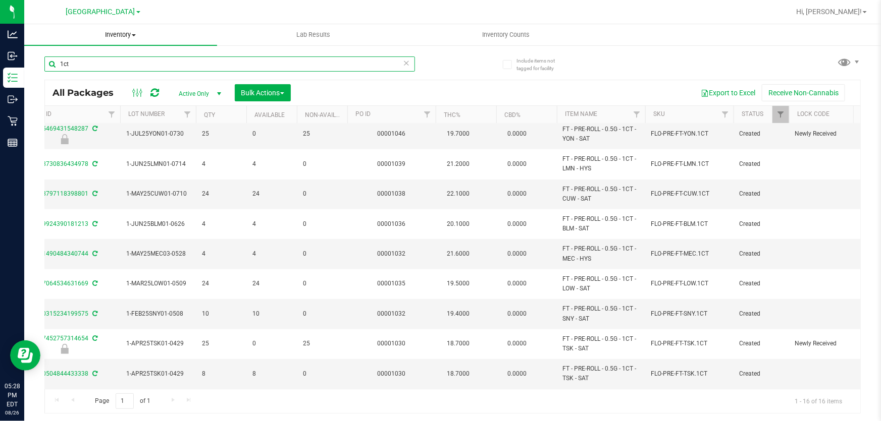
drag, startPoint x: 124, startPoint y: 60, endPoint x: 72, endPoint y: 26, distance: 62.7
click at [0, 37] on div "Analytics Inbound Inventory Outbound Retail Reports 05:28 PM EDT 08/26/2025 08/…" at bounding box center [440, 210] width 881 height 421
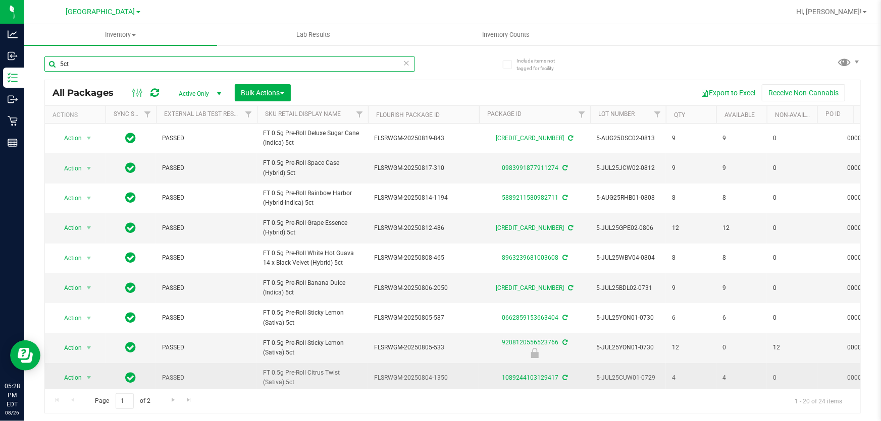
type input "5ct"
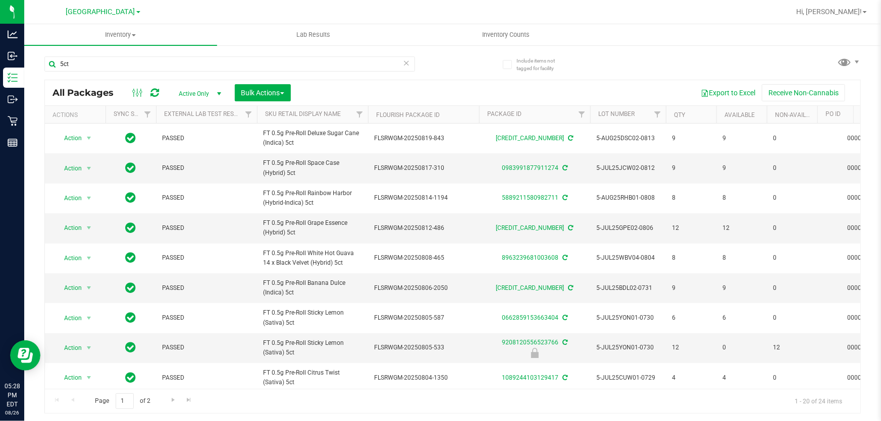
drag, startPoint x: 293, startPoint y: 381, endPoint x: 321, endPoint y: 384, distance: 27.9
click at [321, 384] on div "Action Action Adjust qty Create package Edit attributes Global inventory Locate…" at bounding box center [452, 256] width 815 height 265
click at [79, 345] on span "Action" at bounding box center [68, 348] width 27 height 14
click at [101, 337] on li "Unlock package" at bounding box center [88, 344] width 64 height 15
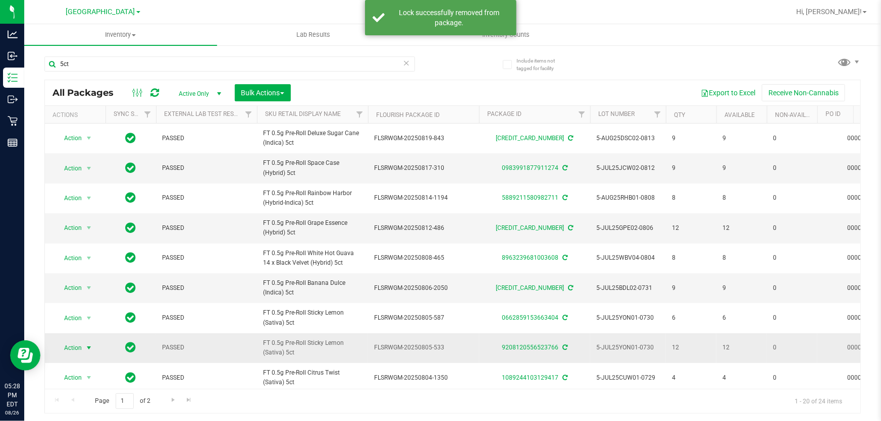
click at [79, 345] on span "Action" at bounding box center [68, 348] width 27 height 14
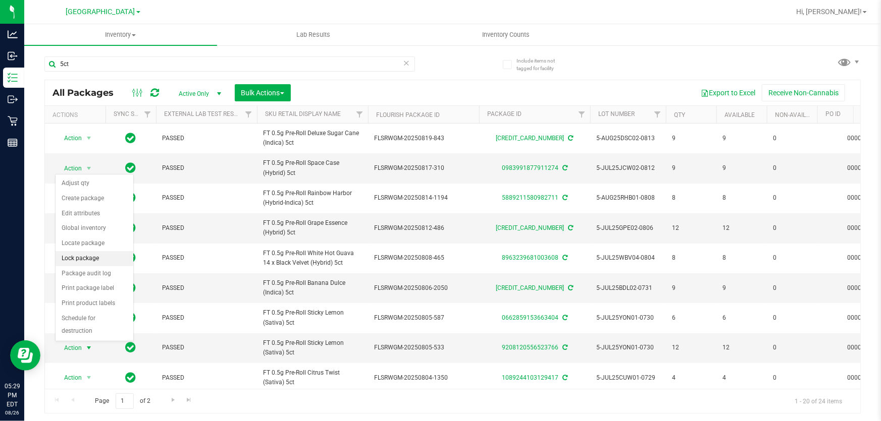
click at [85, 260] on li "Lock package" at bounding box center [95, 258] width 78 height 15
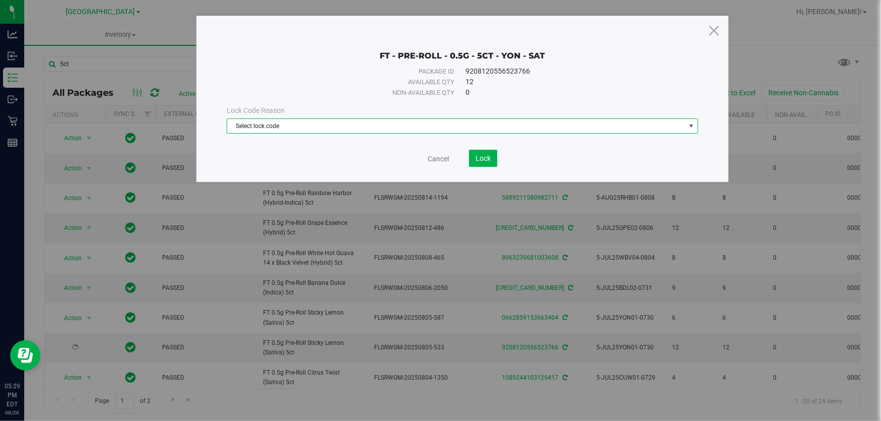
click at [277, 126] on span "Select lock code" at bounding box center [456, 126] width 458 height 14
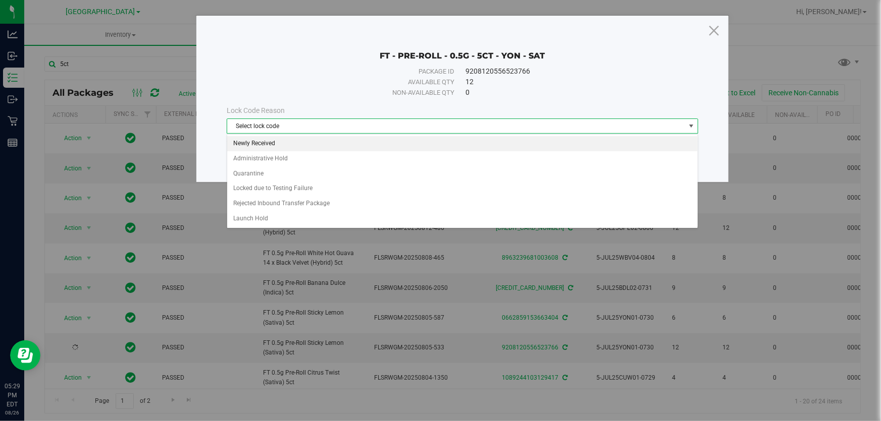
click at [277, 150] on li "Newly Received" at bounding box center [462, 143] width 470 height 15
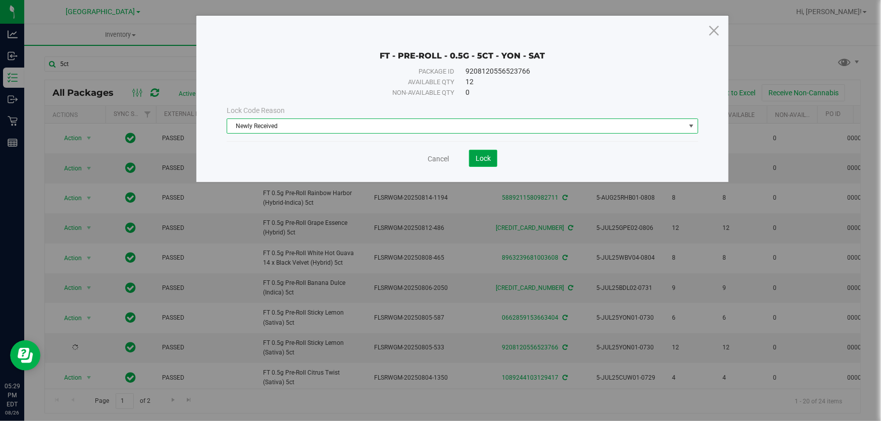
click at [475, 164] on button "Lock" at bounding box center [483, 158] width 28 height 17
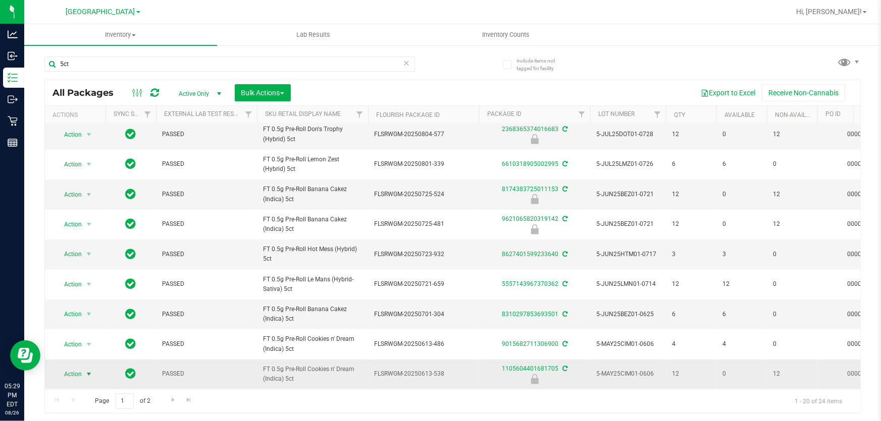
click at [81, 367] on span "Action" at bounding box center [68, 374] width 27 height 14
click at [82, 357] on li "Unlock package" at bounding box center [88, 364] width 64 height 15
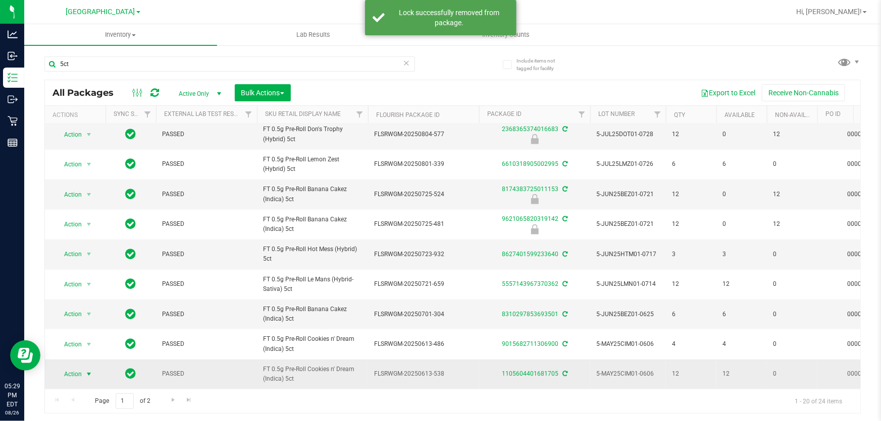
click at [84, 367] on span "select" at bounding box center [89, 374] width 13 height 14
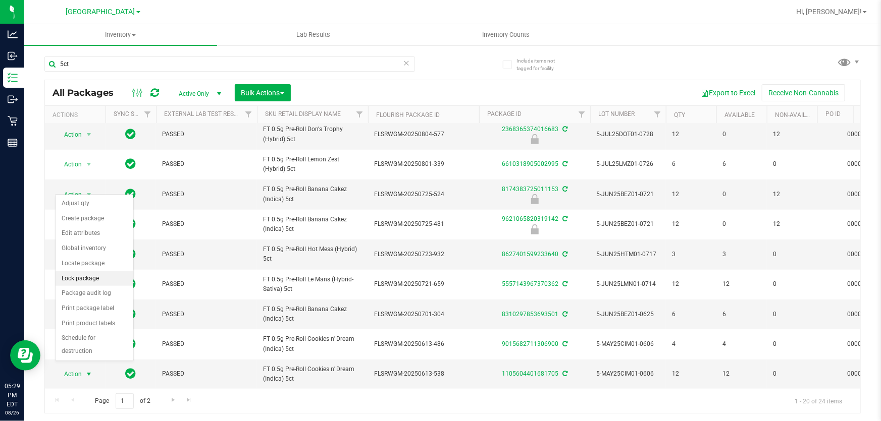
click at [96, 278] on li "Lock package" at bounding box center [95, 279] width 78 height 15
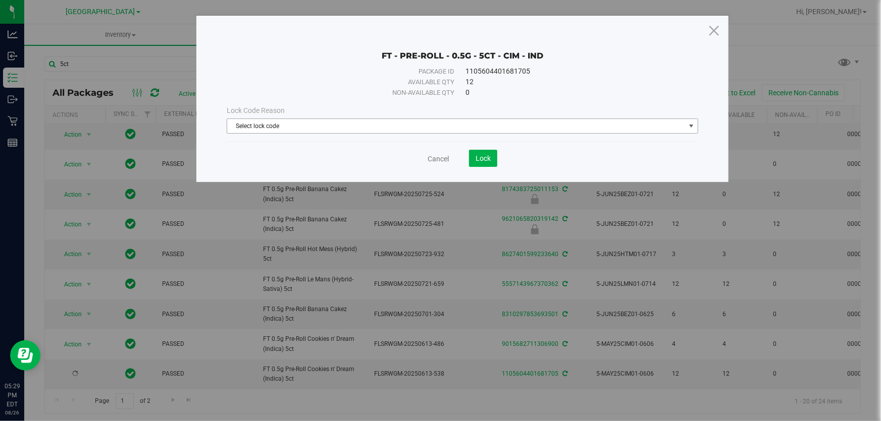
click at [347, 126] on span "Select lock code" at bounding box center [456, 126] width 458 height 14
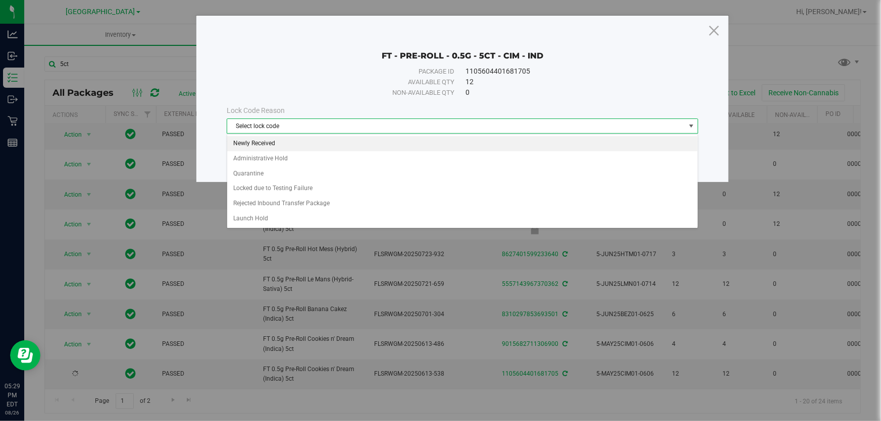
click at [299, 147] on li "Newly Received" at bounding box center [462, 143] width 470 height 15
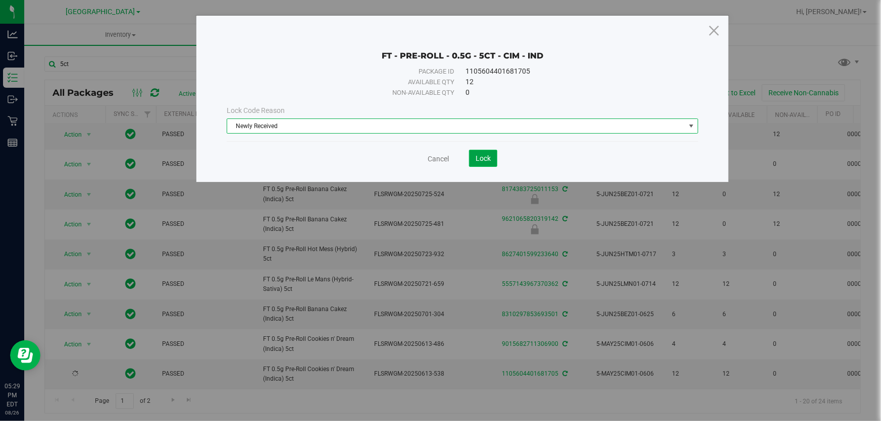
click at [486, 156] on span "Lock" at bounding box center [482, 158] width 15 height 8
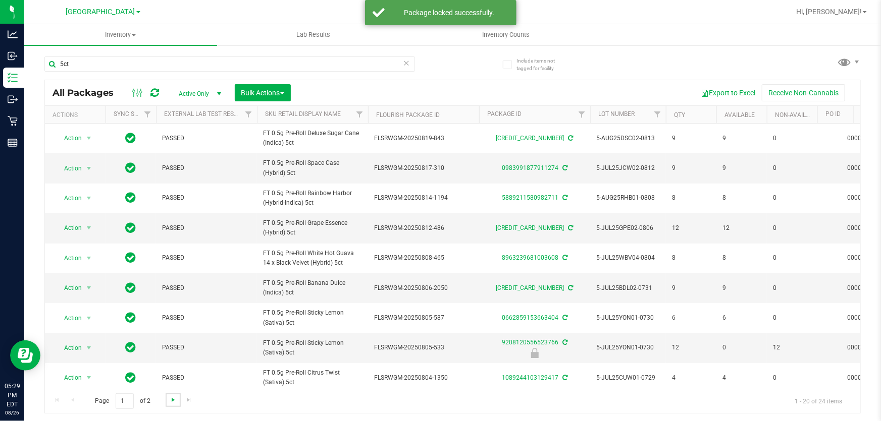
click at [172, 402] on span "Go to the next page" at bounding box center [173, 400] width 8 height 8
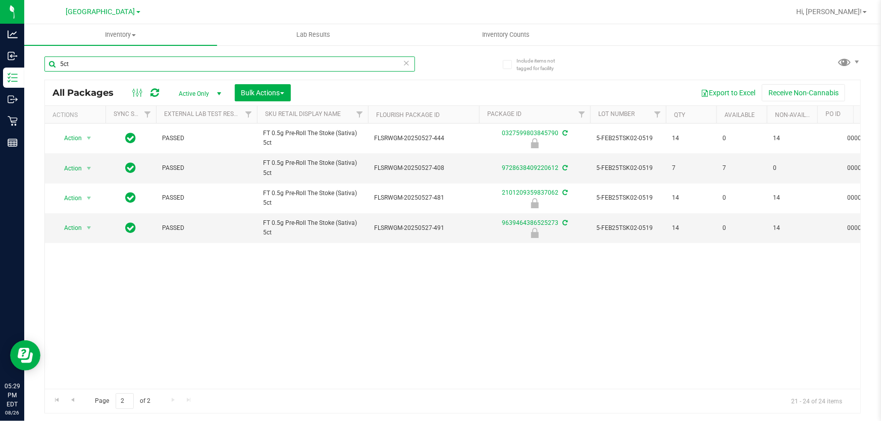
drag, startPoint x: 156, startPoint y: 58, endPoint x: 0, endPoint y: -8, distance: 169.2
click at [0, 0] on html "Analytics Inbound Inventory Outbound Retail Reports 05:29 PM EDT 08/26/2025 08/…" at bounding box center [440, 210] width 881 height 421
type input "kief"
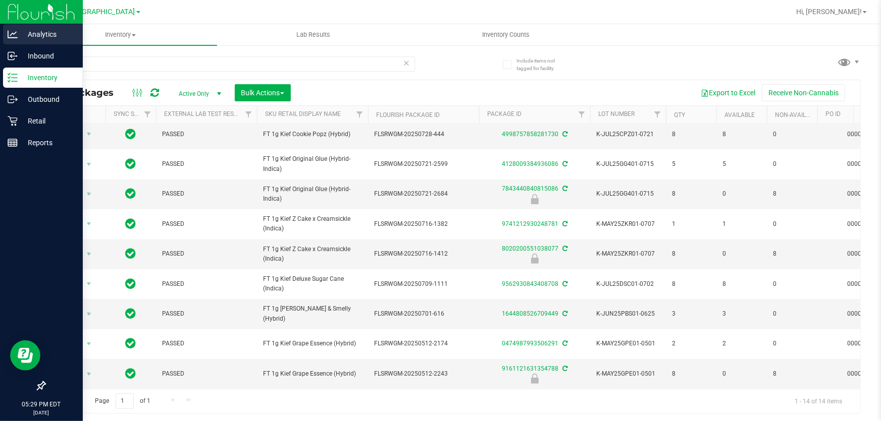
drag, startPoint x: 84, startPoint y: 68, endPoint x: 2, endPoint y: 41, distance: 86.4
click at [0, 44] on div "Analytics Inbound Inventory Outbound Retail Reports 05:29 PM EDT [DATE] 08/26 […" at bounding box center [440, 210] width 881 height 421
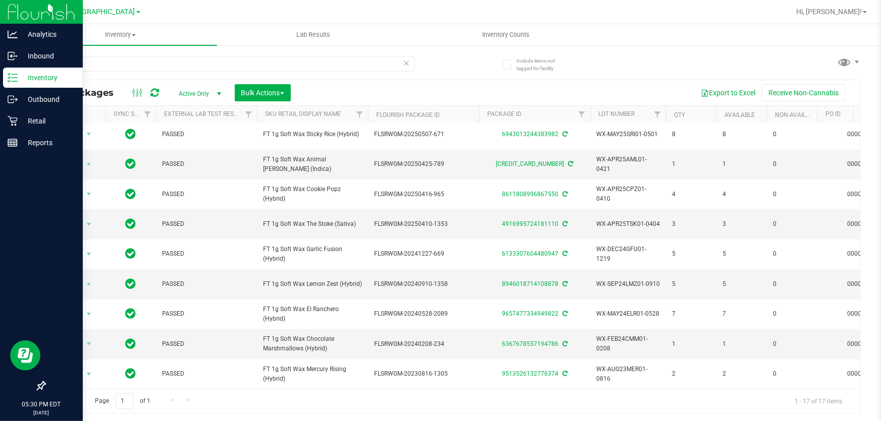
drag, startPoint x: 125, startPoint y: 64, endPoint x: 61, endPoint y: 19, distance: 78.3
click at [0, 10] on div "Analytics Inbound Inventory Outbound Retail Reports 05:30 PM EDT 08/26/2025 08/…" at bounding box center [440, 210] width 881 height 421
type input "chew"
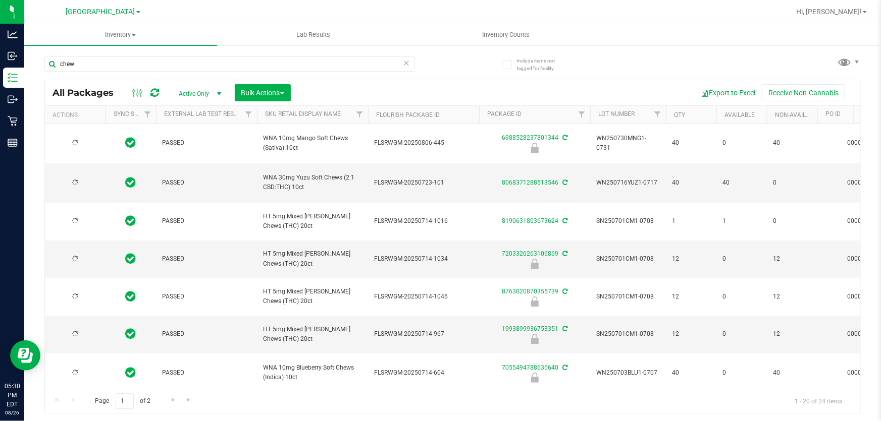
type input "[DATE]"
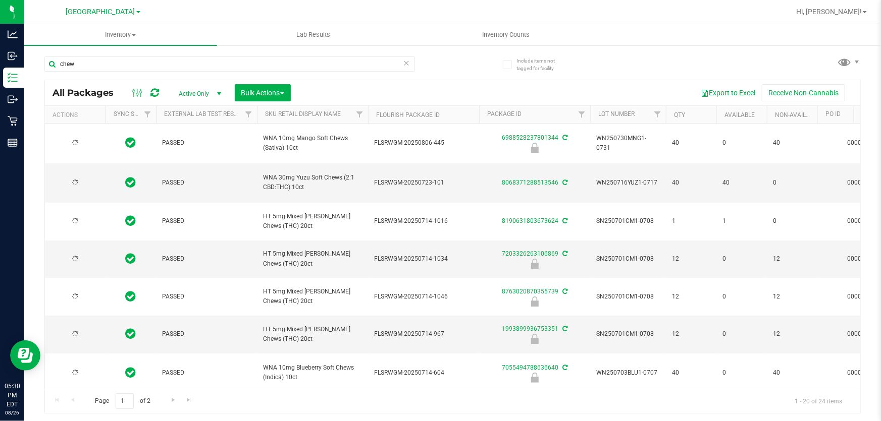
type input "[DATE]"
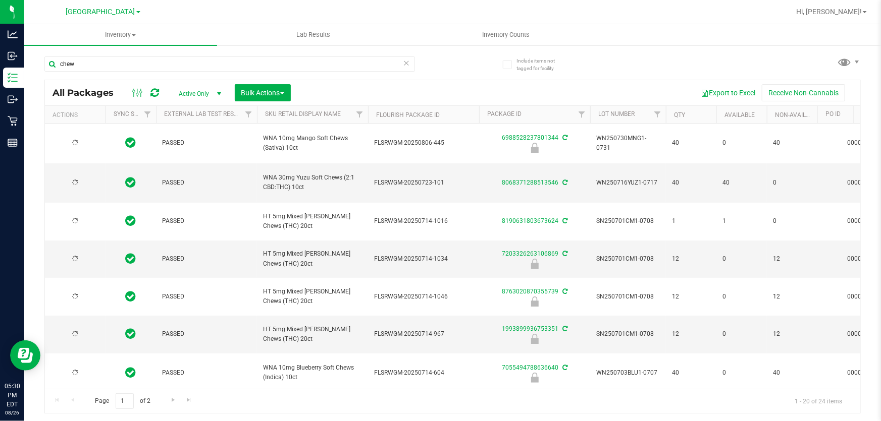
type input "[DATE]"
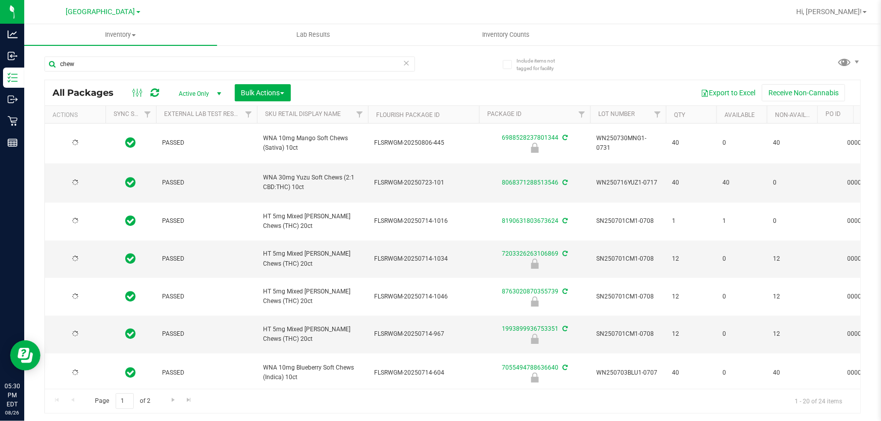
type input "[DATE]"
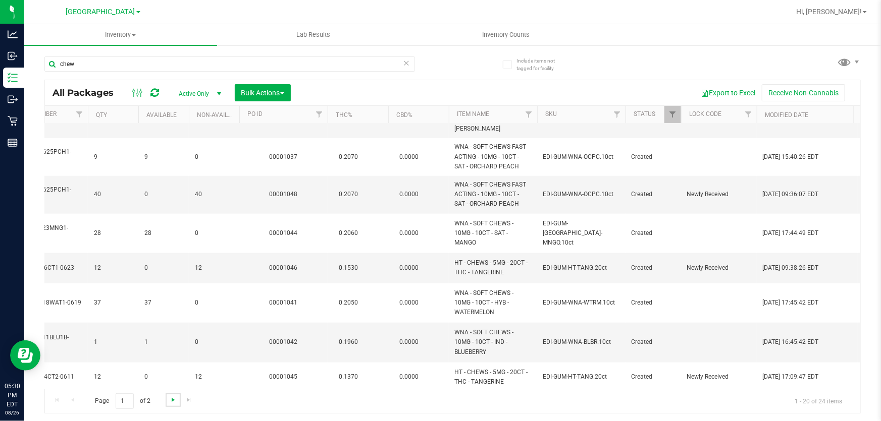
click at [176, 396] on span "Go to the next page" at bounding box center [173, 400] width 8 height 8
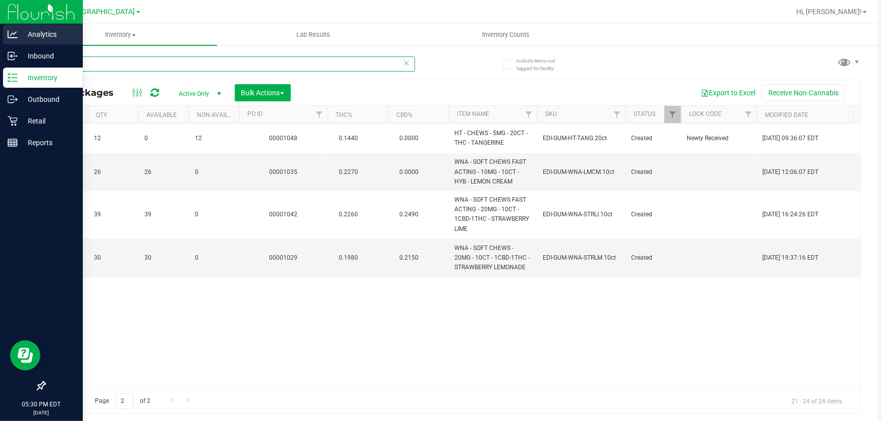
drag, startPoint x: 101, startPoint y: 68, endPoint x: 7, endPoint y: 35, distance: 99.9
click at [0, 37] on div "Analytics Inbound Inventory Outbound Retail Reports 05:30 PM EDT 08/26/2025 08/…" at bounding box center [440, 210] width 881 height 421
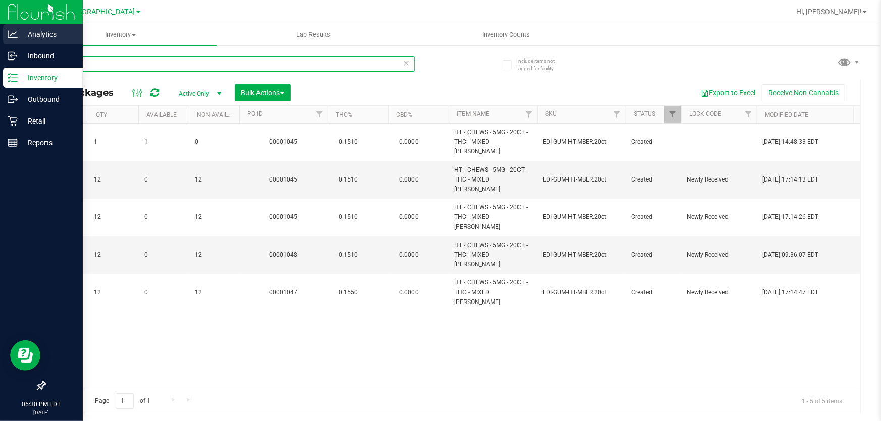
drag, startPoint x: 105, startPoint y: 65, endPoint x: 3, endPoint y: 30, distance: 108.0
click at [0, 33] on div "Analytics Inbound Inventory Outbound Retail Reports 05:30 PM EDT 08/26/2025 08/…" at bounding box center [440, 210] width 881 height 421
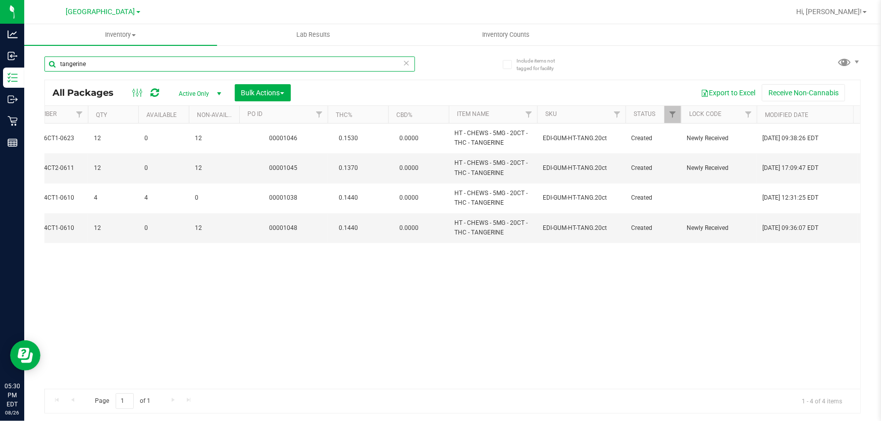
drag, startPoint x: 146, startPoint y: 61, endPoint x: 0, endPoint y: -8, distance: 161.7
click at [0, 0] on html "Analytics Inbound Inventory Outbound Retail Reports 05:30 PM EDT 08/26/2025 08/…" at bounding box center [440, 210] width 881 height 421
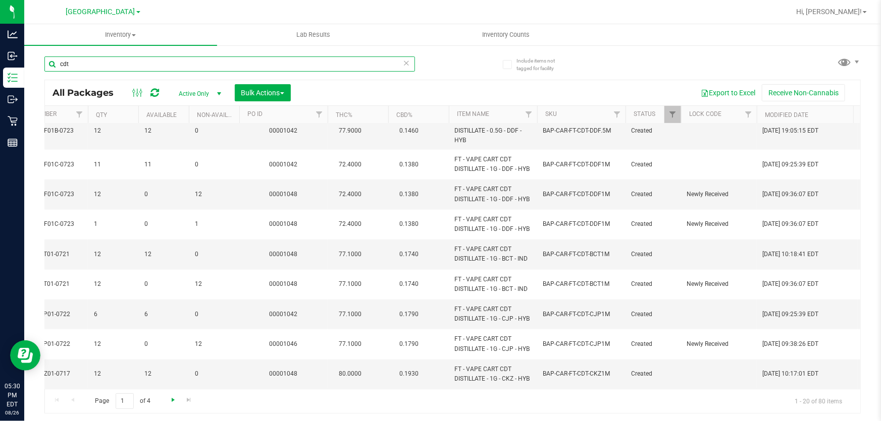
type input "cdt"
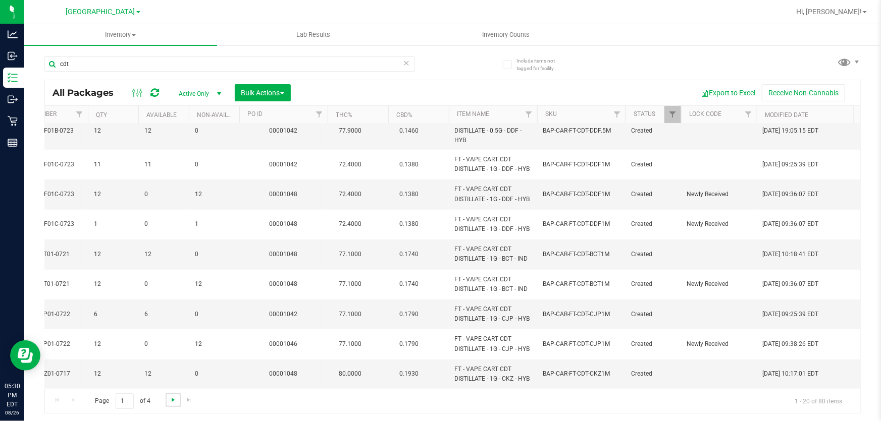
click at [171, 401] on span "Go to the next page" at bounding box center [173, 400] width 8 height 8
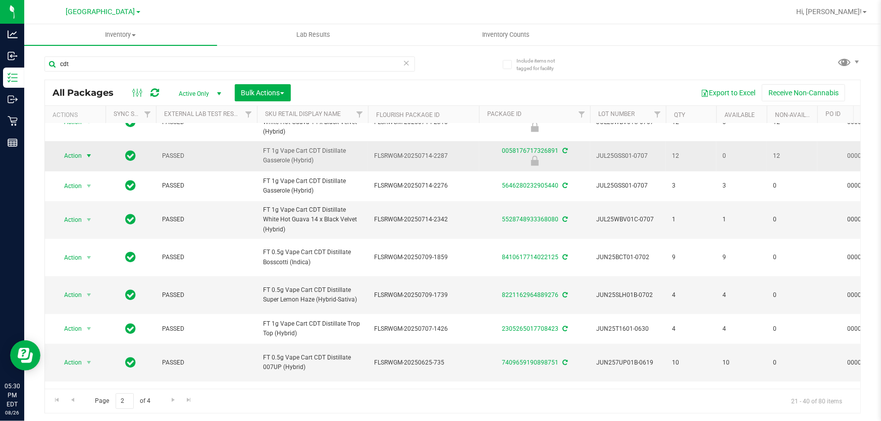
click at [67, 163] on span "Action" at bounding box center [68, 156] width 27 height 14
click at [88, 311] on li "Unlock package" at bounding box center [88, 318] width 64 height 15
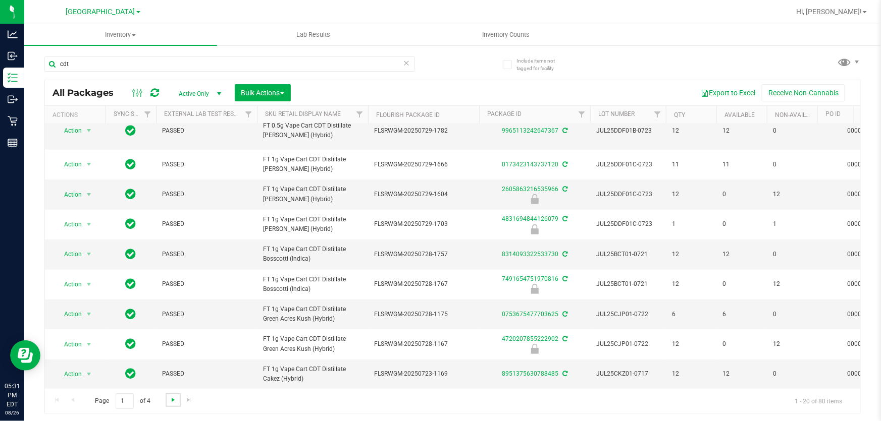
click at [169, 402] on span "Go to the next page" at bounding box center [173, 400] width 8 height 8
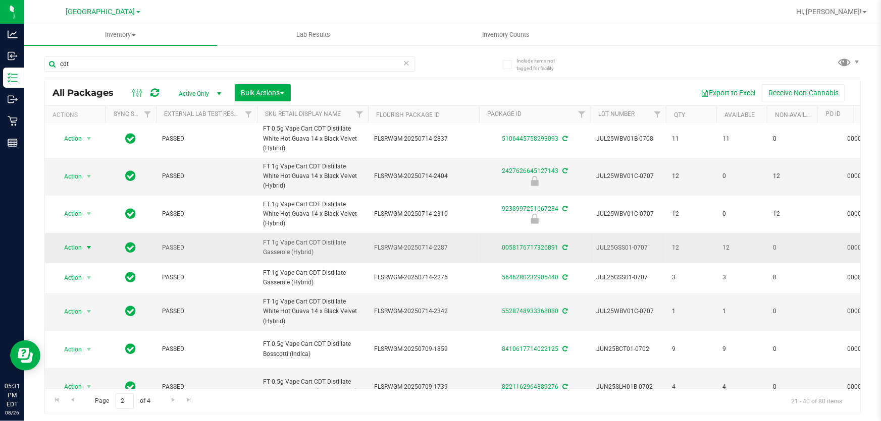
click at [80, 255] on span "Action" at bounding box center [68, 248] width 27 height 14
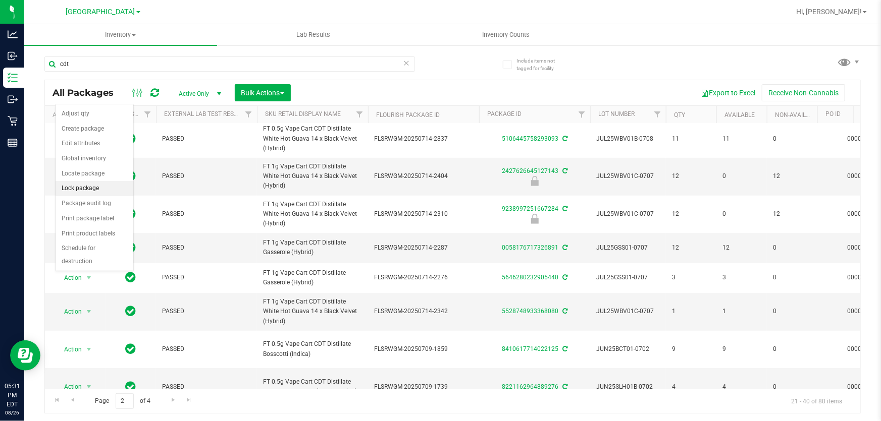
click at [81, 192] on li "Lock package" at bounding box center [95, 188] width 78 height 15
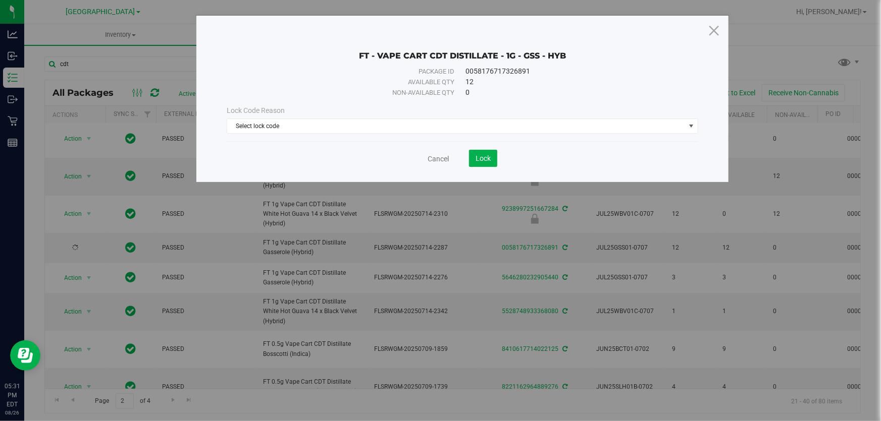
click at [277, 112] on span "Lock Code Reason" at bounding box center [256, 110] width 58 height 8
click at [279, 127] on span "Select lock code" at bounding box center [456, 126] width 458 height 14
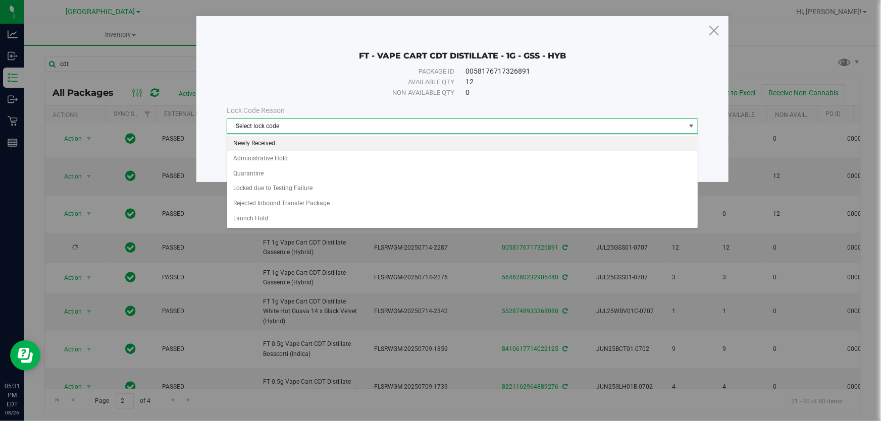
click at [282, 144] on li "Newly Received" at bounding box center [462, 143] width 470 height 15
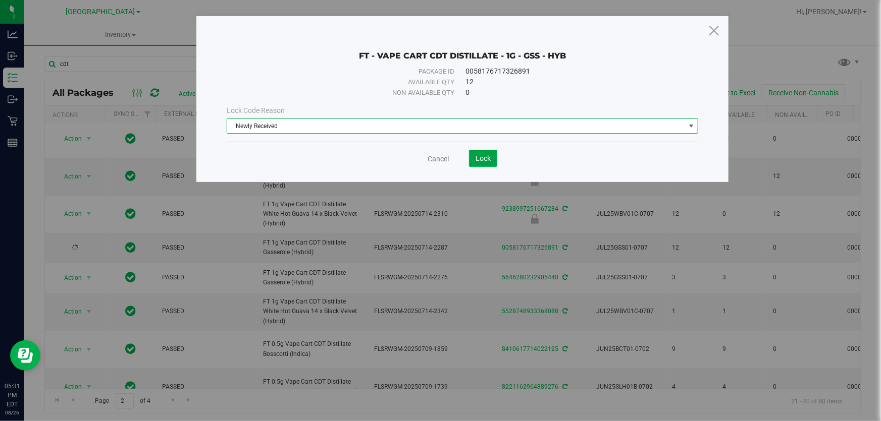
click at [480, 158] on span "Lock" at bounding box center [482, 158] width 15 height 8
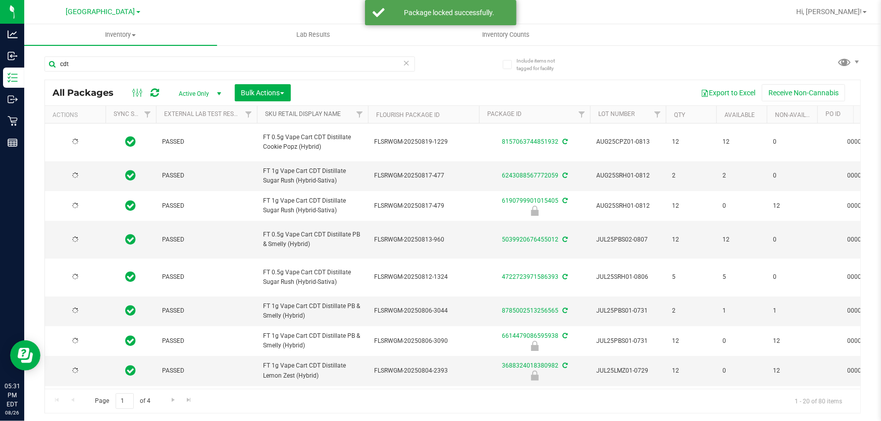
click at [301, 115] on link "Sku Retail Display Name" at bounding box center [303, 114] width 76 height 7
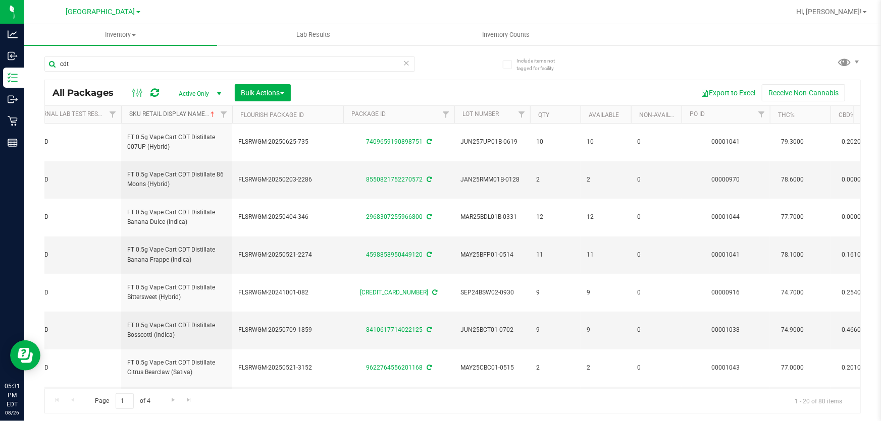
scroll to position [0, 227]
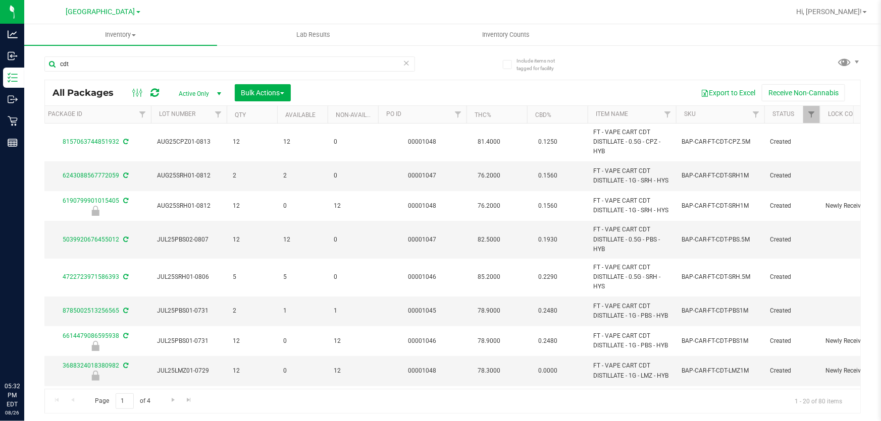
scroll to position [0, 491]
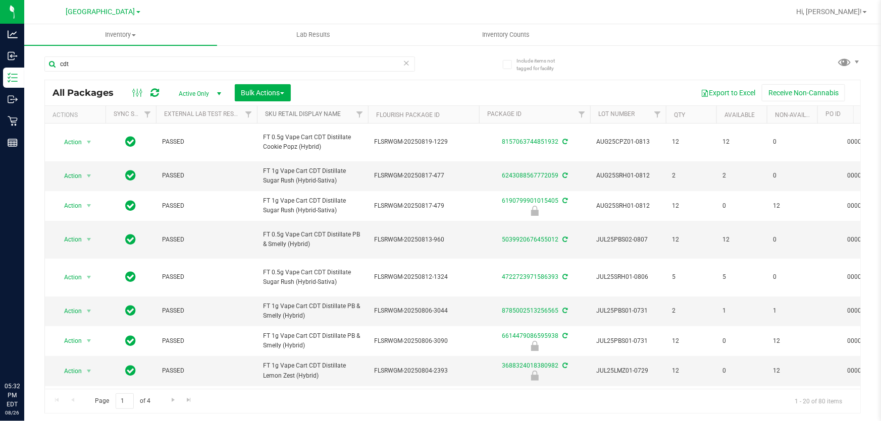
click at [283, 112] on link "Sku Retail Display Name" at bounding box center [303, 114] width 76 height 7
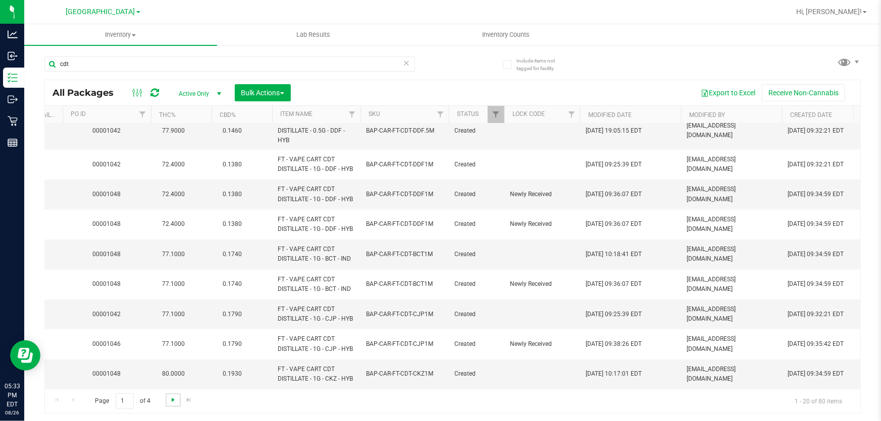
click at [175, 404] on span "Go to the next page" at bounding box center [173, 400] width 8 height 8
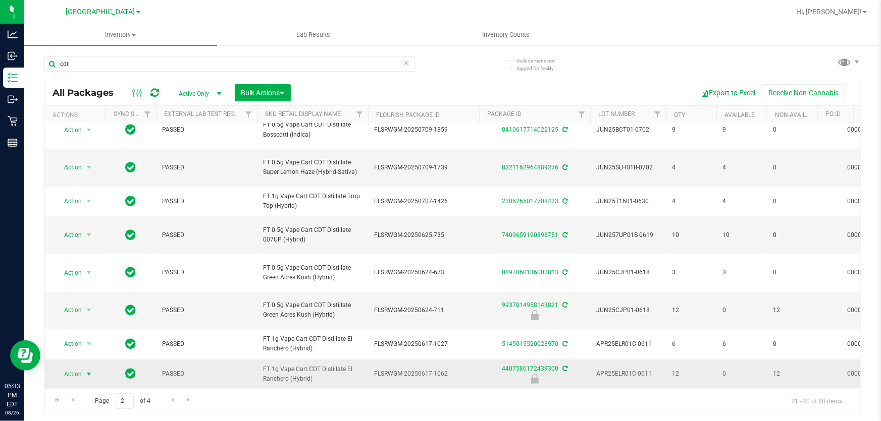
click at [89, 370] on span "select" at bounding box center [89, 374] width 8 height 8
click at [88, 357] on li "Unlock package" at bounding box center [88, 364] width 64 height 15
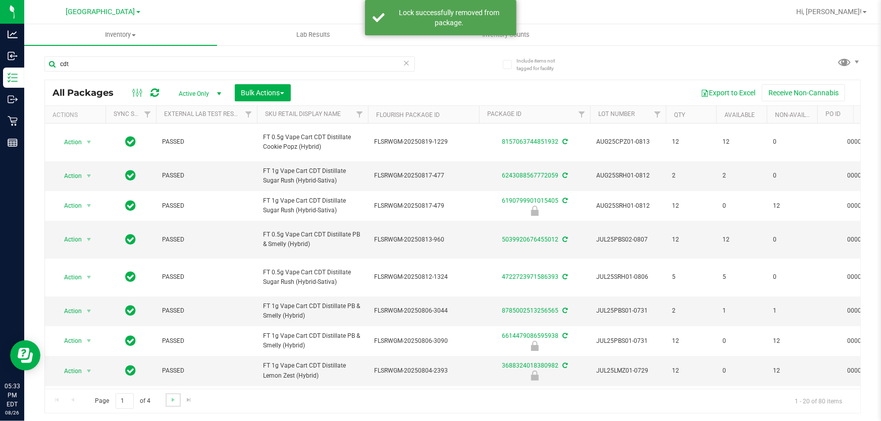
click at [176, 394] on link "Go to the next page" at bounding box center [173, 401] width 15 height 14
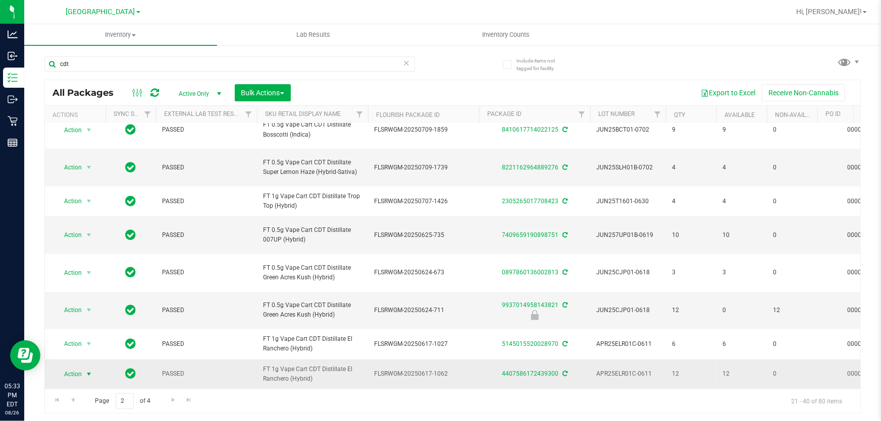
click at [85, 370] on span "select" at bounding box center [89, 374] width 8 height 8
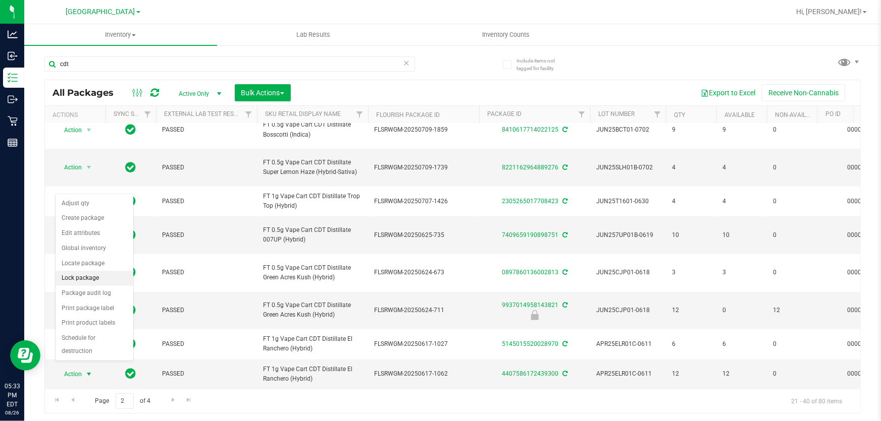
click at [85, 283] on li "Lock package" at bounding box center [95, 278] width 78 height 15
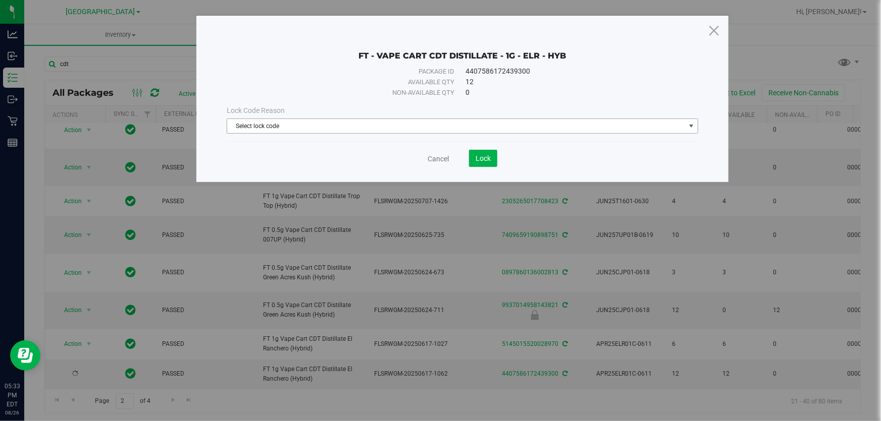
click at [328, 128] on span "Select lock code" at bounding box center [456, 126] width 458 height 14
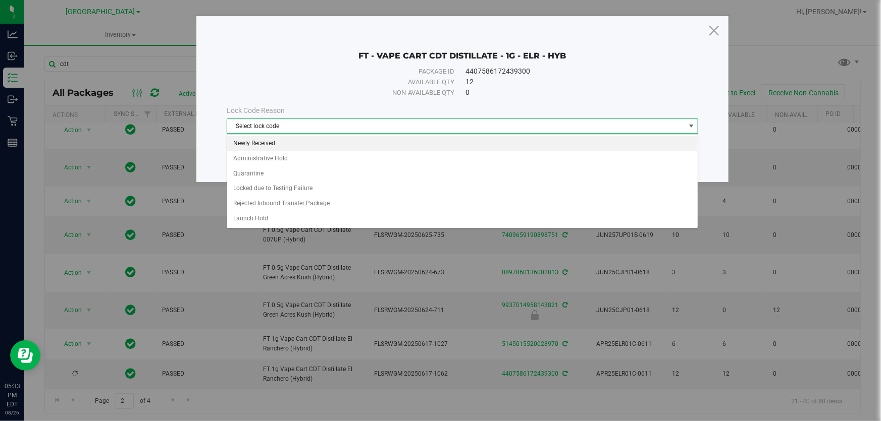
click at [299, 143] on li "Newly Received" at bounding box center [462, 143] width 470 height 15
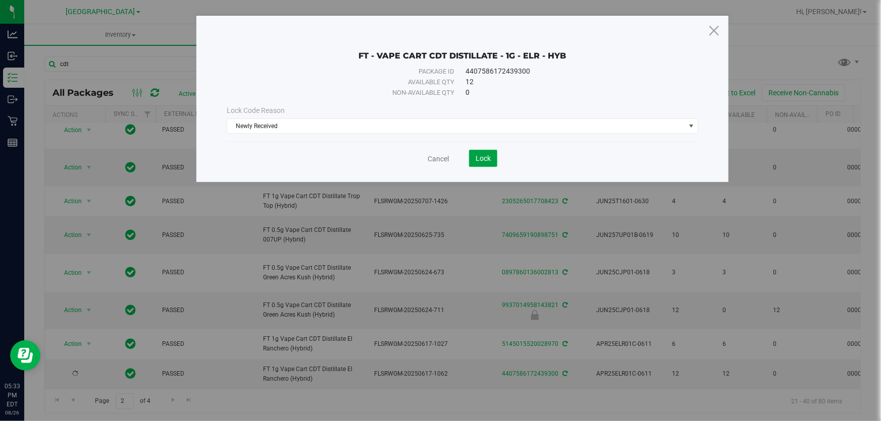
click at [496, 166] on button "Lock" at bounding box center [483, 158] width 28 height 17
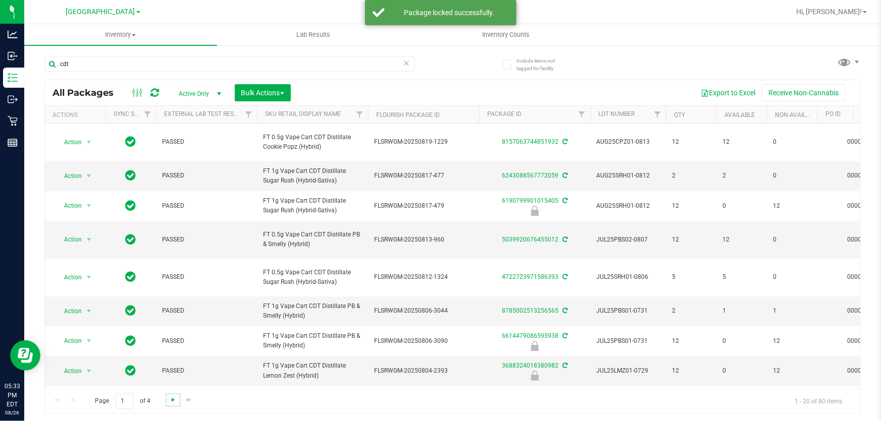
click at [171, 402] on span "Go to the next page" at bounding box center [173, 400] width 8 height 8
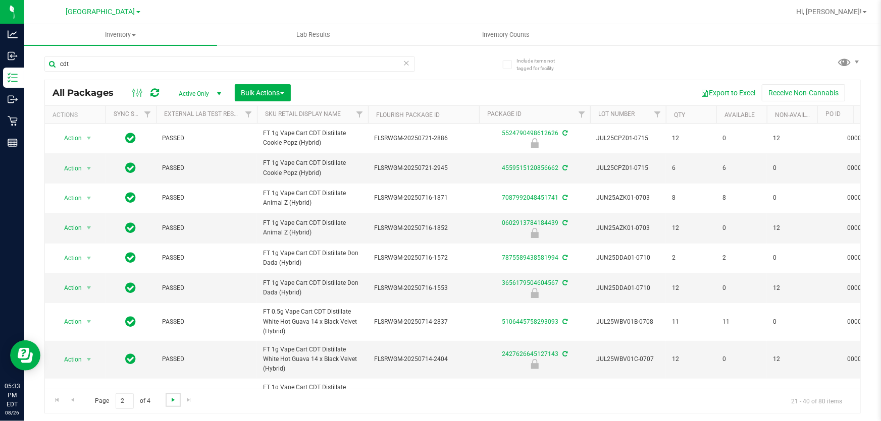
click at [171, 402] on span "Go to the next page" at bounding box center [173, 400] width 8 height 8
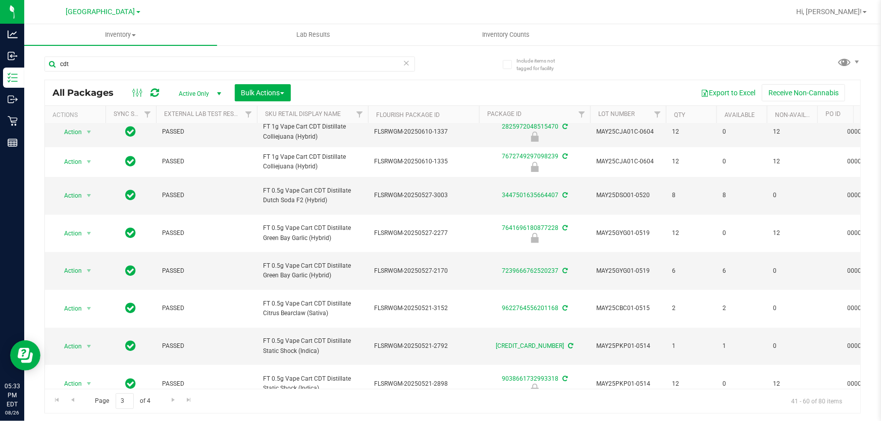
drag, startPoint x: 228, startPoint y: 380, endPoint x: 270, endPoint y: 386, distance: 42.3
click at [270, 386] on div "Action Action Edit attributes Global inventory Locate package Package audit log…" at bounding box center [452, 256] width 815 height 265
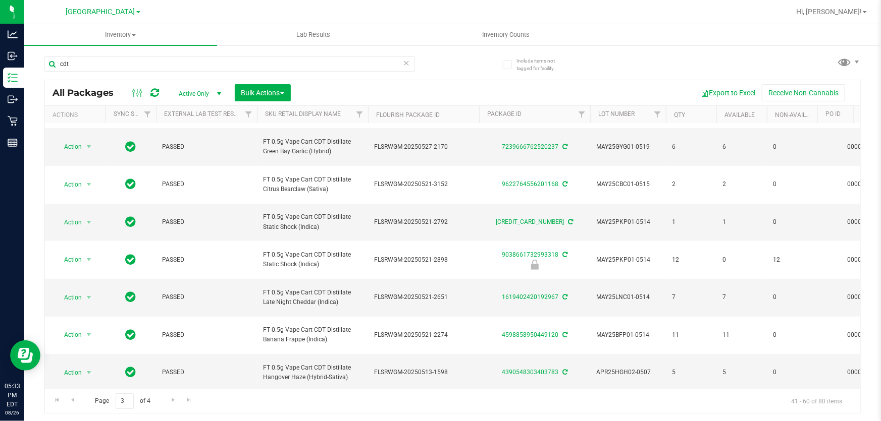
click at [396, 398] on div "Page 3 of 4 41 - 60 of 80 items" at bounding box center [452, 401] width 815 height 24
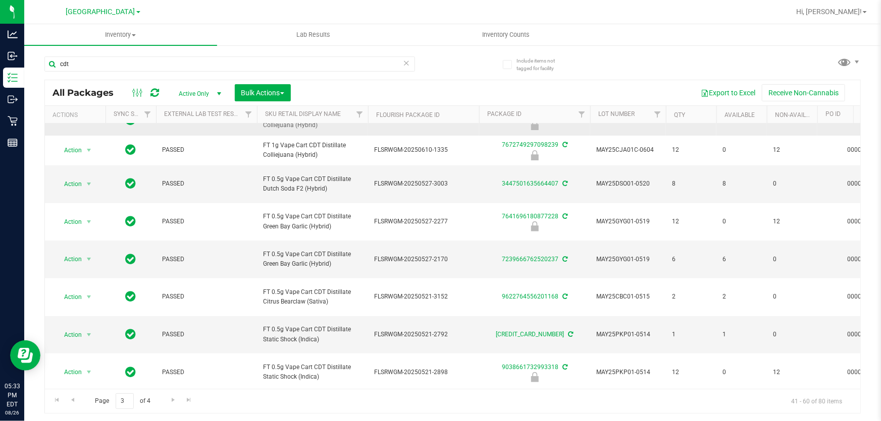
click at [80, 128] on span "Action" at bounding box center [68, 121] width 27 height 14
click at [79, 260] on li "Unlock package" at bounding box center [88, 267] width 64 height 15
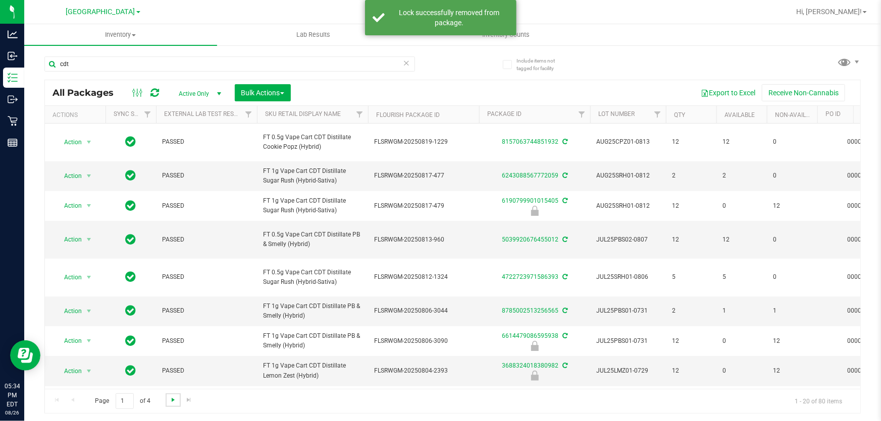
click at [172, 402] on span "Go to the next page" at bounding box center [173, 400] width 8 height 8
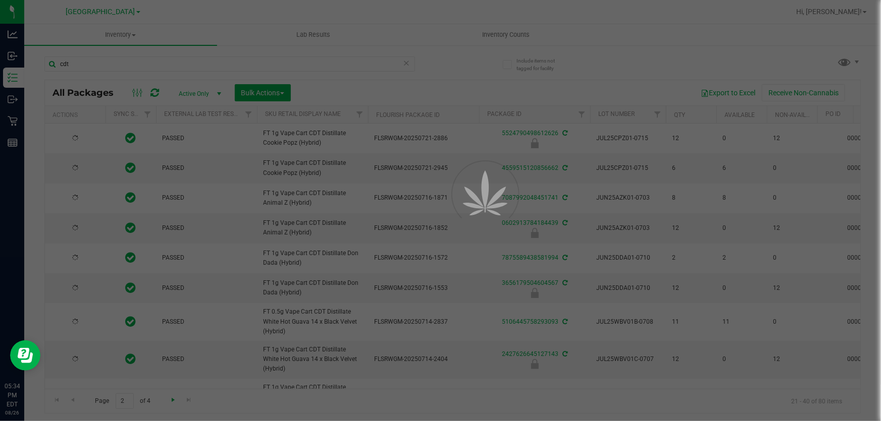
click at [172, 402] on div at bounding box center [440, 210] width 881 height 421
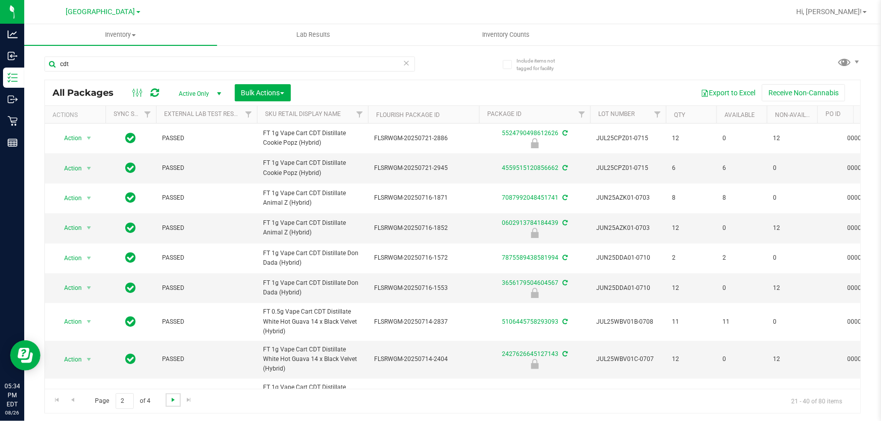
click at [173, 402] on span "Go to the next page" at bounding box center [173, 400] width 8 height 8
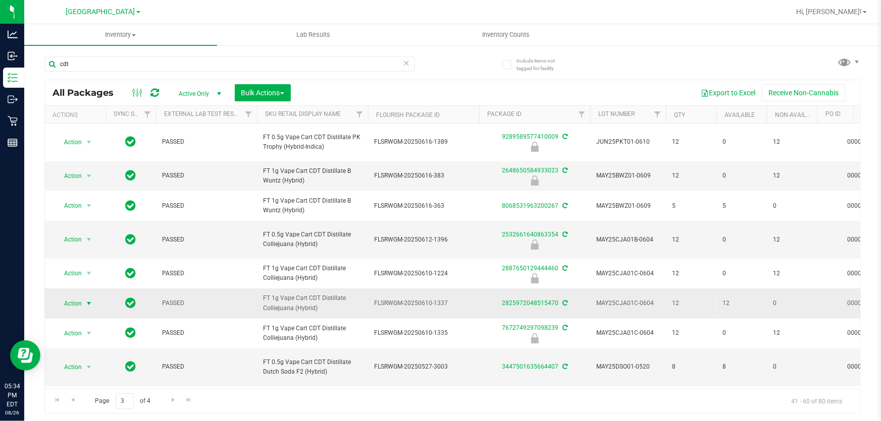
click at [85, 308] on span "select" at bounding box center [89, 304] width 8 height 8
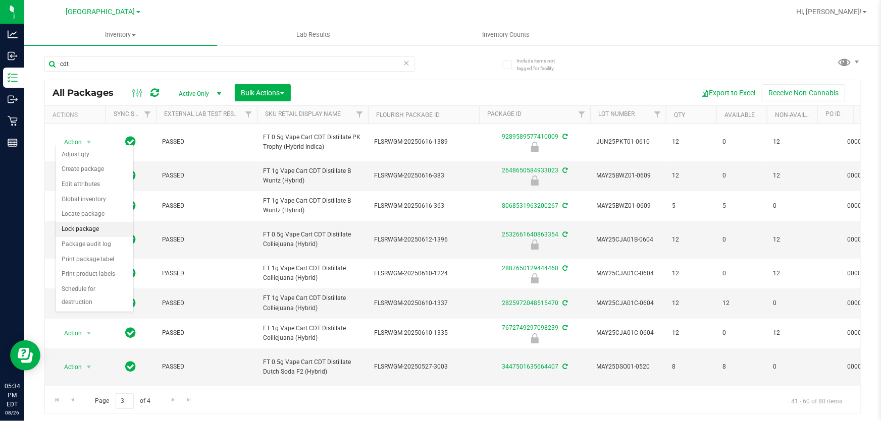
click at [80, 231] on li "Lock package" at bounding box center [95, 229] width 78 height 15
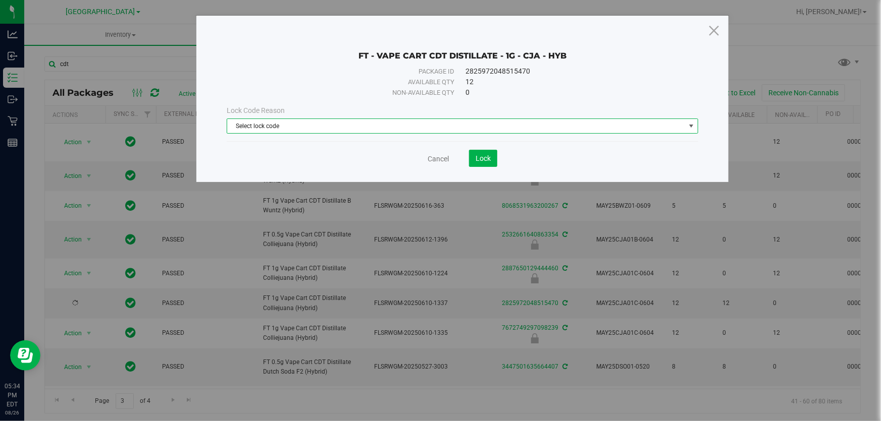
click at [425, 123] on span "Select lock code" at bounding box center [456, 126] width 458 height 14
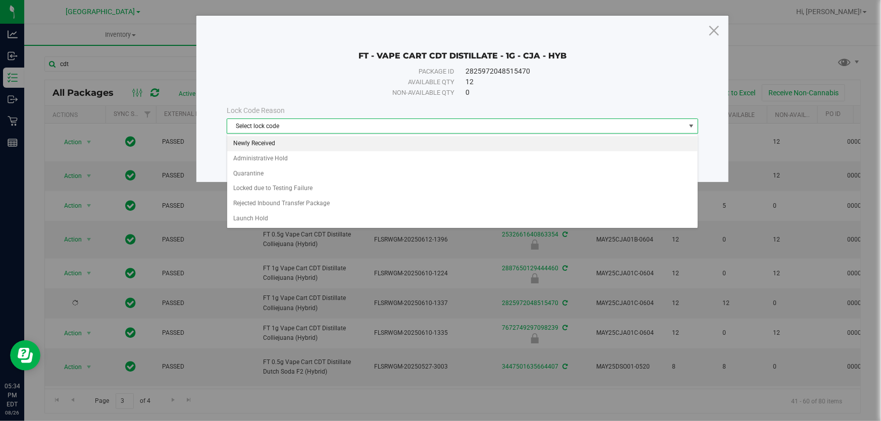
click at [299, 136] on li "Newly Received" at bounding box center [462, 143] width 470 height 15
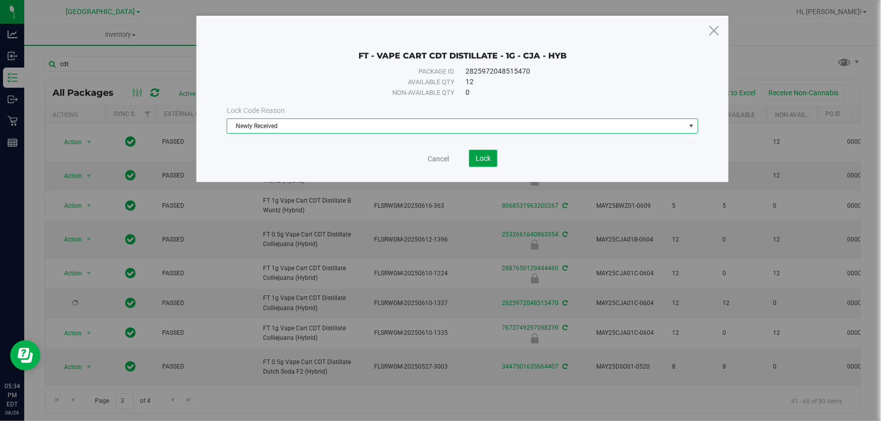
click at [476, 151] on button "Lock" at bounding box center [483, 158] width 28 height 17
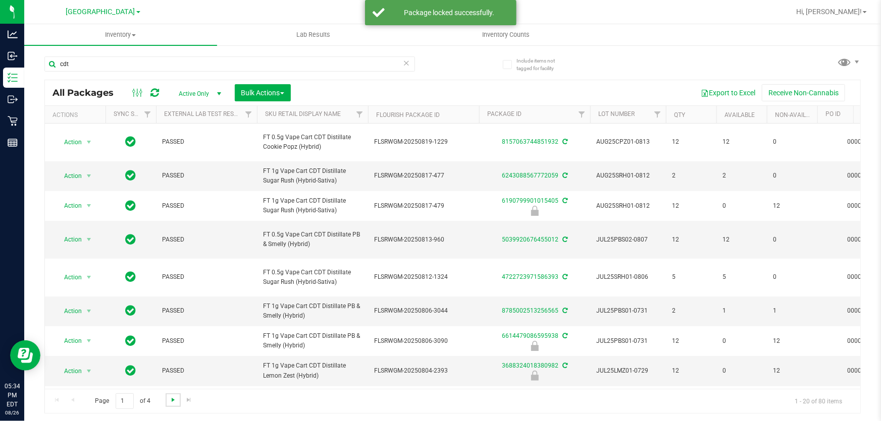
click at [170, 402] on span "Go to the next page" at bounding box center [173, 400] width 8 height 8
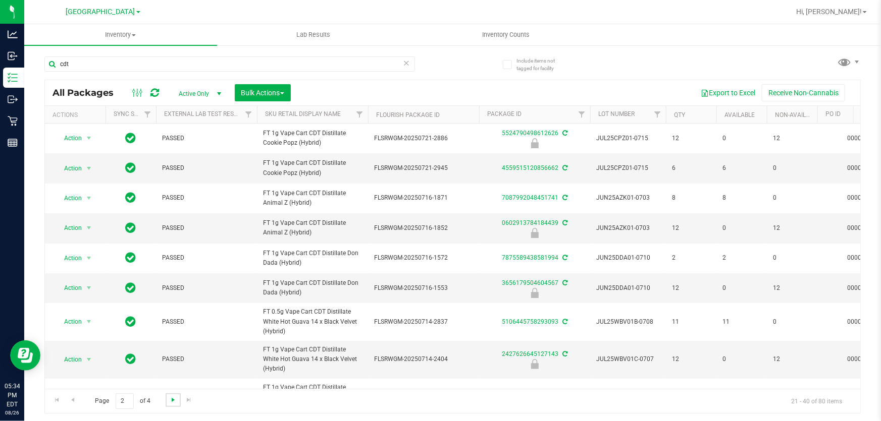
click at [170, 402] on span "Go to the next page" at bounding box center [173, 400] width 8 height 8
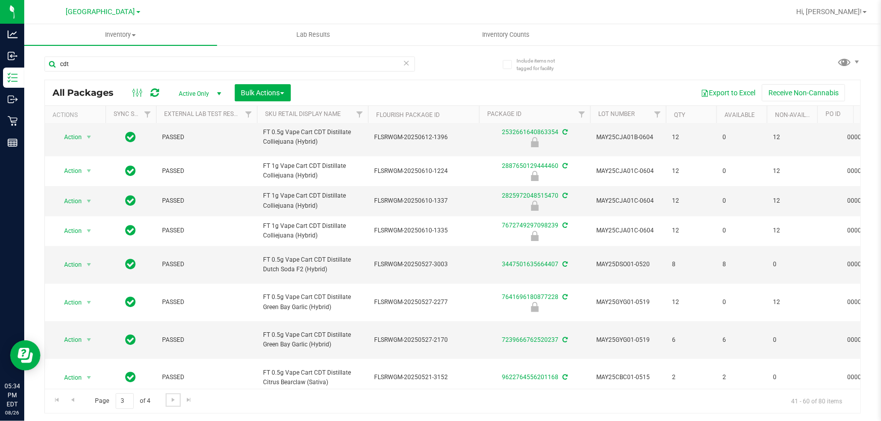
drag, startPoint x: 377, startPoint y: 386, endPoint x: 4, endPoint y: 24, distance: 520.0
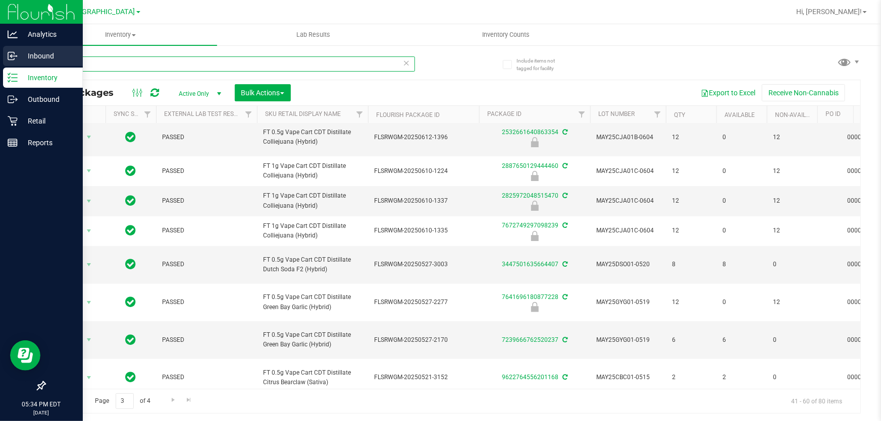
drag, startPoint x: 74, startPoint y: 60, endPoint x: 28, endPoint y: 55, distance: 46.2
click at [3, 57] on div "Analytics Inbound Inventory Outbound Retail Reports 05:34 PM EDT 08/26/2025 08/…" at bounding box center [440, 210] width 881 height 421
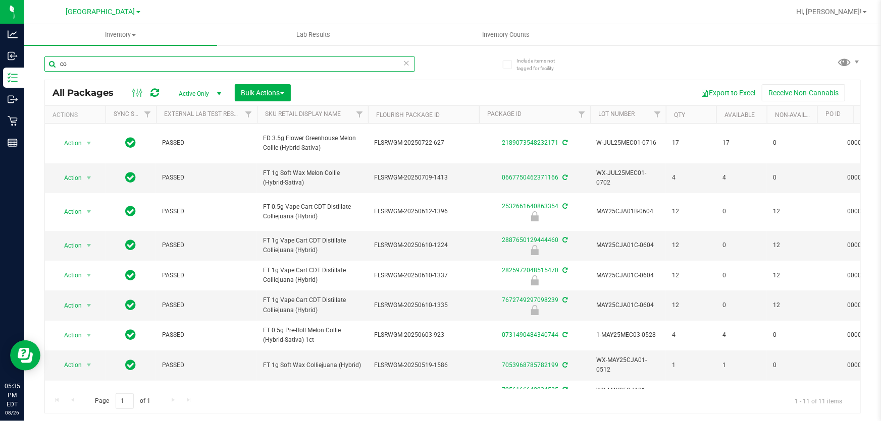
type input "c"
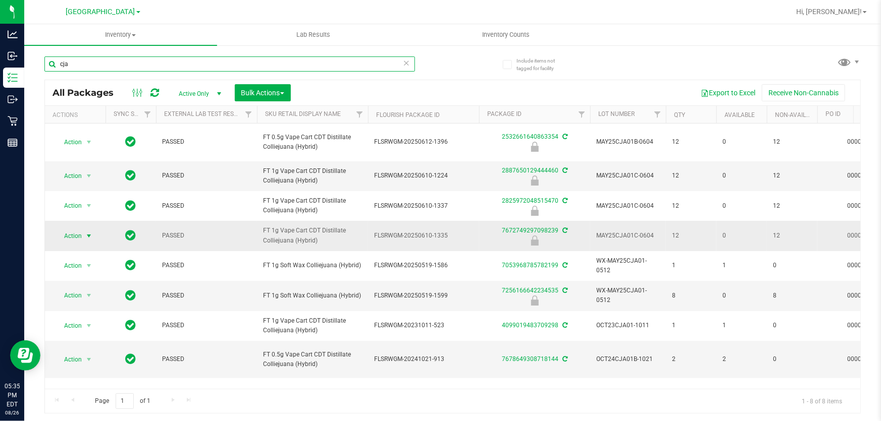
type input "cja"
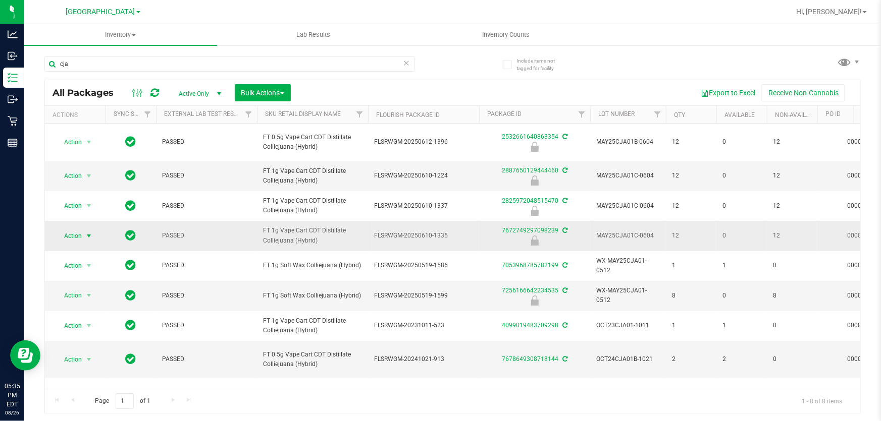
click at [78, 231] on span "Action" at bounding box center [68, 236] width 27 height 14
click at [83, 361] on li "Unlock package" at bounding box center [88, 368] width 64 height 15
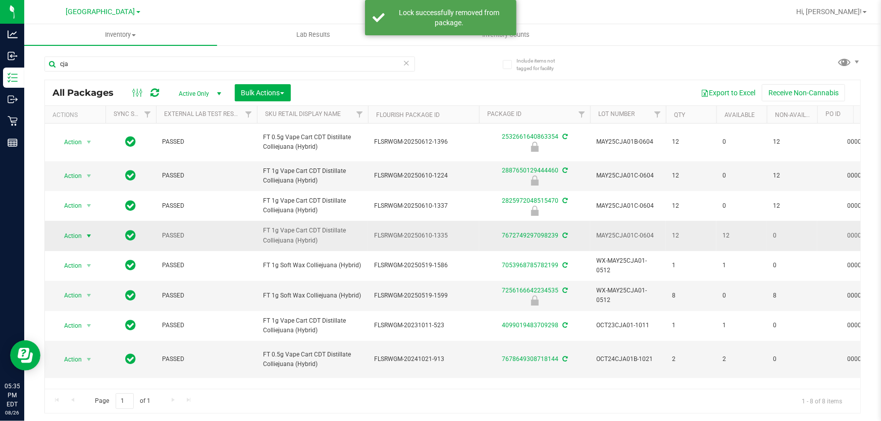
click at [86, 232] on span "select" at bounding box center [89, 236] width 8 height 8
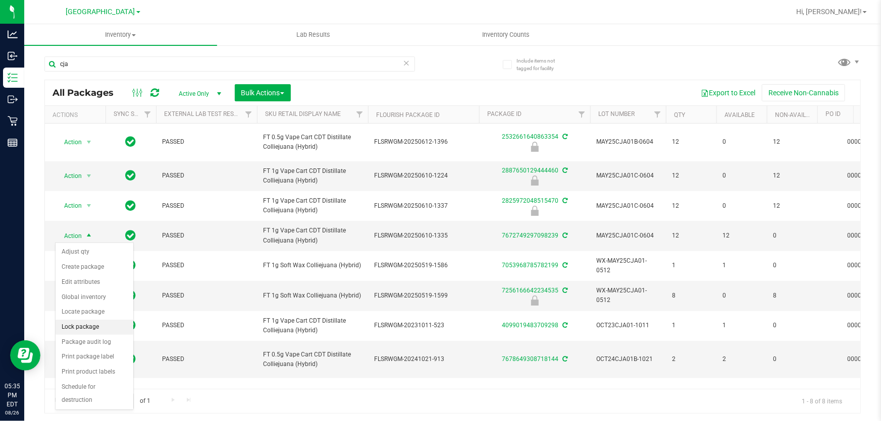
click at [91, 330] on li "Lock package" at bounding box center [95, 327] width 78 height 15
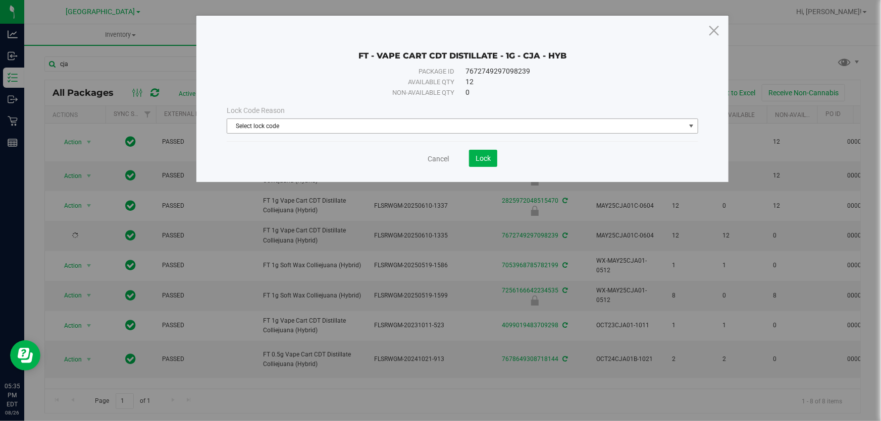
click at [267, 128] on span "Select lock code" at bounding box center [456, 126] width 458 height 14
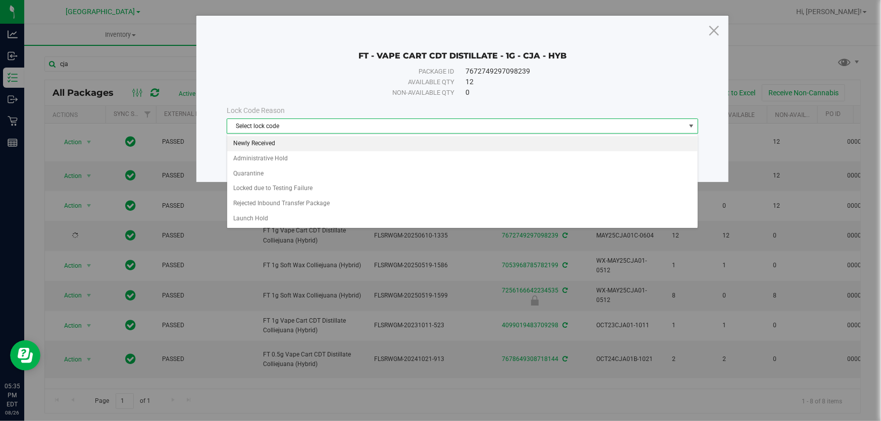
click at [268, 146] on li "Newly Received" at bounding box center [462, 143] width 470 height 15
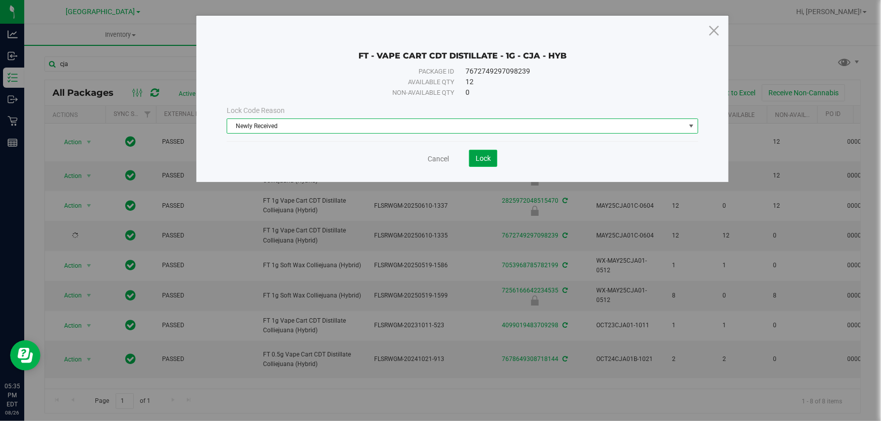
click at [476, 163] on button "Lock" at bounding box center [483, 158] width 28 height 17
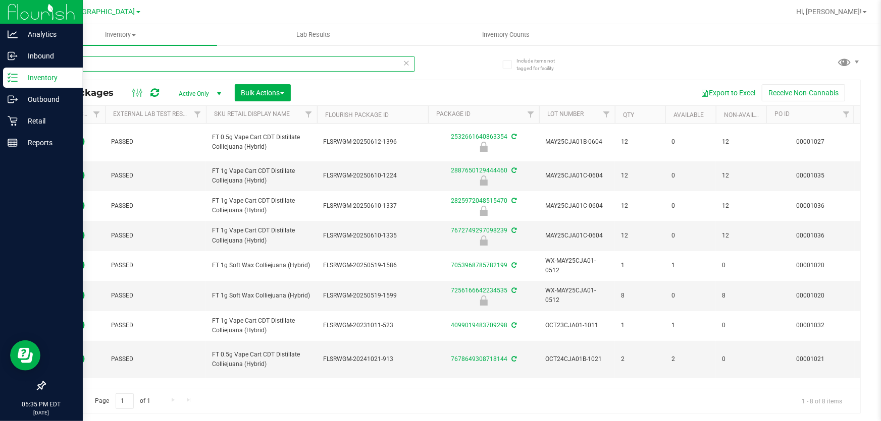
drag, startPoint x: 122, startPoint y: 65, endPoint x: 24, endPoint y: 5, distance: 114.9
click at [0, 17] on div "Analytics Inbound Inventory Outbound Retail Reports 05:35 PM EDT 08/26/2025 08/…" at bounding box center [440, 210] width 881 height 421
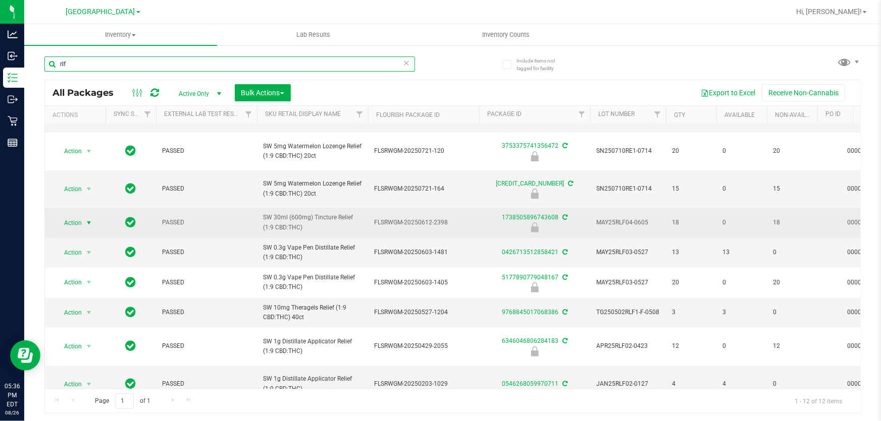
type input "rlf"
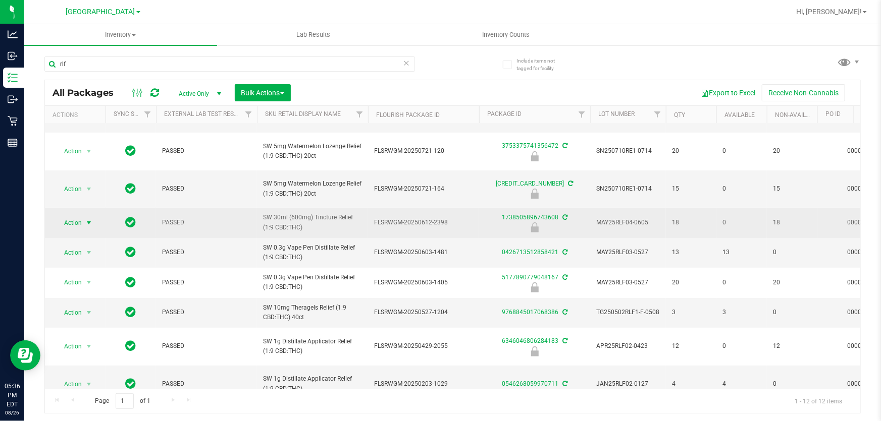
click at [72, 216] on span "Action" at bounding box center [68, 223] width 27 height 14
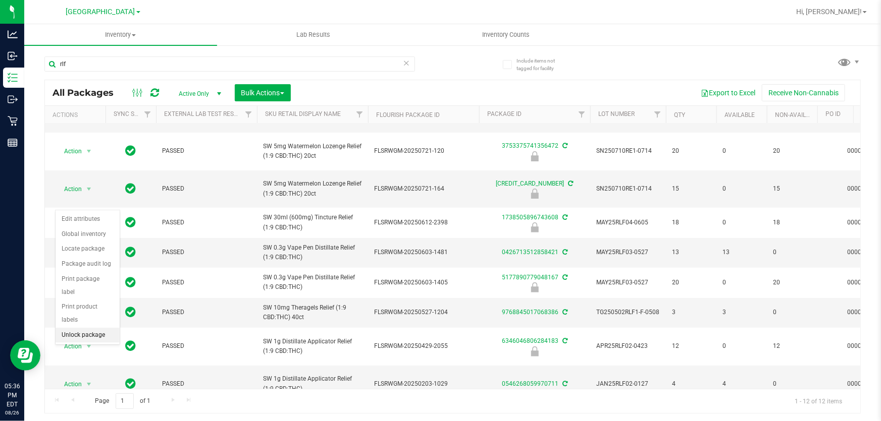
click at [84, 328] on li "Unlock package" at bounding box center [88, 335] width 64 height 15
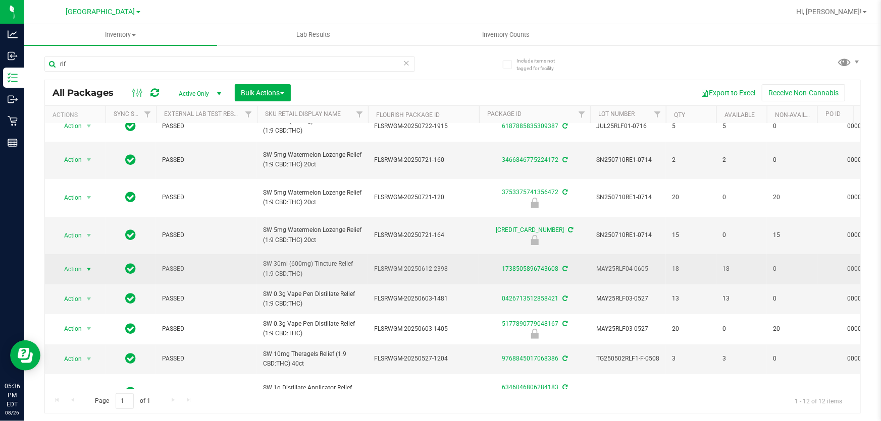
click at [85, 265] on span "select" at bounding box center [89, 269] width 8 height 8
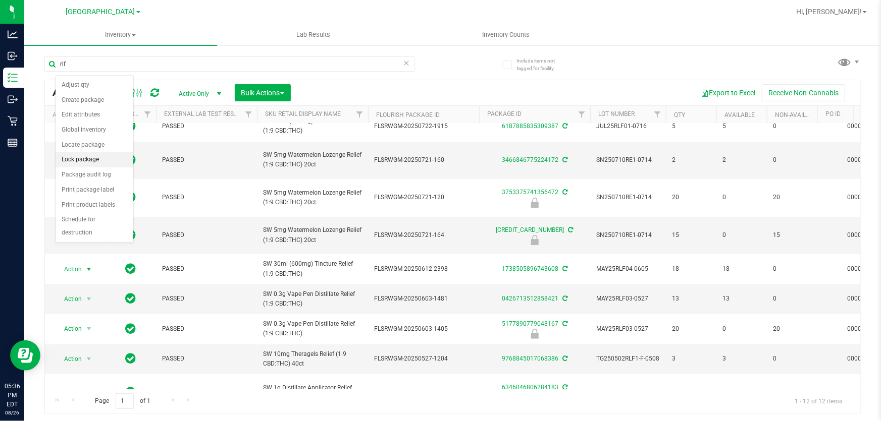
click at [90, 162] on li "Lock package" at bounding box center [95, 159] width 78 height 15
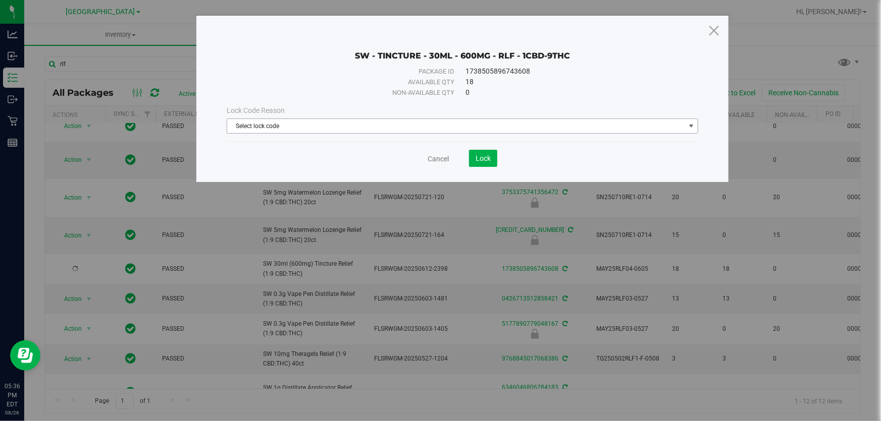
click at [386, 130] on span "Select lock code" at bounding box center [456, 126] width 458 height 14
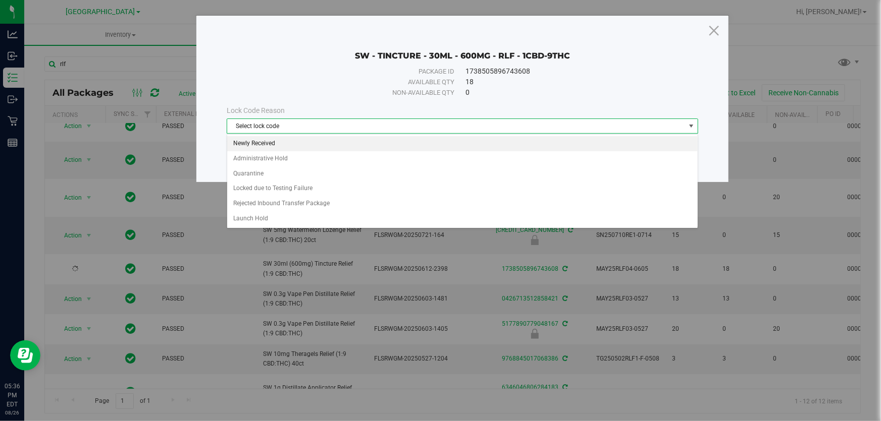
click at [317, 139] on li "Newly Received" at bounding box center [462, 143] width 470 height 15
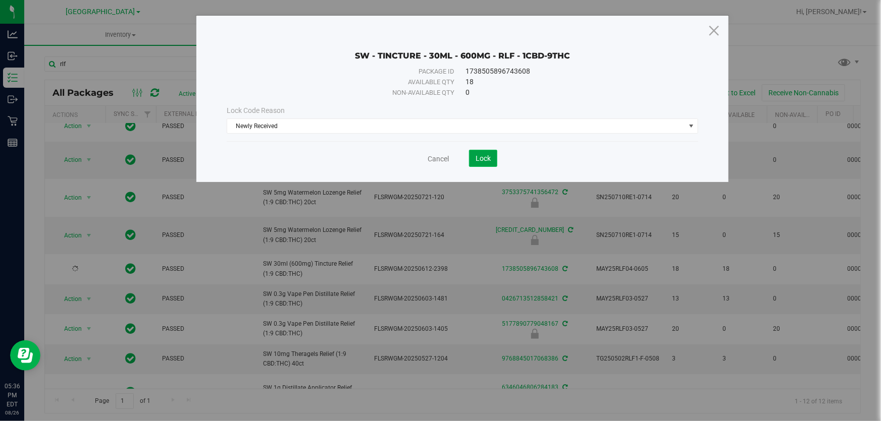
click at [488, 166] on button "Lock" at bounding box center [483, 158] width 28 height 17
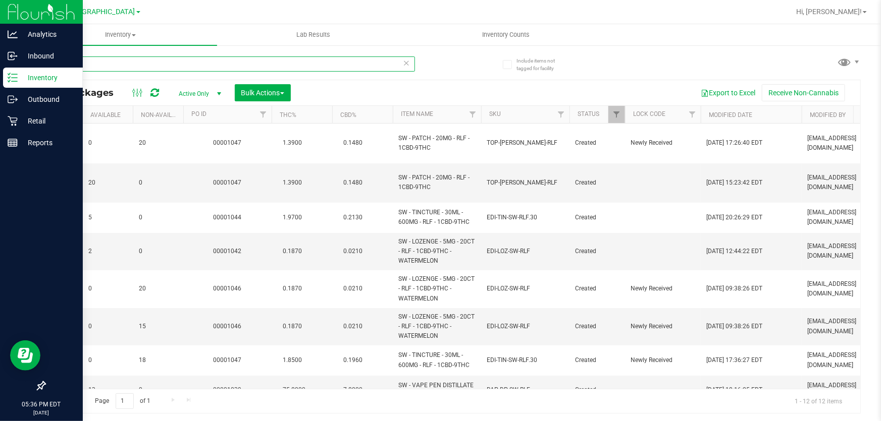
drag, startPoint x: 79, startPoint y: 69, endPoint x: 0, endPoint y: 12, distance: 97.6
click at [0, 27] on div "Analytics Inbound Inventory Outbound Retail Reports 05:36 PM EDT 08/26/2025 08/…" at bounding box center [440, 210] width 881 height 421
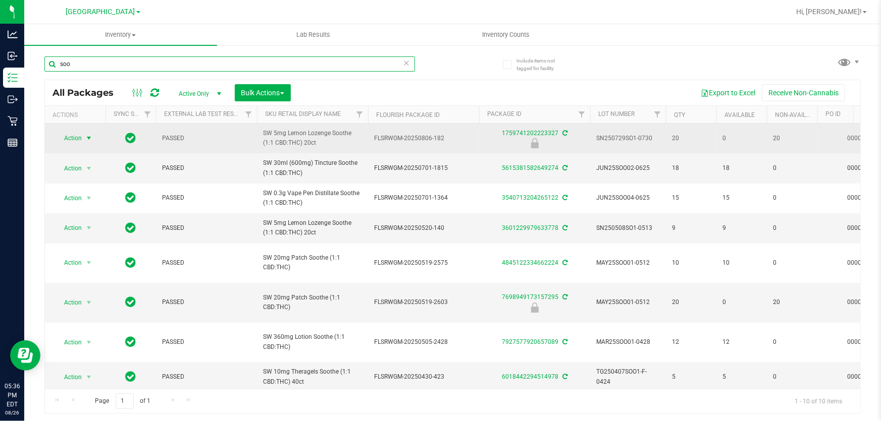
type input "soo"
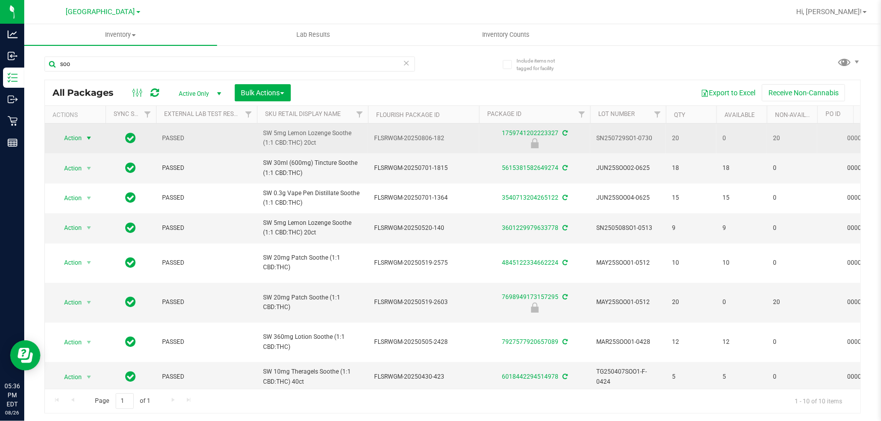
click at [83, 144] on span "select" at bounding box center [89, 138] width 13 height 14
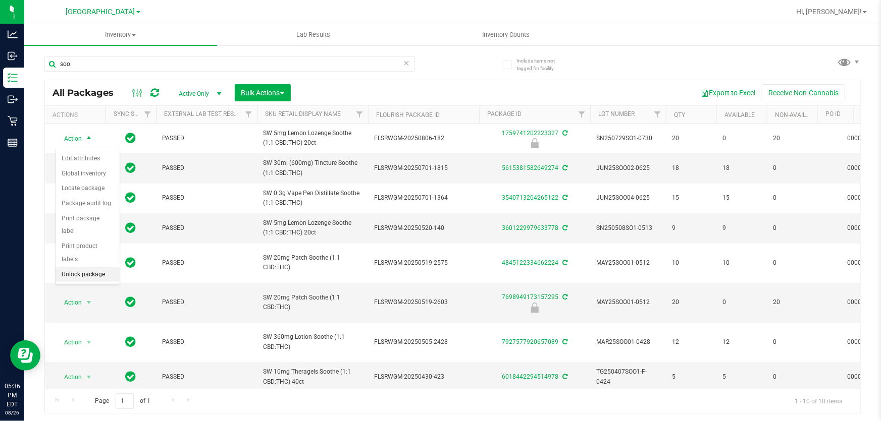
click at [97, 267] on li "Unlock package" at bounding box center [88, 274] width 64 height 15
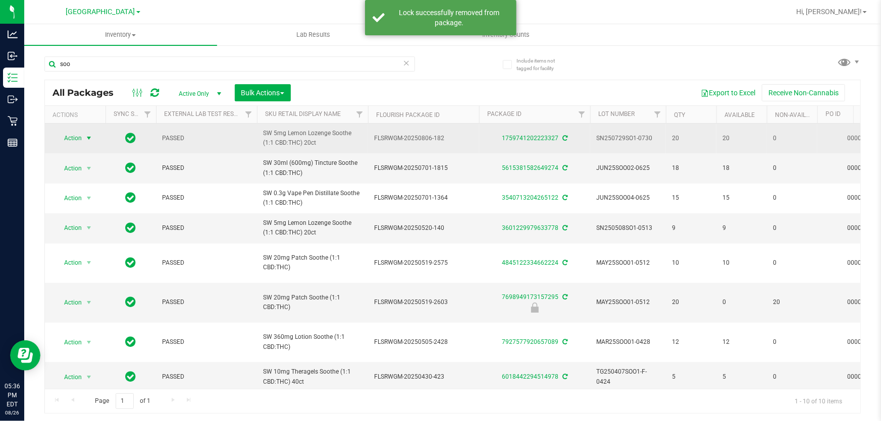
click at [87, 139] on span "select" at bounding box center [89, 138] width 8 height 8
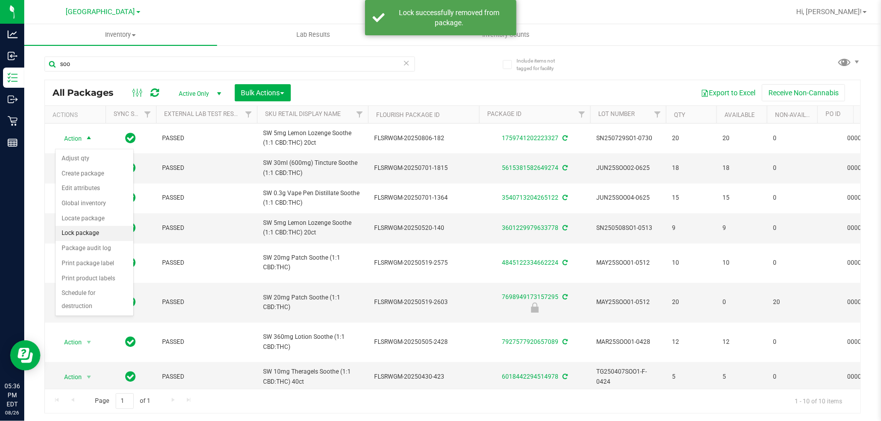
click at [87, 229] on li "Lock package" at bounding box center [95, 233] width 78 height 15
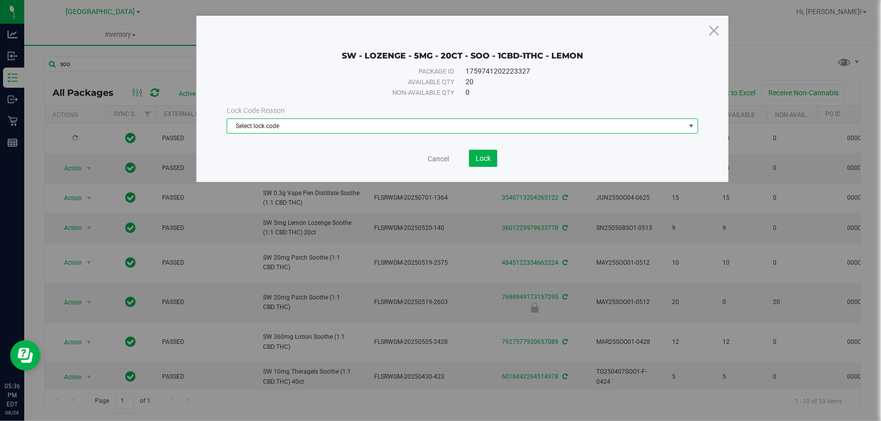
click at [335, 126] on span "Select lock code" at bounding box center [456, 126] width 458 height 14
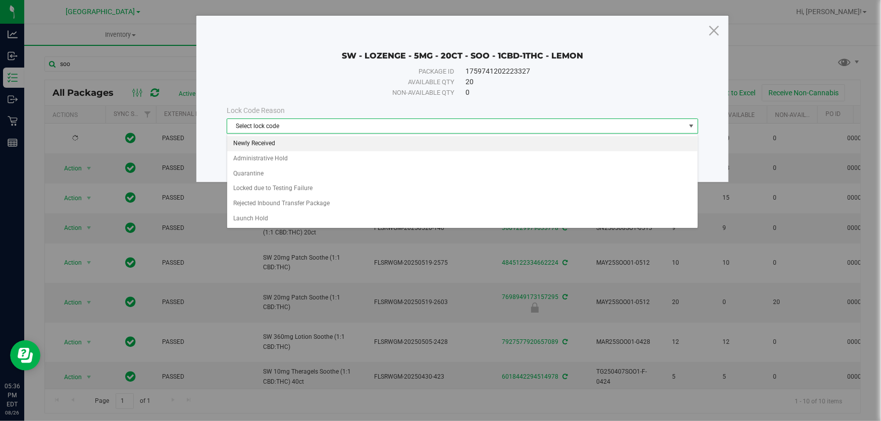
click at [320, 142] on li "Newly Received" at bounding box center [462, 143] width 470 height 15
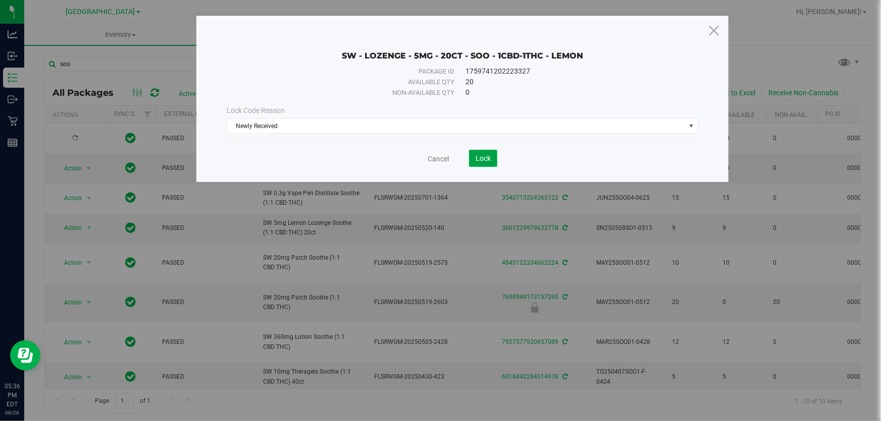
click at [491, 167] on button "Lock" at bounding box center [483, 158] width 28 height 17
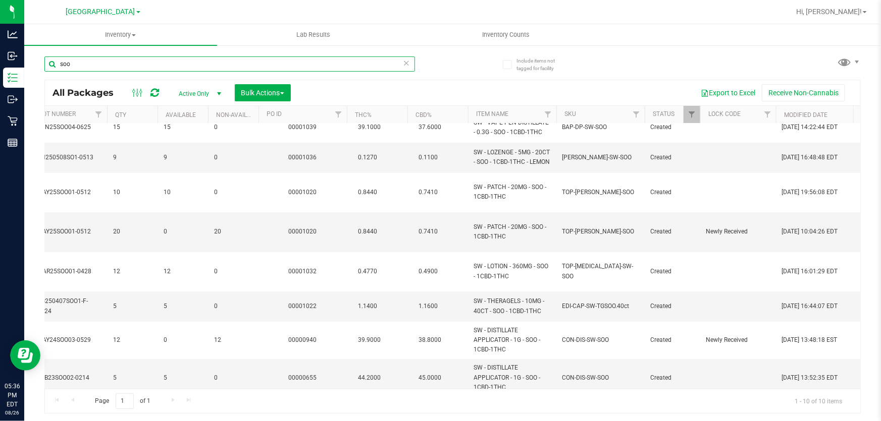
drag, startPoint x: 88, startPoint y: 67, endPoint x: 94, endPoint y: 56, distance: 12.2
click at [0, 34] on div "Analytics Inbound Inventory Outbound Retail Reports 05:36 PM EDT 08/26/2025 08/…" at bounding box center [440, 210] width 881 height 421
type input "srn"
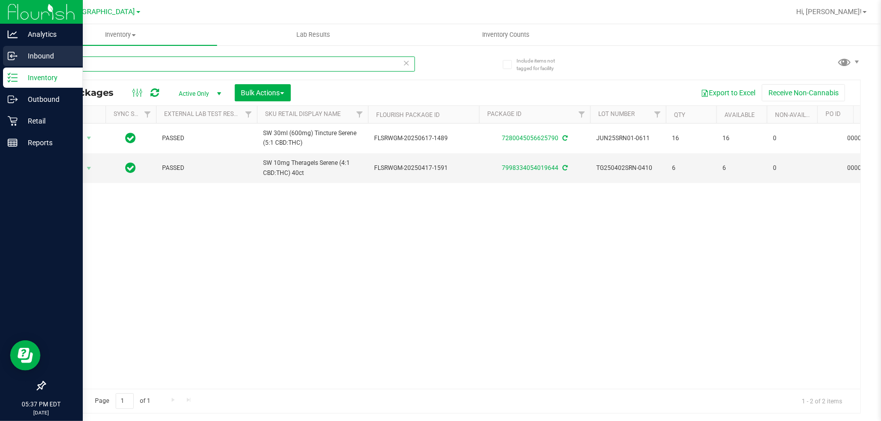
drag, startPoint x: 123, startPoint y: 63, endPoint x: 0, endPoint y: 49, distance: 124.0
click at [0, 50] on div "Analytics Inbound Inventory Outbound Retail Reports 05:37 PM EDT 08/26/2025 08/…" at bounding box center [440, 210] width 881 height 421
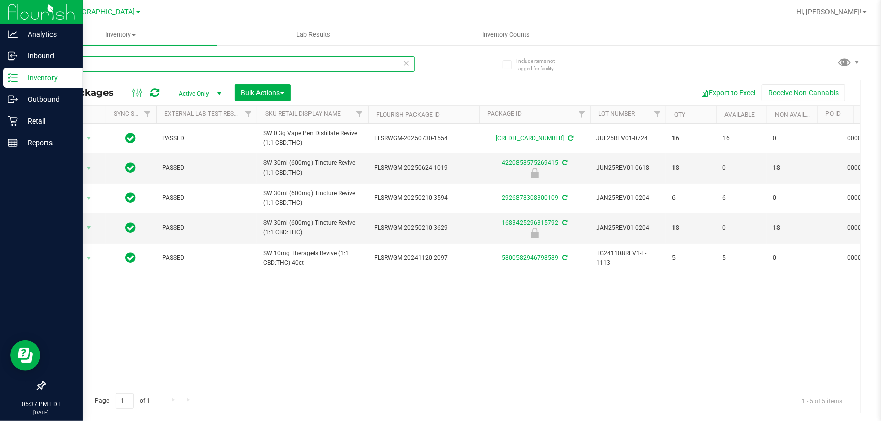
drag, startPoint x: 0, startPoint y: 37, endPoint x: 9, endPoint y: 7, distance: 31.5
click at [0, 7] on div "Analytics Inbound Inventory Outbound Retail Reports 05:37 PM EDT 08/26/2025 08/…" at bounding box center [440, 210] width 881 height 421
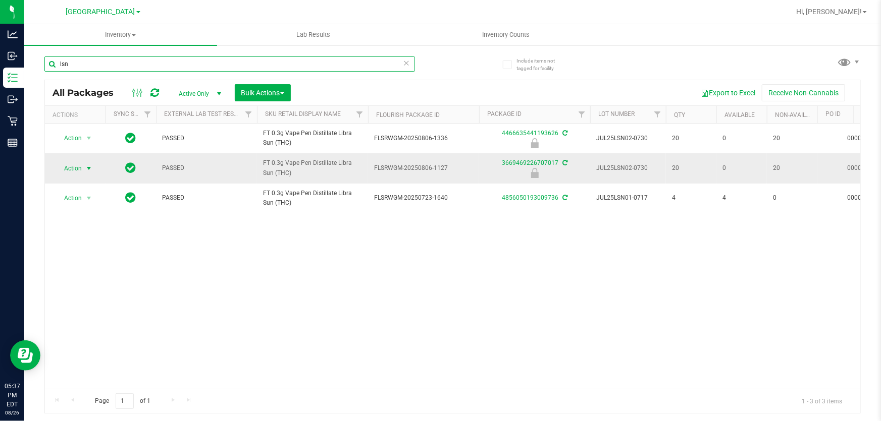
type input "lsn"
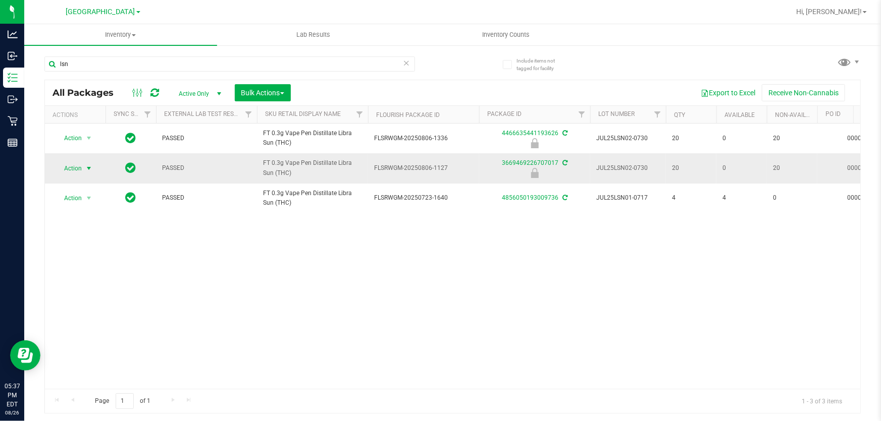
click at [70, 167] on span "Action" at bounding box center [68, 169] width 27 height 14
click at [93, 293] on li "Unlock package" at bounding box center [88, 300] width 64 height 15
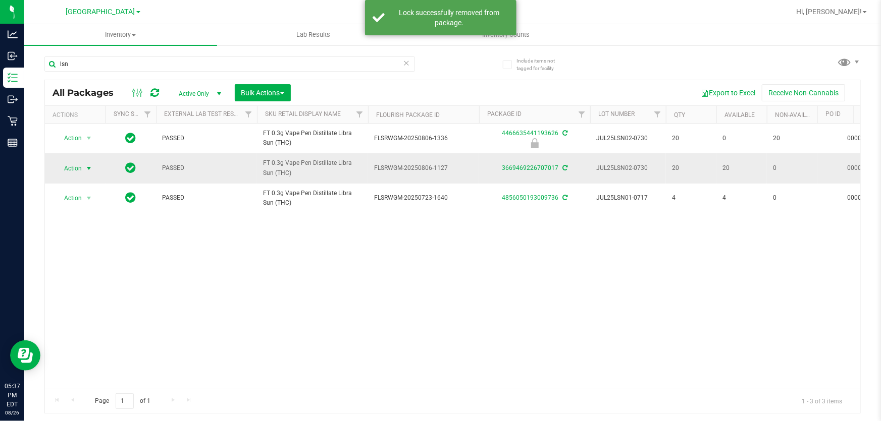
click at [87, 166] on span "select" at bounding box center [89, 169] width 8 height 8
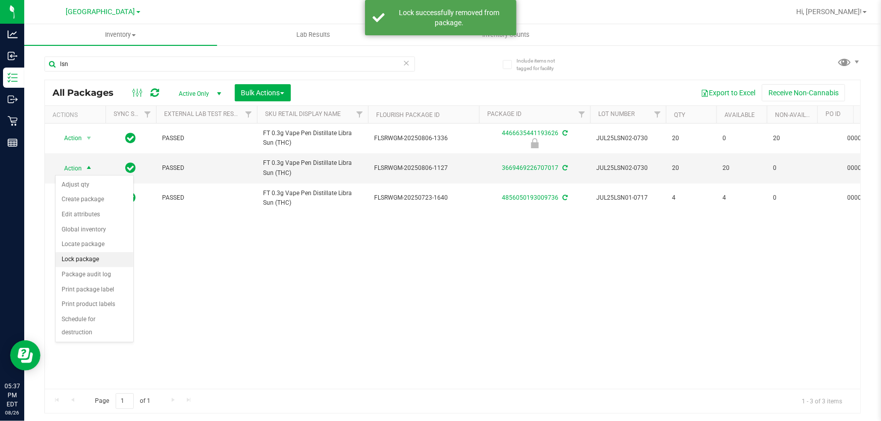
click at [94, 255] on li "Lock package" at bounding box center [95, 259] width 78 height 15
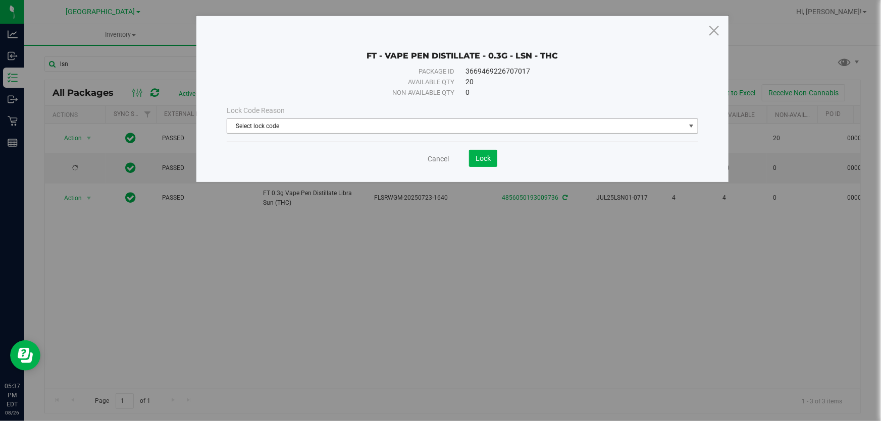
click at [260, 130] on span "Select lock code" at bounding box center [456, 126] width 458 height 14
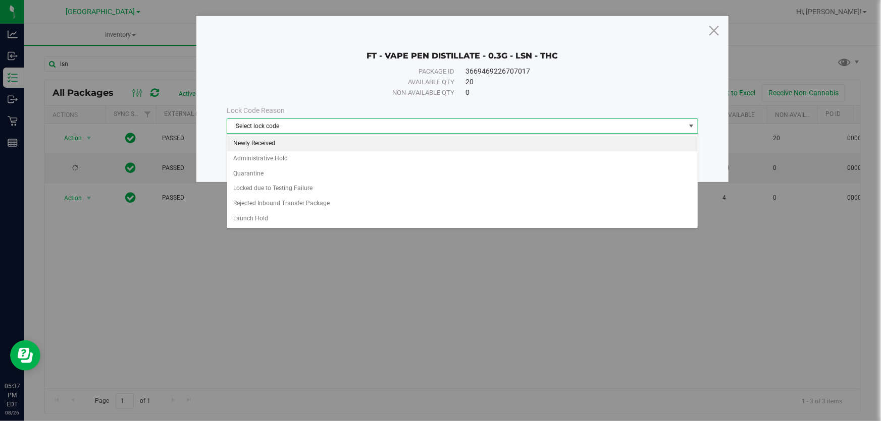
click at [262, 148] on li "Newly Received" at bounding box center [462, 143] width 470 height 15
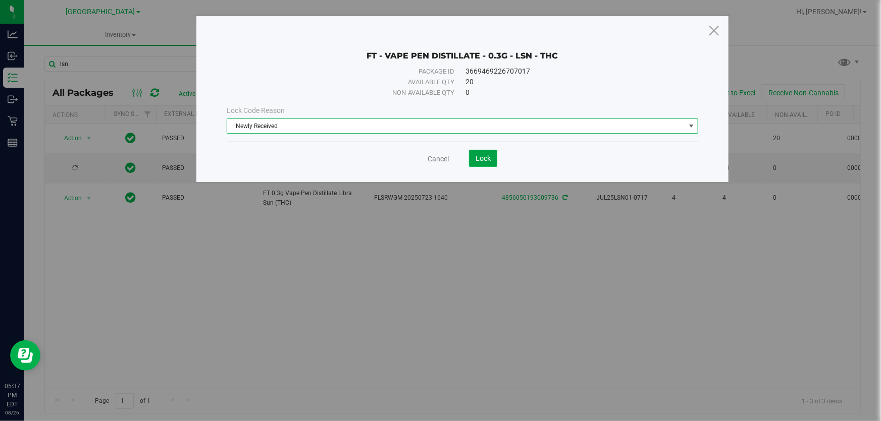
click at [480, 155] on span "Lock" at bounding box center [482, 158] width 15 height 8
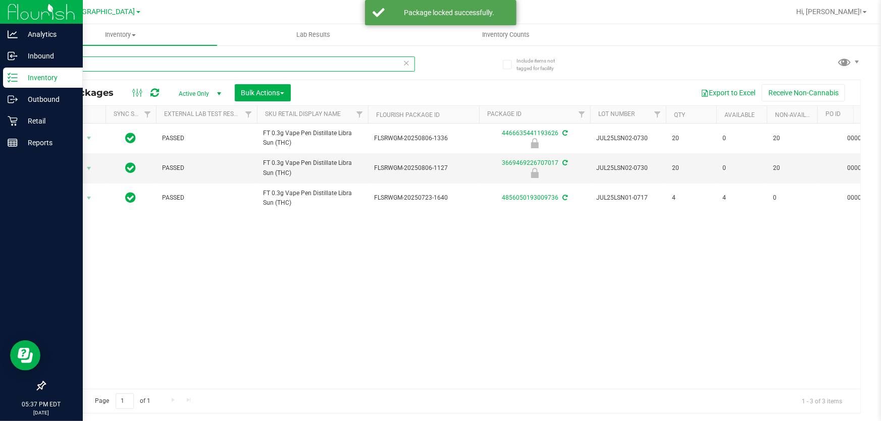
drag, startPoint x: 102, startPoint y: 78, endPoint x: 10, endPoint y: 15, distance: 111.4
click at [0, 25] on div "Analytics Inbound Inventory Outbound Retail Reports 05:37 PM EDT 08/26/2025 08/…" at bounding box center [440, 210] width 881 height 421
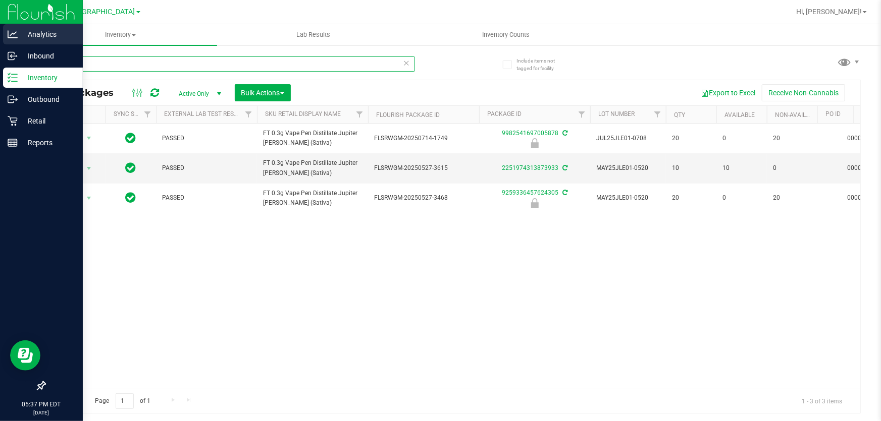
drag, startPoint x: 87, startPoint y: 65, endPoint x: 0, endPoint y: 42, distance: 90.1
click at [0, 51] on div "Analytics Inbound Inventory Outbound Retail Reports 05:37 PM EDT 08/26/2025 08/…" at bounding box center [440, 210] width 881 height 421
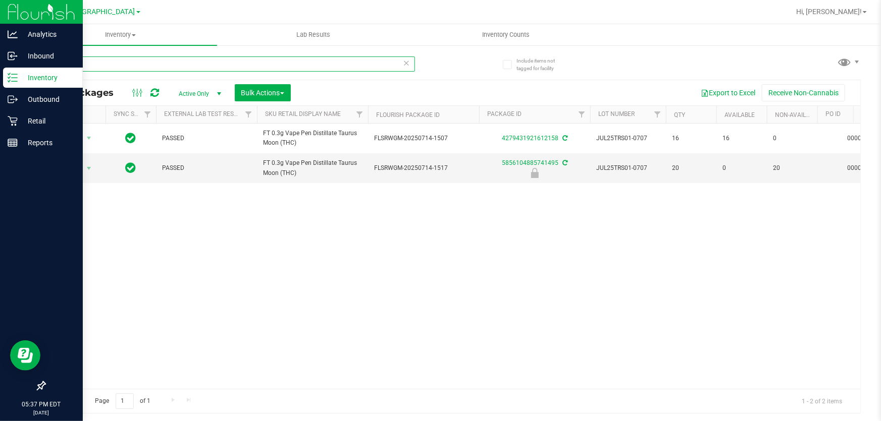
drag, startPoint x: 91, startPoint y: 67, endPoint x: 3, endPoint y: 76, distance: 88.8
click at [0, 72] on div "Analytics Inbound Inventory Outbound Retail Reports 05:37 PM EDT 08/26/2025 08/…" at bounding box center [440, 210] width 881 height 421
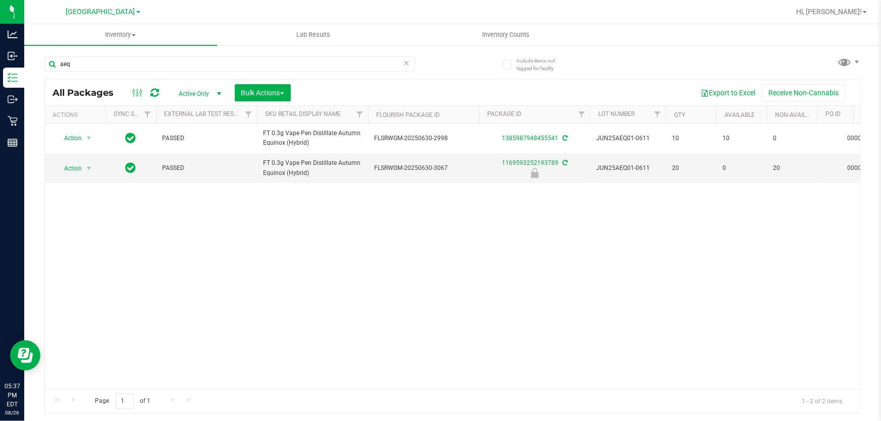
drag, startPoint x: 293, startPoint y: 381, endPoint x: 320, endPoint y: 380, distance: 27.8
click at [320, 380] on div "Action Action Adjust qty Create package Edit attributes Global inventory Locate…" at bounding box center [452, 256] width 815 height 265
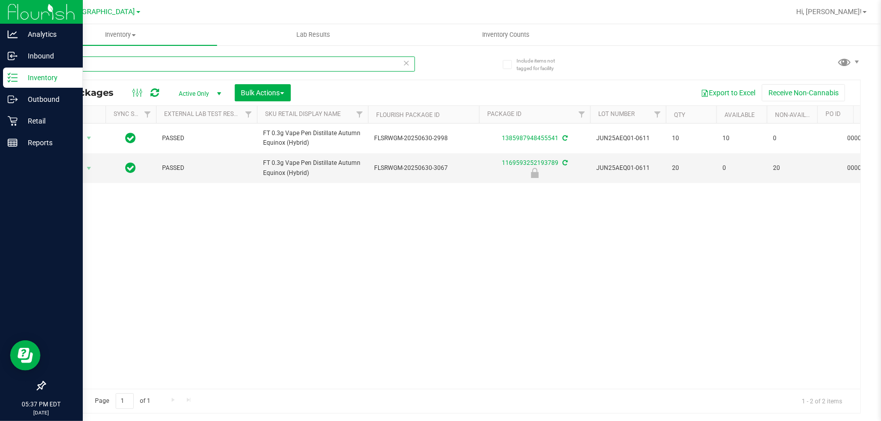
drag, startPoint x: 117, startPoint y: 63, endPoint x: 0, endPoint y: 11, distance: 127.6
click at [0, 21] on div "Analytics Inbound Inventory Outbound Retail Reports 05:37 PM EDT 08/26/2025 08/…" at bounding box center [440, 210] width 881 height 421
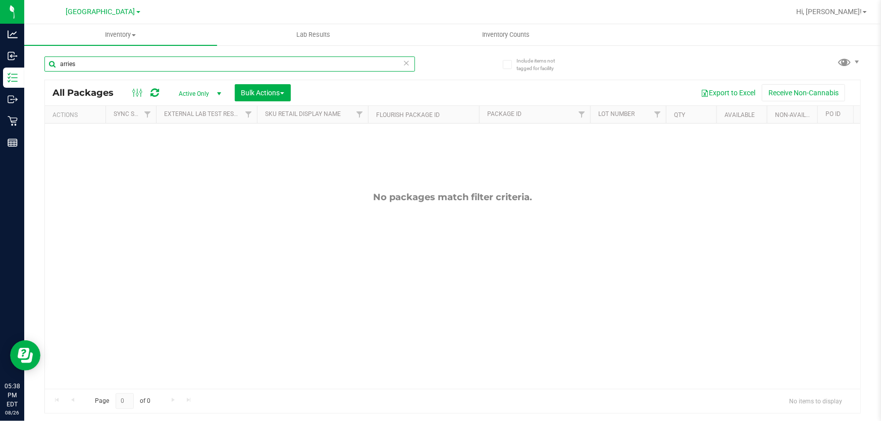
click at [65, 65] on input "arries" at bounding box center [229, 64] width 370 height 15
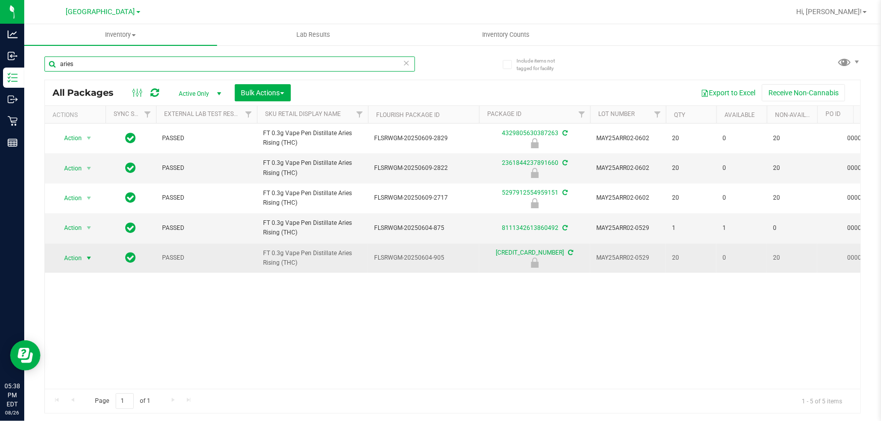
type input "aries"
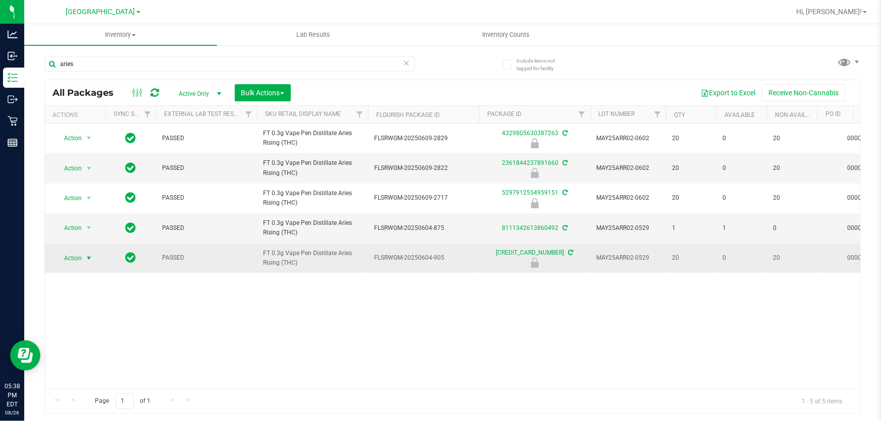
click at [88, 261] on span "select" at bounding box center [89, 258] width 8 height 8
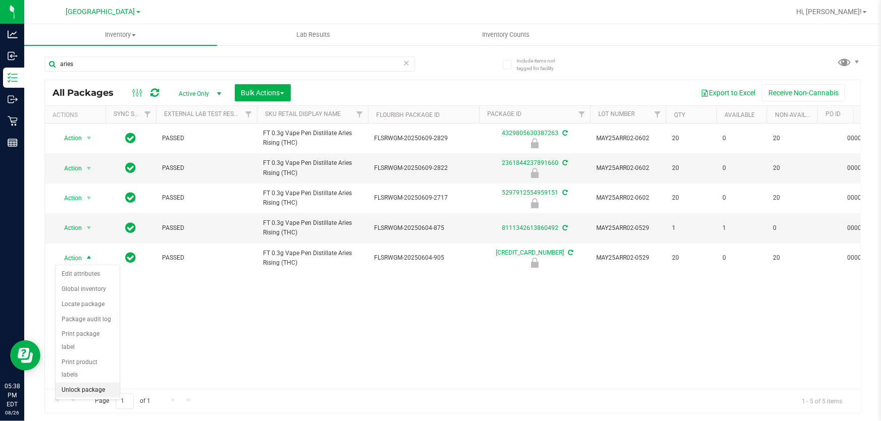
click at [106, 383] on li "Unlock package" at bounding box center [88, 390] width 64 height 15
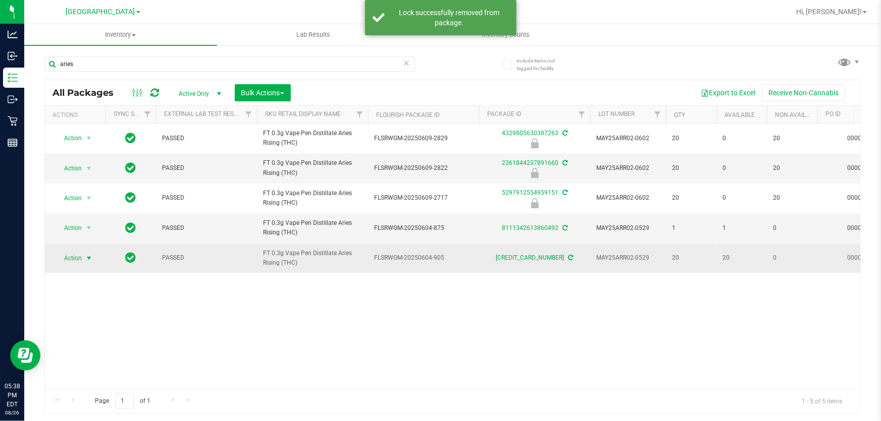
click at [79, 258] on span "Action" at bounding box center [68, 258] width 27 height 14
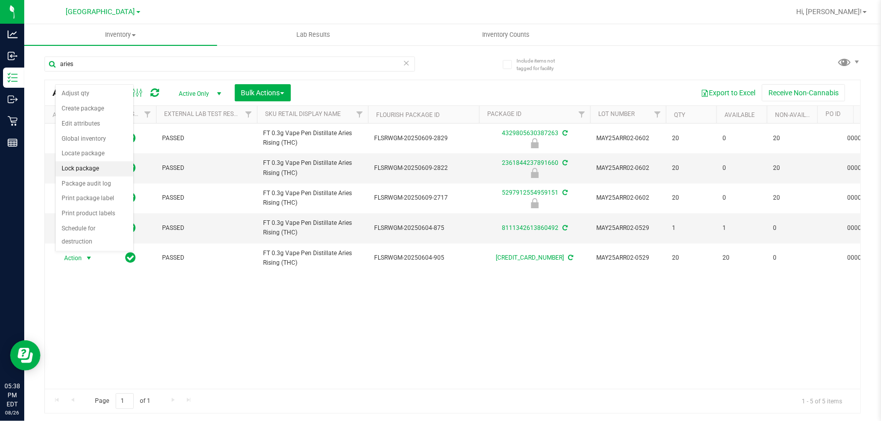
click at [83, 170] on li "Lock package" at bounding box center [95, 169] width 78 height 15
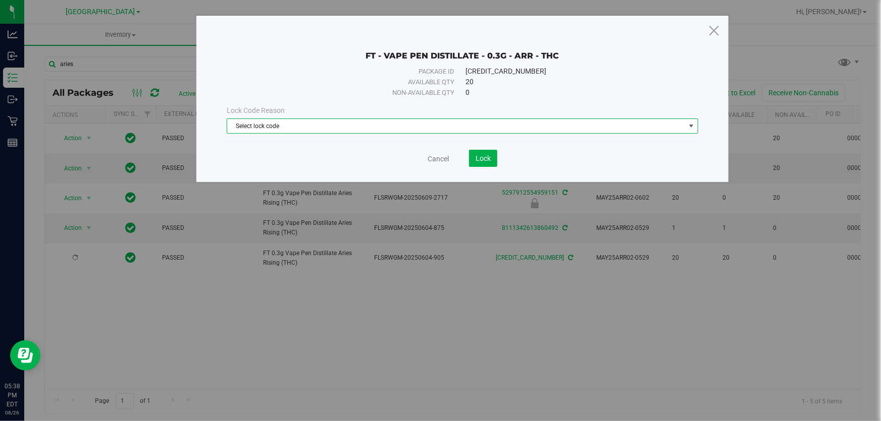
click at [264, 130] on span "Select lock code" at bounding box center [456, 126] width 458 height 14
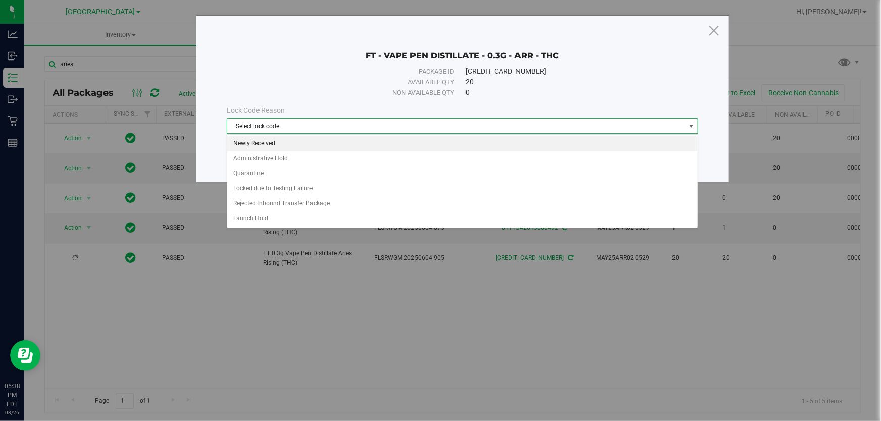
click at [261, 140] on li "Newly Received" at bounding box center [462, 143] width 470 height 15
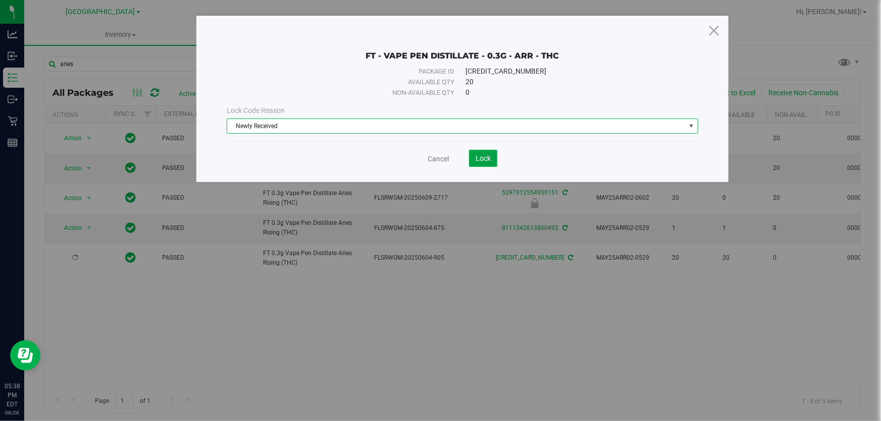
click at [475, 159] on span "Lock" at bounding box center [482, 158] width 15 height 8
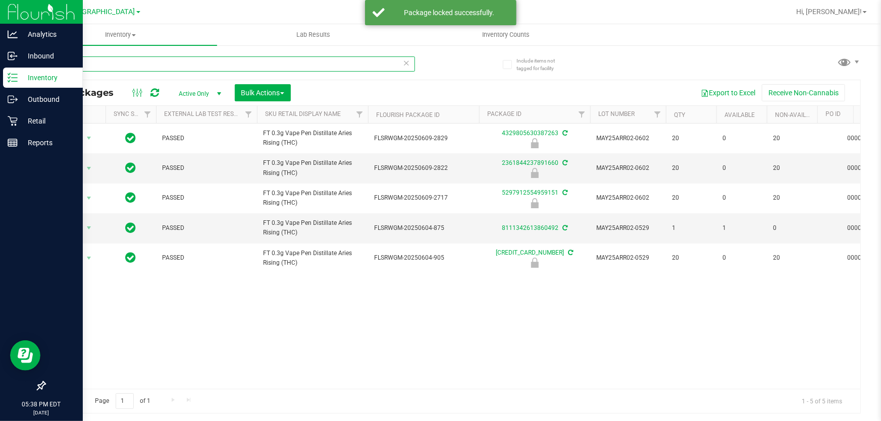
drag, startPoint x: 105, startPoint y: 65, endPoint x: 0, endPoint y: 15, distance: 116.5
click at [0, 15] on div "Analytics Inbound Inventory Outbound Retail Reports 05:38 PM EDT 08/26/2025 08/…" at bounding box center [440, 210] width 881 height 421
type input "pia"
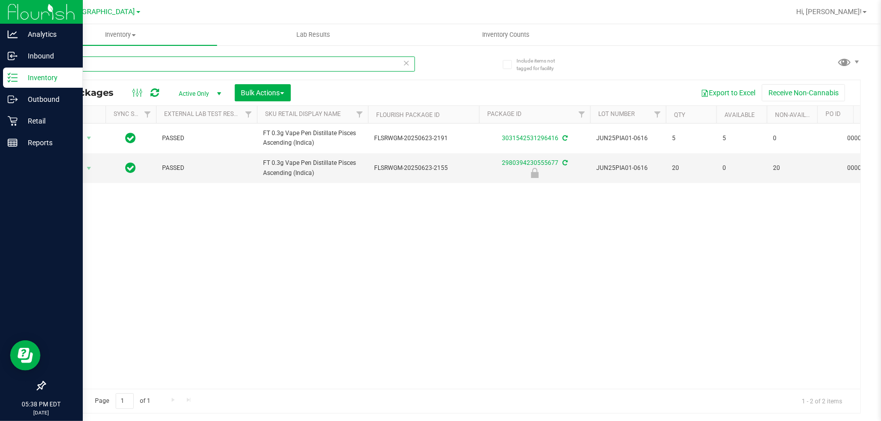
drag, startPoint x: 141, startPoint y: 69, endPoint x: 0, endPoint y: 15, distance: 151.5
click at [0, 15] on div "Analytics Inbound Inventory Outbound Retail Reports 05:38 PM EDT 08/26/2025 08/…" at bounding box center [440, 210] width 881 height 421
type input "zen"
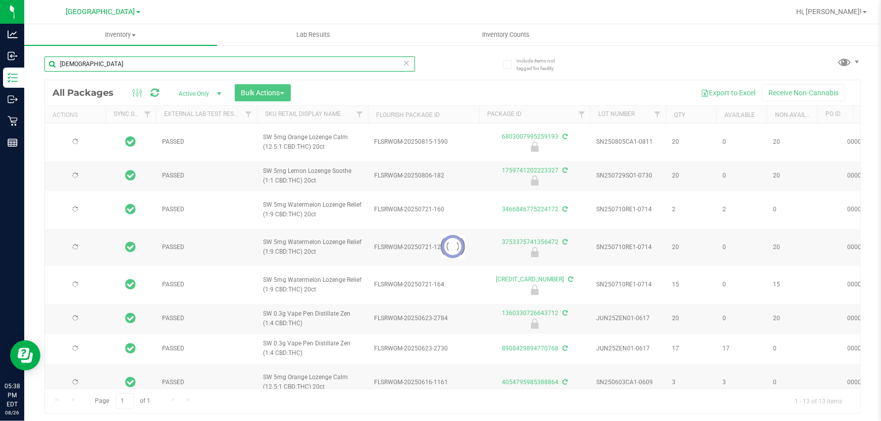
type input "[DATE]"
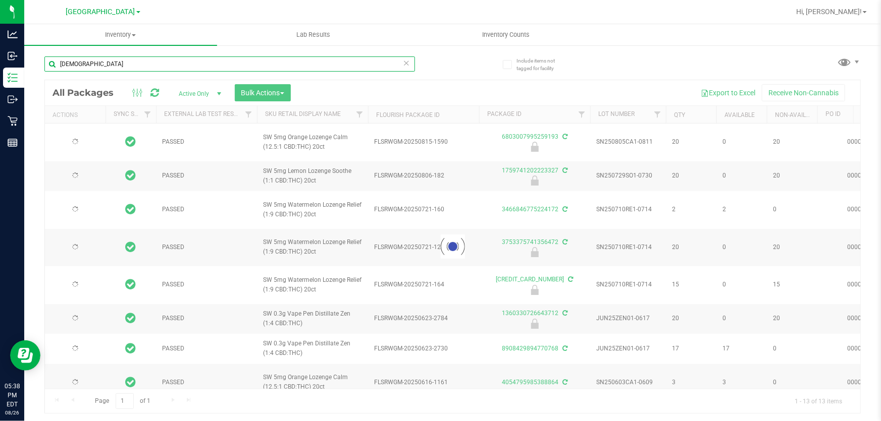
type input "2025-12-14"
type input "2025-11-18"
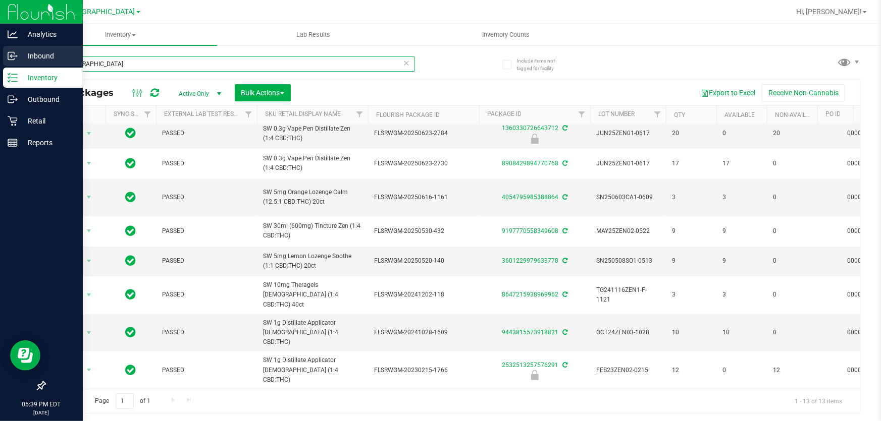
drag, startPoint x: 113, startPoint y: 66, endPoint x: 30, endPoint y: 60, distance: 82.5
click at [0, 62] on div "Analytics Inbound Inventory Outbound Retail Reports 05:39 PM EDT 08/26/2025 08/…" at bounding box center [440, 210] width 881 height 421
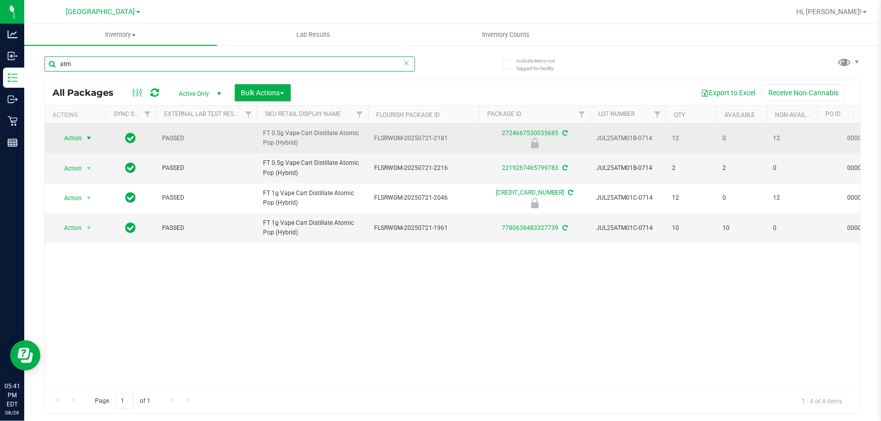
type input "atm"
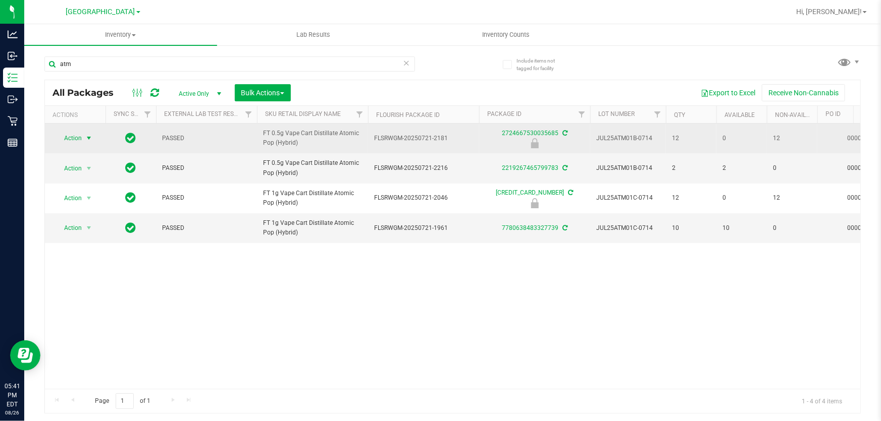
click at [82, 137] on span "Action" at bounding box center [68, 138] width 27 height 14
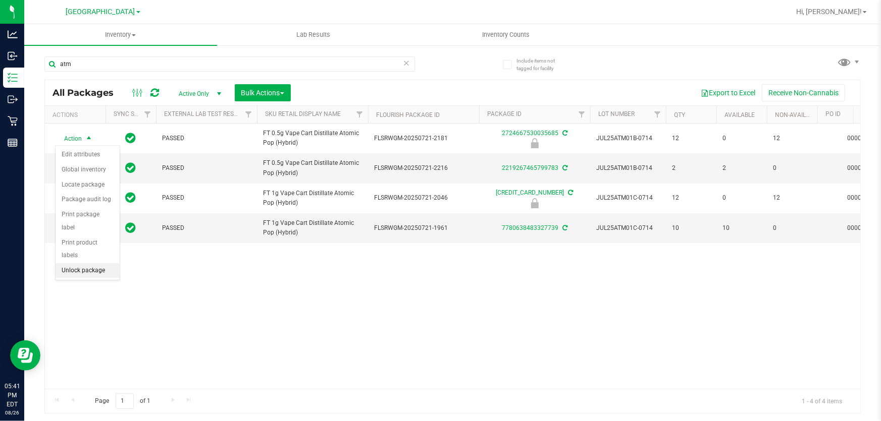
click at [83, 263] on li "Unlock package" at bounding box center [88, 270] width 64 height 15
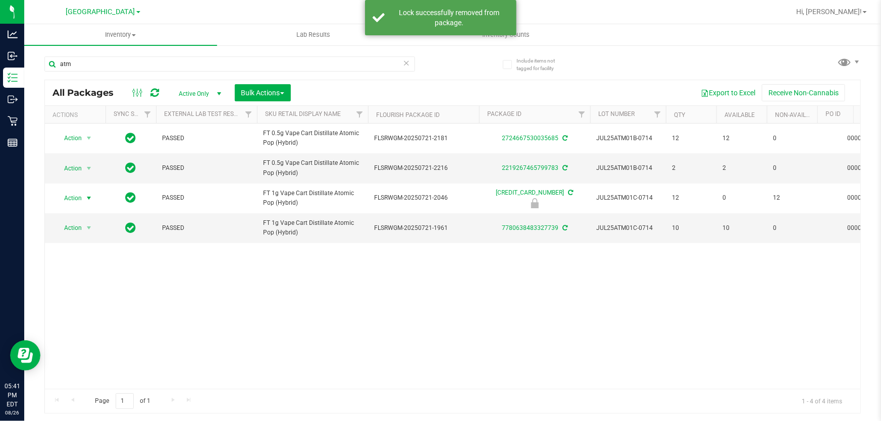
click at [85, 202] on span "select" at bounding box center [89, 198] width 8 height 8
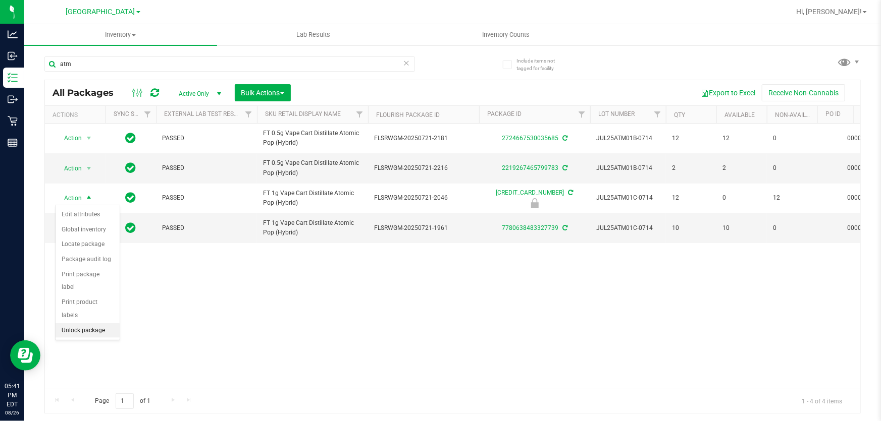
click at [81, 324] on li "Unlock package" at bounding box center [88, 331] width 64 height 15
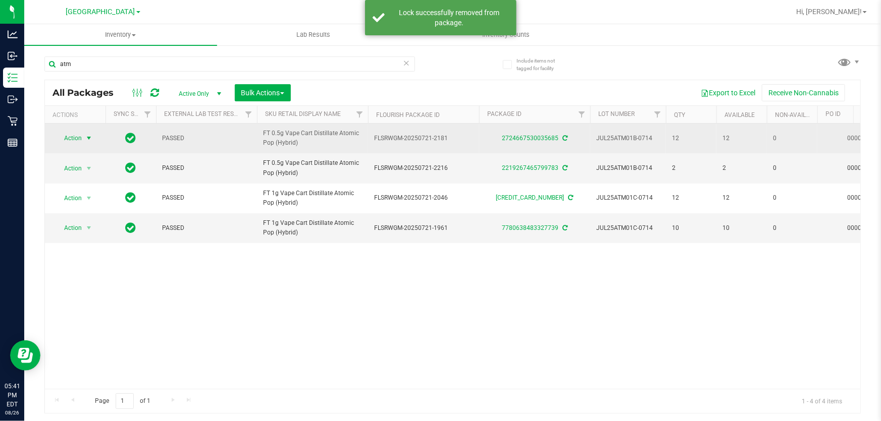
click at [89, 136] on span "select" at bounding box center [89, 138] width 8 height 8
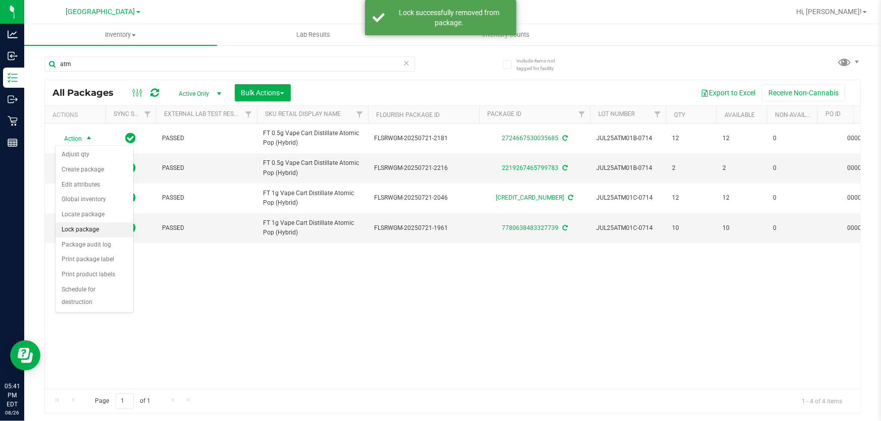
click at [90, 228] on li "Lock package" at bounding box center [95, 230] width 78 height 15
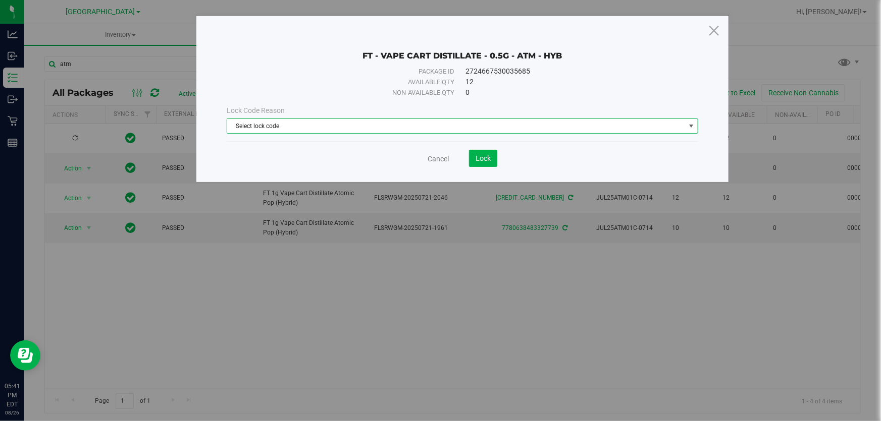
click at [275, 127] on span "Select lock code" at bounding box center [456, 126] width 458 height 14
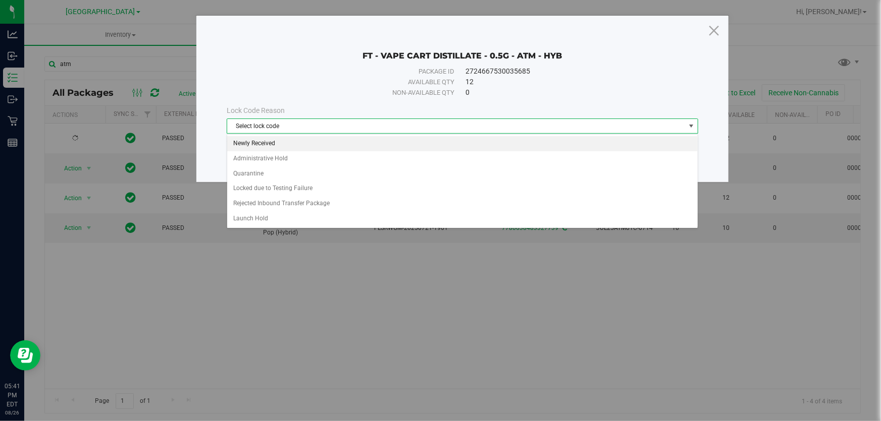
click at [276, 145] on li "Newly Received" at bounding box center [462, 143] width 470 height 15
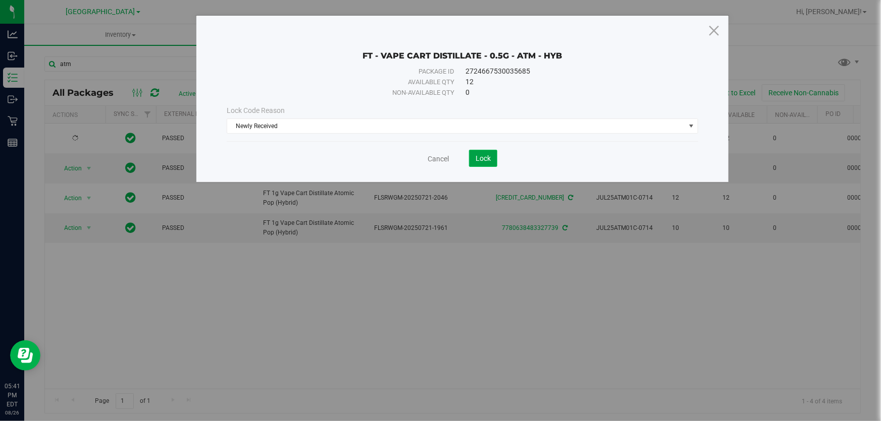
click at [480, 159] on span "Lock" at bounding box center [482, 158] width 15 height 8
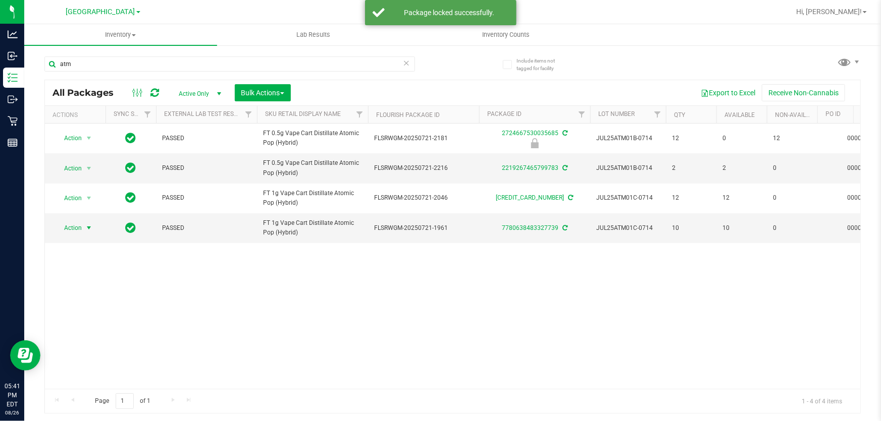
click at [73, 225] on span "Action" at bounding box center [68, 228] width 27 height 14
click at [94, 318] on li "Lock package" at bounding box center [95, 319] width 78 height 15
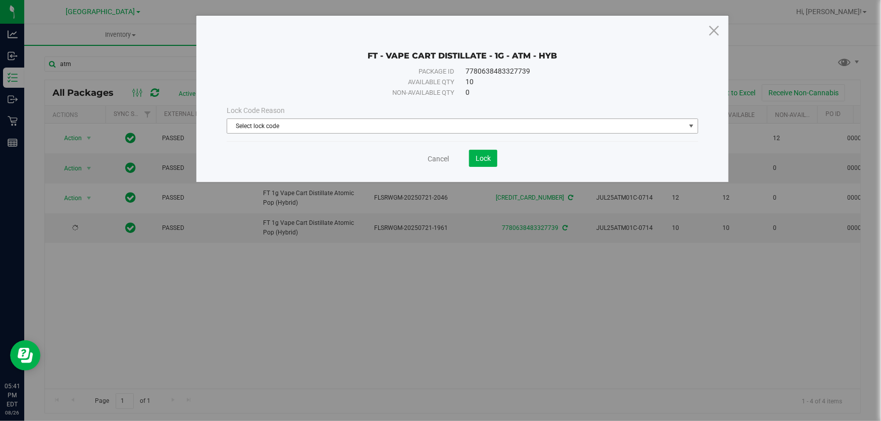
click at [430, 128] on span "Select lock code" at bounding box center [456, 126] width 458 height 14
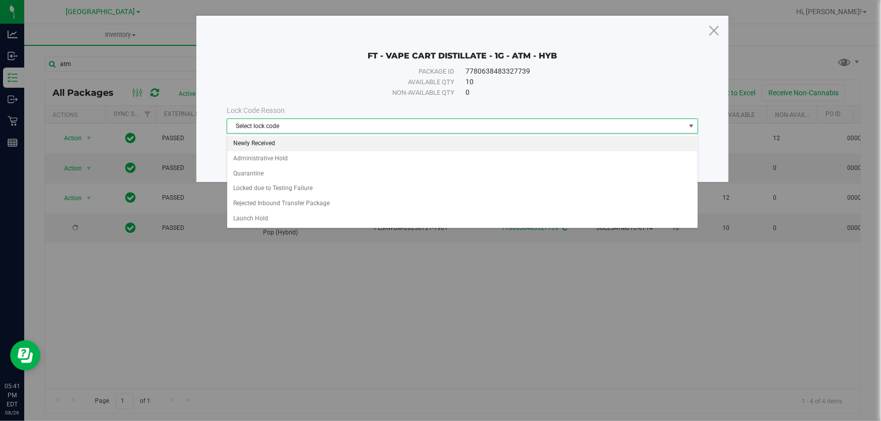
click at [297, 146] on li "Newly Received" at bounding box center [462, 143] width 470 height 15
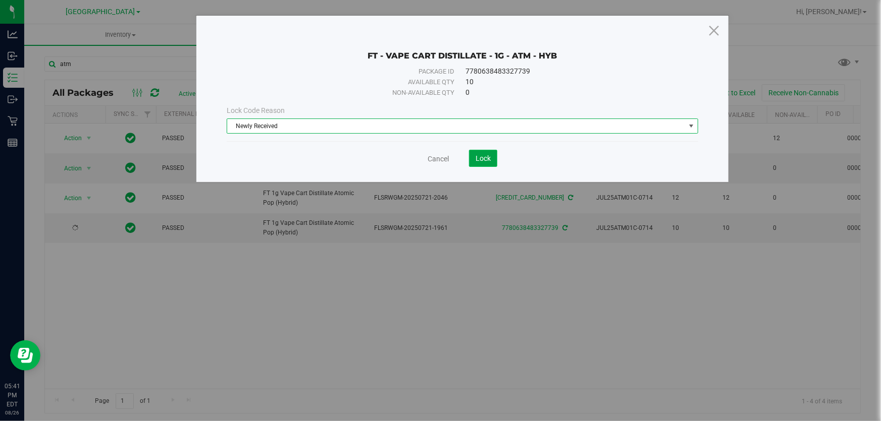
click at [486, 151] on button "Lock" at bounding box center [483, 158] width 28 height 17
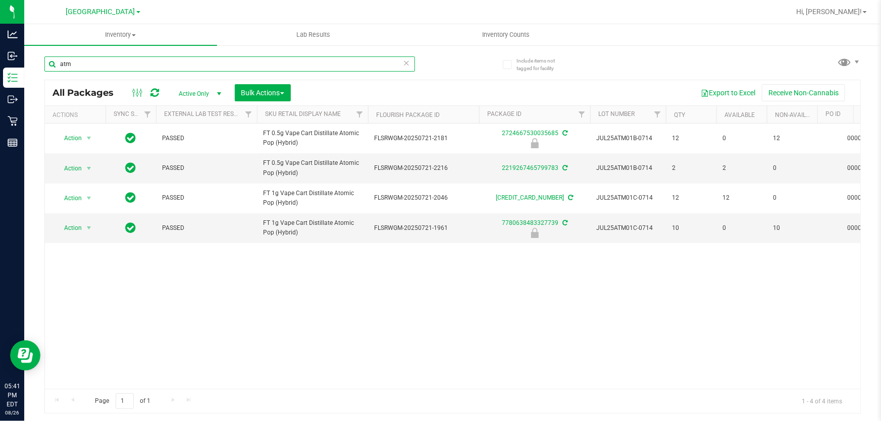
drag, startPoint x: 93, startPoint y: 66, endPoint x: 0, endPoint y: -22, distance: 128.2
click at [0, 0] on html "Analytics Inbound Inventory Outbound Retail Reports 05:41 PM EDT 08/26/2025 08/…" at bounding box center [440, 210] width 881 height 421
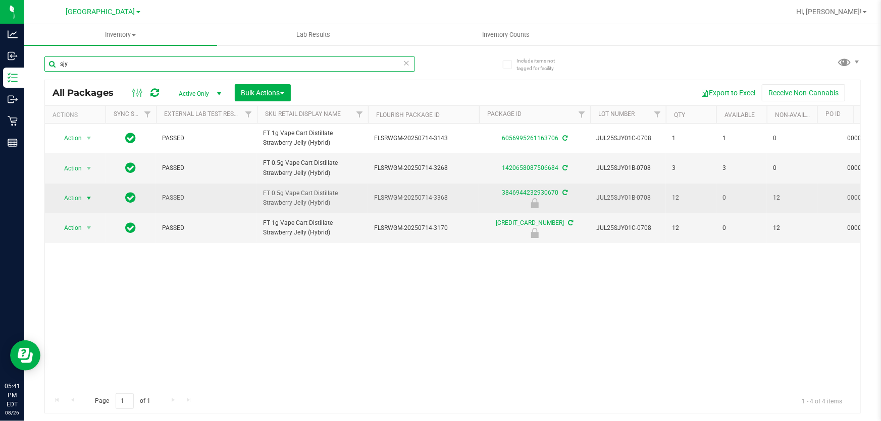
type input "sjy"
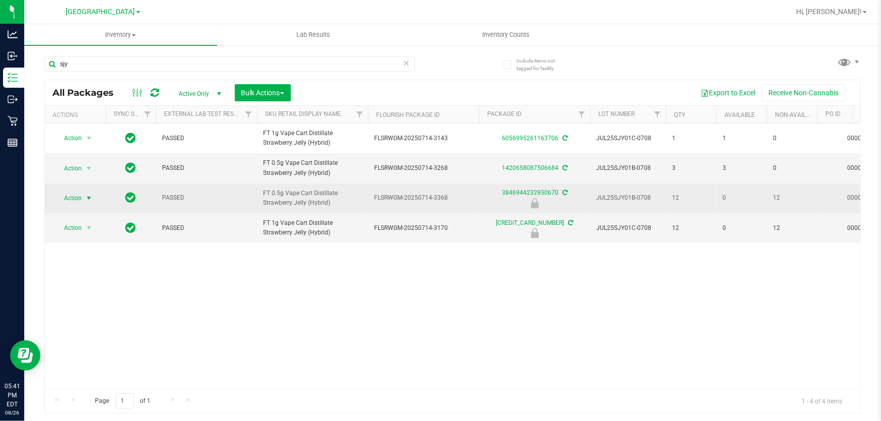
click at [91, 197] on span "select" at bounding box center [89, 198] width 8 height 8
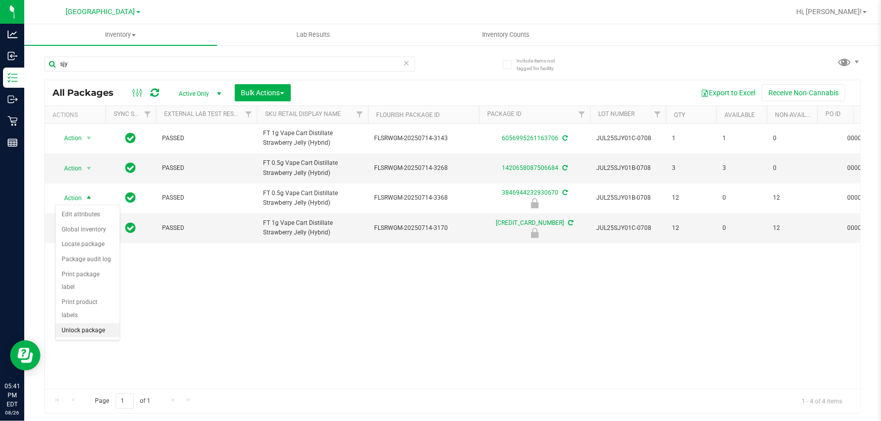
click at [89, 324] on li "Unlock package" at bounding box center [88, 331] width 64 height 15
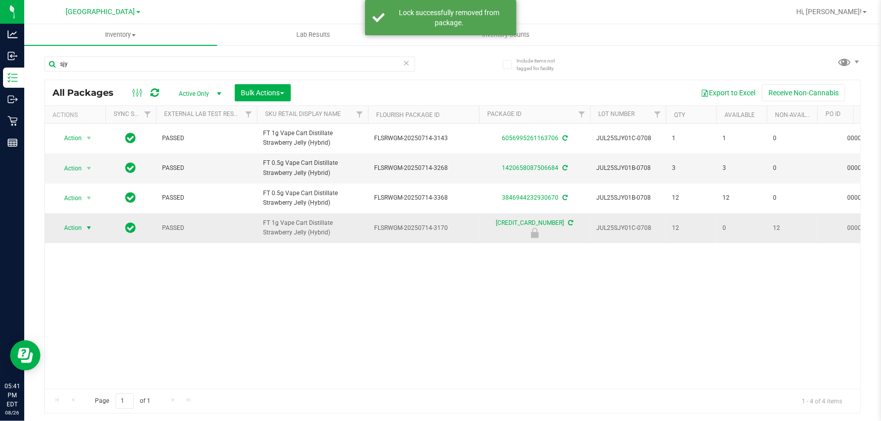
click at [80, 227] on span "Action" at bounding box center [68, 228] width 27 height 14
click at [84, 353] on li "Unlock package" at bounding box center [88, 360] width 64 height 15
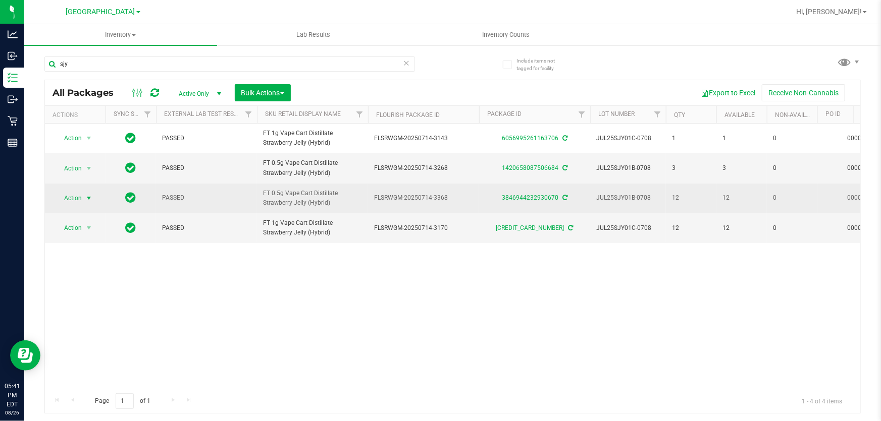
click at [75, 200] on span "Action" at bounding box center [68, 198] width 27 height 14
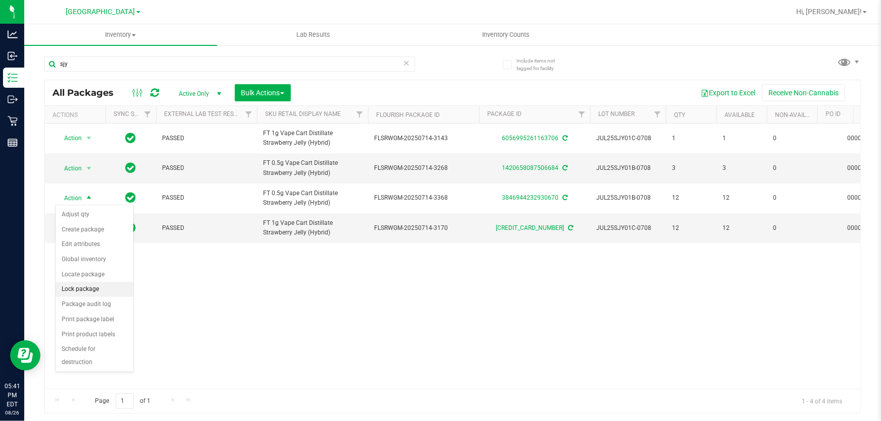
click at [101, 285] on li "Lock package" at bounding box center [95, 289] width 78 height 15
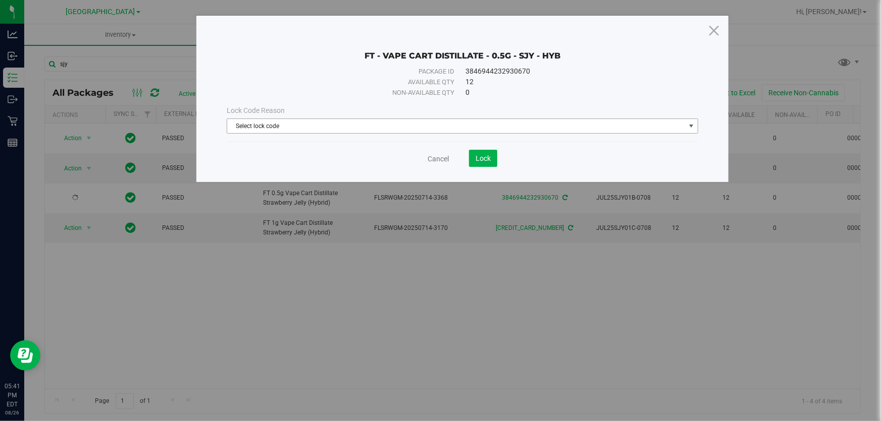
click at [331, 125] on span "Select lock code" at bounding box center [456, 126] width 458 height 14
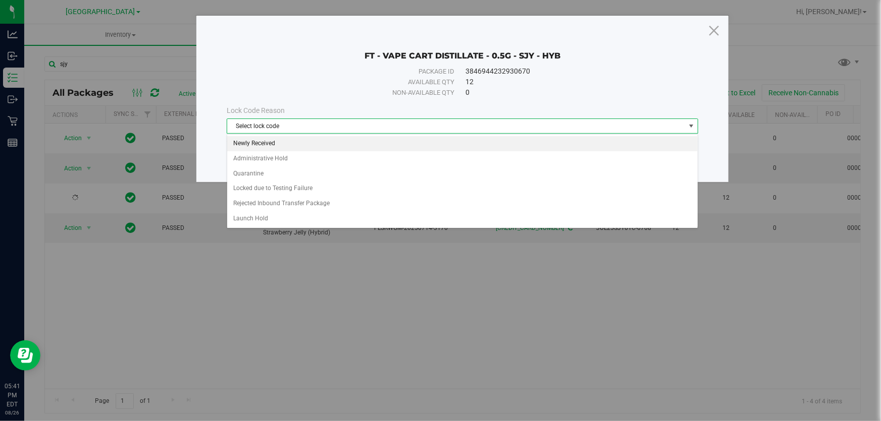
click at [320, 143] on li "Newly Received" at bounding box center [462, 143] width 470 height 15
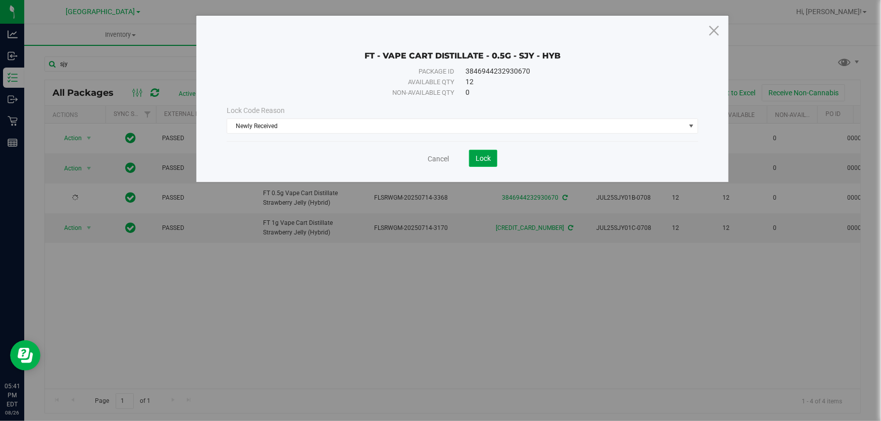
click at [489, 163] on button "Lock" at bounding box center [483, 158] width 28 height 17
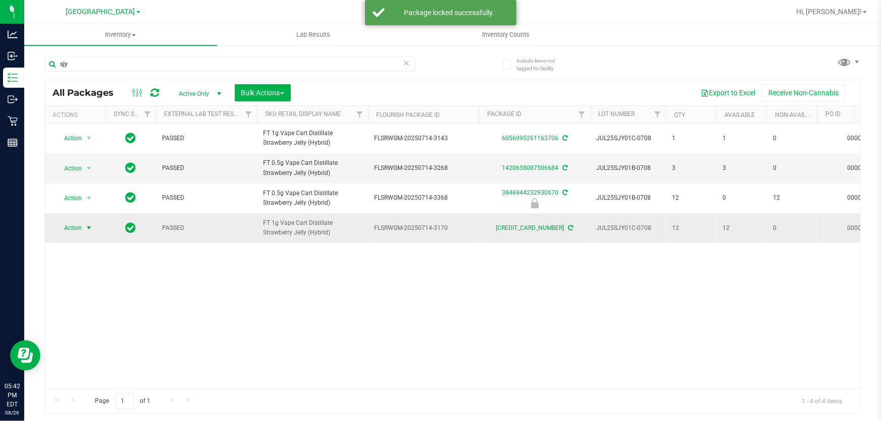
click at [70, 233] on span "Action" at bounding box center [68, 228] width 27 height 14
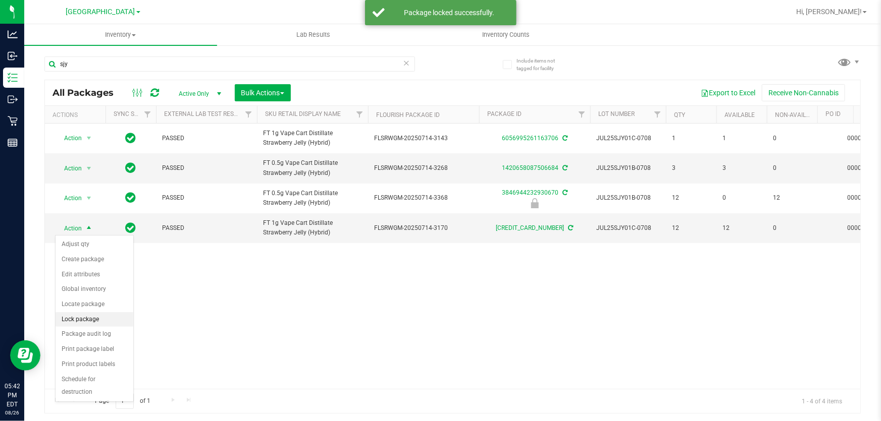
click at [84, 321] on li "Lock package" at bounding box center [95, 319] width 78 height 15
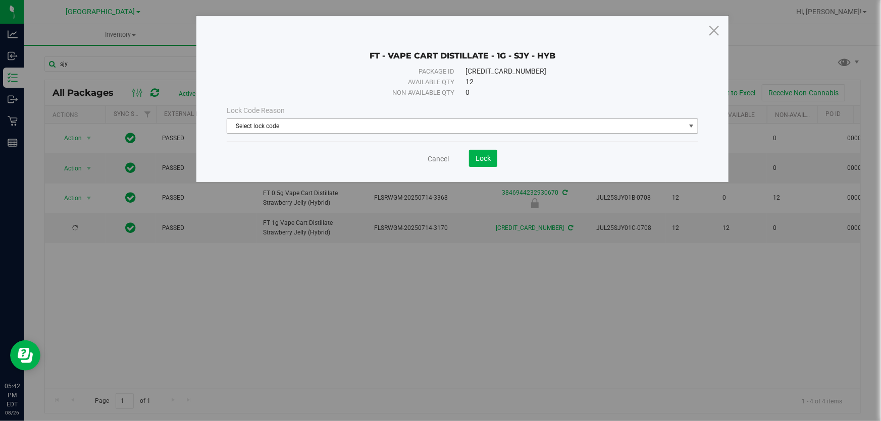
click at [351, 130] on span "Select lock code" at bounding box center [456, 126] width 458 height 14
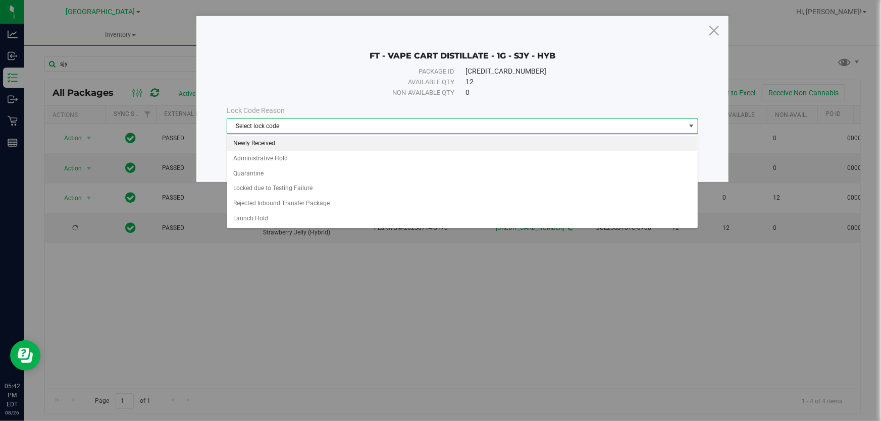
click at [308, 141] on li "Newly Received" at bounding box center [462, 143] width 470 height 15
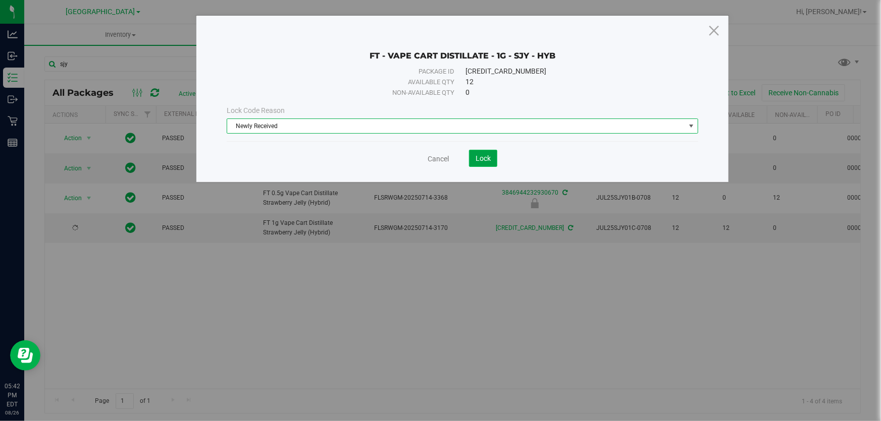
click at [482, 157] on span "Lock" at bounding box center [482, 158] width 15 height 8
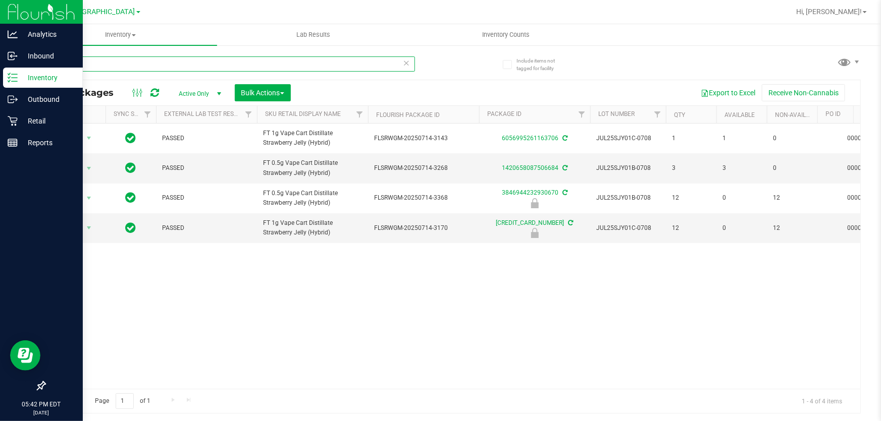
drag, startPoint x: 93, startPoint y: 69, endPoint x: 0, endPoint y: 7, distance: 112.1
click at [0, 19] on div "Analytics Inbound Inventory Outbound Retail Reports 05:42 PM EDT 08/26/2025 08/…" at bounding box center [440, 210] width 881 height 421
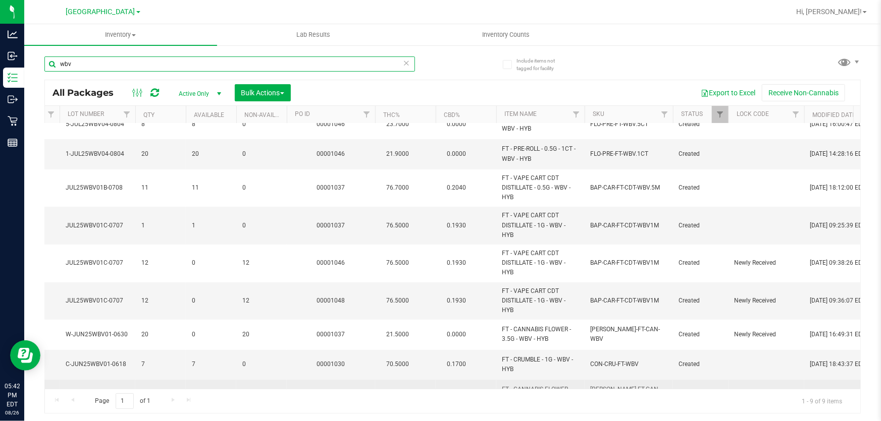
scroll to position [0, 530]
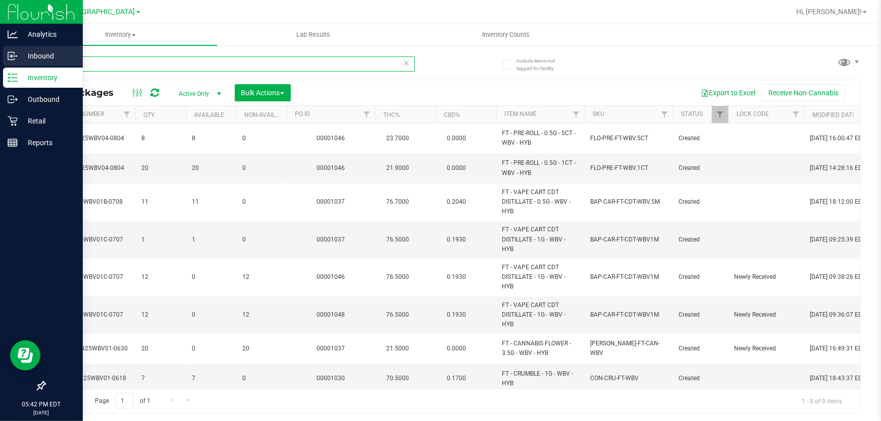
drag, startPoint x: 103, startPoint y: 57, endPoint x: 0, endPoint y: 49, distance: 103.2
click at [0, 48] on div "Analytics Inbound Inventory Outbound Retail Reports 05:42 PM EDT 08/26/2025 08/…" at bounding box center [440, 210] width 881 height 421
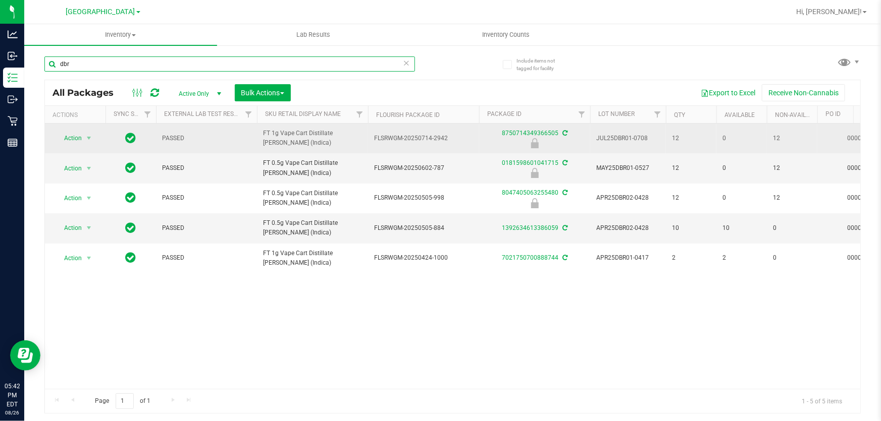
type input "dbr"
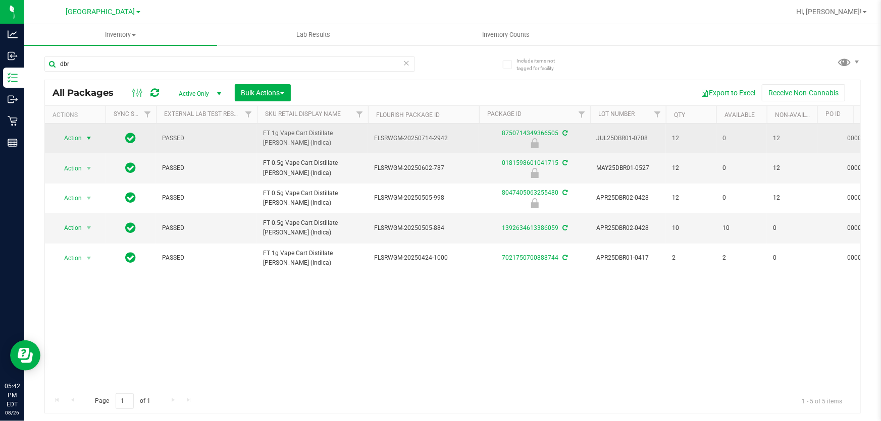
click at [78, 140] on span "Action" at bounding box center [68, 138] width 27 height 14
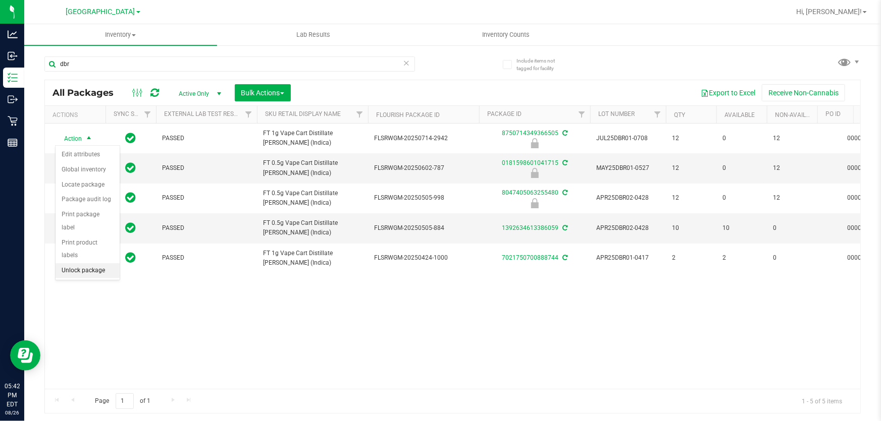
click at [83, 263] on li "Unlock package" at bounding box center [88, 270] width 64 height 15
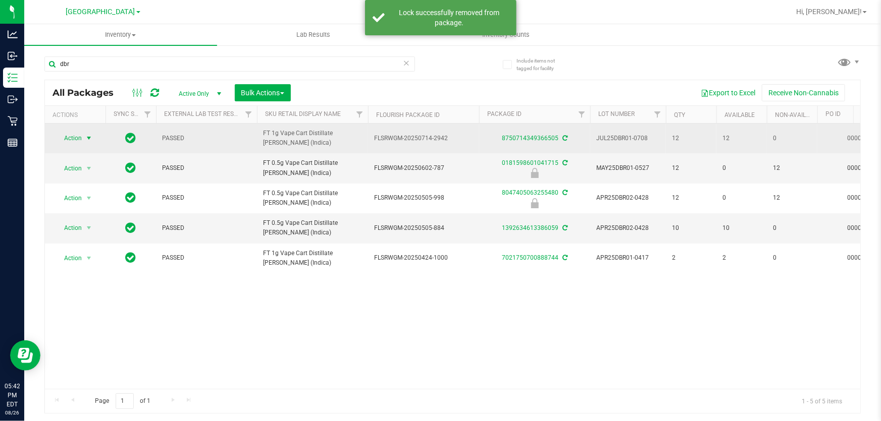
click at [87, 136] on span "select" at bounding box center [89, 138] width 8 height 8
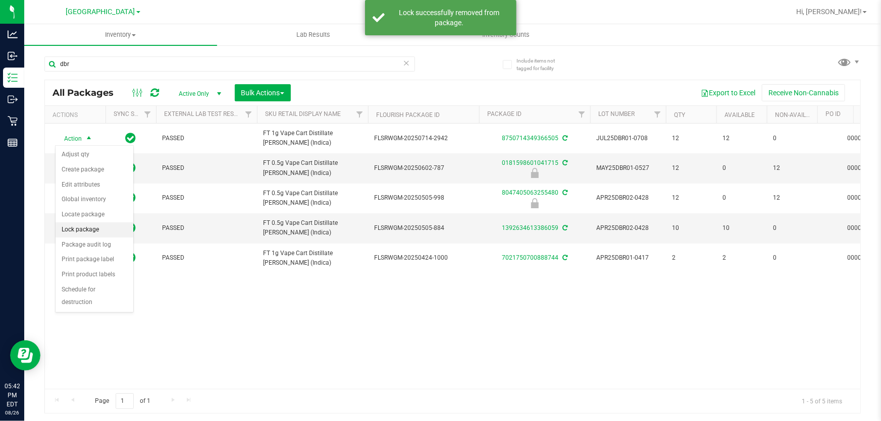
click at [96, 233] on li "Lock package" at bounding box center [95, 230] width 78 height 15
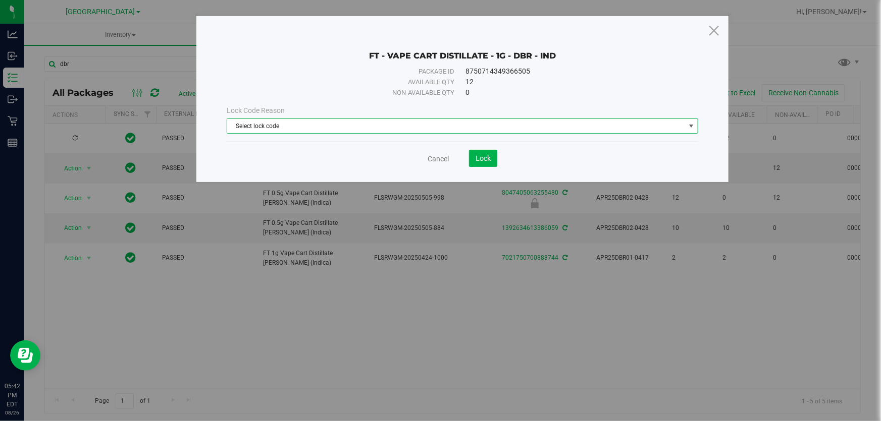
click at [339, 120] on span "Select lock code" at bounding box center [456, 126] width 458 height 14
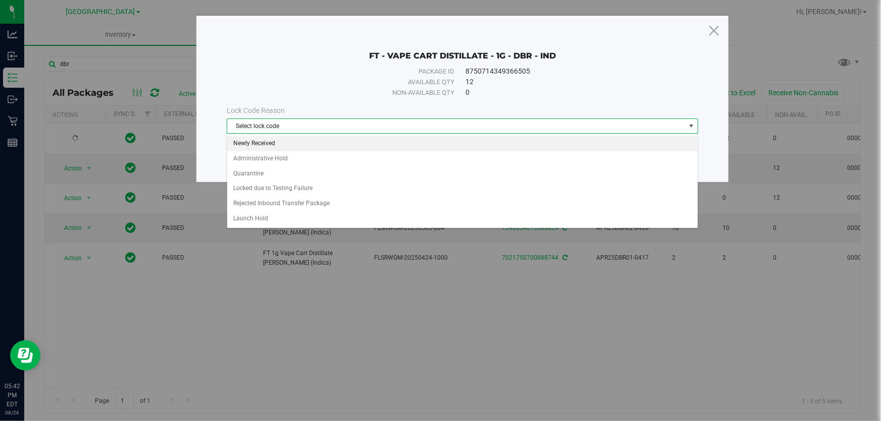
drag, startPoint x: 318, startPoint y: 139, endPoint x: 346, endPoint y: 212, distance: 78.0
click at [318, 139] on li "Newly Received" at bounding box center [462, 143] width 470 height 15
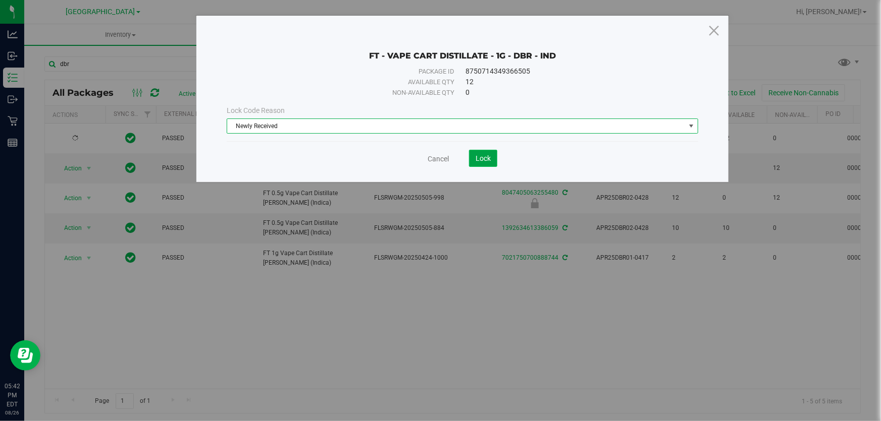
click at [480, 155] on span "Lock" at bounding box center [482, 158] width 15 height 8
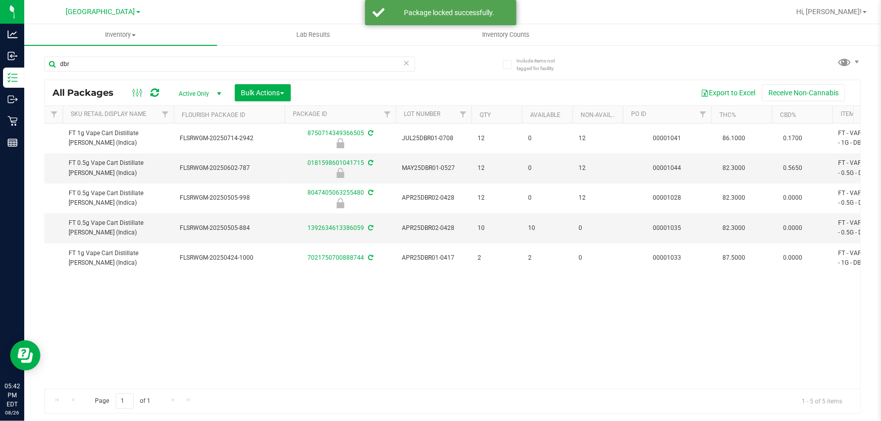
scroll to position [0, 270]
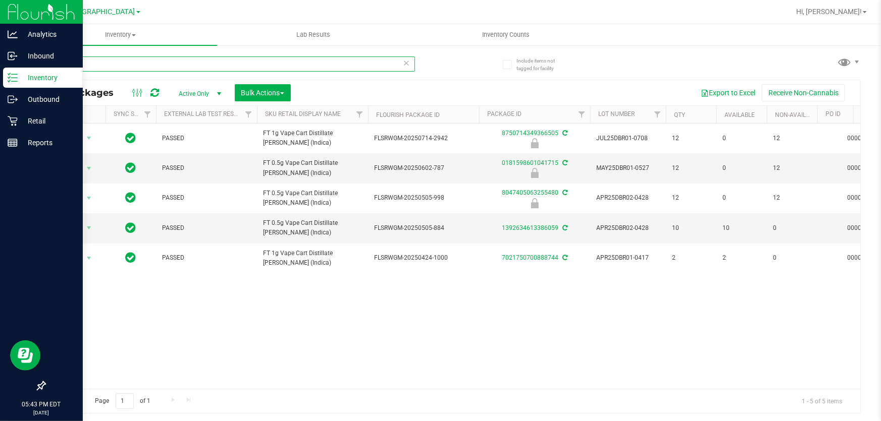
drag, startPoint x: 105, startPoint y: 67, endPoint x: 0, endPoint y: 23, distance: 114.3
click at [0, 28] on div "Analytics Inbound Inventory Outbound Retail Reports 05:43 PM EDT 08/26/2025 08/…" at bounding box center [440, 210] width 881 height 421
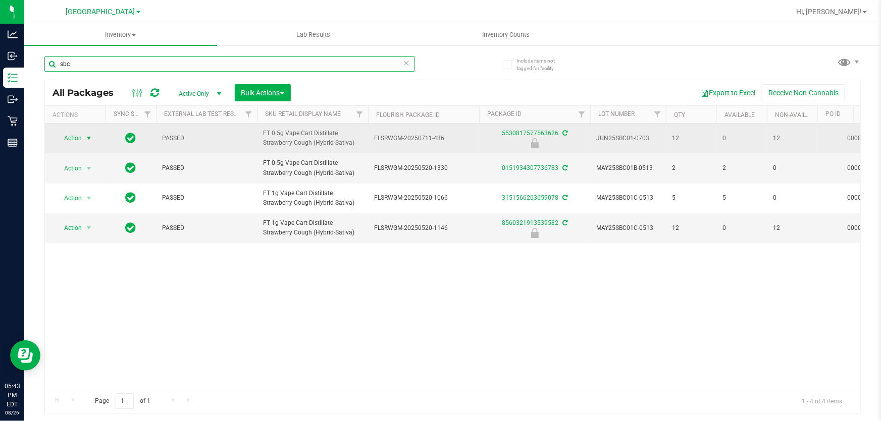
type input "sbc"
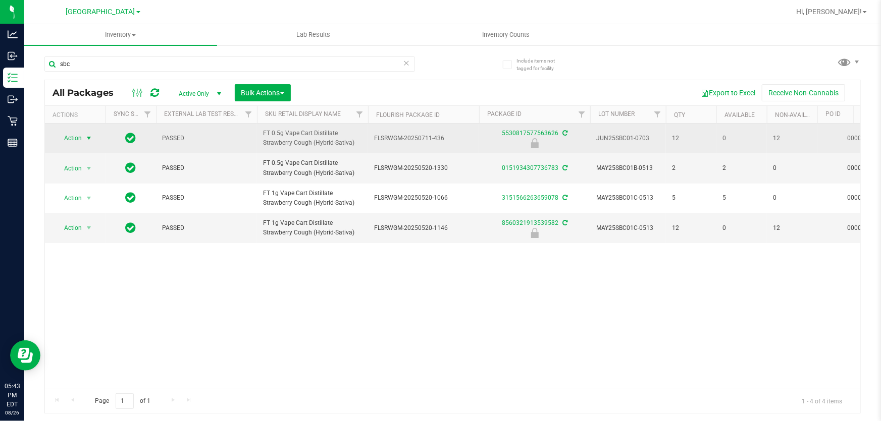
click at [82, 139] on span "Action" at bounding box center [68, 138] width 27 height 14
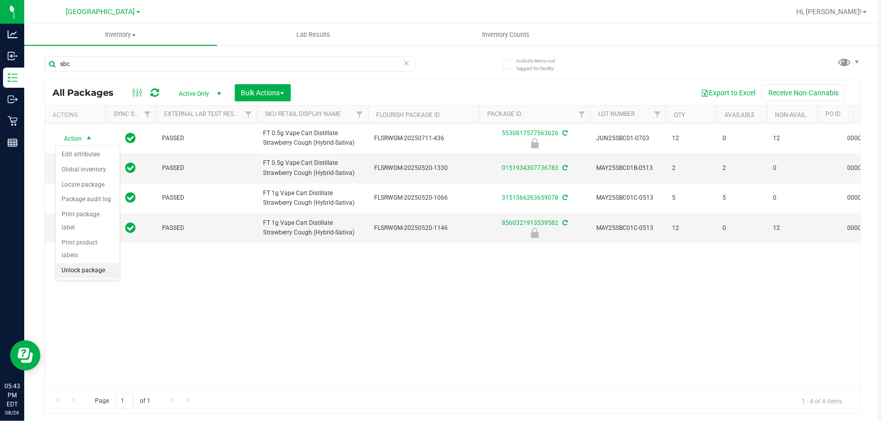
click at [100, 263] on li "Unlock package" at bounding box center [88, 270] width 64 height 15
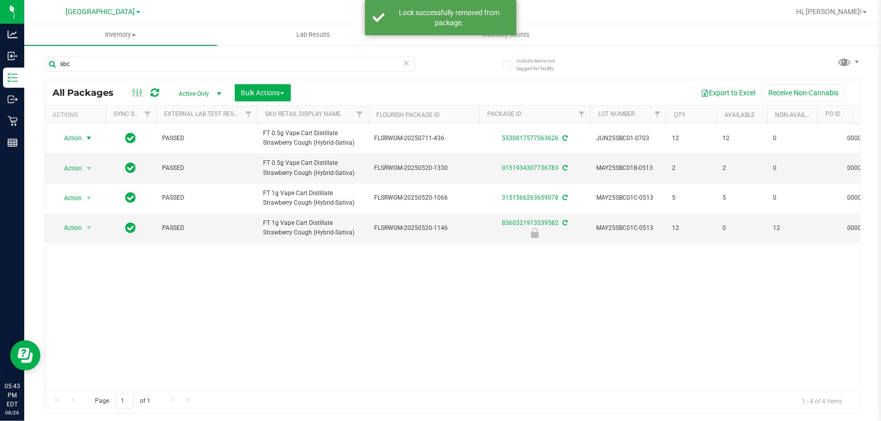
click at [75, 139] on span "Action" at bounding box center [68, 138] width 27 height 14
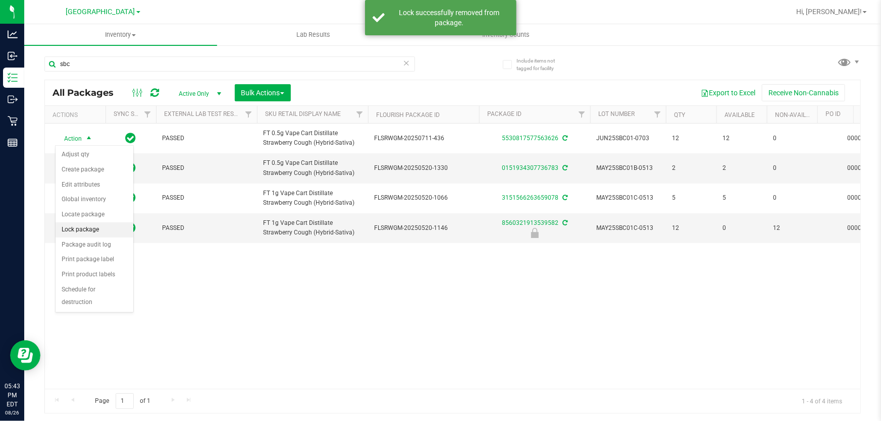
click at [85, 226] on li "Lock package" at bounding box center [95, 230] width 78 height 15
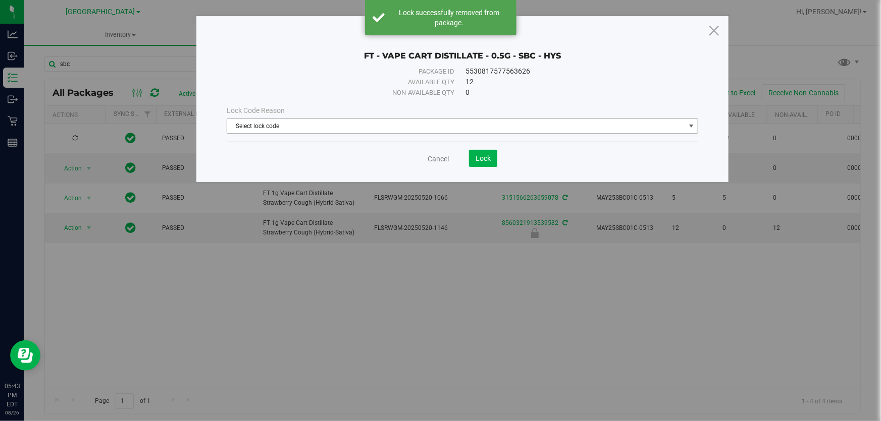
click at [359, 132] on span "Select lock code" at bounding box center [456, 126] width 458 height 14
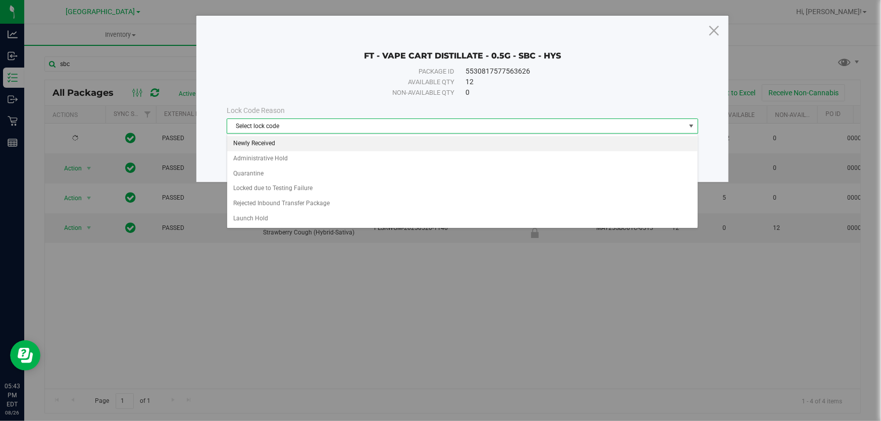
click at [309, 143] on li "Newly Received" at bounding box center [462, 143] width 470 height 15
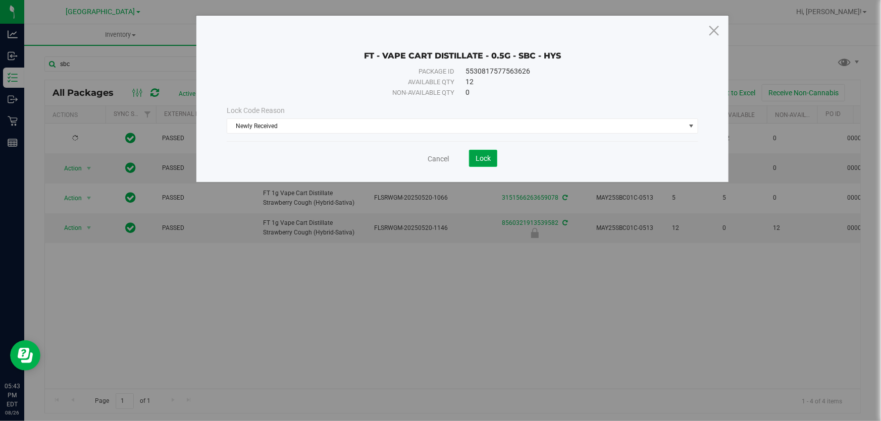
click at [494, 156] on button "Lock" at bounding box center [483, 158] width 28 height 17
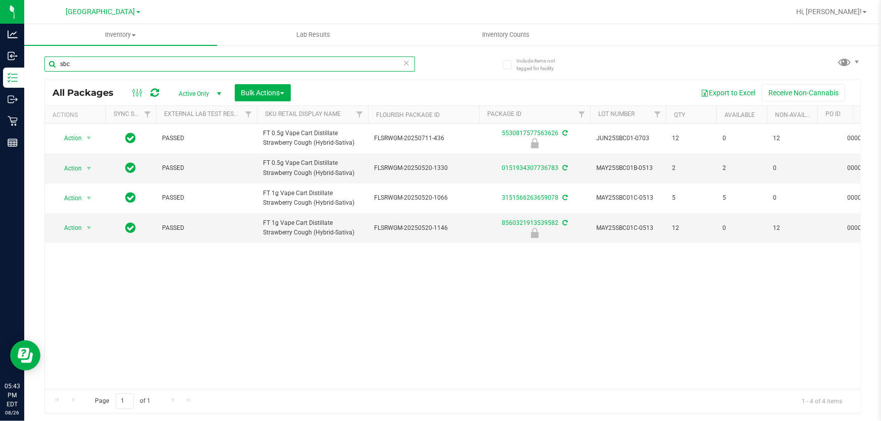
drag, startPoint x: 113, startPoint y: 60, endPoint x: 0, endPoint y: -19, distance: 137.6
click at [0, 0] on html "Analytics Inbound Inventory Outbound Retail Reports 05:43 PM EDT 08/26/2025 08/…" at bounding box center [440, 210] width 881 height 421
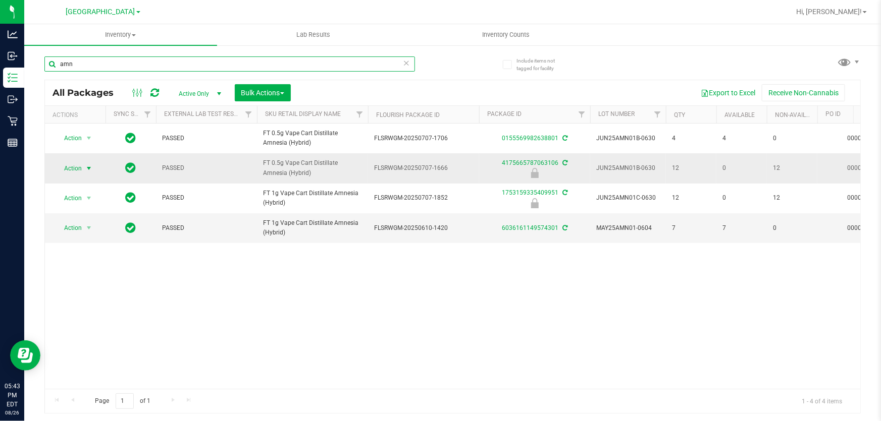
type input "amn"
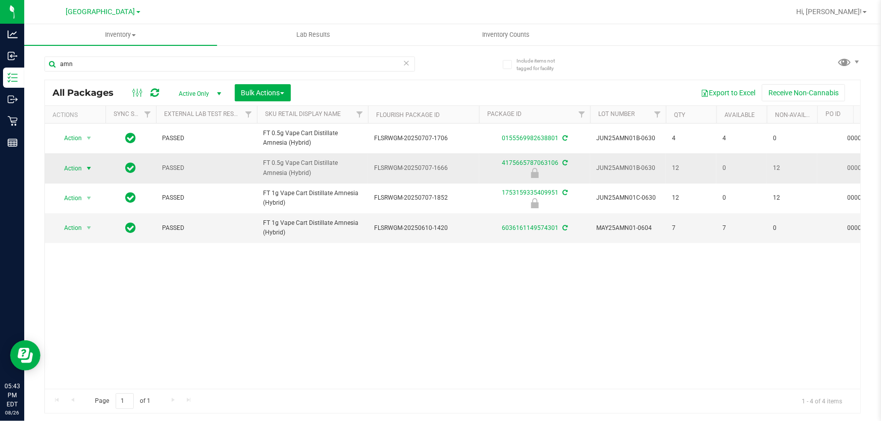
click at [74, 165] on span "Action" at bounding box center [68, 169] width 27 height 14
click at [86, 293] on li "Unlock package" at bounding box center [88, 300] width 64 height 15
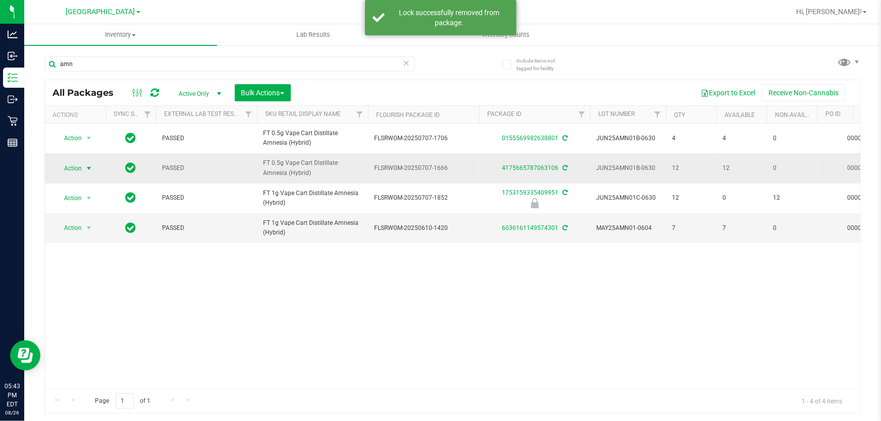
click at [87, 168] on span "select" at bounding box center [89, 169] width 8 height 8
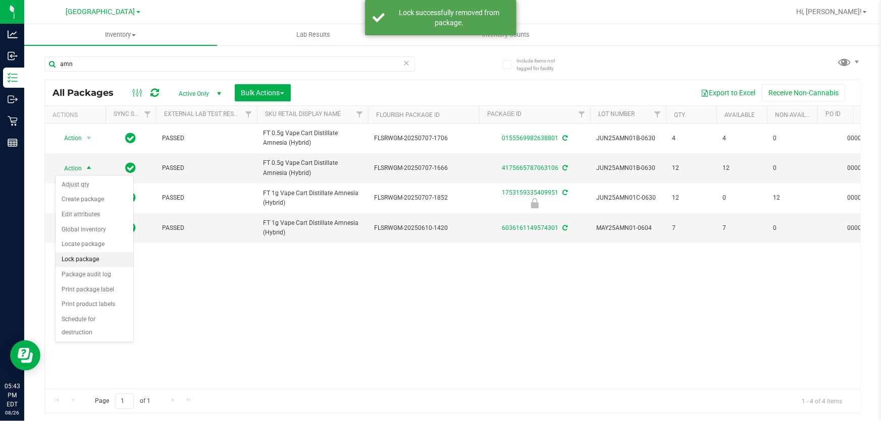
click at [93, 256] on li "Lock package" at bounding box center [95, 259] width 78 height 15
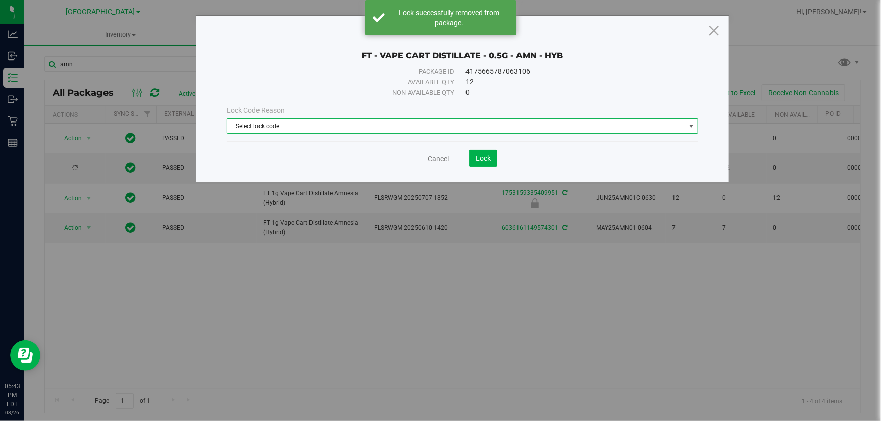
click at [350, 125] on span "Select lock code" at bounding box center [456, 126] width 458 height 14
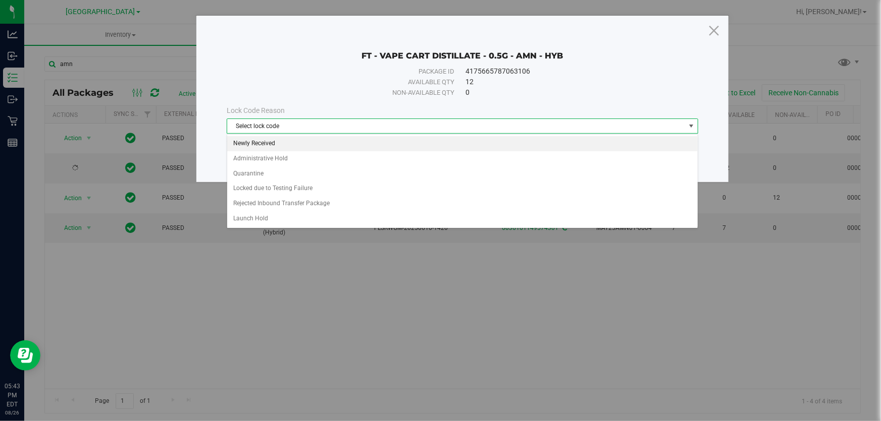
click at [302, 143] on li "Newly Received" at bounding box center [462, 143] width 470 height 15
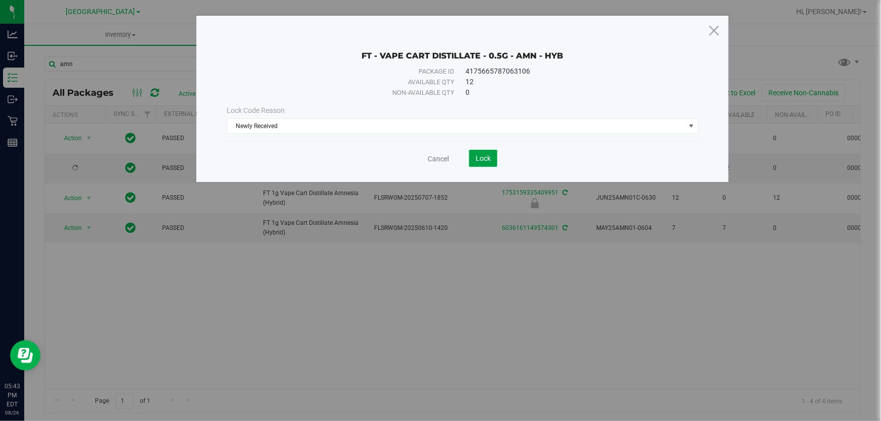
click at [484, 158] on span "Lock" at bounding box center [482, 158] width 15 height 8
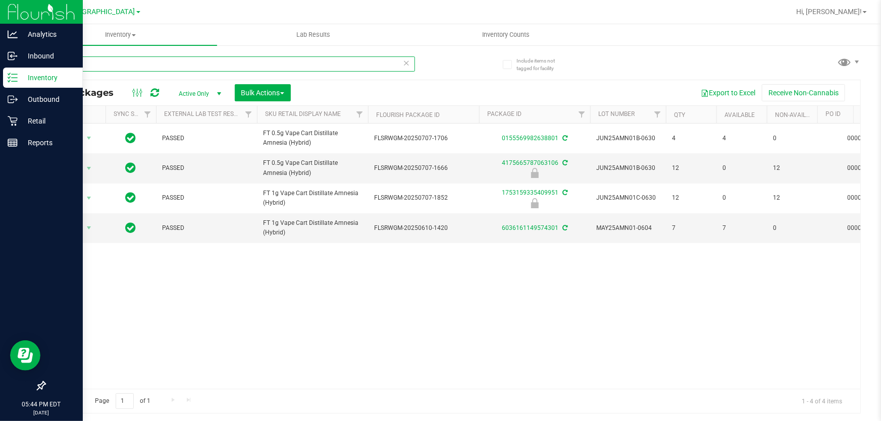
drag, startPoint x: 123, startPoint y: 64, endPoint x: 0, endPoint y: 12, distance: 133.4
click at [0, 13] on div "Analytics Inbound Inventory Outbound Retail Reports 05:44 PM EDT 08/26/2025 08/…" at bounding box center [440, 210] width 881 height 421
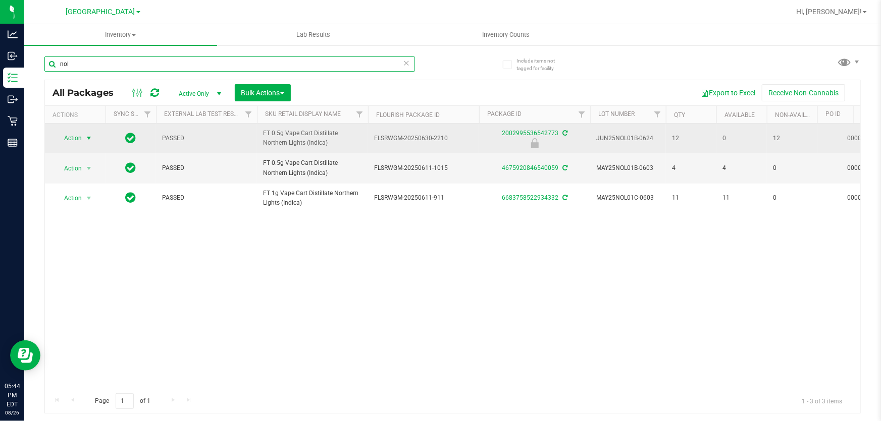
type input "nol"
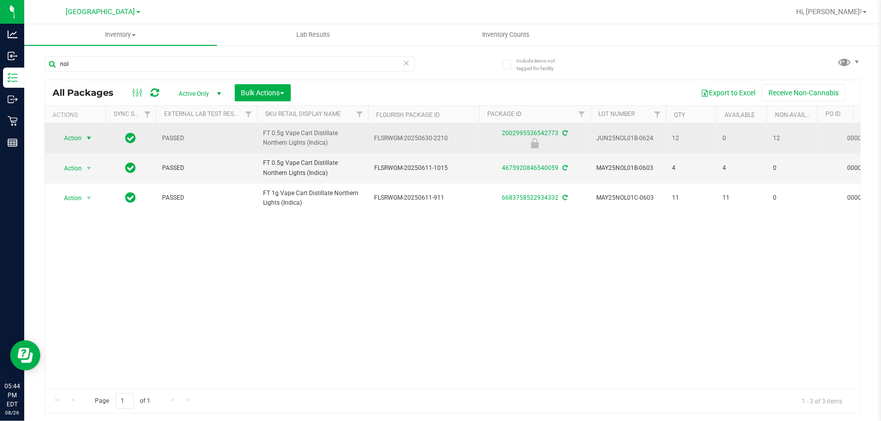
click at [88, 139] on span "select" at bounding box center [89, 138] width 8 height 8
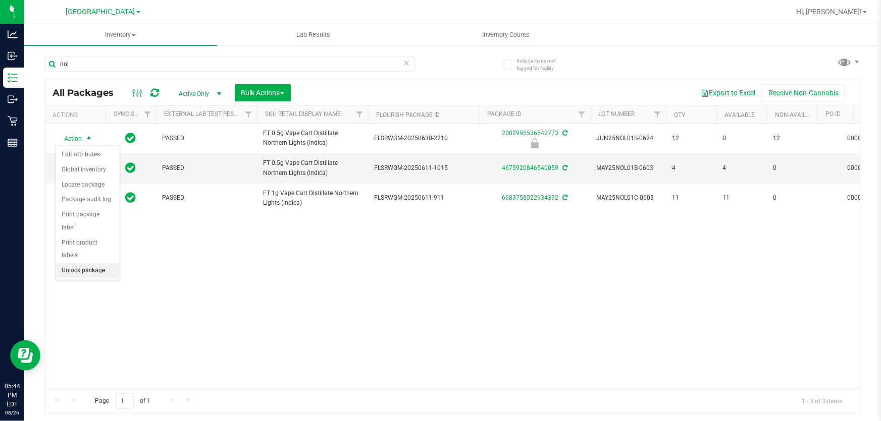
click at [95, 263] on li "Unlock package" at bounding box center [88, 270] width 64 height 15
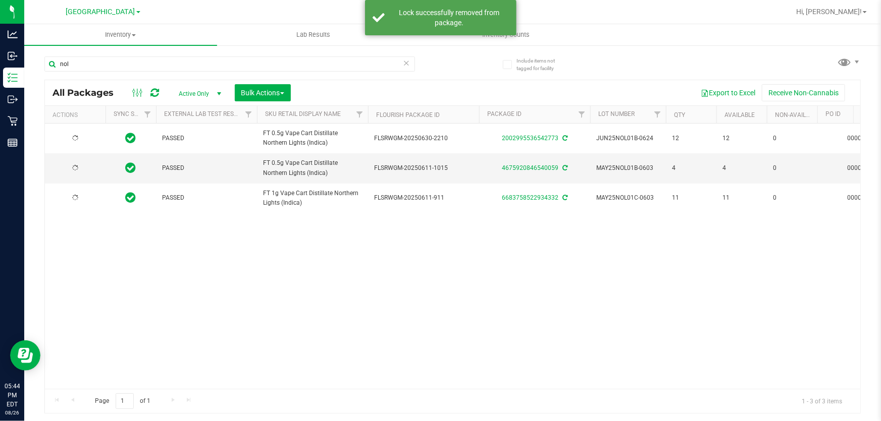
click at [84, 141] on div at bounding box center [75, 139] width 48 height 10
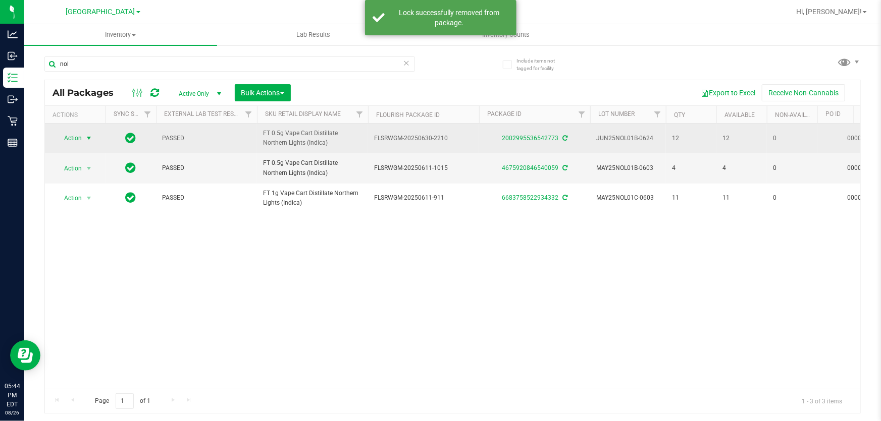
click at [83, 136] on span "select" at bounding box center [89, 138] width 13 height 14
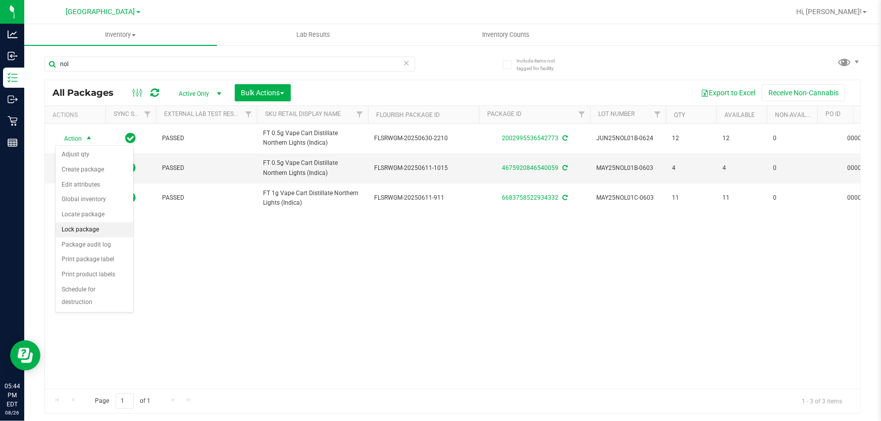
click at [96, 233] on li "Lock package" at bounding box center [95, 230] width 78 height 15
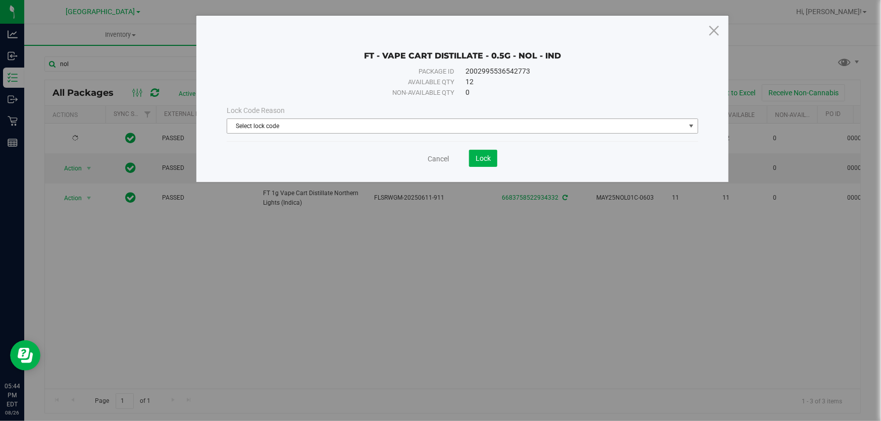
click at [291, 129] on span "Select lock code" at bounding box center [456, 126] width 458 height 14
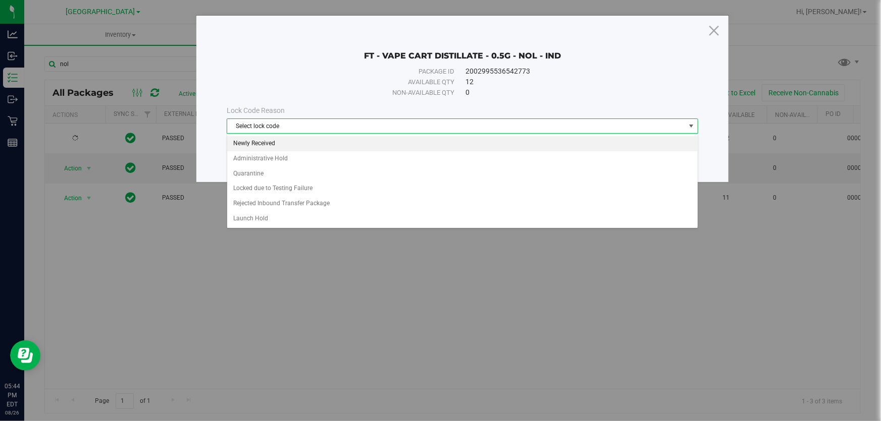
click at [291, 141] on li "Newly Received" at bounding box center [462, 143] width 470 height 15
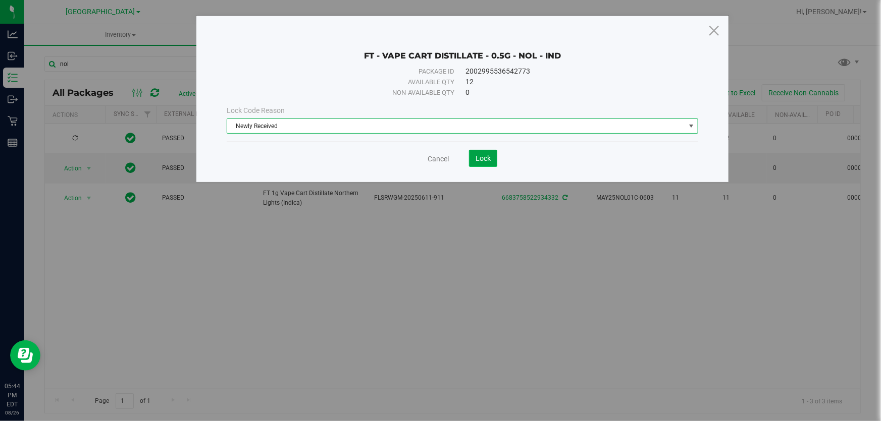
click at [486, 162] on span "Lock" at bounding box center [482, 158] width 15 height 8
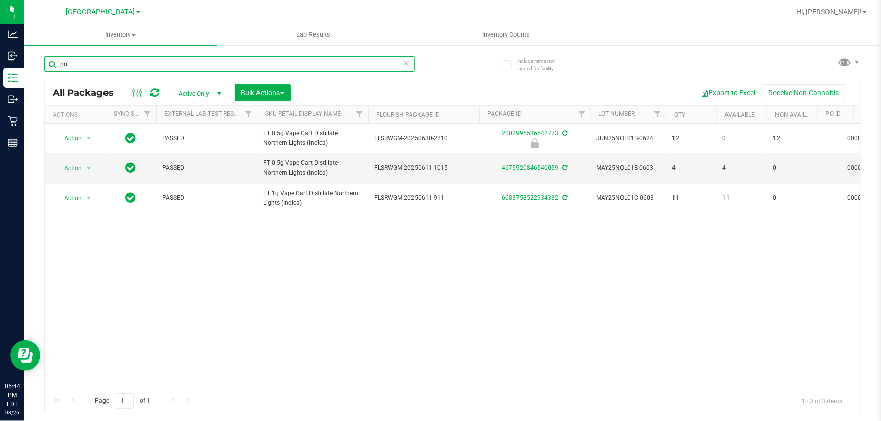
drag, startPoint x: 98, startPoint y: 62, endPoint x: 0, endPoint y: -40, distance: 141.7
click at [0, 0] on html "Analytics Inbound Inventory Outbound Retail Reports 05:44 PM EDT 08/26/2025 08/…" at bounding box center [440, 210] width 881 height 421
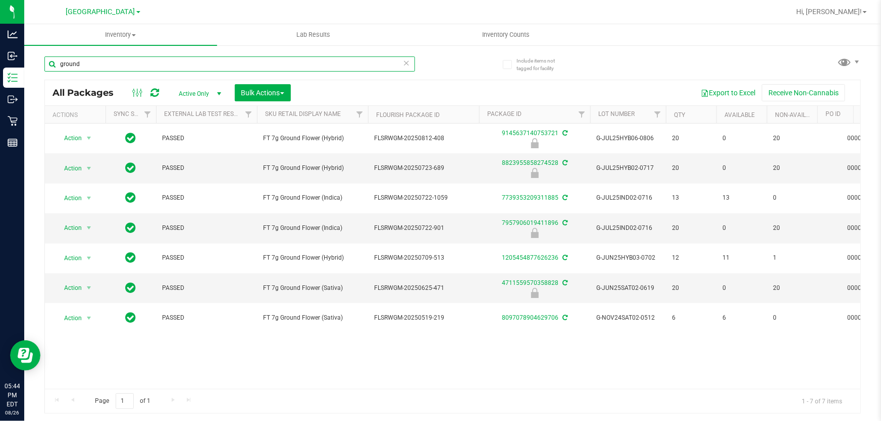
type input "ground"
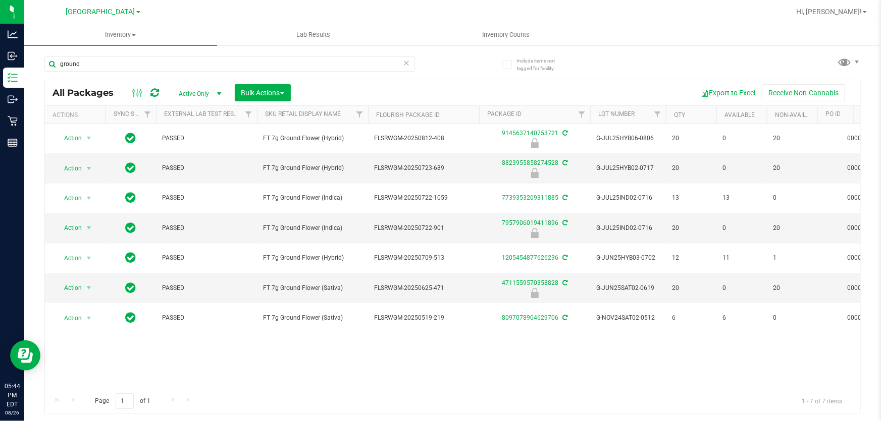
drag, startPoint x: 293, startPoint y: 391, endPoint x: 342, endPoint y: 391, distance: 49.0
click at [342, 391] on div "Page 1 of 1 1 - 7 of 7 items" at bounding box center [452, 401] width 815 height 24
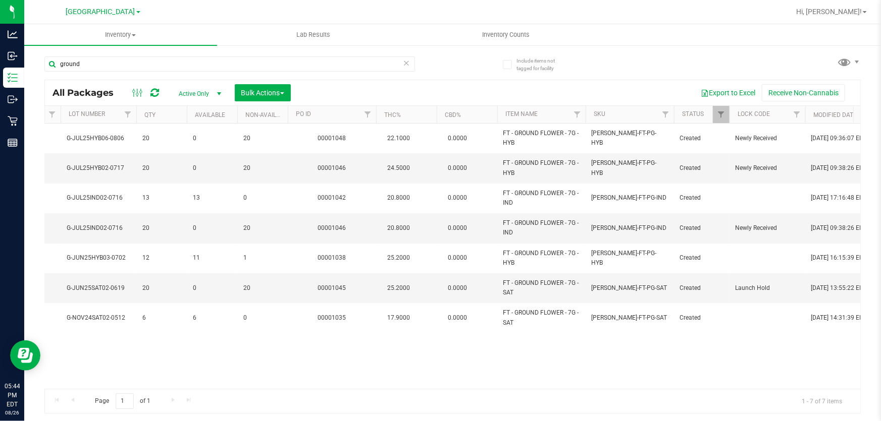
scroll to position [0, 414]
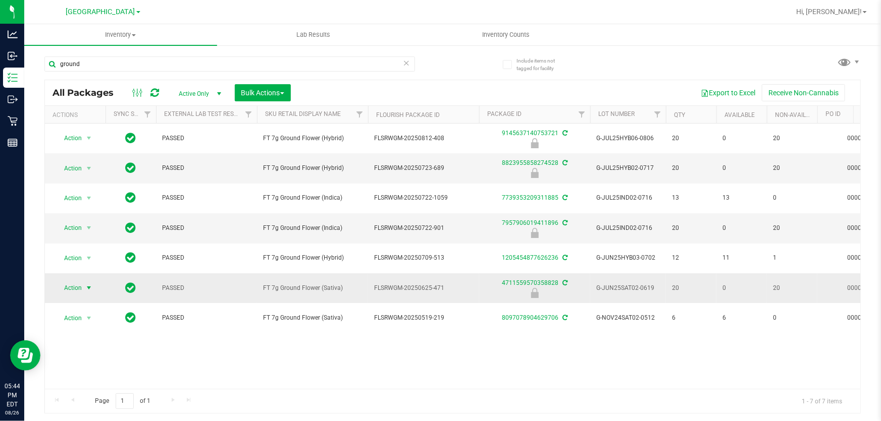
click at [71, 284] on span "Action" at bounding box center [68, 288] width 27 height 14
click at [76, 413] on li "Unlock package" at bounding box center [88, 420] width 64 height 15
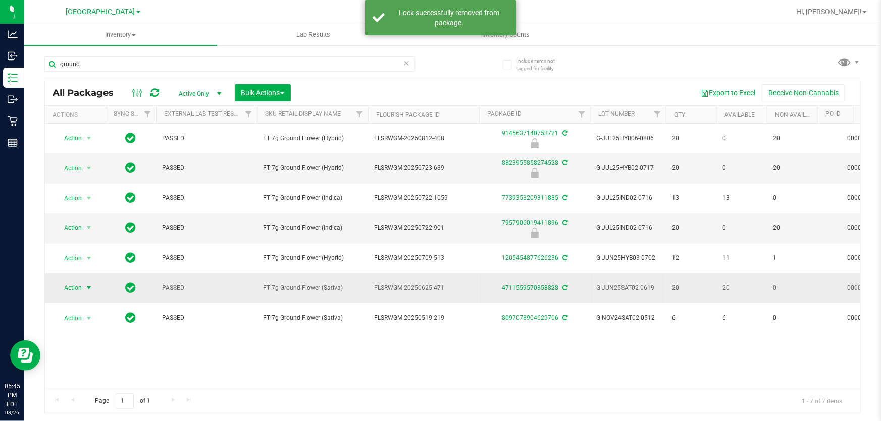
click at [76, 288] on span "Action" at bounding box center [68, 288] width 27 height 14
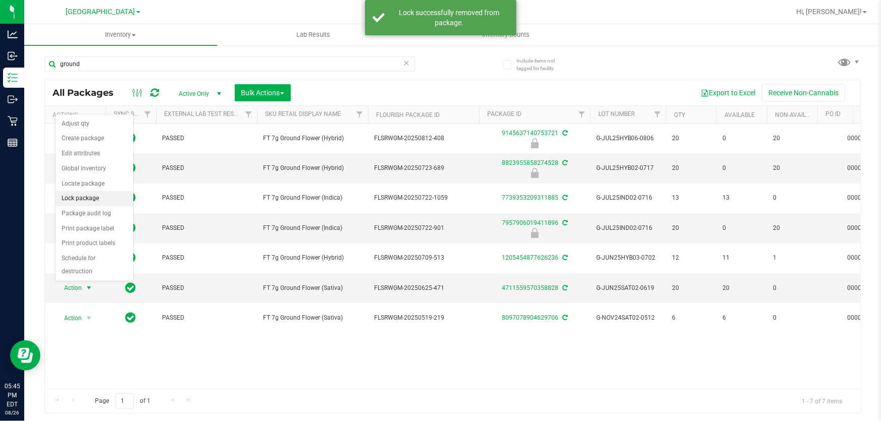
click at [88, 201] on li "Lock package" at bounding box center [95, 198] width 78 height 15
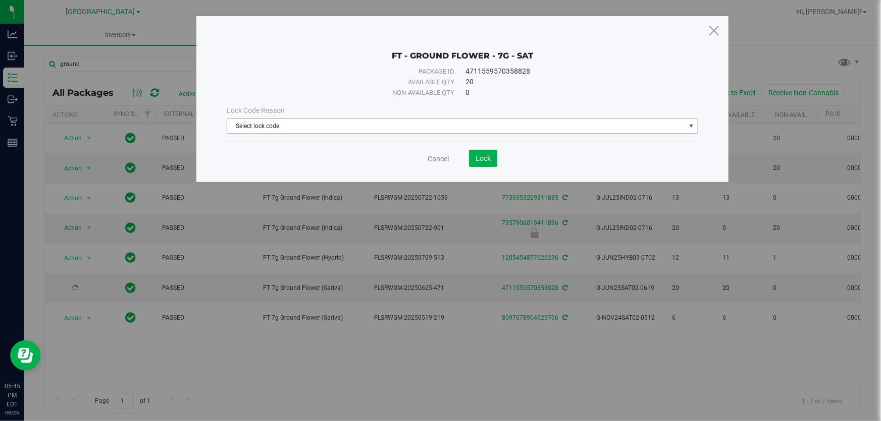
click at [302, 121] on span "Select lock code" at bounding box center [456, 126] width 458 height 14
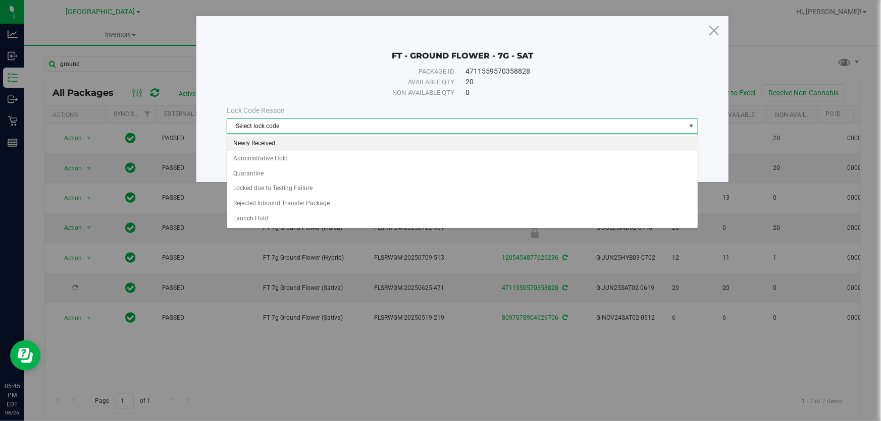
click at [293, 144] on li "Newly Received" at bounding box center [462, 143] width 470 height 15
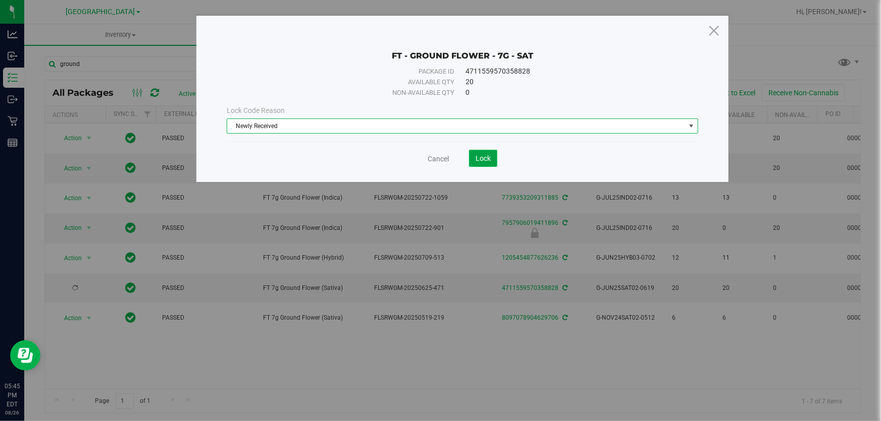
click at [484, 162] on span "Lock" at bounding box center [482, 158] width 15 height 8
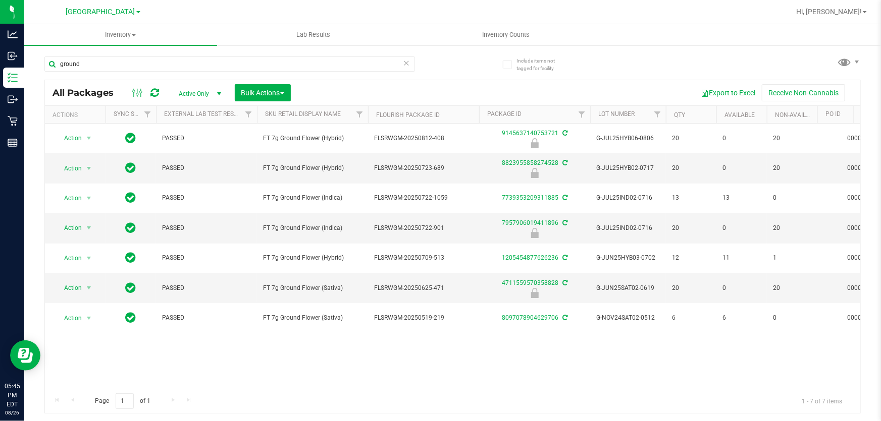
drag, startPoint x: 249, startPoint y: 388, endPoint x: 20, endPoint y: 5, distance: 447.1
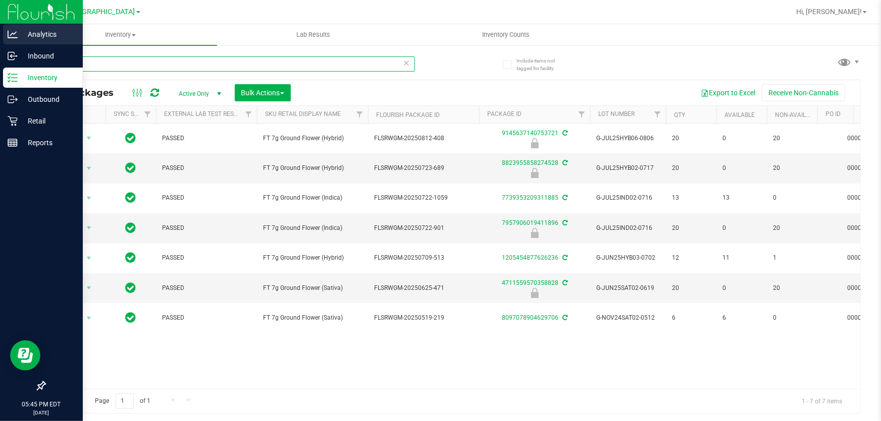
drag, startPoint x: 132, startPoint y: 69, endPoint x: 0, endPoint y: 43, distance: 134.6
click at [0, 43] on div "Analytics Inbound Inventory Outbound Retail Reports 05:45 PM EDT 08/26/2025 08/…" at bounding box center [440, 210] width 881 height 421
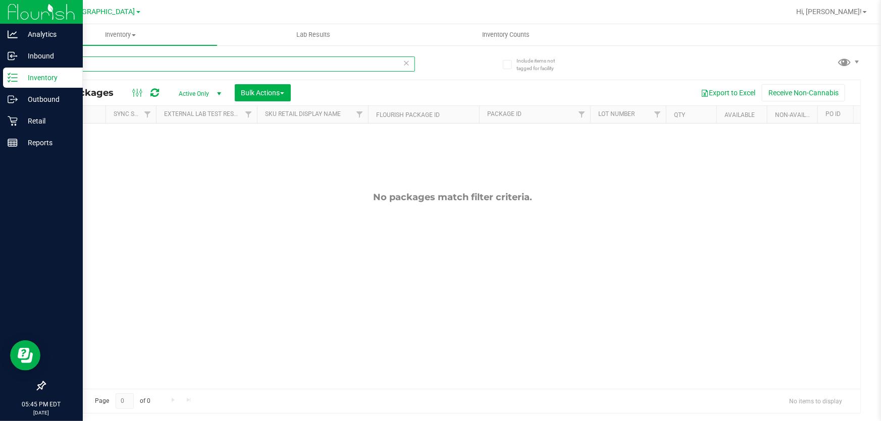
drag, startPoint x: 150, startPoint y: 58, endPoint x: 0, endPoint y: 8, distance: 158.6
click at [0, 20] on div "Analytics Inbound Inventory Outbound Retail Reports 05:45 PM EDT 08/26/2025 08/…" at bounding box center [440, 210] width 881 height 421
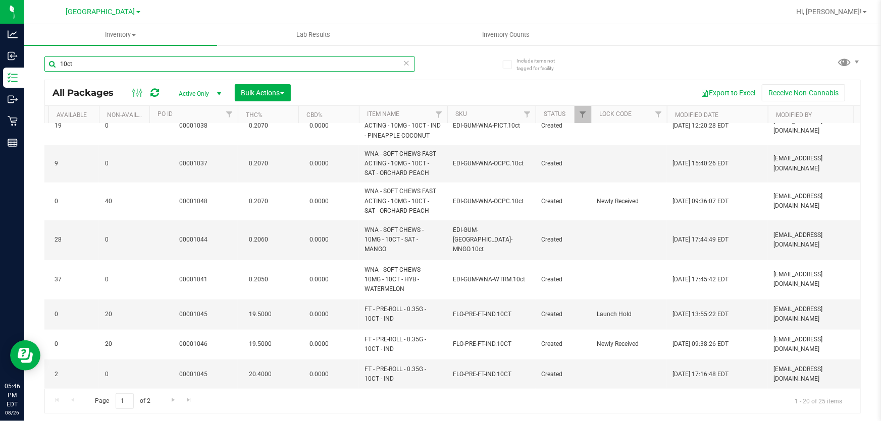
scroll to position [436, 644]
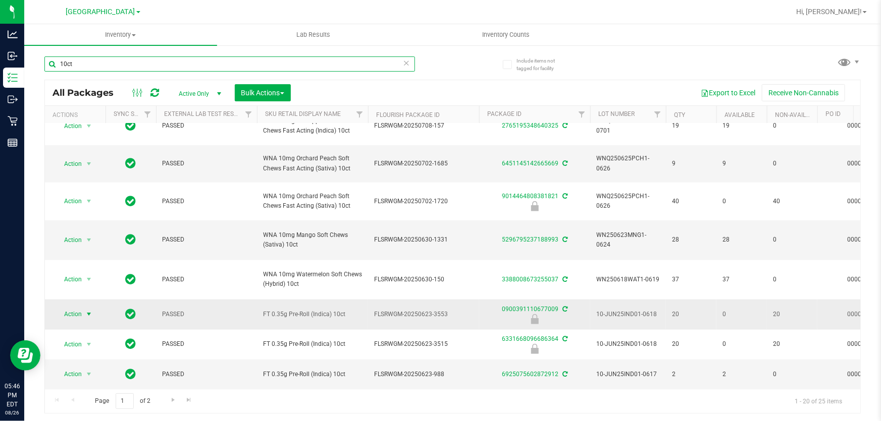
type input "10ct"
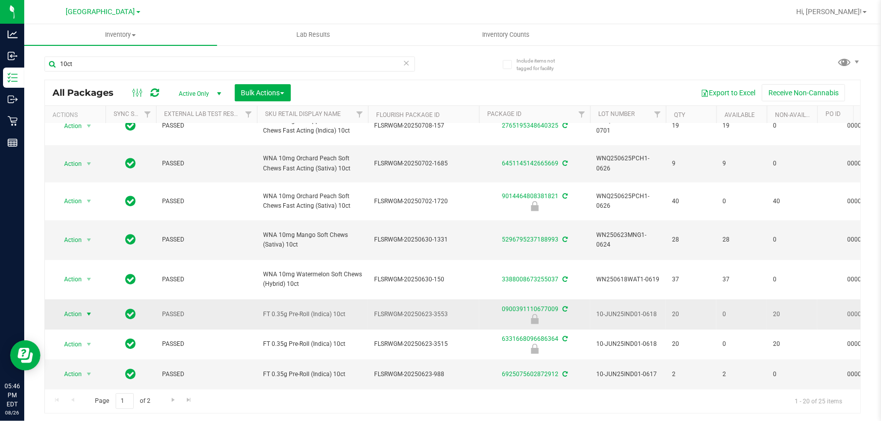
click at [82, 307] on span "Action" at bounding box center [68, 314] width 27 height 14
click at [83, 297] on li "Unlock package" at bounding box center [88, 304] width 64 height 15
click at [78, 308] on span "Action" at bounding box center [68, 314] width 27 height 14
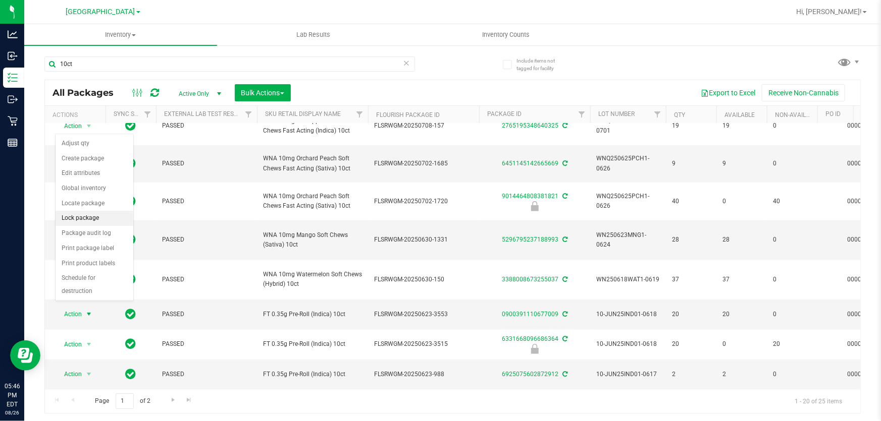
click at [92, 219] on li "Lock package" at bounding box center [95, 218] width 78 height 15
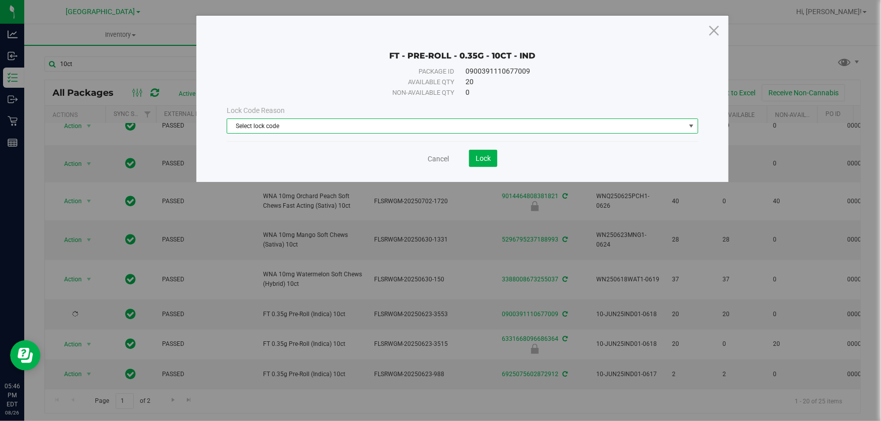
click at [313, 126] on span "Select lock code" at bounding box center [456, 126] width 458 height 14
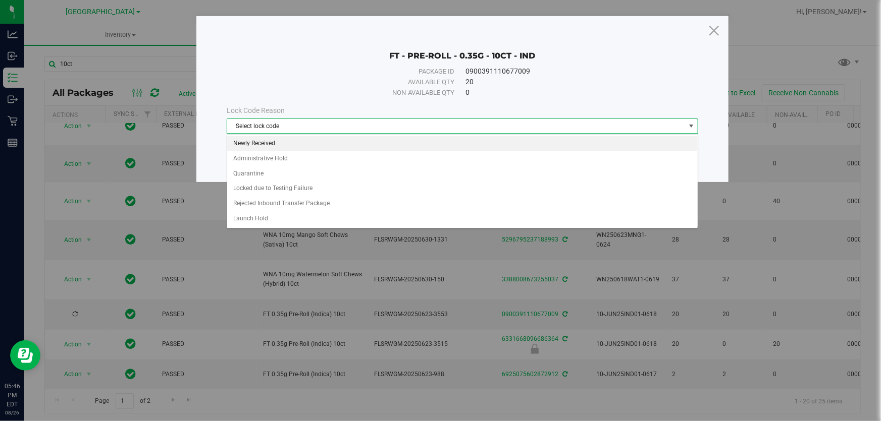
click at [293, 145] on li "Newly Received" at bounding box center [462, 143] width 470 height 15
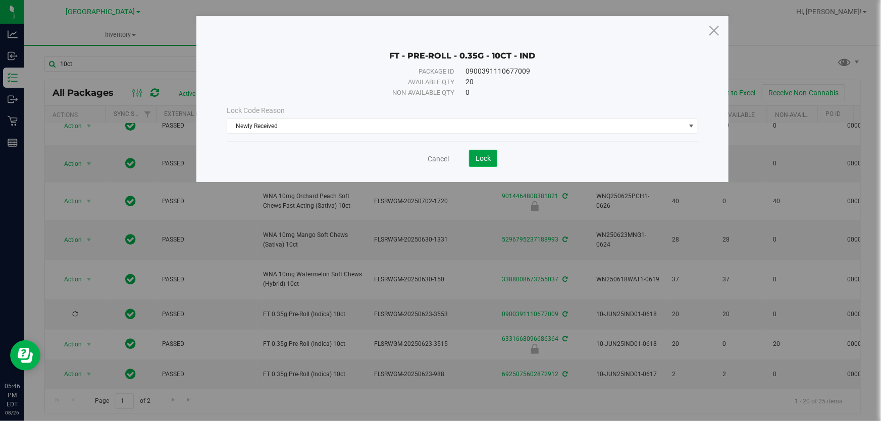
click at [491, 153] on button "Lock" at bounding box center [483, 158] width 28 height 17
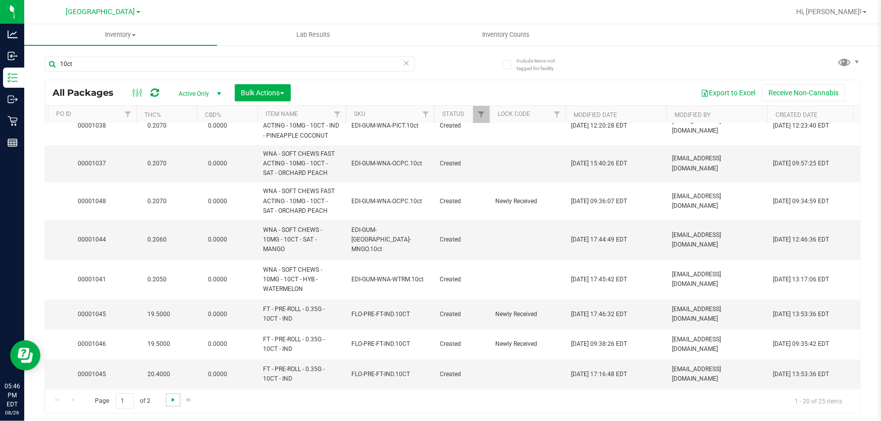
click at [173, 404] on span "Go to the next page" at bounding box center [173, 400] width 8 height 8
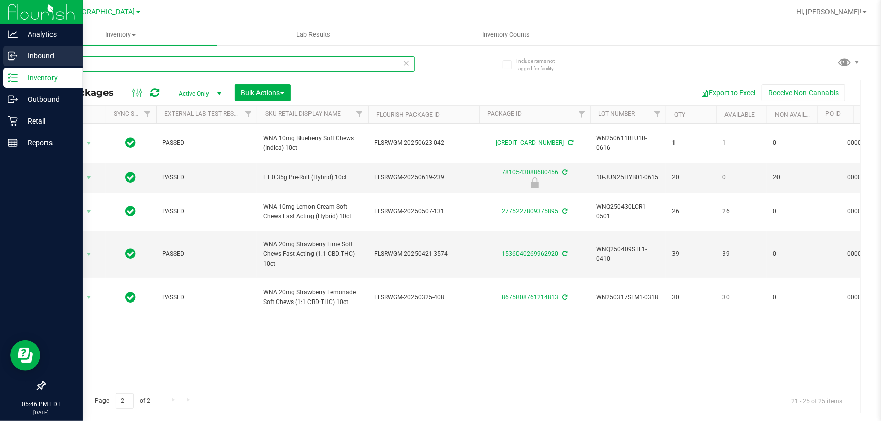
drag, startPoint x: 114, startPoint y: 62, endPoint x: 0, endPoint y: 52, distance: 114.0
click at [0, 54] on div "Analytics Inbound Inventory Outbound Retail Reports 05:46 PM EDT 08/26/2025 08/…" at bounding box center [440, 210] width 881 height 421
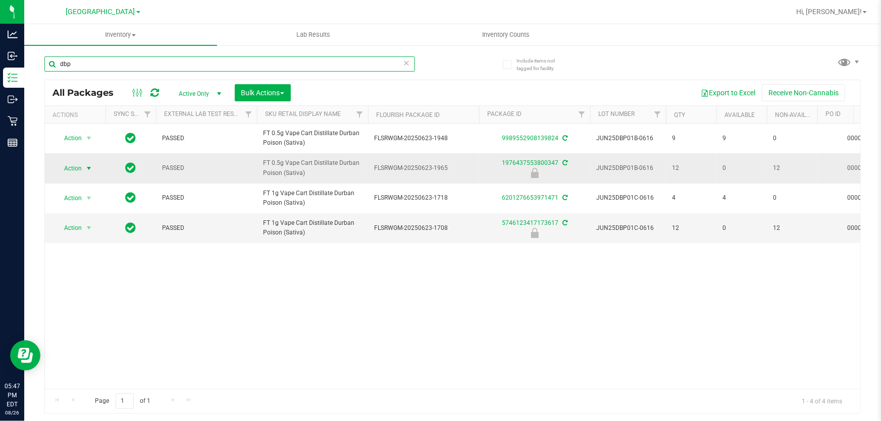
type input "dbp"
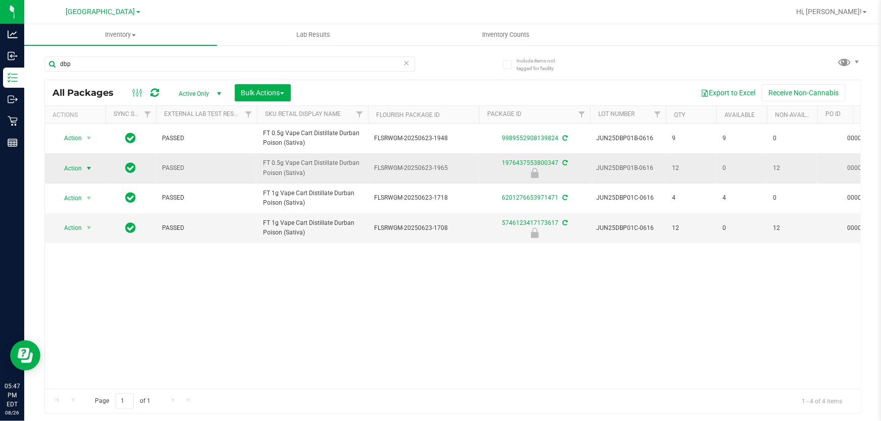
click at [83, 170] on span "select" at bounding box center [89, 169] width 13 height 14
click at [94, 293] on li "Unlock package" at bounding box center [88, 300] width 64 height 15
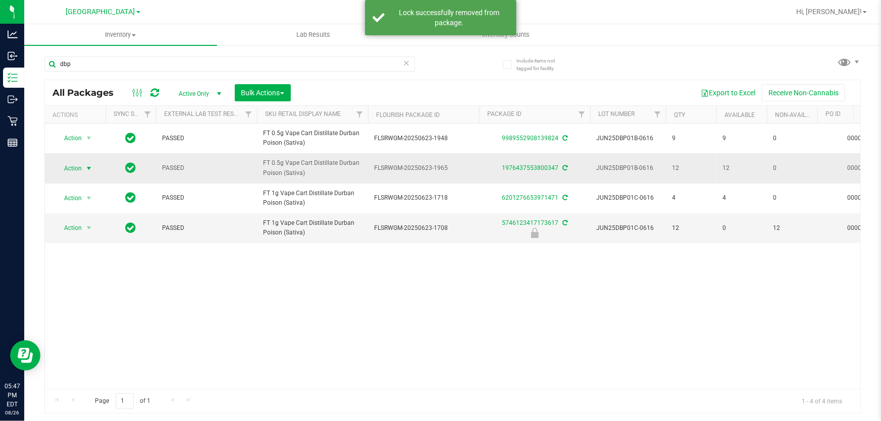
click at [90, 165] on span "select" at bounding box center [89, 169] width 8 height 8
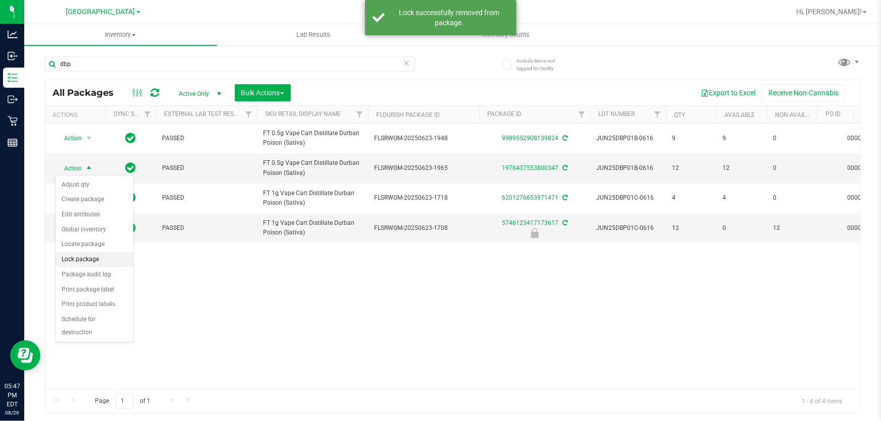
click at [102, 255] on li "Lock package" at bounding box center [95, 259] width 78 height 15
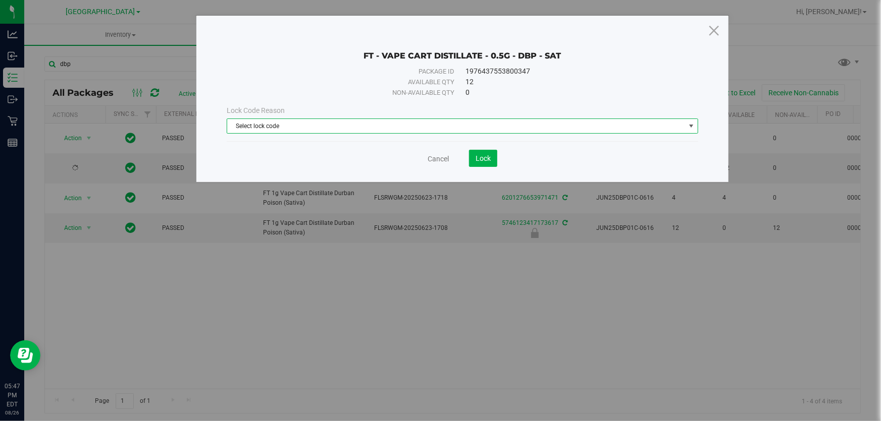
click at [332, 127] on span "Select lock code" at bounding box center [456, 126] width 458 height 14
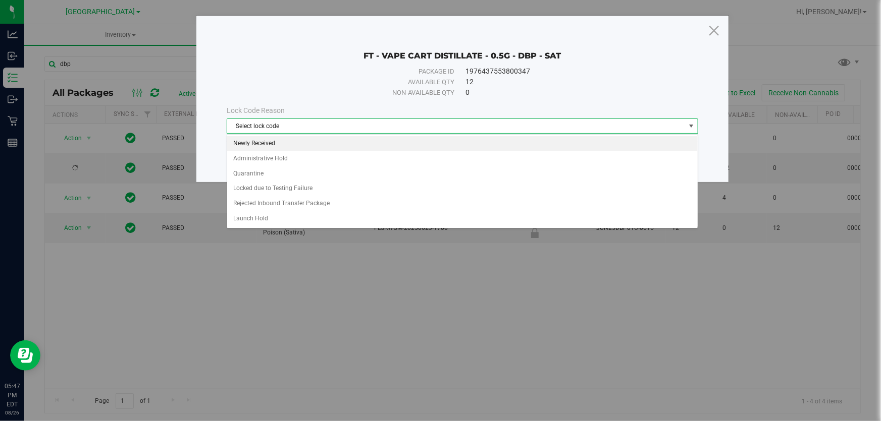
click at [295, 146] on li "Newly Received" at bounding box center [462, 143] width 470 height 15
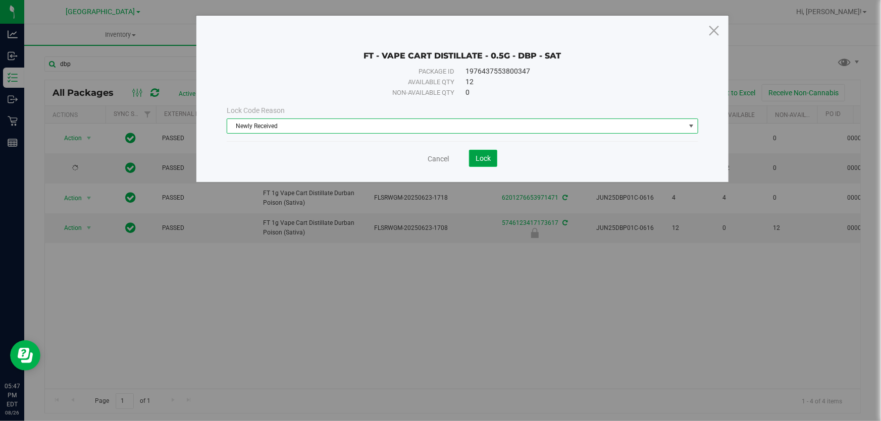
click at [486, 162] on span "Lock" at bounding box center [482, 158] width 15 height 8
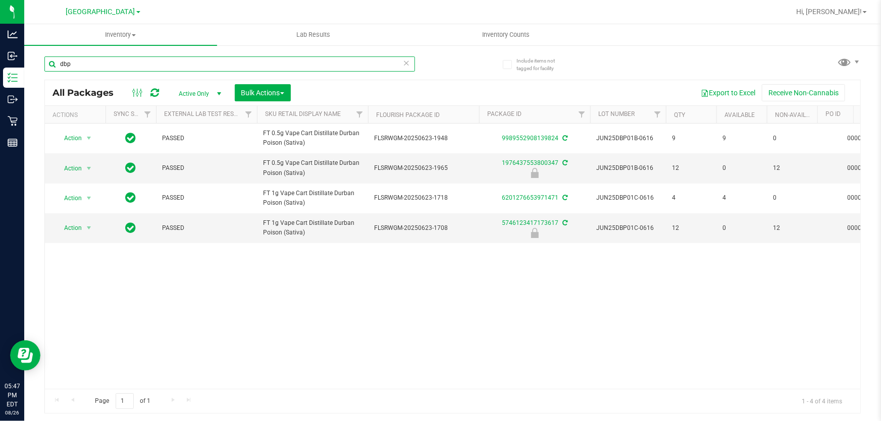
drag, startPoint x: 117, startPoint y: 69, endPoint x: 0, endPoint y: -5, distance: 138.3
click at [0, 0] on html "Analytics Inbound Inventory Outbound Retail Reports 05:47 PM EDT 08/26/2025 08/…" at bounding box center [440, 210] width 881 height 421
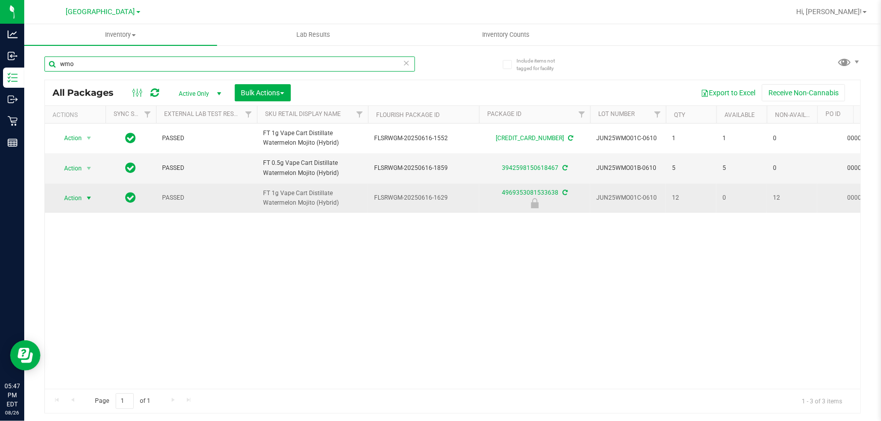
type input "wmo"
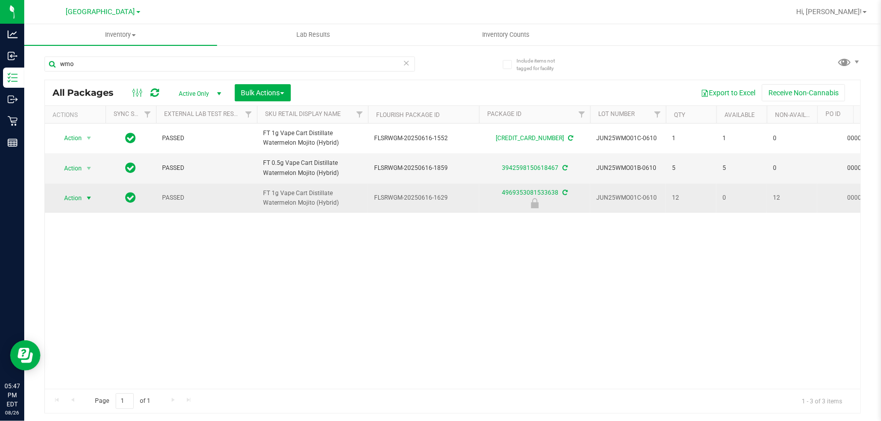
click at [66, 205] on span "Action" at bounding box center [68, 198] width 27 height 14
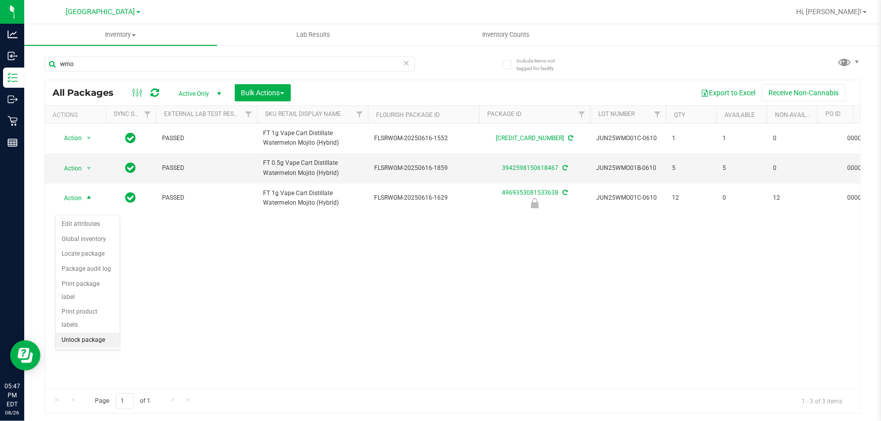
click at [98, 333] on li "Unlock package" at bounding box center [88, 340] width 64 height 15
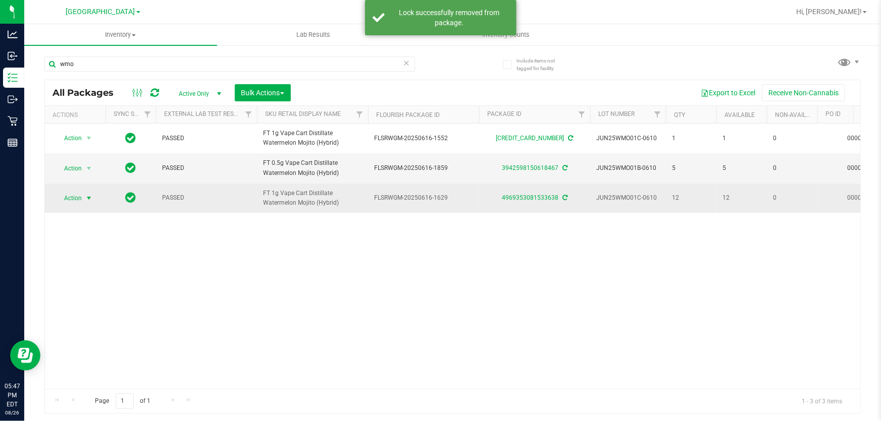
click at [91, 202] on span "select" at bounding box center [89, 198] width 8 height 8
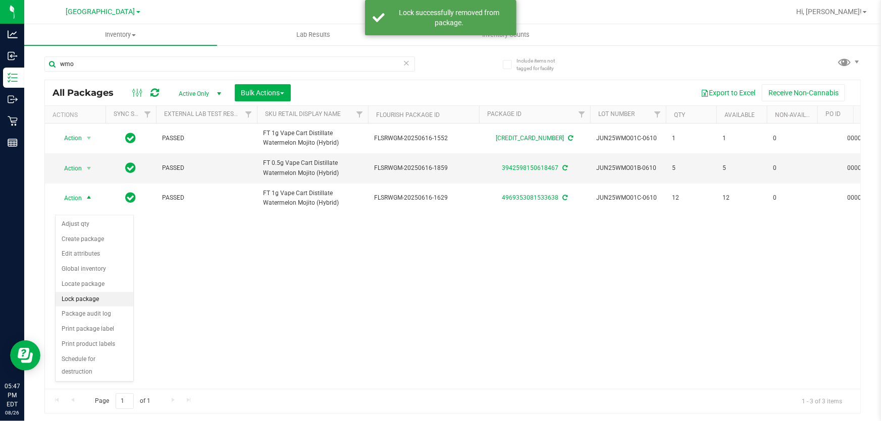
click at [93, 297] on li "Lock package" at bounding box center [95, 299] width 78 height 15
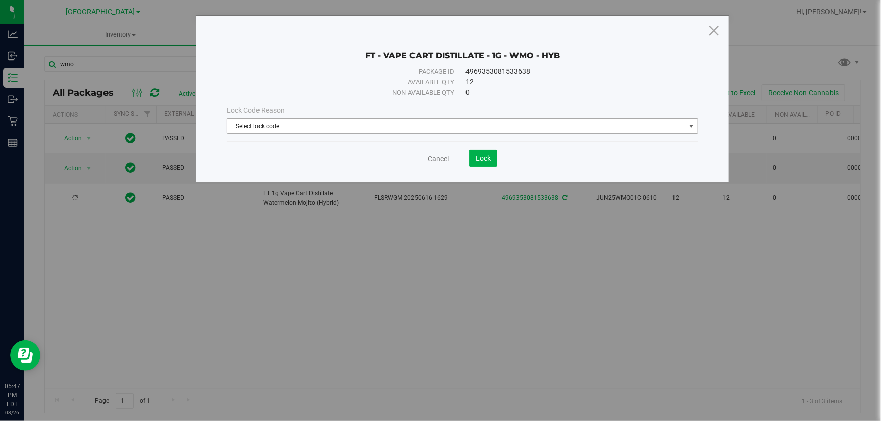
click at [366, 121] on span "Select lock code" at bounding box center [456, 126] width 458 height 14
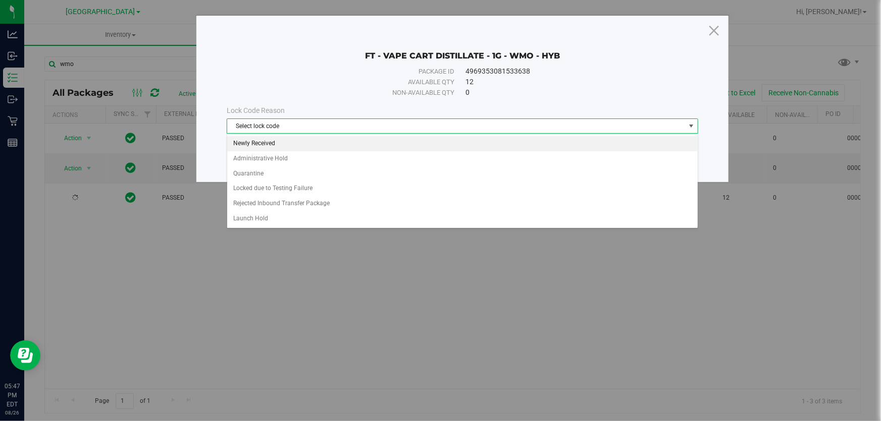
click at [288, 145] on li "Newly Received" at bounding box center [462, 143] width 470 height 15
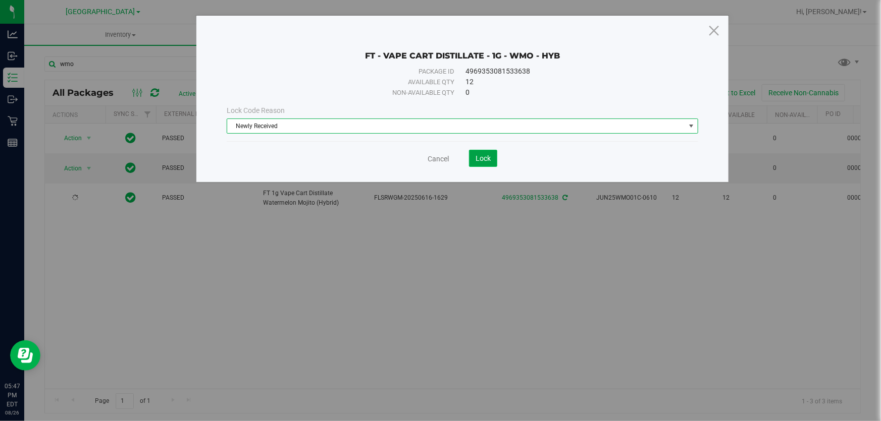
click at [480, 163] on button "Lock" at bounding box center [483, 158] width 28 height 17
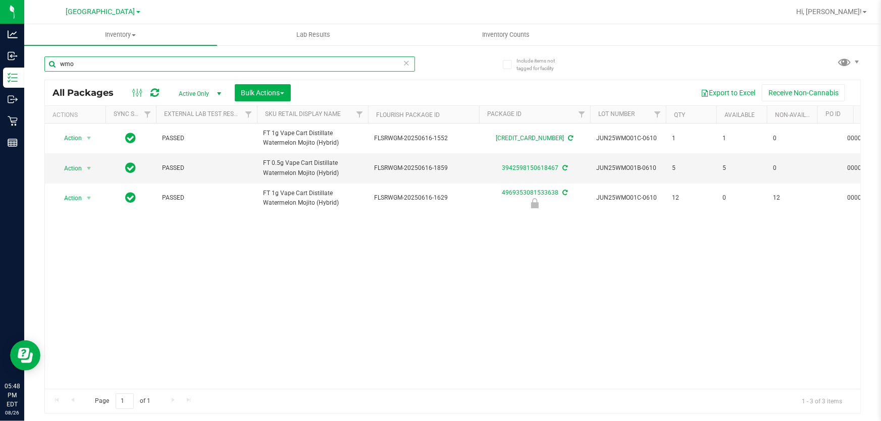
drag, startPoint x: 101, startPoint y: 64, endPoint x: 0, endPoint y: -3, distance: 121.4
click at [0, 0] on html "Analytics Inbound Inventory Outbound Retail Reports 05:48 PM EDT 08/26/2025 08/…" at bounding box center [440, 210] width 881 height 421
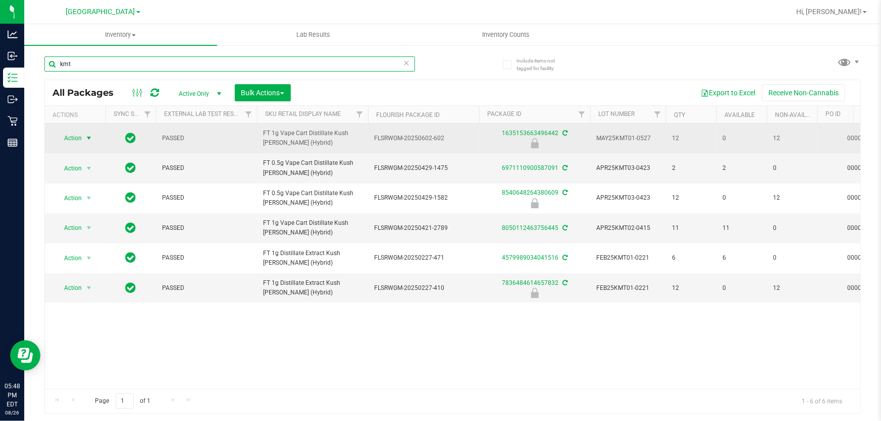
type input "kmt"
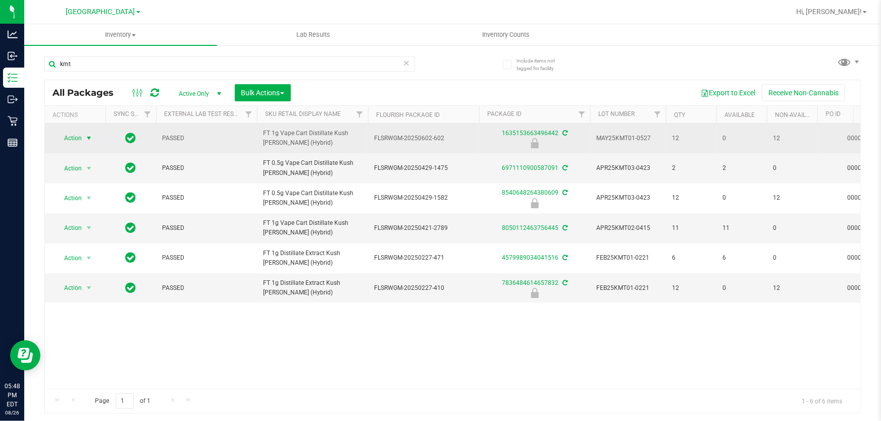
click at [85, 139] on span "select" at bounding box center [89, 138] width 8 height 8
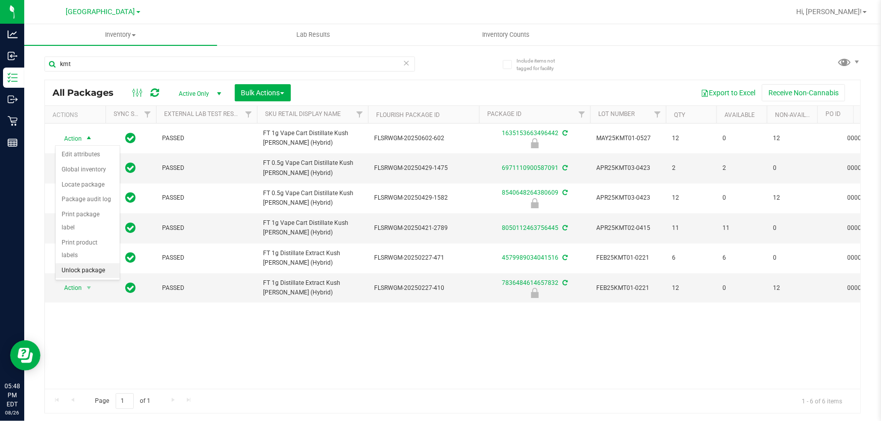
click at [82, 263] on li "Unlock package" at bounding box center [88, 270] width 64 height 15
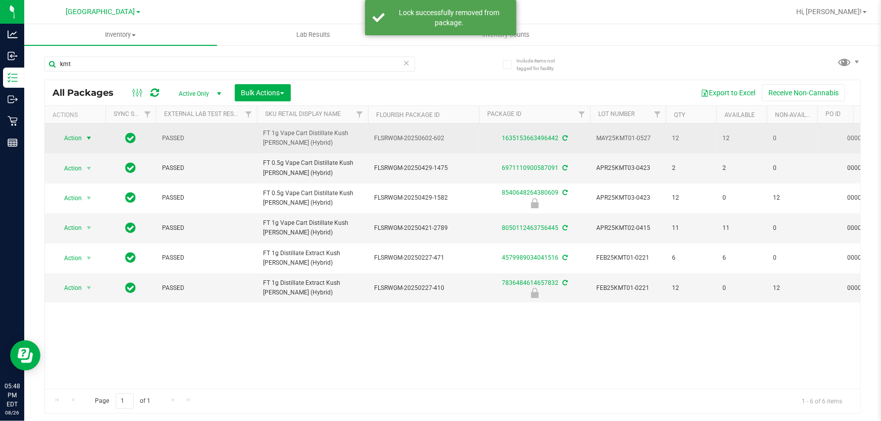
click at [68, 136] on span "Action" at bounding box center [68, 138] width 27 height 14
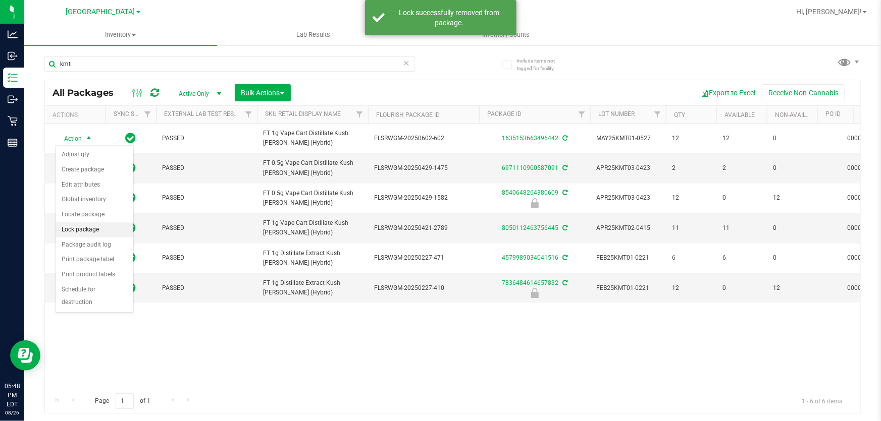
click at [86, 227] on li "Lock package" at bounding box center [95, 230] width 78 height 15
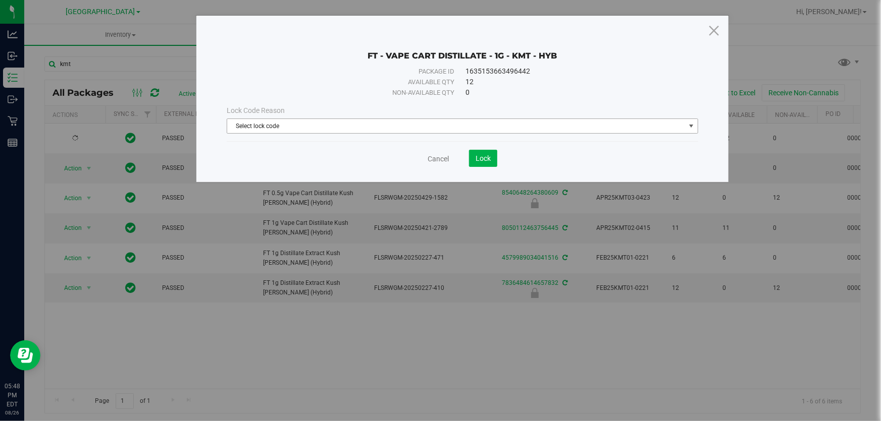
click at [298, 130] on span "Select lock code" at bounding box center [456, 126] width 458 height 14
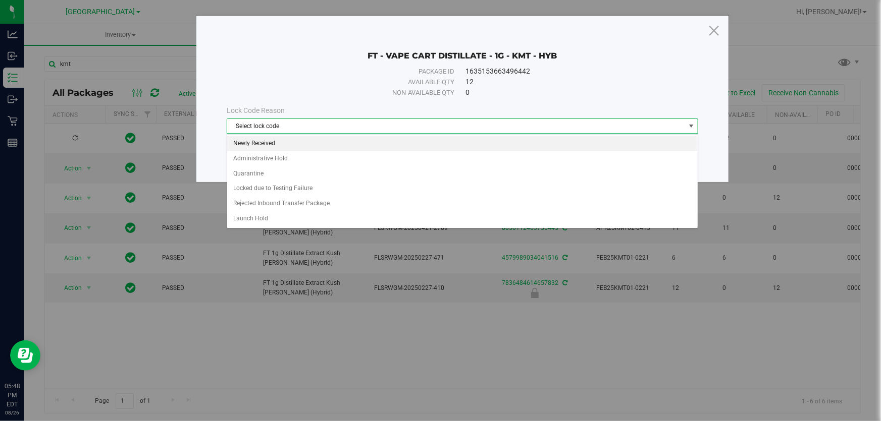
click at [301, 139] on li "Newly Received" at bounding box center [462, 143] width 470 height 15
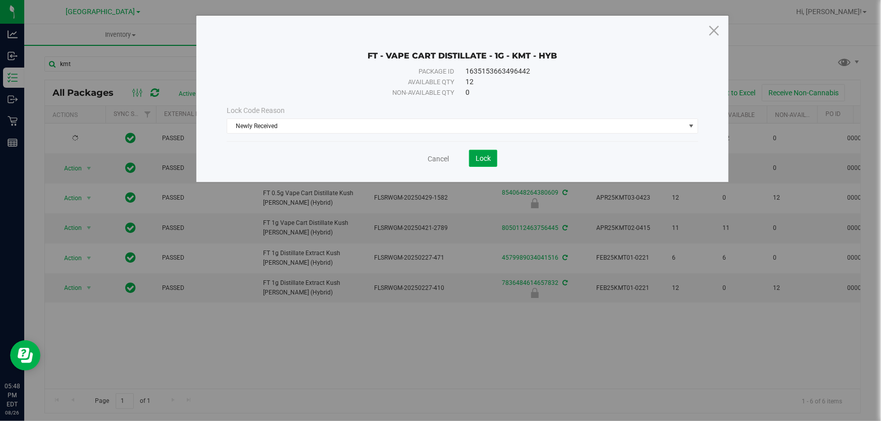
click at [481, 153] on button "Lock" at bounding box center [483, 158] width 28 height 17
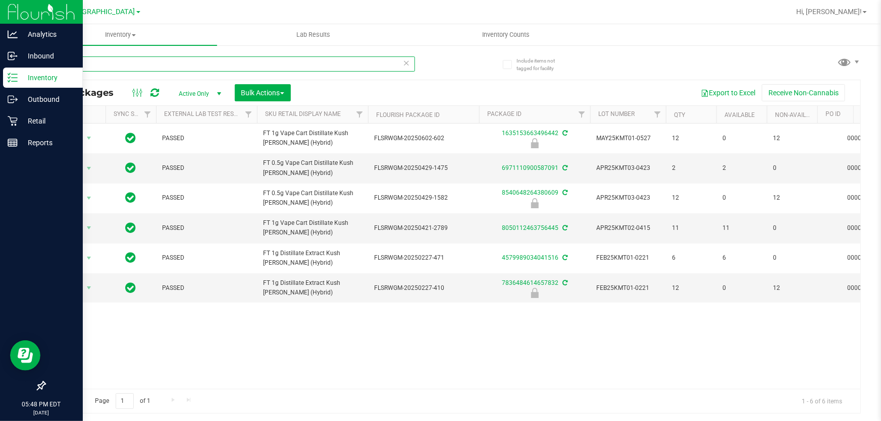
drag, startPoint x: 90, startPoint y: 68, endPoint x: 0, endPoint y: 6, distance: 109.9
click at [0, 26] on div "Analytics Inbound Inventory Outbound Retail Reports 05:48 PM EDT 08/26/2025 08/…" at bounding box center [440, 210] width 881 height 421
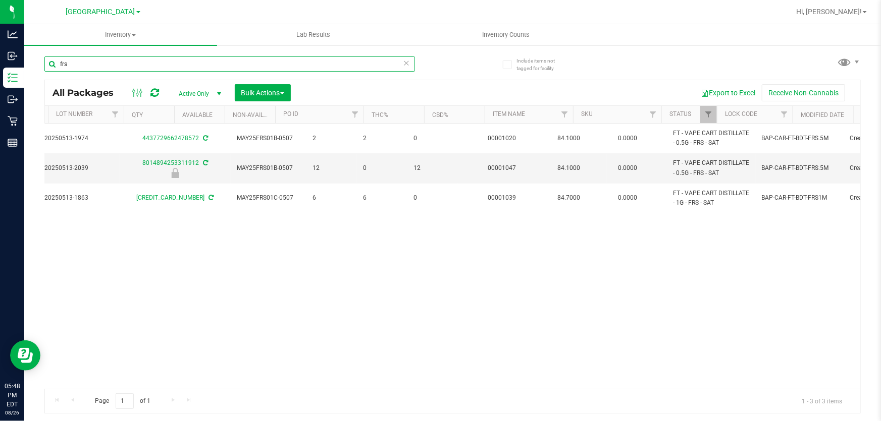
scroll to position [0, 359]
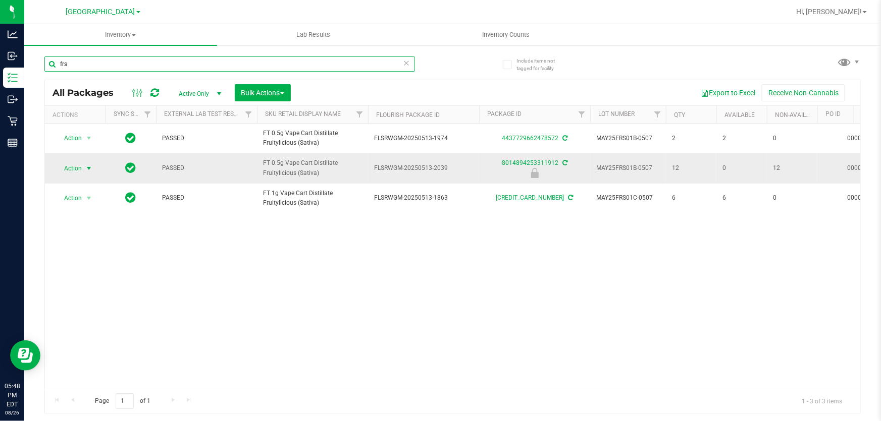
type input "frs"
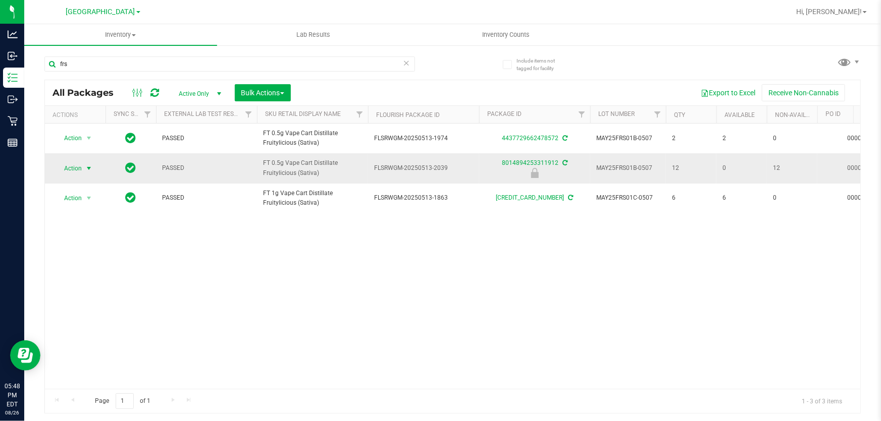
click at [71, 167] on span "Action" at bounding box center [68, 169] width 27 height 14
click at [94, 293] on li "Unlock package" at bounding box center [88, 300] width 64 height 15
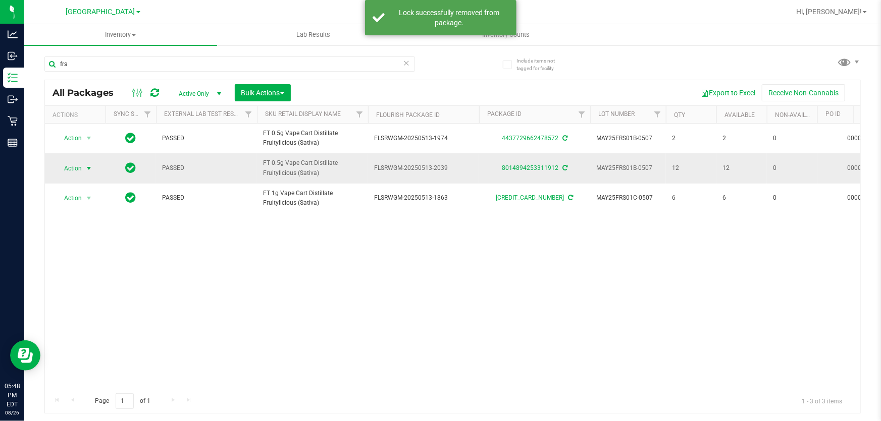
click at [82, 166] on span "Action" at bounding box center [68, 169] width 27 height 14
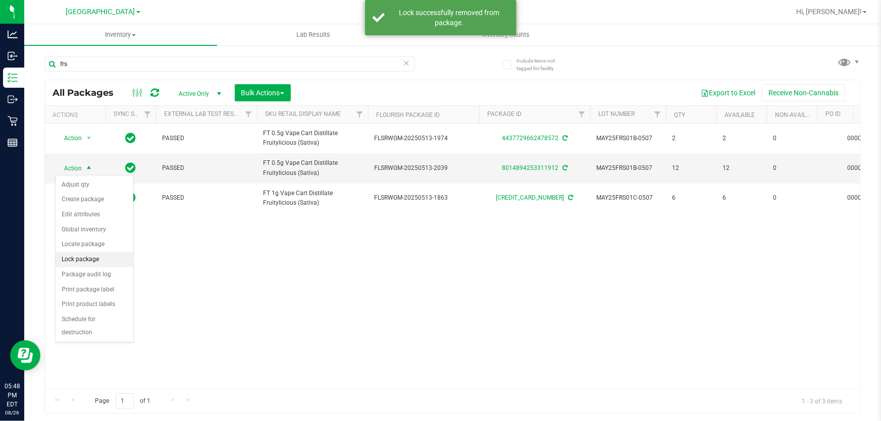
click at [81, 255] on li "Lock package" at bounding box center [95, 259] width 78 height 15
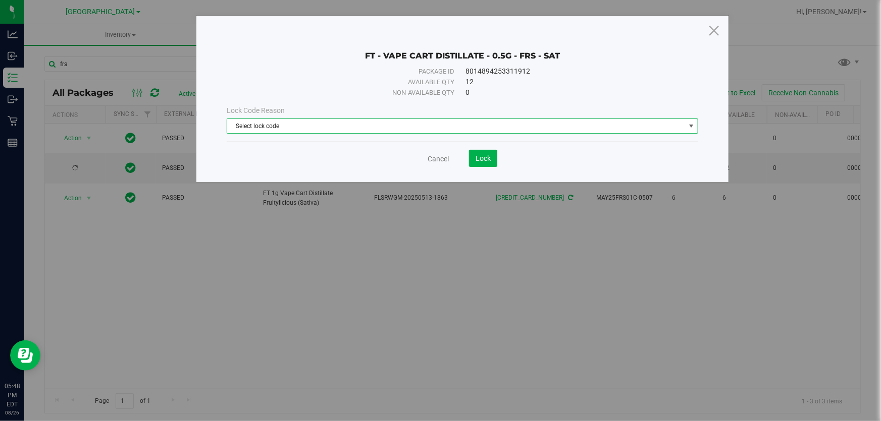
click at [304, 122] on span "Select lock code" at bounding box center [456, 126] width 458 height 14
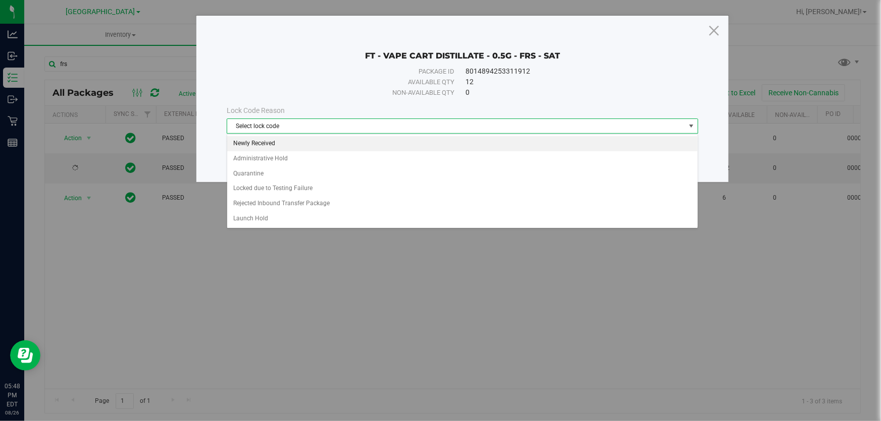
click at [292, 139] on li "Newly Received" at bounding box center [462, 143] width 470 height 15
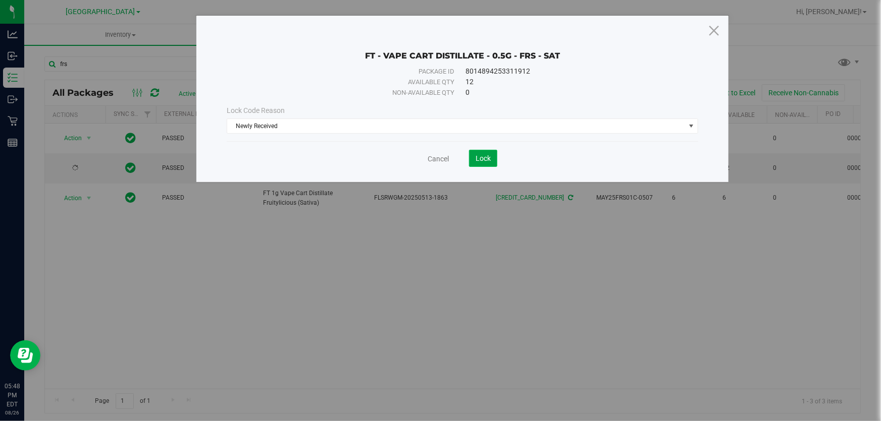
click at [481, 162] on span "Lock" at bounding box center [482, 158] width 15 height 8
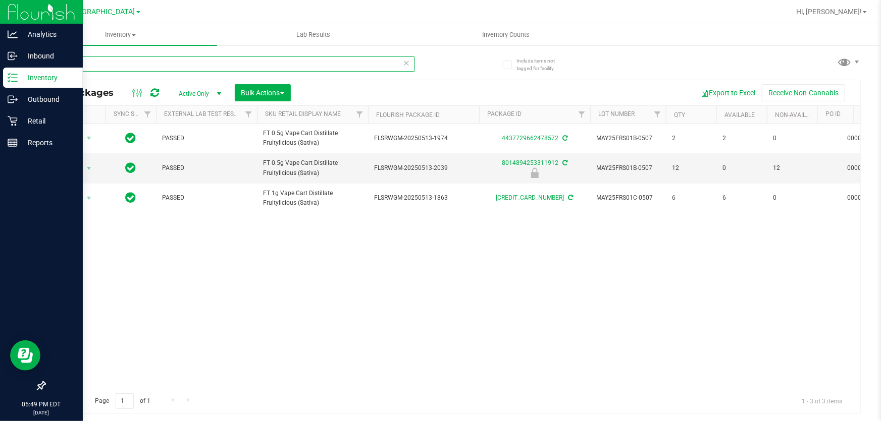
drag, startPoint x: 91, startPoint y: 65, endPoint x: 0, endPoint y: 21, distance: 100.9
click at [0, 21] on div "Analytics Inbound Inventory Outbound Retail Reports 05:49 PM EDT 08/26/2025 08/…" at bounding box center [440, 210] width 881 height 421
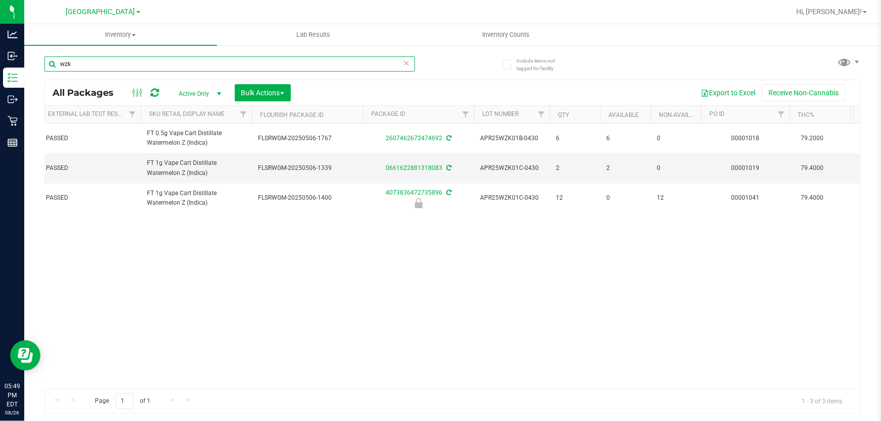
scroll to position [0, 274]
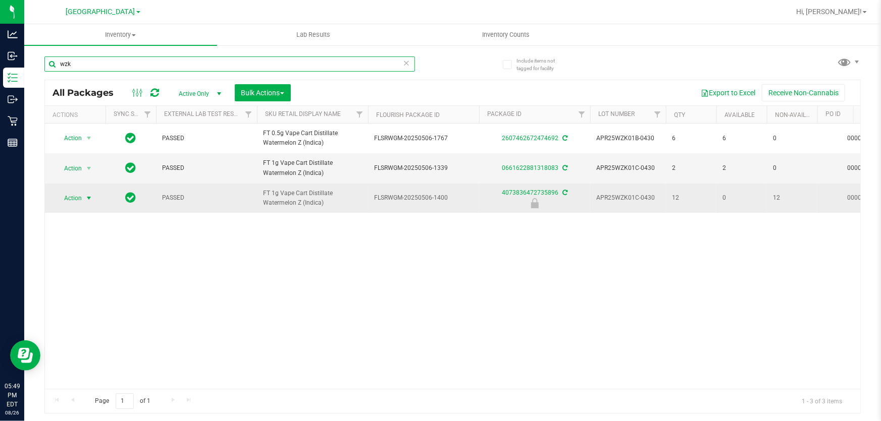
type input "wzk"
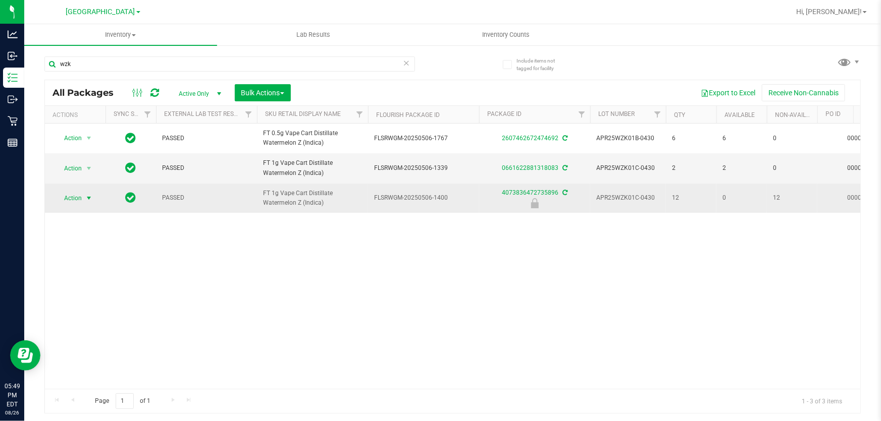
click at [80, 194] on span "Action" at bounding box center [68, 198] width 27 height 14
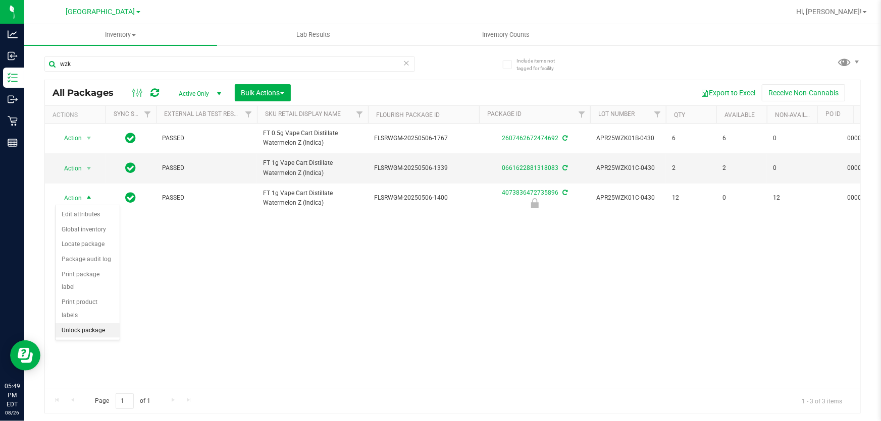
click at [88, 324] on li "Unlock package" at bounding box center [88, 331] width 64 height 15
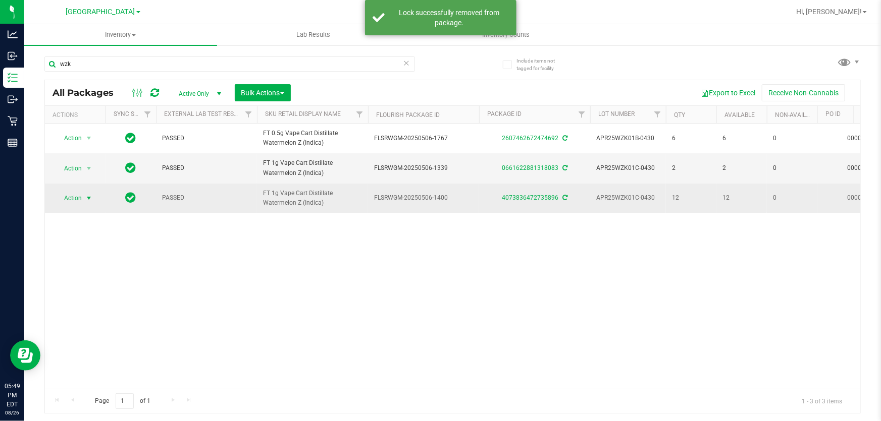
click at [70, 200] on span "Action" at bounding box center [68, 198] width 27 height 14
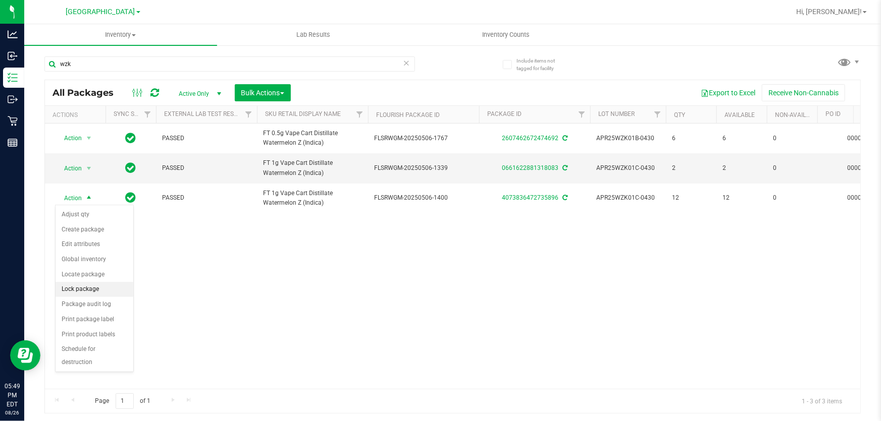
click at [93, 288] on li "Lock package" at bounding box center [95, 289] width 78 height 15
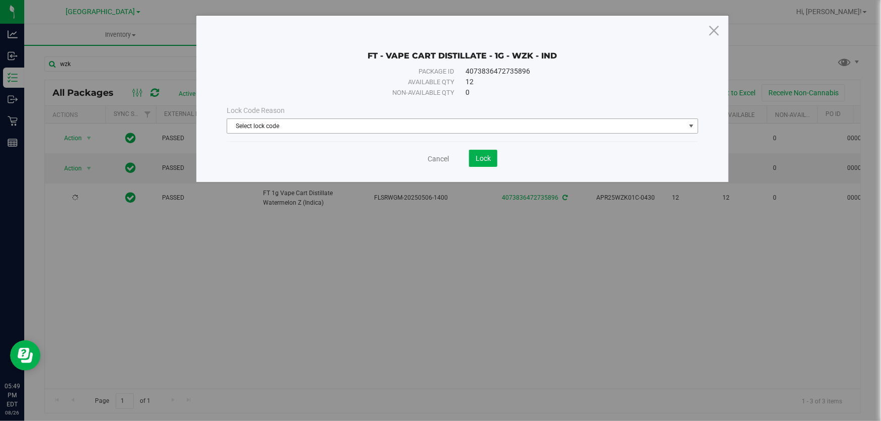
click at [386, 126] on span "Select lock code" at bounding box center [456, 126] width 458 height 14
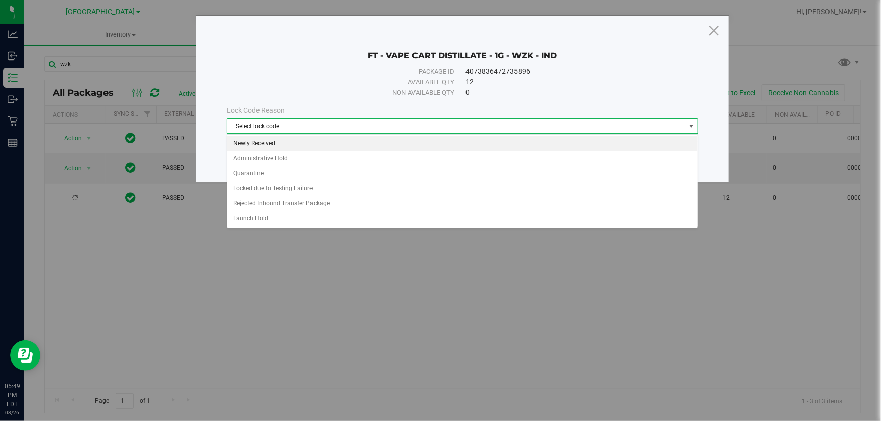
click at [300, 149] on li "Newly Received" at bounding box center [462, 143] width 470 height 15
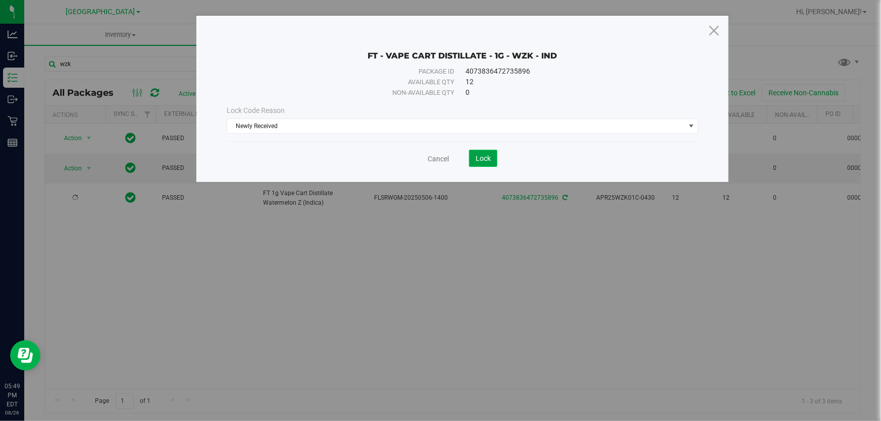
click at [487, 152] on button "Lock" at bounding box center [483, 158] width 28 height 17
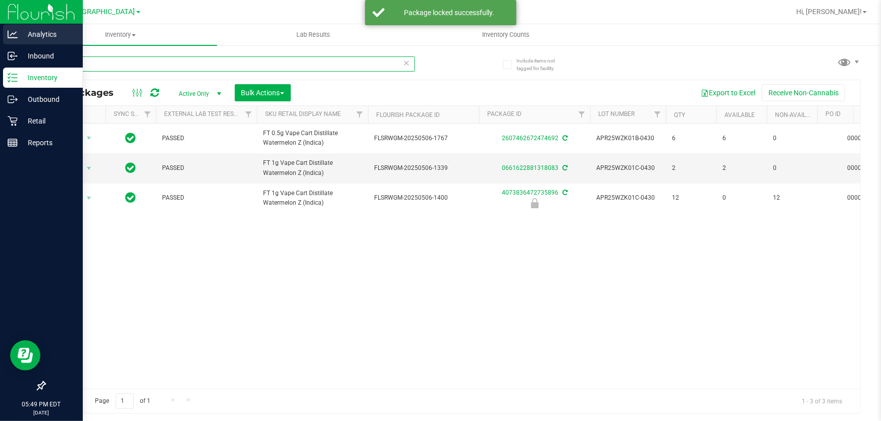
drag, startPoint x: 80, startPoint y: 61, endPoint x: 0, endPoint y: 28, distance: 86.9
click at [0, 30] on div "Analytics Inbound Inventory Outbound Retail Reports 05:49 PM EDT 08/26/2025 08/…" at bounding box center [440, 210] width 881 height 421
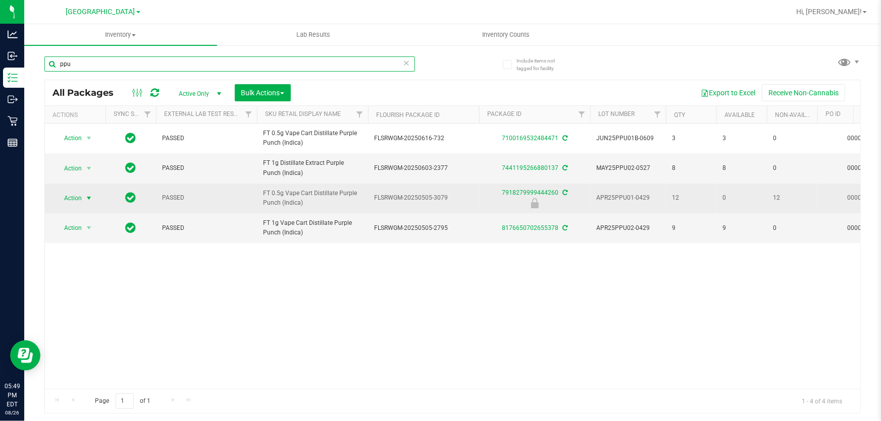
type input "ppu"
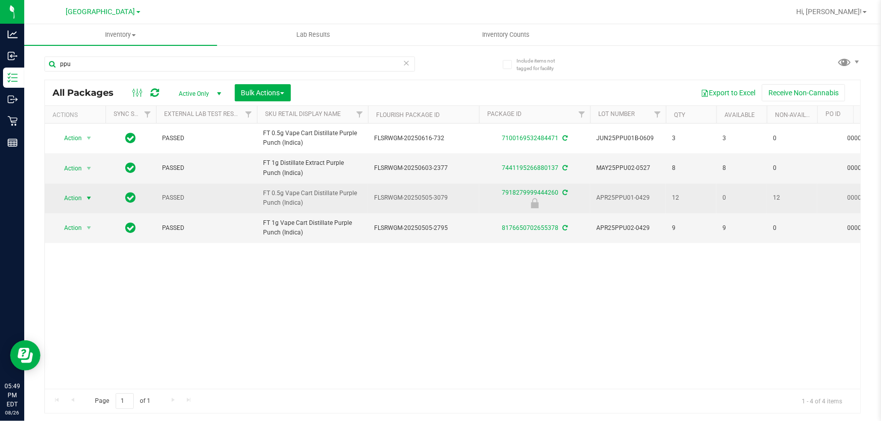
click at [74, 195] on span "Action" at bounding box center [68, 198] width 27 height 14
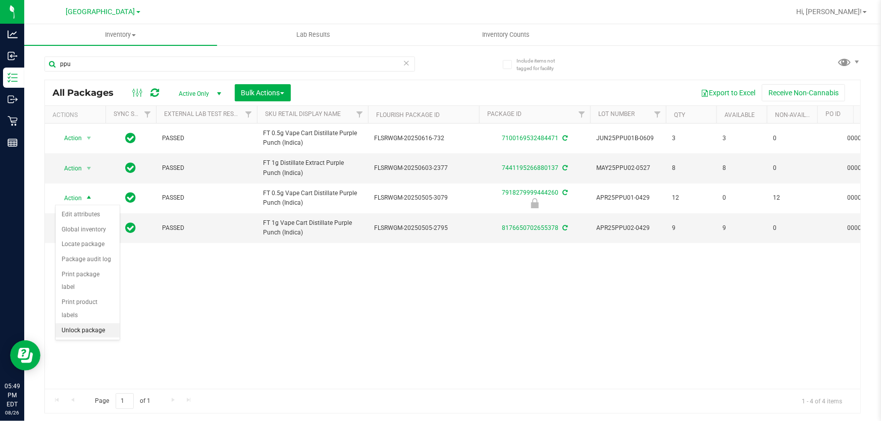
click at [82, 324] on li "Unlock package" at bounding box center [88, 331] width 64 height 15
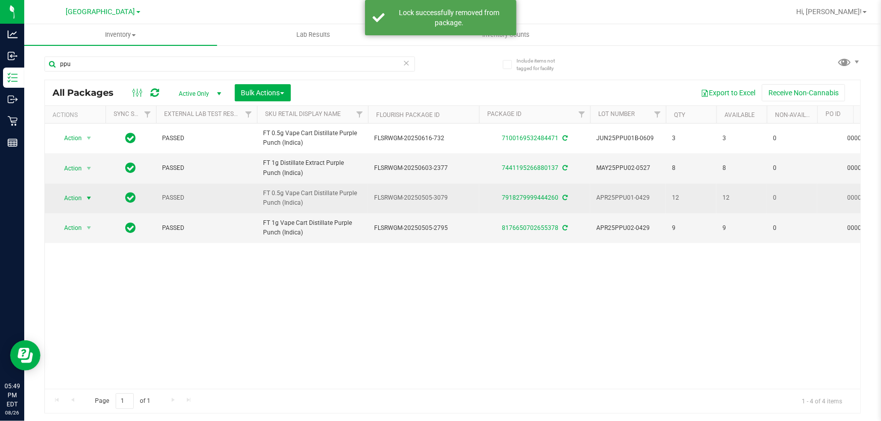
click at [88, 196] on span "select" at bounding box center [89, 198] width 8 height 8
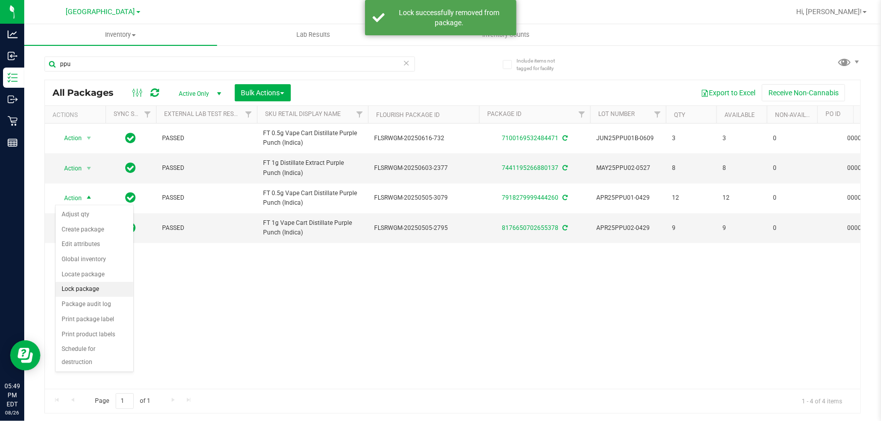
click at [94, 293] on li "Lock package" at bounding box center [95, 289] width 78 height 15
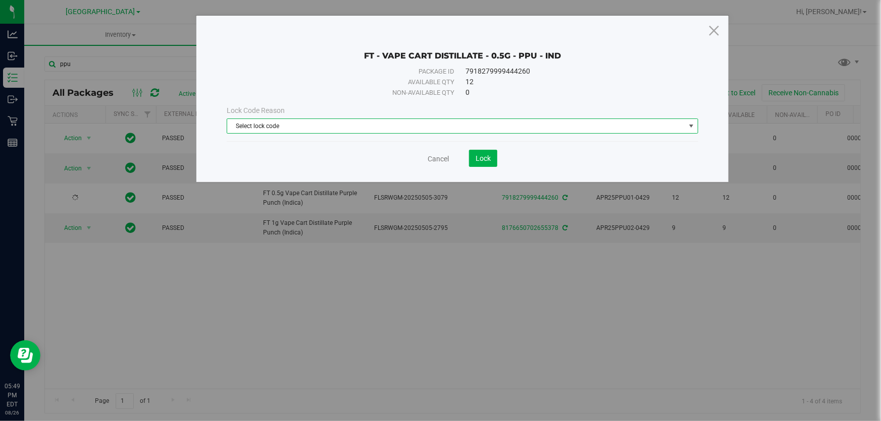
click at [392, 130] on span "Select lock code" at bounding box center [456, 126] width 458 height 14
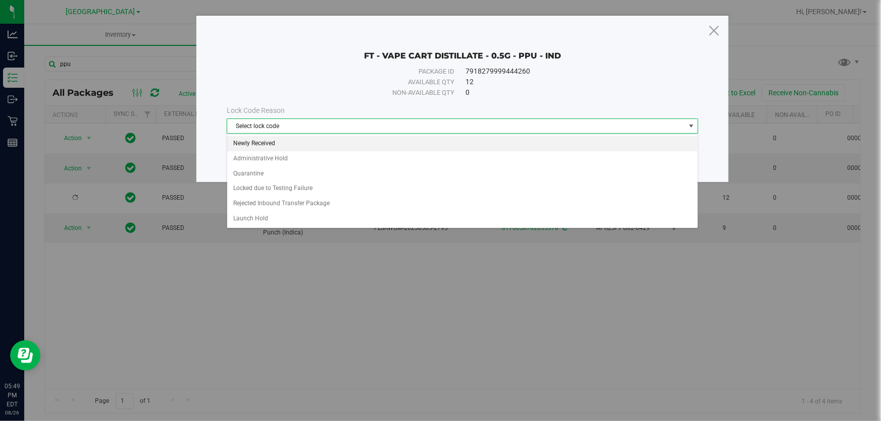
click at [358, 140] on li "Newly Received" at bounding box center [462, 143] width 470 height 15
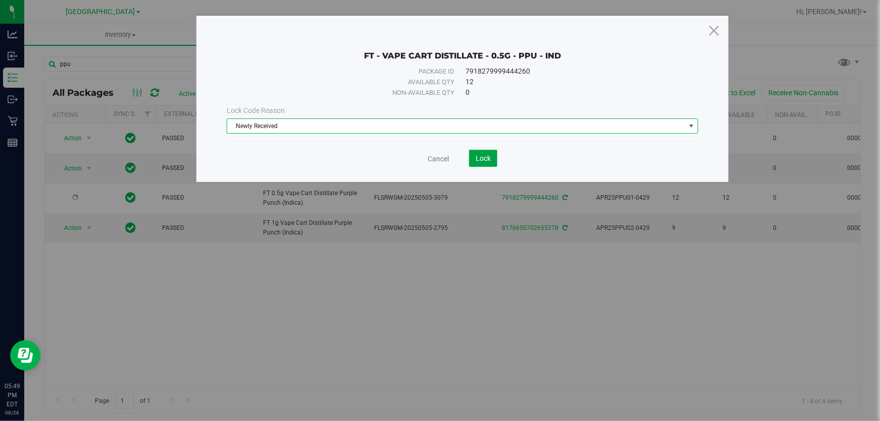
click at [495, 160] on button "Lock" at bounding box center [483, 158] width 28 height 17
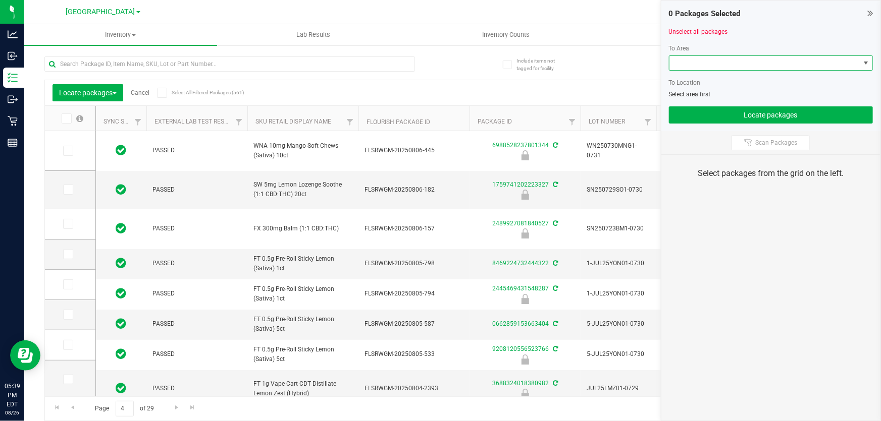
click at [772, 59] on span at bounding box center [764, 63] width 190 height 14
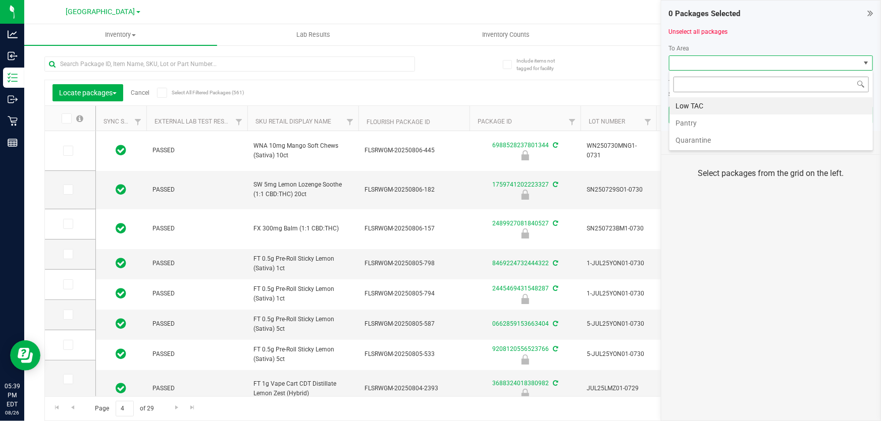
scroll to position [15, 204]
click at [719, 128] on li "Pantry" at bounding box center [770, 123] width 203 height 17
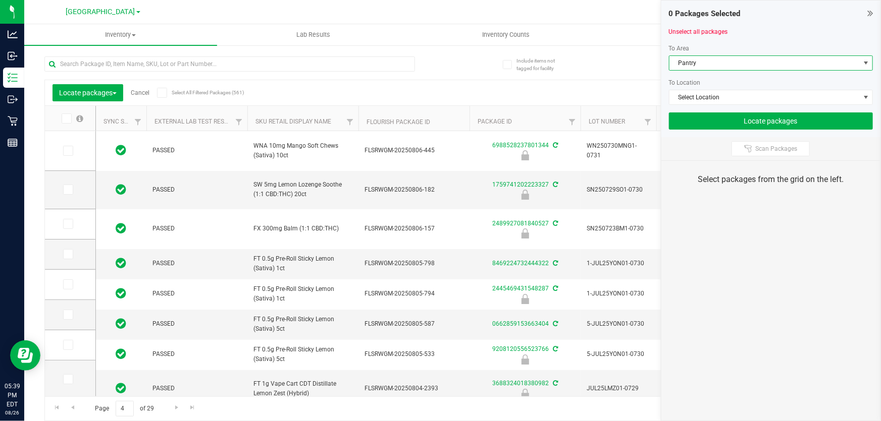
click at [606, 55] on div "Locate packages Cancel Select All Filtered Packages (561) Add to manufacturing …" at bounding box center [452, 234] width 816 height 374
click at [442, 64] on div at bounding box center [248, 63] width 408 height 32
click at [867, 10] on icon at bounding box center [870, 13] width 6 height 10
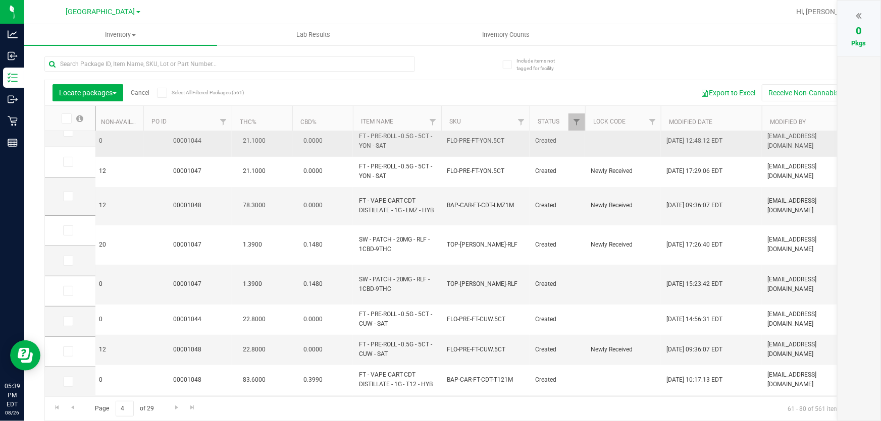
scroll to position [0, 0]
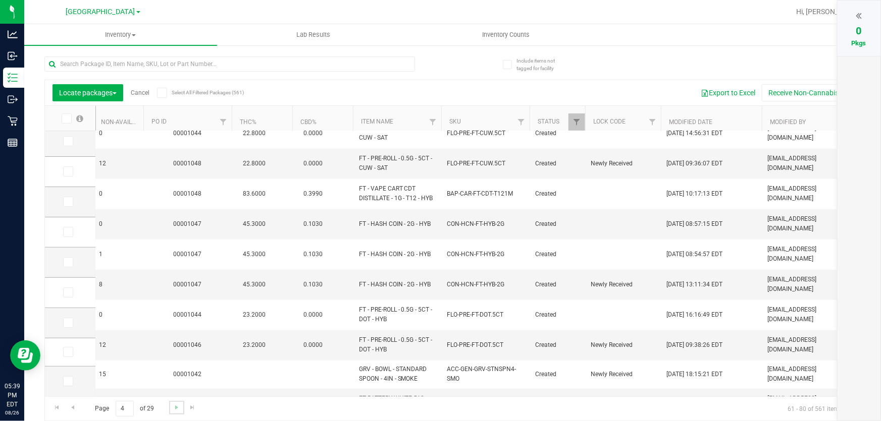
click at [180, 406] on link "Go to the next page" at bounding box center [176, 408] width 15 height 14
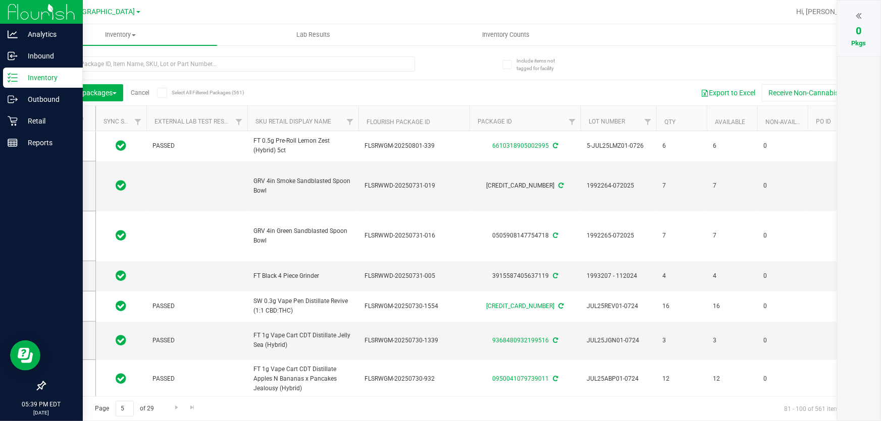
click at [18, 76] on p "Inventory" at bounding box center [48, 78] width 61 height 12
click at [20, 124] on p "Retail" at bounding box center [48, 121] width 61 height 12
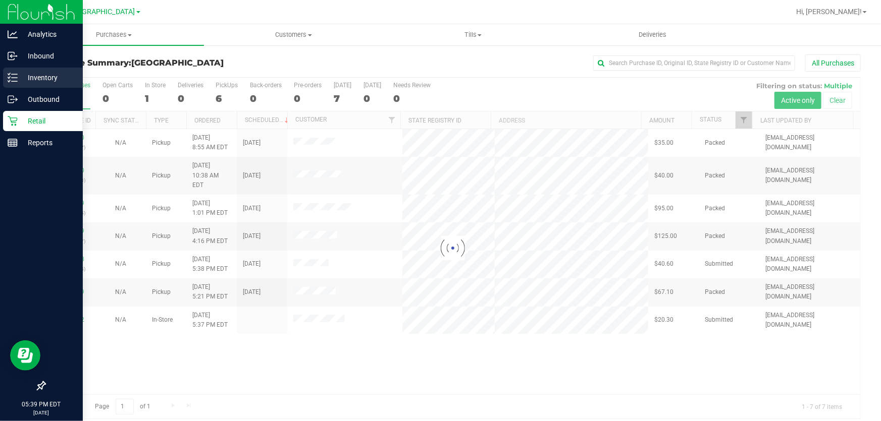
click at [40, 77] on p "Inventory" at bounding box center [48, 78] width 61 height 12
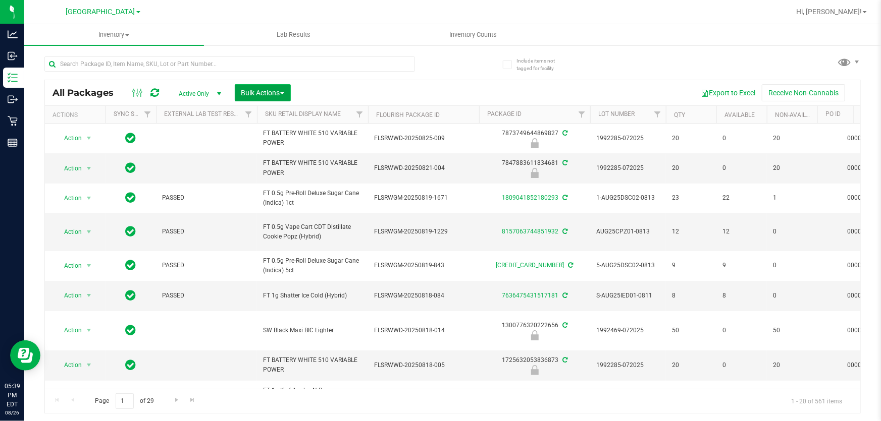
click at [284, 90] on span "Bulk Actions" at bounding box center [262, 93] width 43 height 8
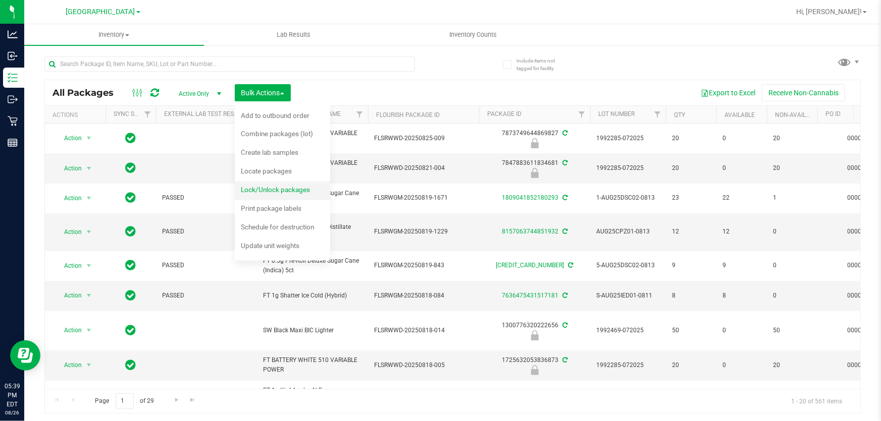
click at [295, 187] on span "Lock/Unlock packages" at bounding box center [275, 190] width 69 height 8
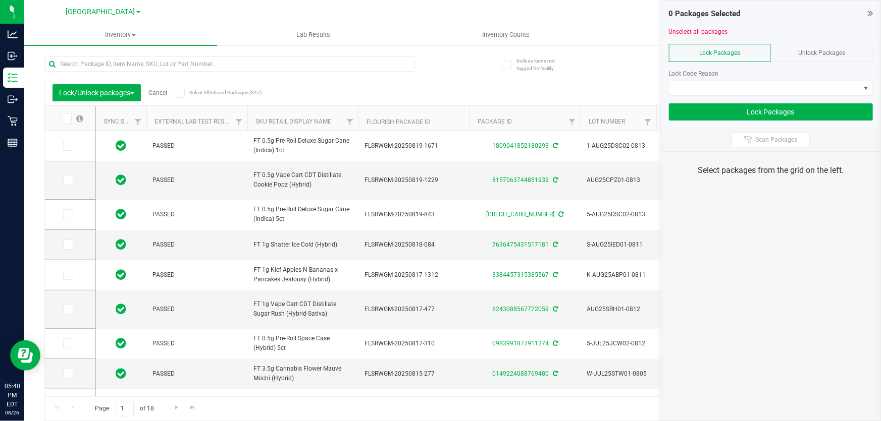
click at [868, 7] on span at bounding box center [870, 13] width 6 height 12
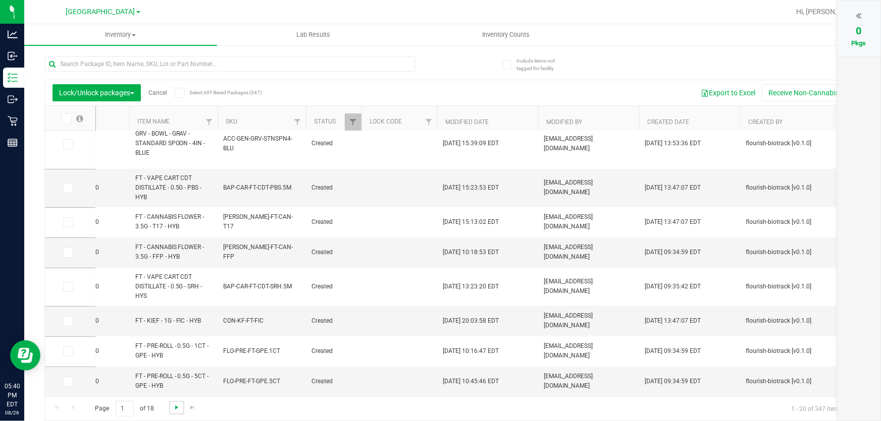
click at [179, 405] on span "Go to the next page" at bounding box center [177, 408] width 8 height 8
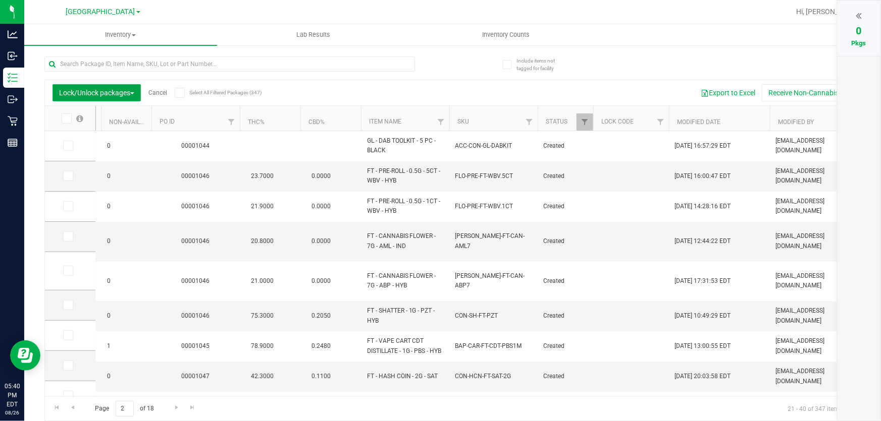
click at [118, 93] on span "Lock/Unlock packages" at bounding box center [96, 93] width 75 height 8
click at [105, 168] on span "Locate packages" at bounding box center [84, 171] width 51 height 8
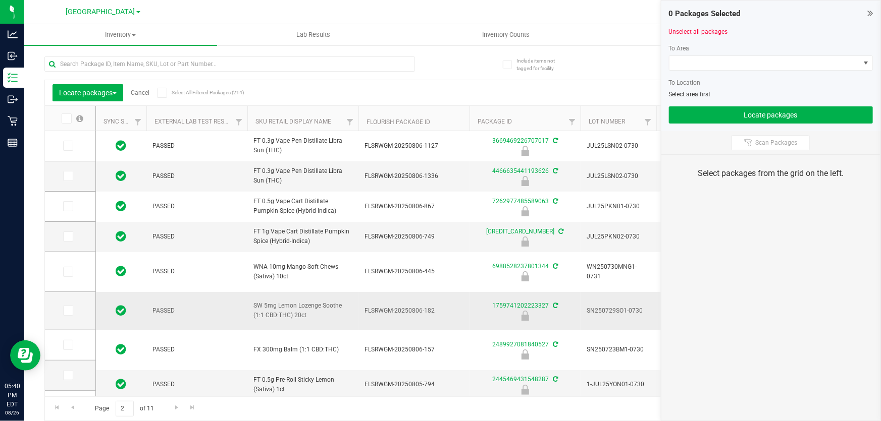
type input "[DATE]"
click at [793, 62] on span at bounding box center [764, 63] width 190 height 14
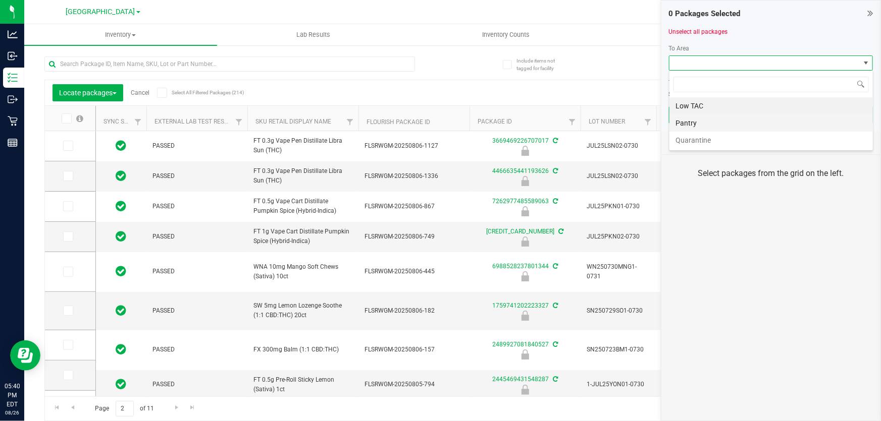
click at [706, 126] on li "Pantry" at bounding box center [770, 123] width 203 height 17
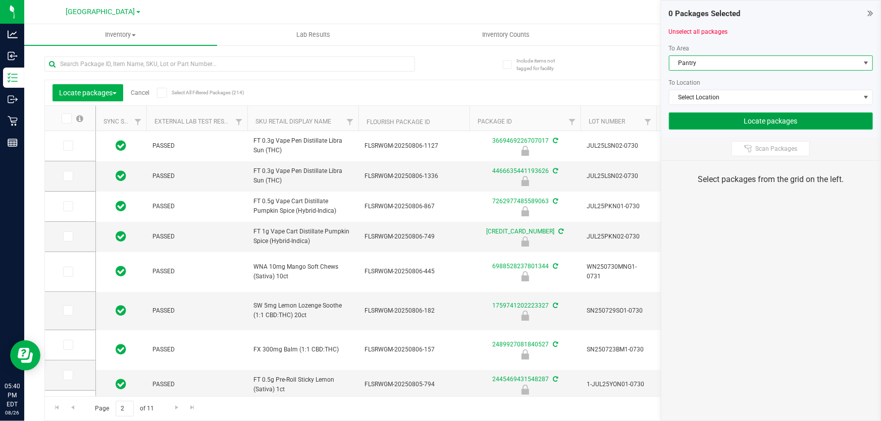
click at [709, 120] on button "Locate packages" at bounding box center [771, 121] width 204 height 17
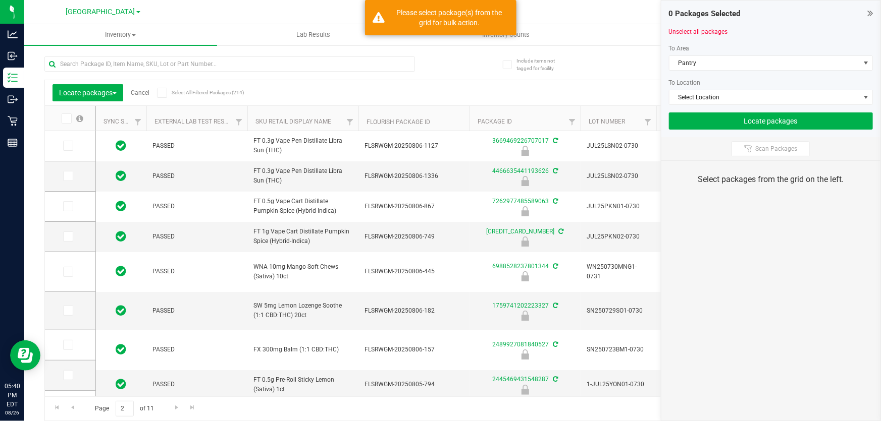
click at [597, 75] on div "Locate packages Cancel Select All Filtered Packages (214) Add to manufacturing …" at bounding box center [452, 234] width 816 height 374
click at [869, 11] on icon at bounding box center [870, 13] width 6 height 10
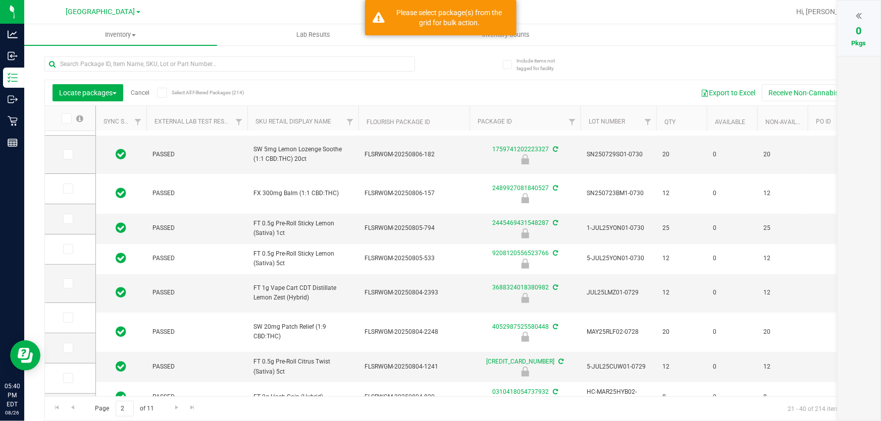
drag, startPoint x: 319, startPoint y: 389, endPoint x: 397, endPoint y: 389, distance: 77.7
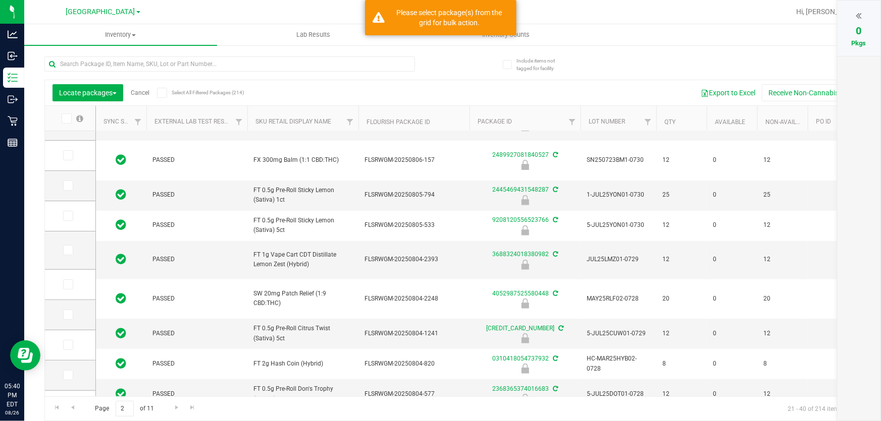
click at [437, 407] on div "Page 2 of 11 21 - 40 of 214 items" at bounding box center [452, 409] width 815 height 24
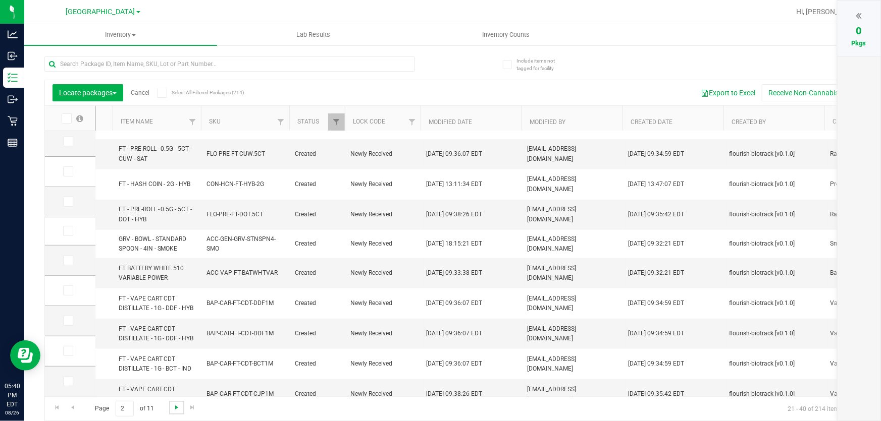
click at [178, 405] on span "Go to the next page" at bounding box center [177, 408] width 8 height 8
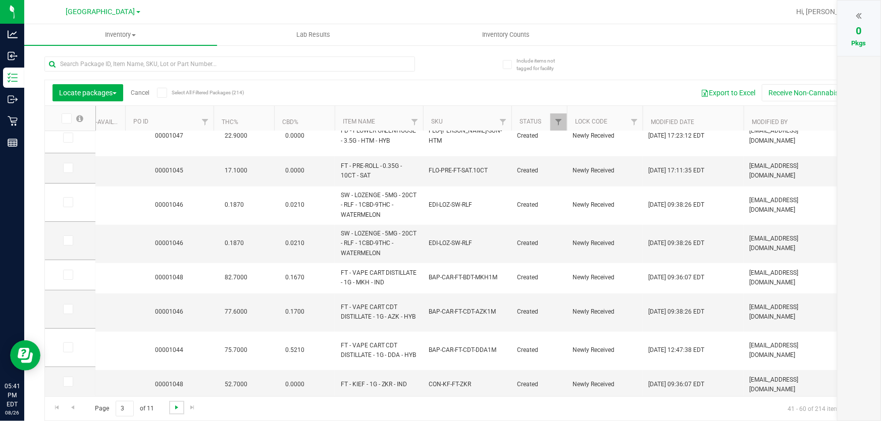
click at [177, 408] on span "Go to the next page" at bounding box center [177, 408] width 8 height 8
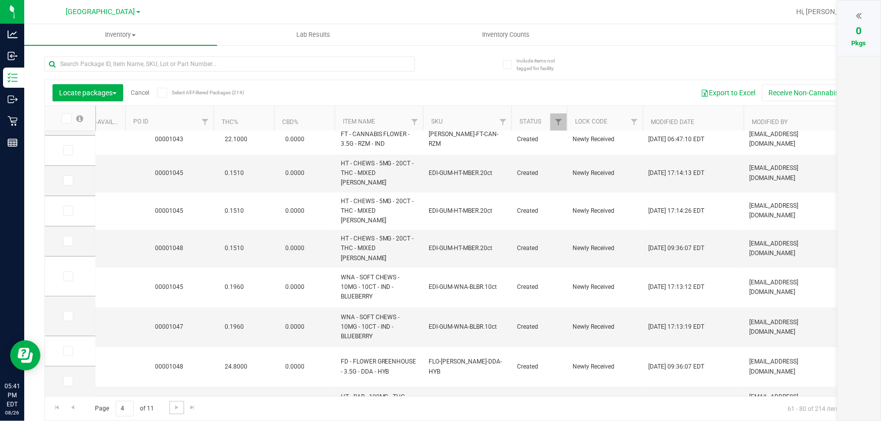
type input "[DATE]"
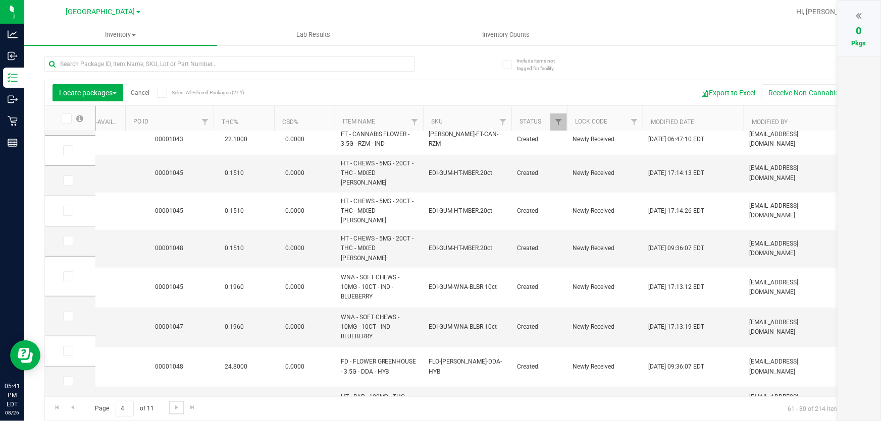
type input "[DATE]"
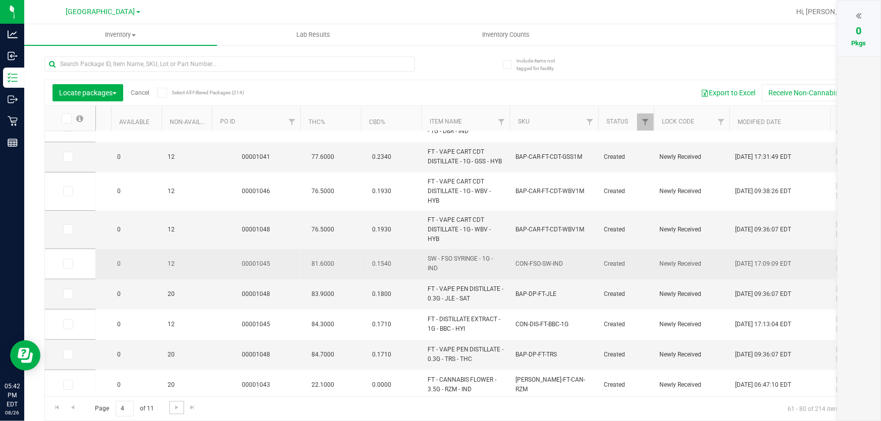
scroll to position [178, 0]
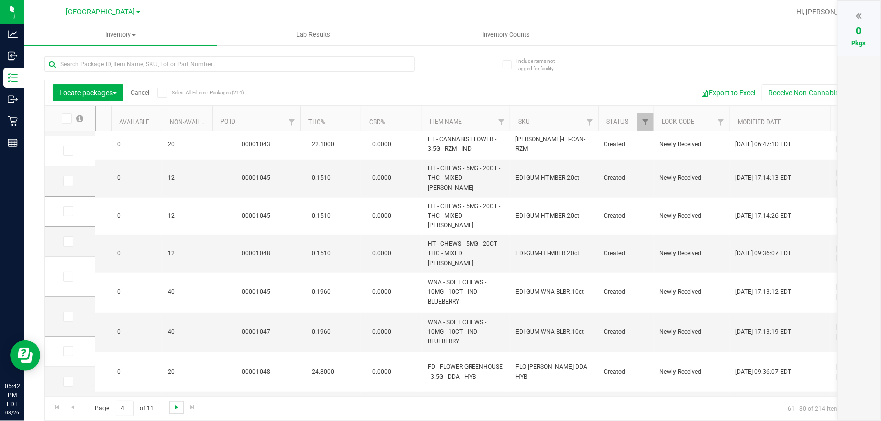
click at [176, 406] on span "Go to the next page" at bounding box center [177, 408] width 8 height 8
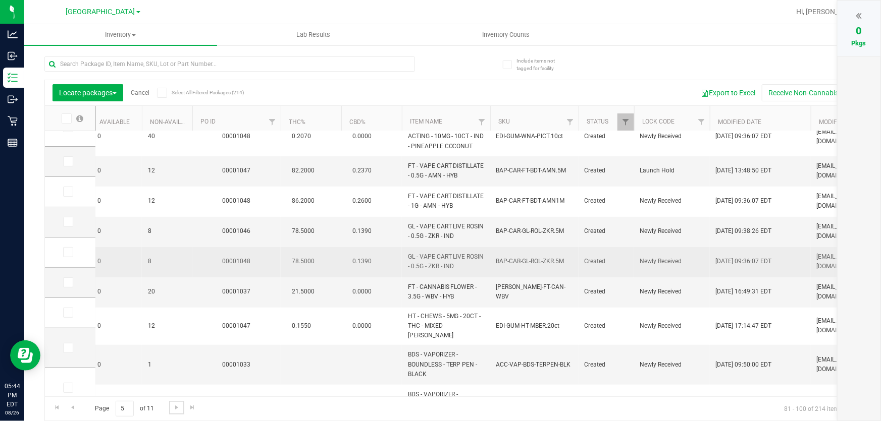
scroll to position [232, 0]
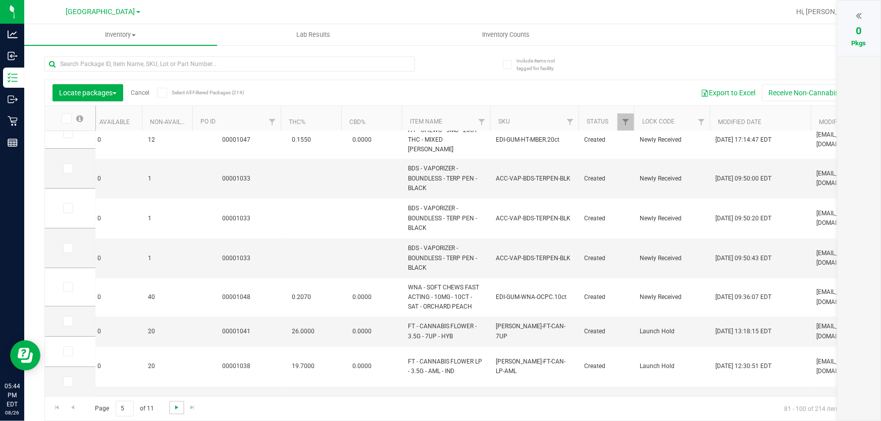
click at [176, 409] on span "Go to the next page" at bounding box center [177, 408] width 8 height 8
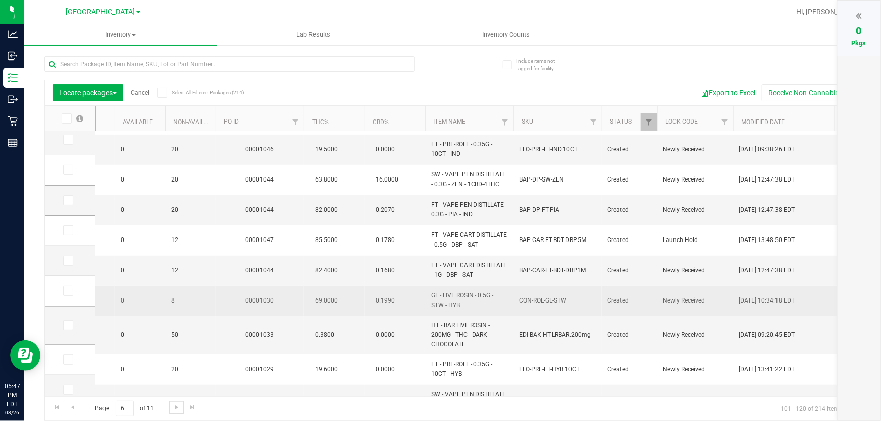
scroll to position [351, 0]
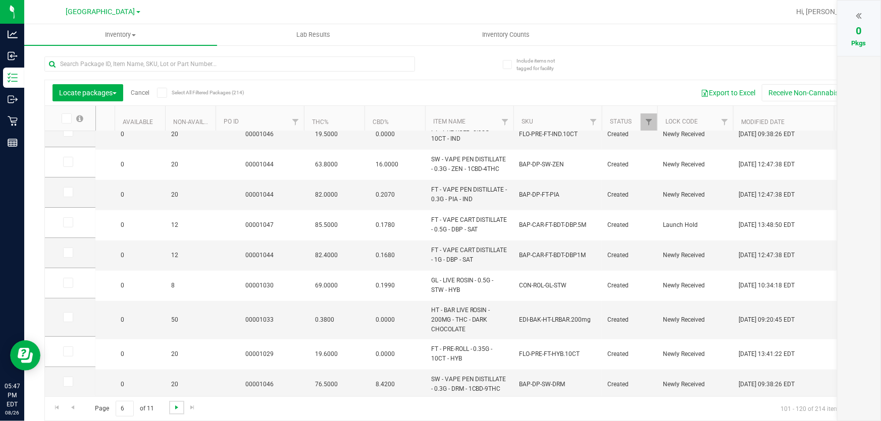
click at [175, 411] on span "Go to the next page" at bounding box center [177, 408] width 8 height 8
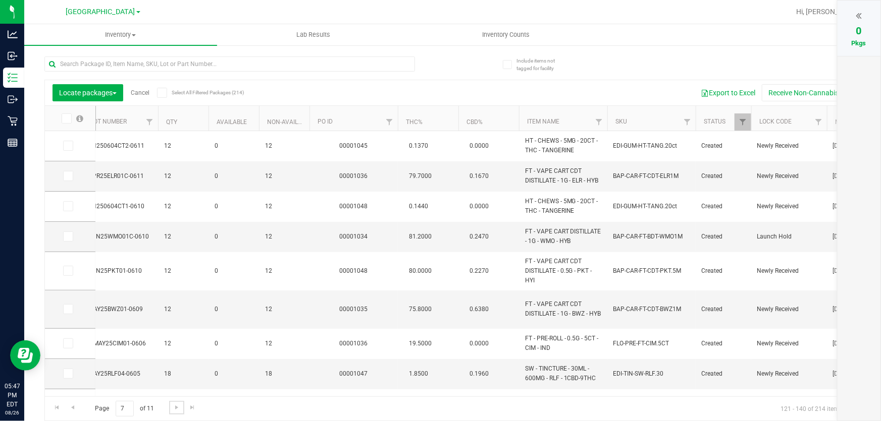
scroll to position [0, 506]
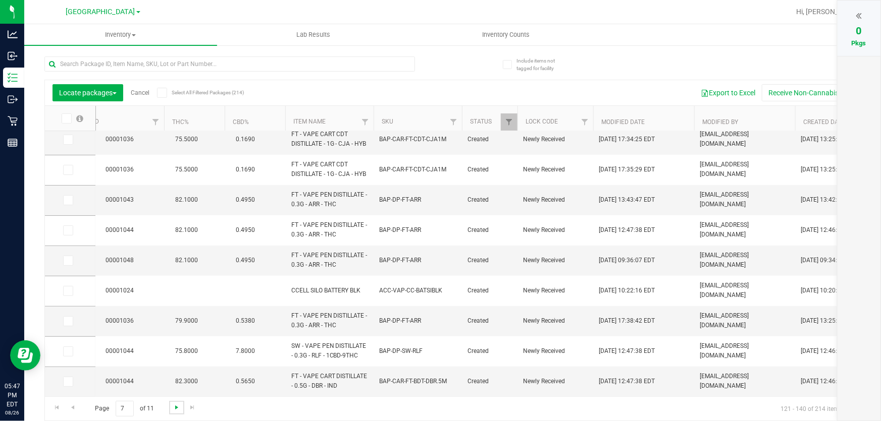
click at [174, 407] on span "Go to the next page" at bounding box center [177, 408] width 8 height 8
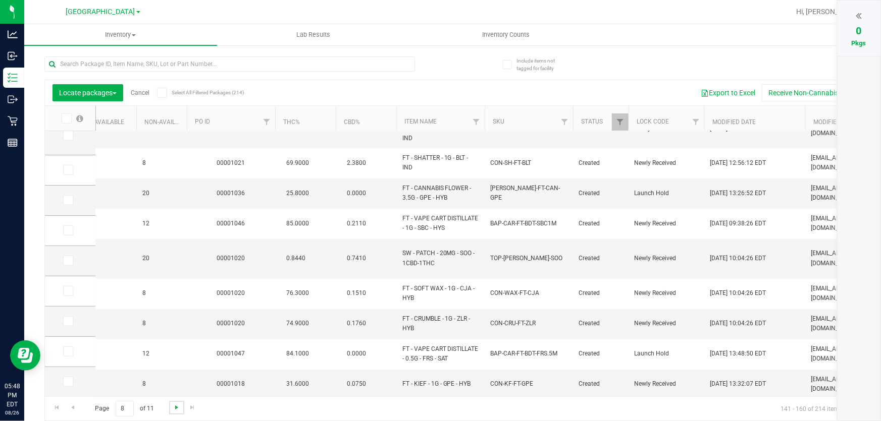
click at [178, 405] on span "Go to the next page" at bounding box center [177, 408] width 8 height 8
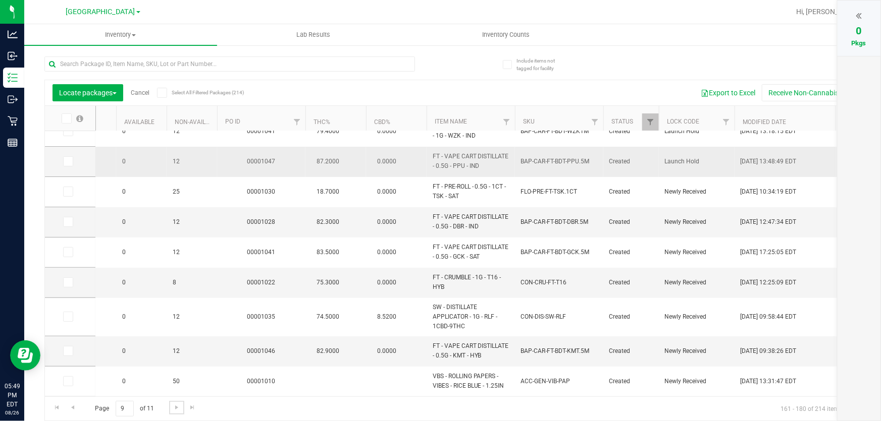
scroll to position [91, 590]
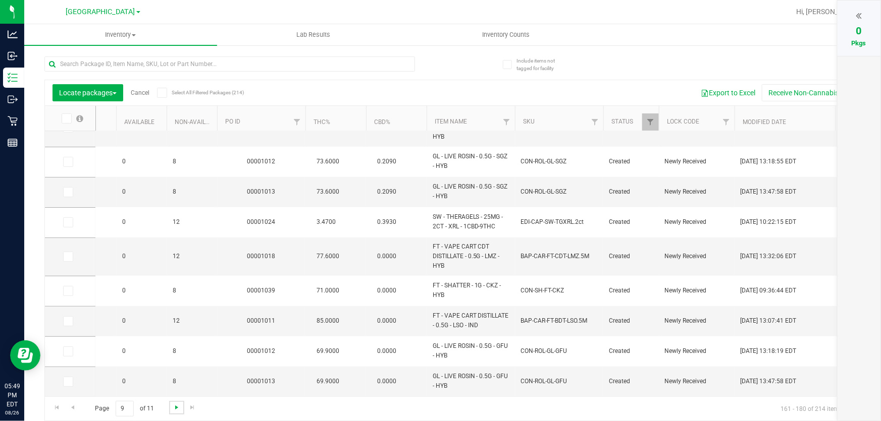
click at [179, 408] on span "Go to the next page" at bounding box center [177, 408] width 8 height 8
